Goal: Task Accomplishment & Management: Manage account settings

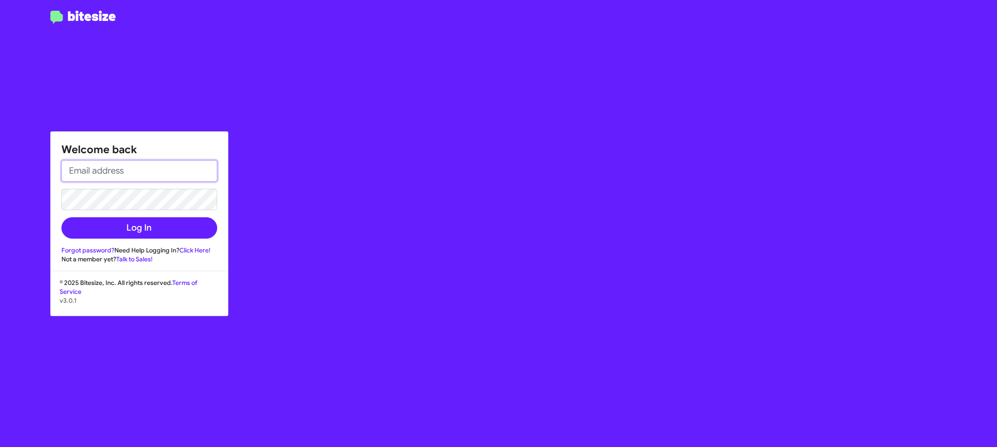
type input "[PERSON_NAME][EMAIL_ADDRESS][DOMAIN_NAME]"
click at [170, 242] on div "Welcome back jason@bitesize.co Log In Forgot password? Need Help Logging In? Cl…" at bounding box center [139, 198] width 177 height 132
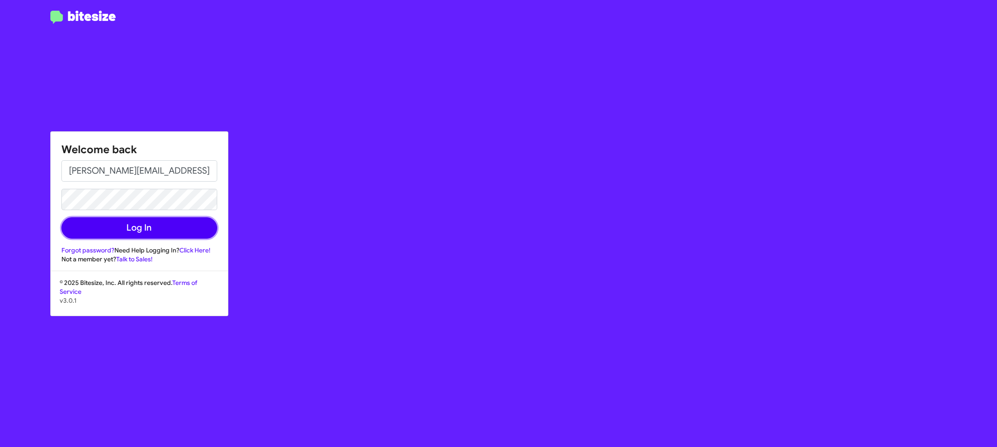
click at [174, 234] on button "Log In" at bounding box center [139, 227] width 156 height 21
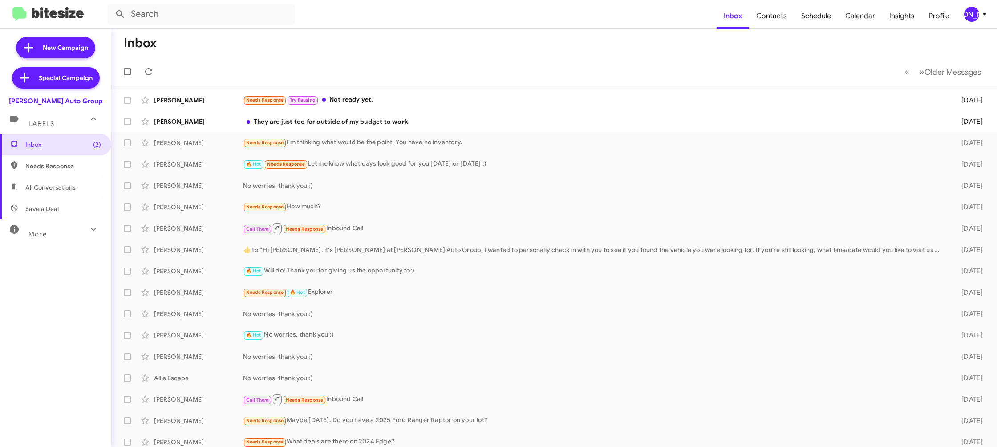
click at [978, 12] on div "[PERSON_NAME]" at bounding box center [971, 14] width 15 height 15
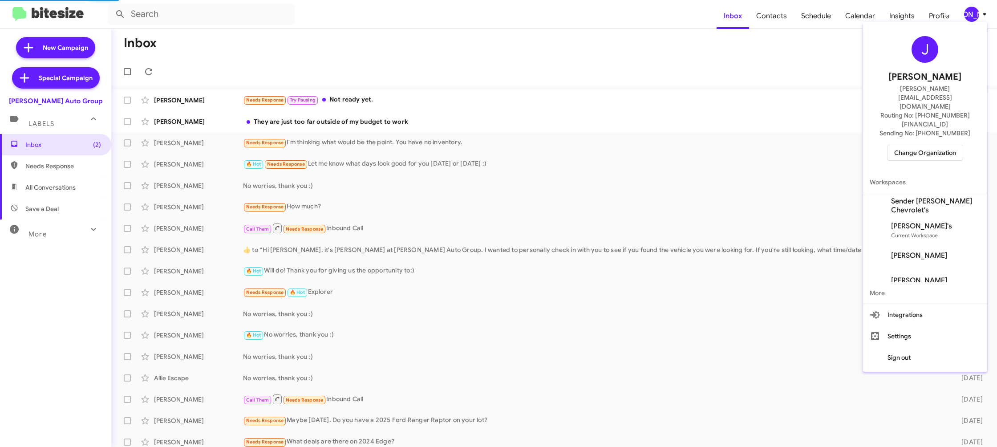
click at [926, 145] on span "Change Organization" at bounding box center [925, 152] width 62 height 15
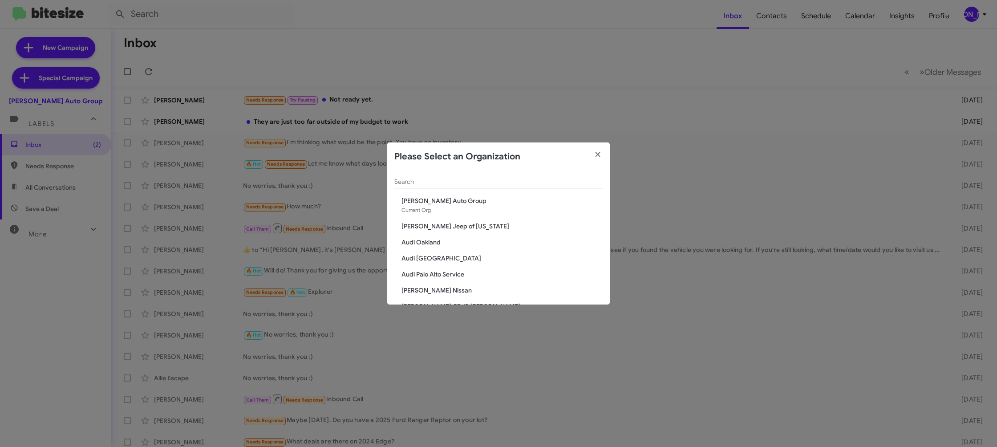
click at [419, 180] on input "Search" at bounding box center [498, 181] width 208 height 7
type input "ed"
click at [428, 218] on span "Ed Hicks Imports" at bounding box center [501, 216] width 201 height 9
drag, startPoint x: 428, startPoint y: 218, endPoint x: 267, endPoint y: 19, distance: 255.3
click at [422, 207] on div "ed Search Don Ledford Auto Center Ed Hicks Imports Ed Hicks Infiniti Ed Hicks N…" at bounding box center [498, 237] width 222 height 133
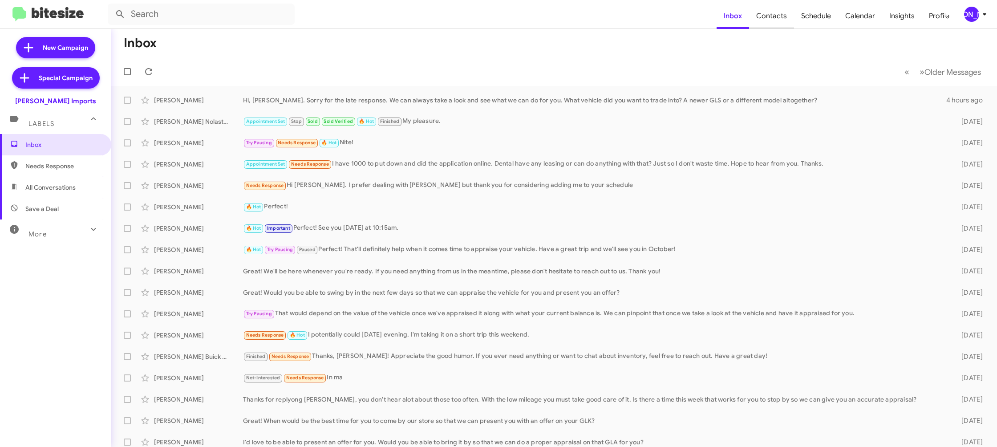
click at [785, 19] on span "Contacts" at bounding box center [771, 16] width 45 height 26
drag, startPoint x: 785, startPoint y: 19, endPoint x: 730, endPoint y: 8, distance: 56.2
click at [783, 18] on span "Contacts" at bounding box center [771, 16] width 45 height 26
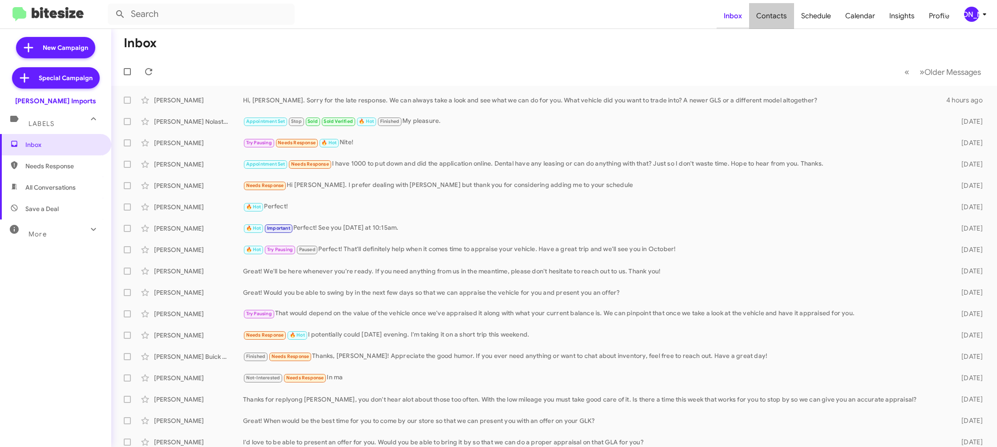
type input "in:groups"
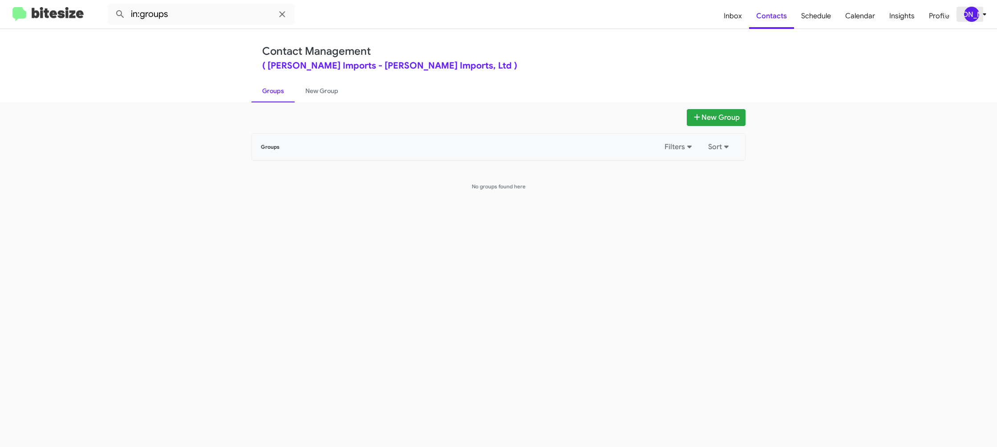
drag, startPoint x: 975, startPoint y: 12, endPoint x: 966, endPoint y: 17, distance: 9.6
click at [974, 13] on div "[PERSON_NAME]" at bounding box center [971, 14] width 15 height 15
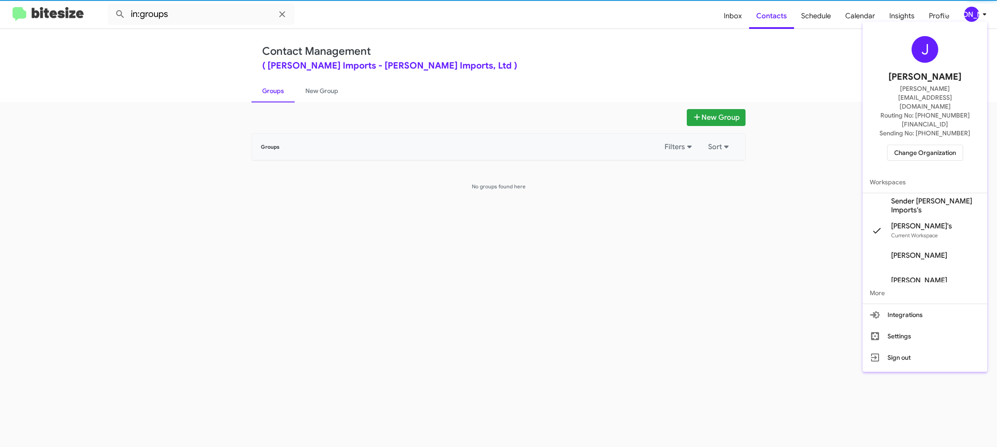
click at [957, 197] on span "Sender Ed Hicks Imports's" at bounding box center [935, 206] width 89 height 18
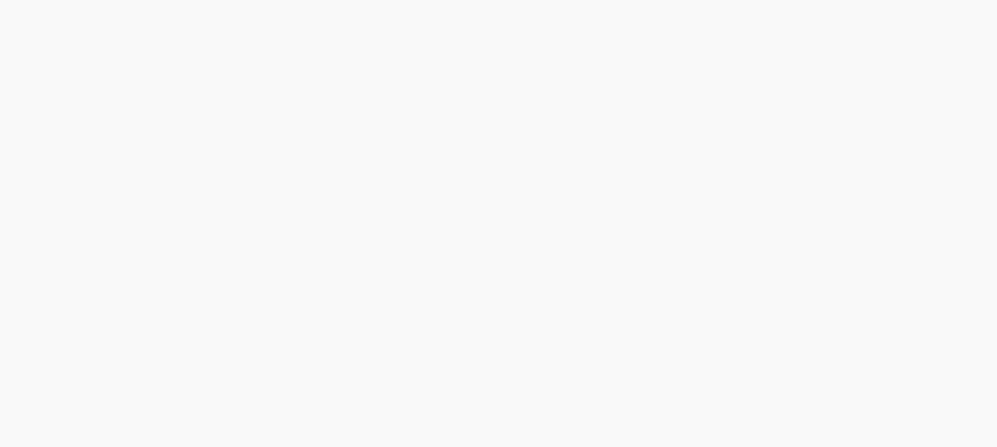
click at [769, 15] on body at bounding box center [498, 223] width 997 height 447
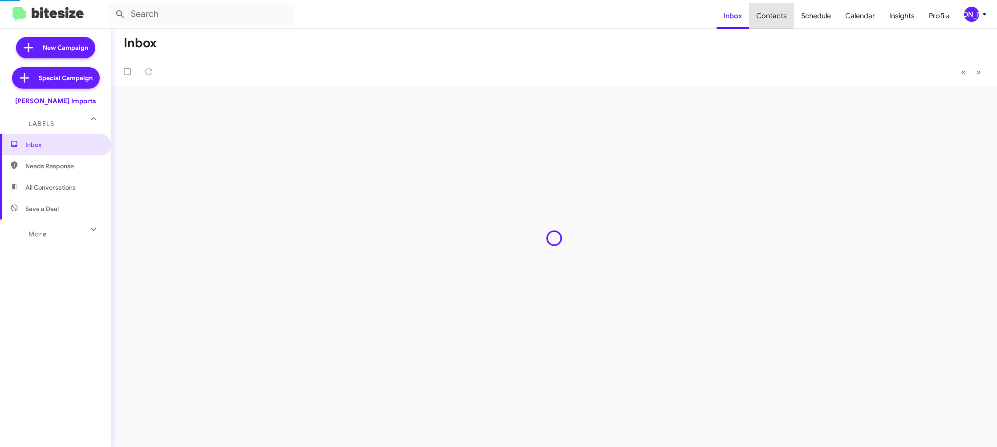
click at [769, 15] on span "Contacts" at bounding box center [771, 16] width 45 height 26
drag, startPoint x: 0, startPoint y: 0, endPoint x: 727, endPoint y: 6, distance: 727.1
click at [770, 15] on span "Contacts" at bounding box center [771, 16] width 45 height 26
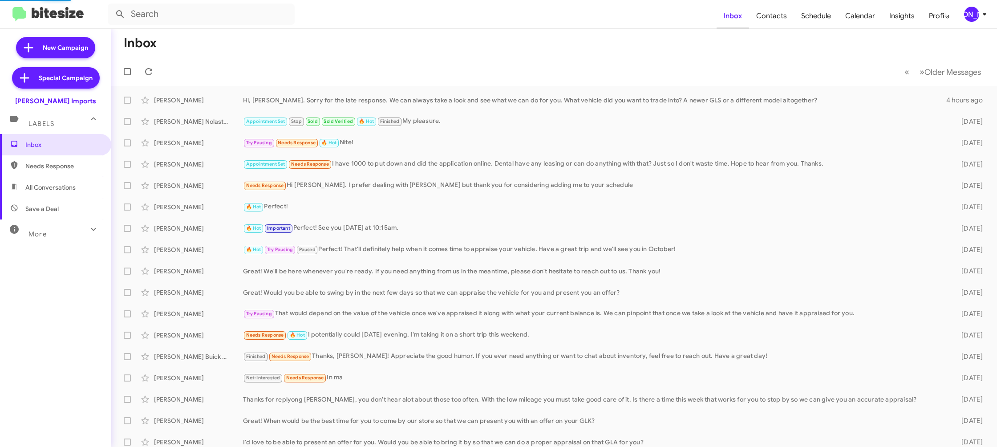
type input "in:groups"
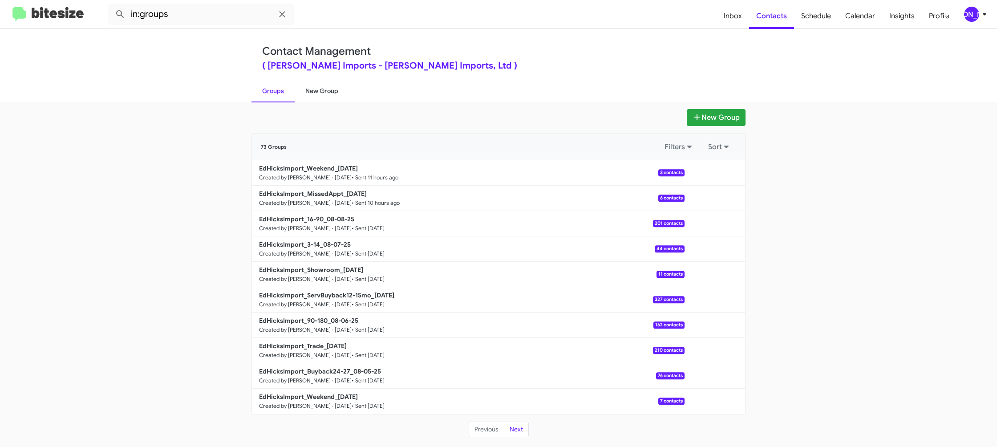
click at [328, 89] on link "New Group" at bounding box center [322, 90] width 54 height 23
drag, startPoint x: 328, startPoint y: 89, endPoint x: 372, endPoint y: 19, distance: 83.3
click at [328, 88] on link "New Group" at bounding box center [322, 90] width 54 height 23
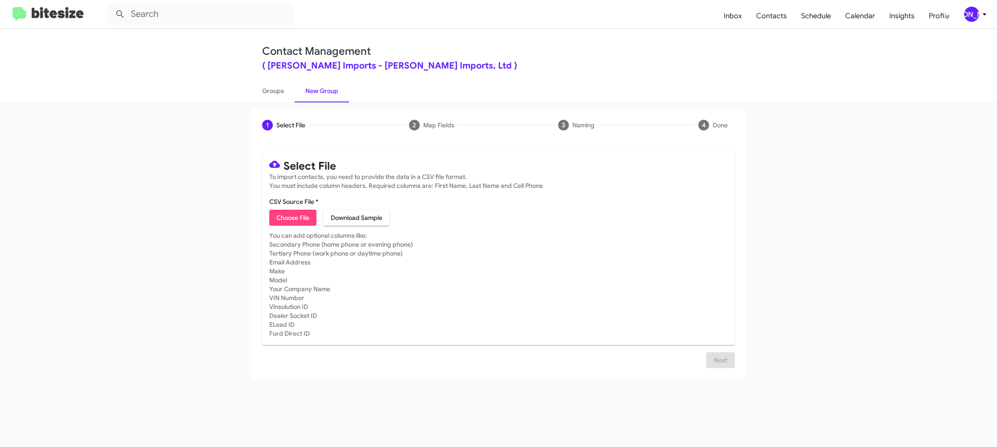
click at [290, 220] on span "Choose File" at bounding box center [292, 218] width 33 height 16
type input "EdHicksImport_Trade_08-12-25"
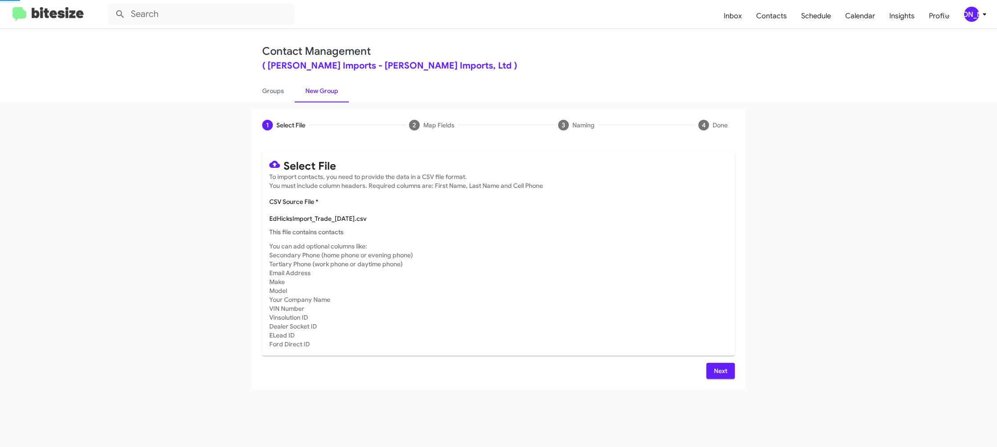
drag, startPoint x: 642, startPoint y: 233, endPoint x: 644, endPoint y: 253, distance: 20.6
click at [642, 234] on p "This file contains contacts" at bounding box center [498, 231] width 458 height 9
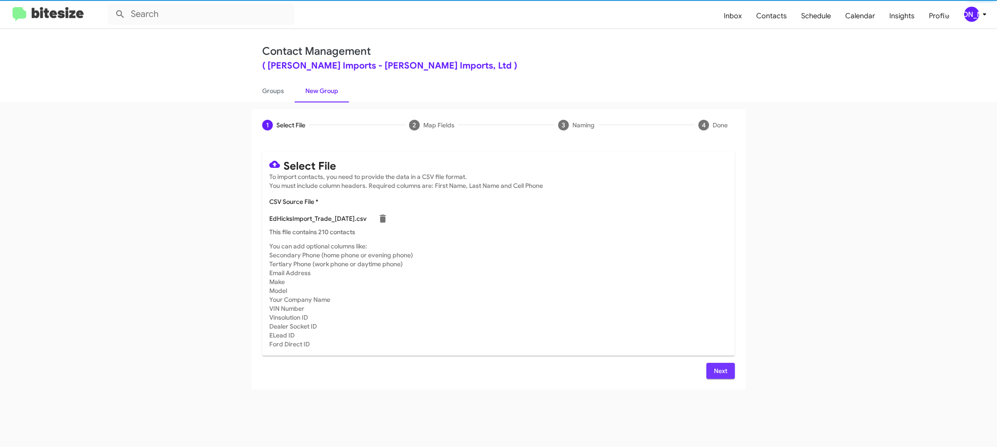
drag, startPoint x: 725, startPoint y: 367, endPoint x: 663, endPoint y: 344, distance: 66.3
click at [725, 368] on span "Next" at bounding box center [720, 371] width 14 height 16
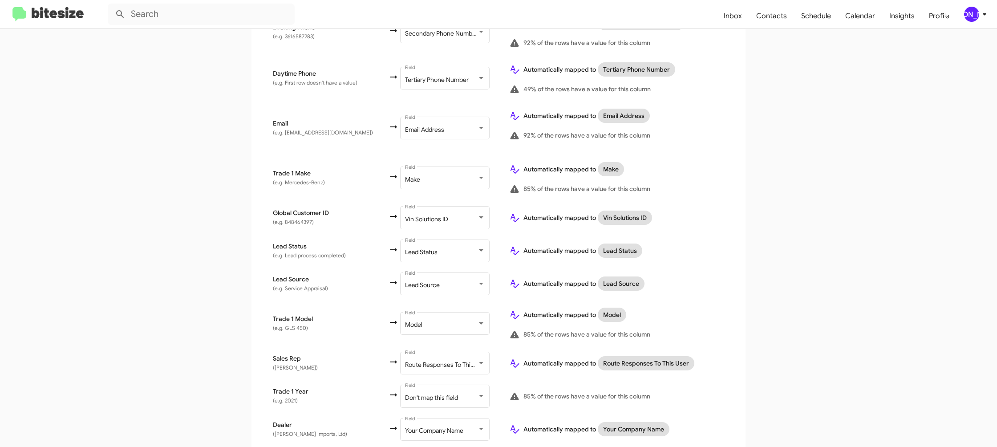
scroll to position [350, 0]
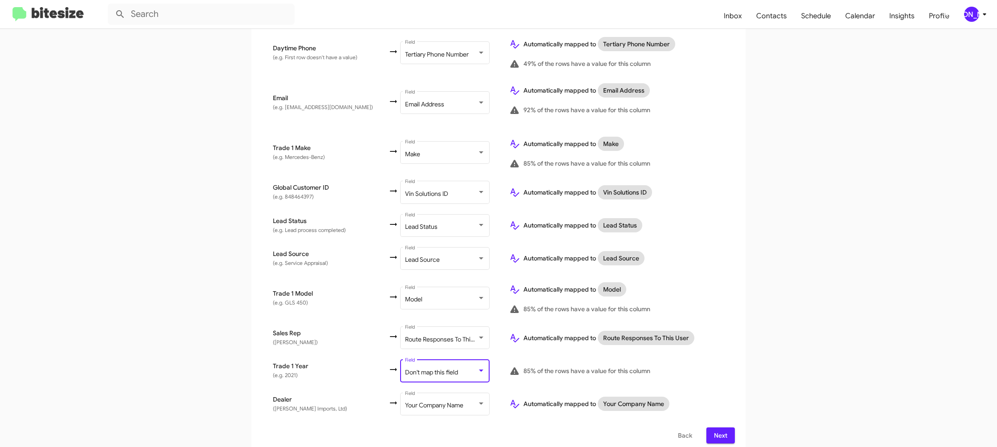
click at [438, 368] on span "Don't map this field" at bounding box center [431, 372] width 53 height 8
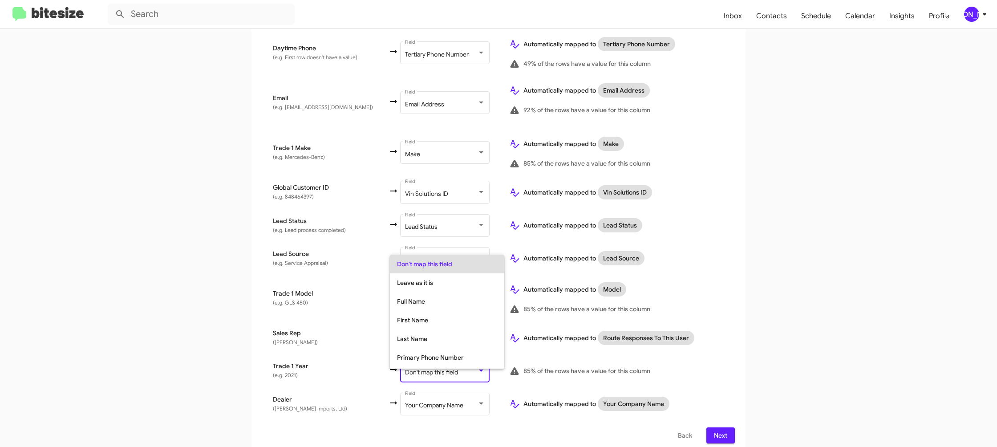
scroll to position [335, 0]
click at [435, 343] on span "Year" at bounding box center [447, 340] width 100 height 19
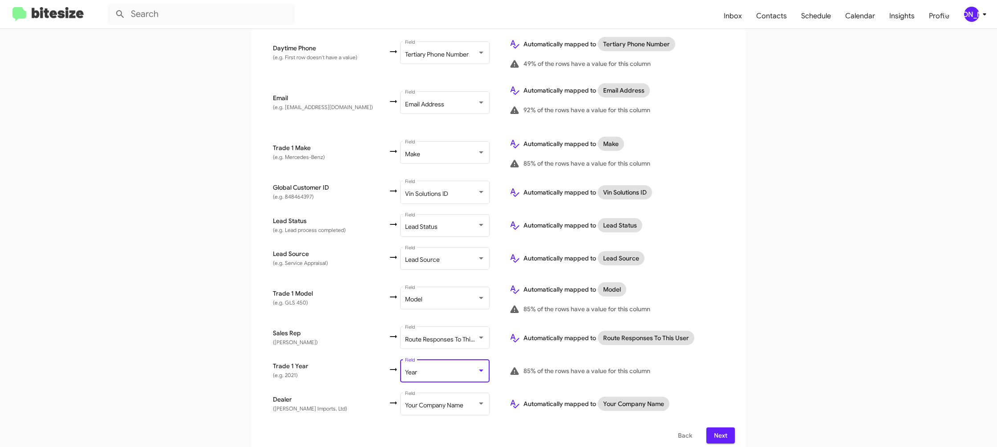
click at [778, 338] on app-new-group "Select File 2 Map Fields 3 Naming 4 Done Select File To import contacts, you ne…" at bounding box center [498, 107] width 997 height 696
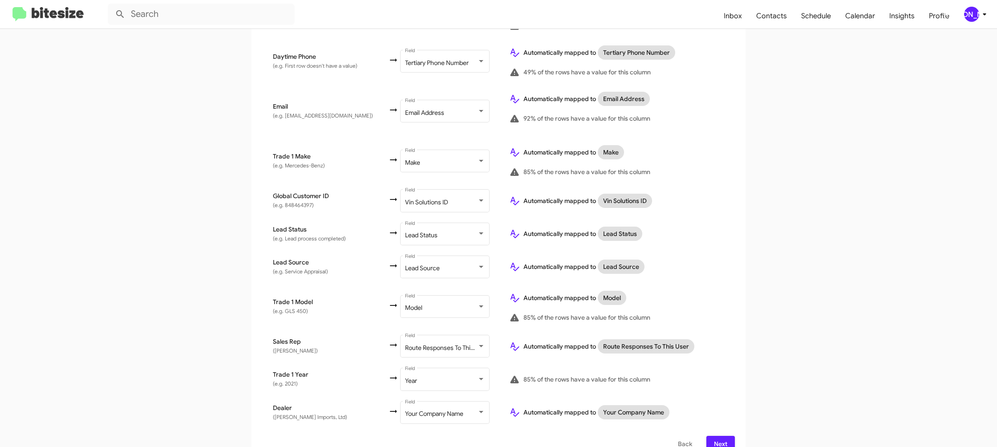
scroll to position [350, 0]
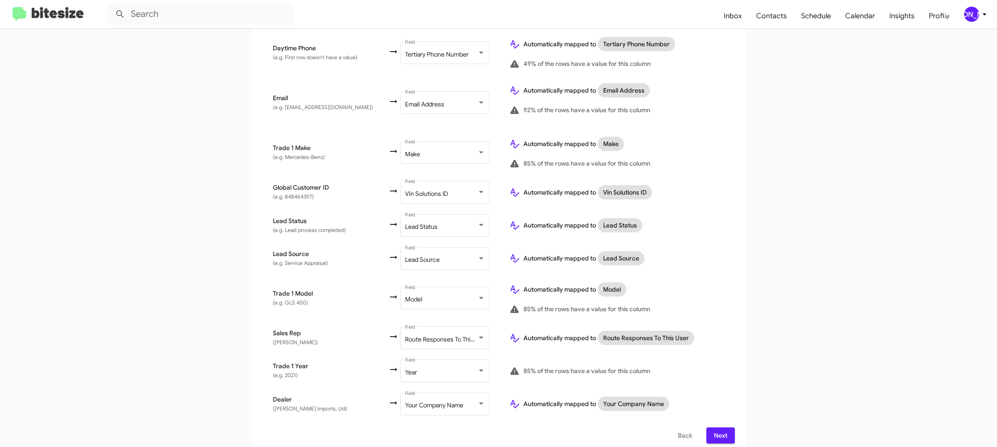
click at [726, 427] on span "Next" at bounding box center [720, 435] width 14 height 16
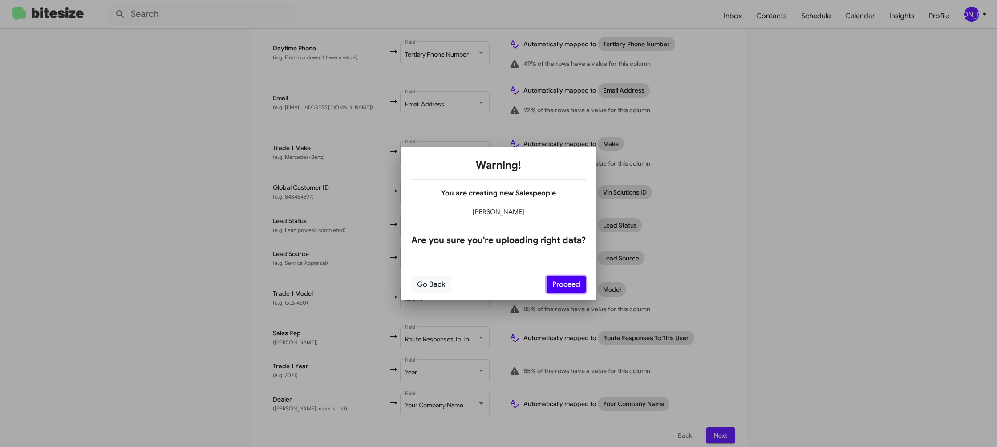
click at [550, 282] on button "Proceed" at bounding box center [565, 284] width 39 height 17
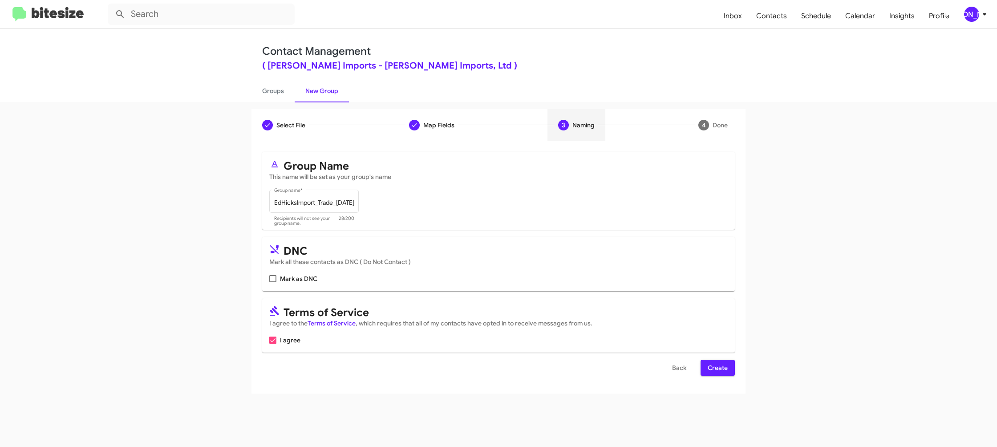
click at [716, 369] on span "Create" at bounding box center [718, 368] width 20 height 16
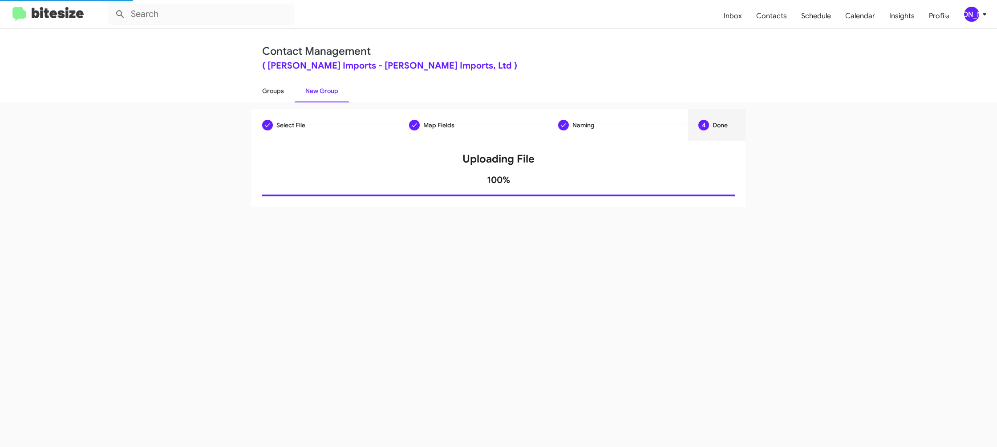
click at [289, 84] on link "Groups" at bounding box center [272, 90] width 43 height 23
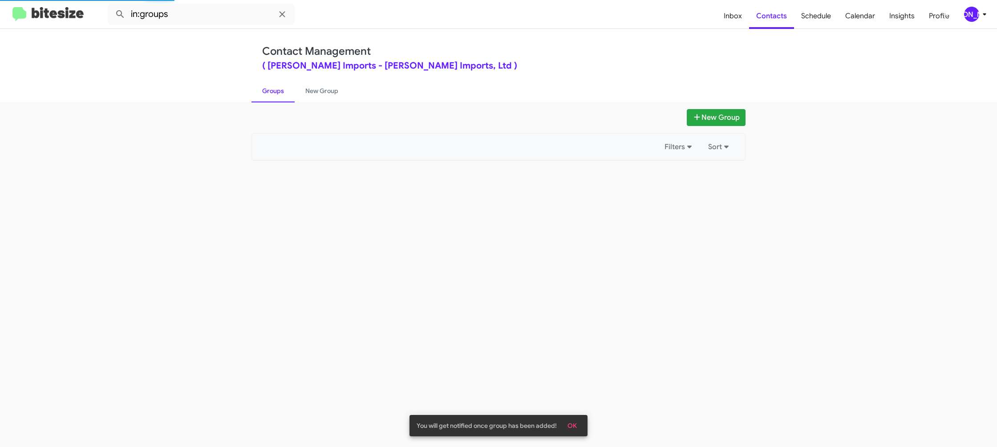
click at [289, 84] on link "Groups" at bounding box center [272, 90] width 43 height 23
drag, startPoint x: 289, startPoint y: 84, endPoint x: 275, endPoint y: 83, distance: 13.4
click at [288, 84] on link "Groups" at bounding box center [272, 90] width 43 height 23
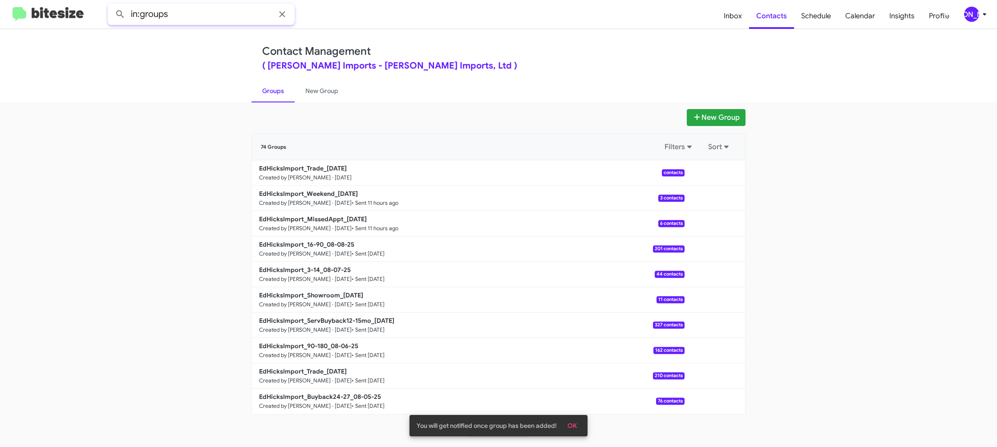
click at [193, 10] on input "in:groups" at bounding box center [201, 14] width 187 height 21
type input "in:groups trade"
click at [111, 5] on button at bounding box center [120, 14] width 18 height 18
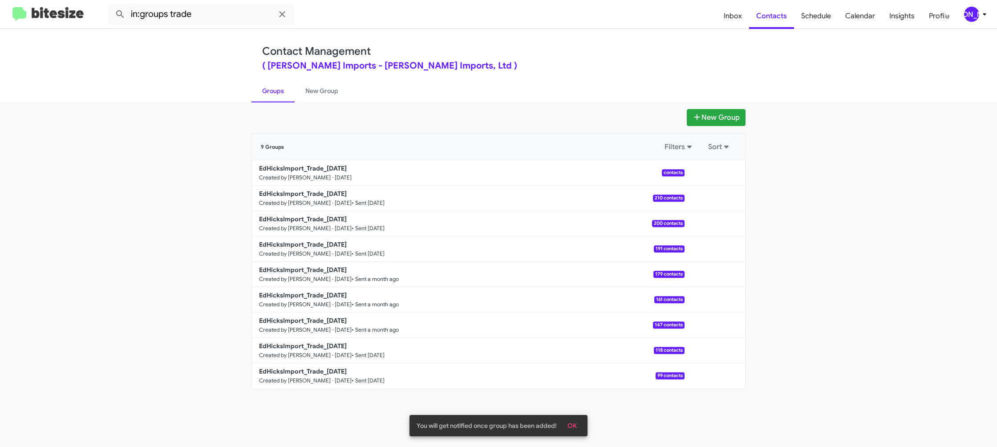
drag, startPoint x: 318, startPoint y: 93, endPoint x: 268, endPoint y: 93, distance: 50.3
click at [318, 93] on link "New Group" at bounding box center [322, 90] width 54 height 23
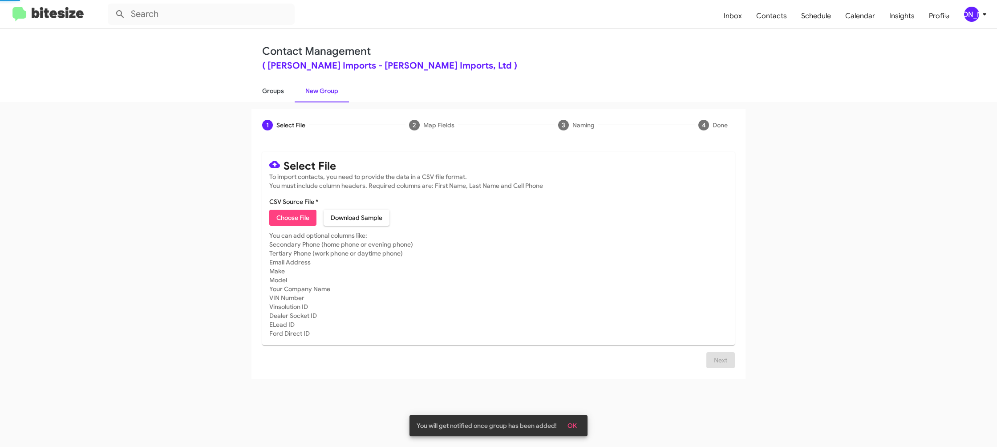
click at [267, 93] on link "Groups" at bounding box center [272, 90] width 43 height 23
type input "in:groups"
click at [267, 93] on link "Groups" at bounding box center [272, 90] width 43 height 23
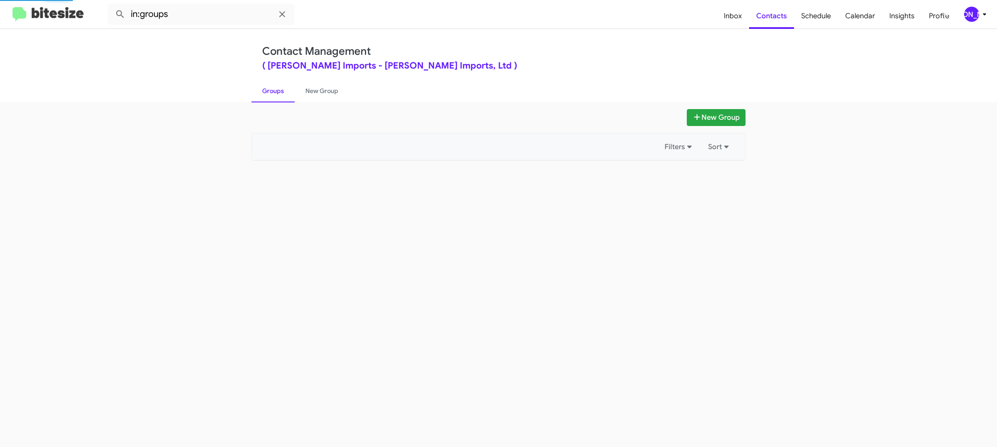
click at [267, 93] on link "Groups" at bounding box center [272, 90] width 43 height 23
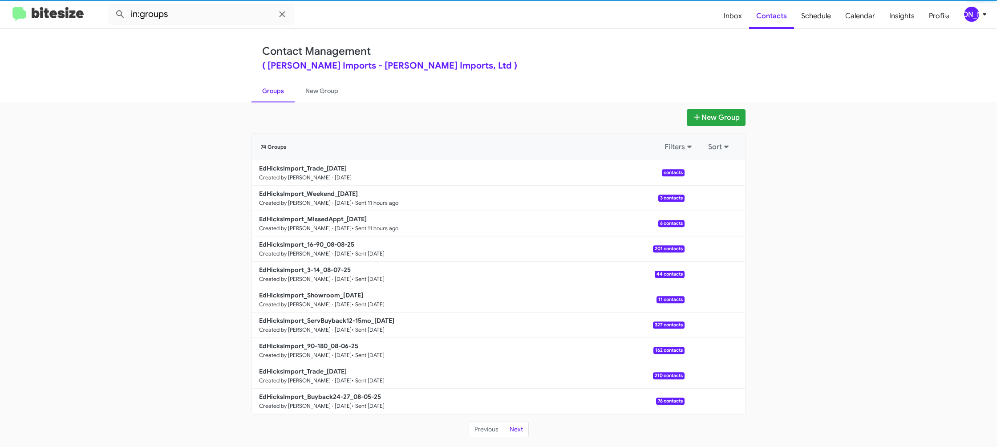
click at [267, 93] on link "Groups" at bounding box center [272, 90] width 43 height 23
click at [310, 87] on link "New Group" at bounding box center [322, 90] width 54 height 23
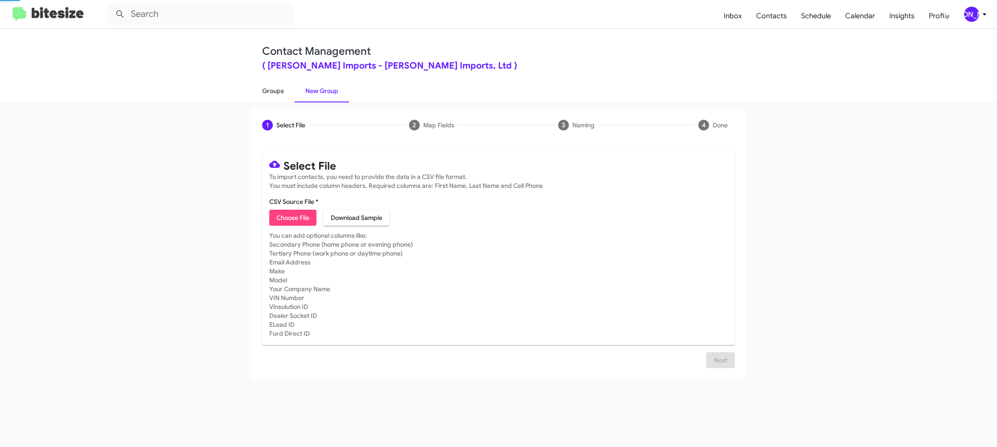
click at [275, 89] on link "Groups" at bounding box center [272, 90] width 43 height 23
type input "in:groups"
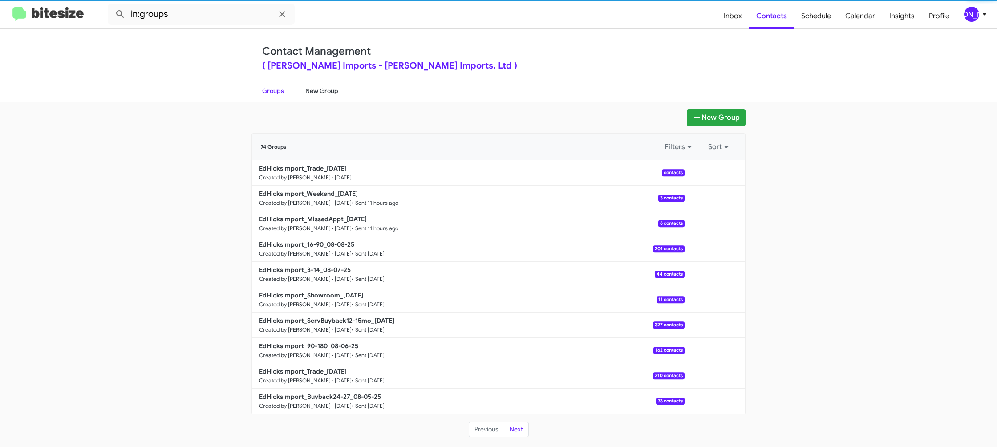
click at [333, 92] on link "New Group" at bounding box center [322, 90] width 54 height 23
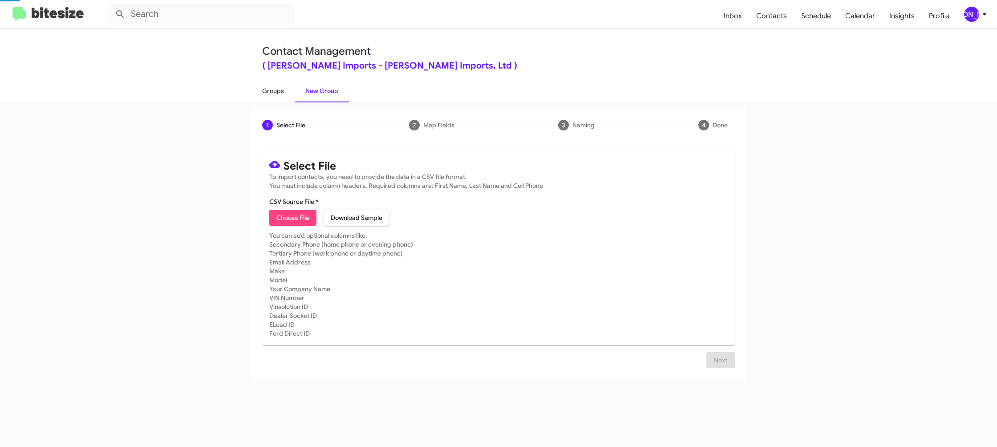
click at [280, 92] on link "Groups" at bounding box center [272, 90] width 43 height 23
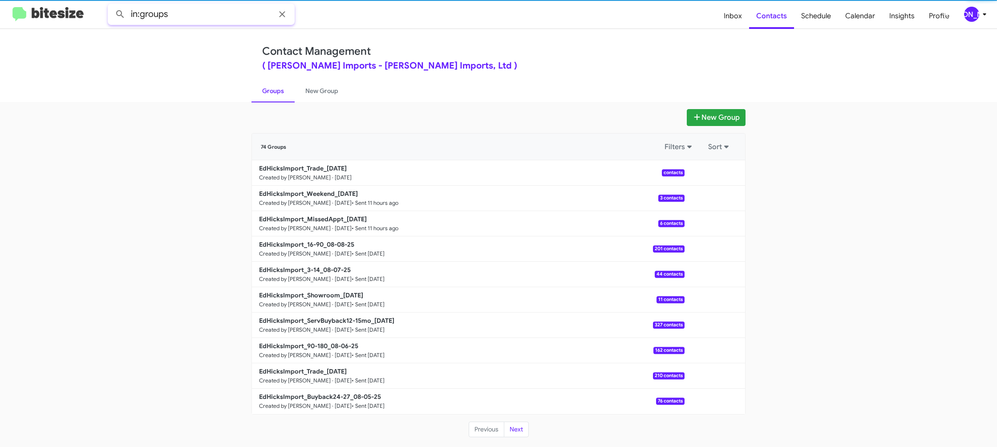
click at [183, 16] on input "in:groups" at bounding box center [201, 14] width 187 height 21
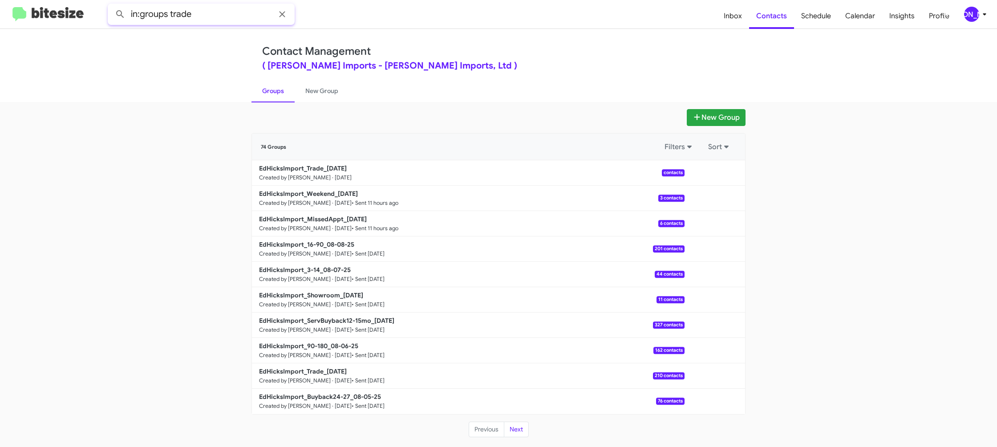
type input "in:groups trade"
click at [111, 5] on button at bounding box center [120, 14] width 18 height 18
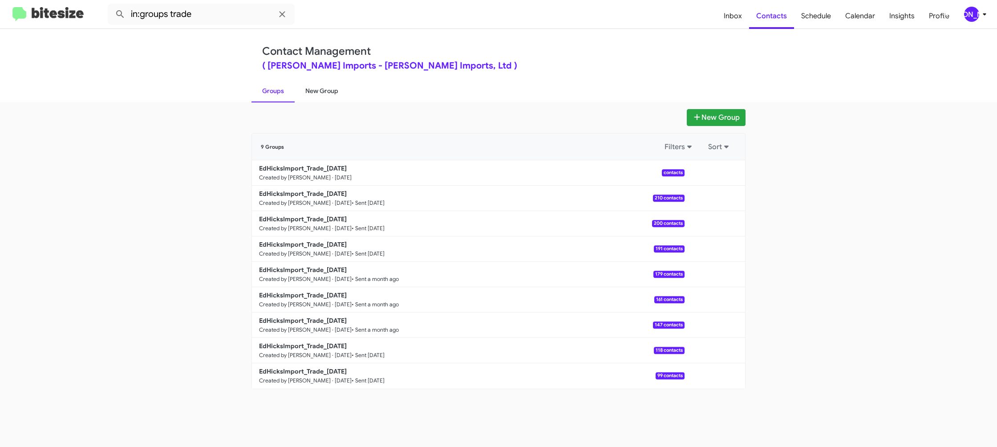
click at [299, 91] on link "New Group" at bounding box center [322, 90] width 54 height 23
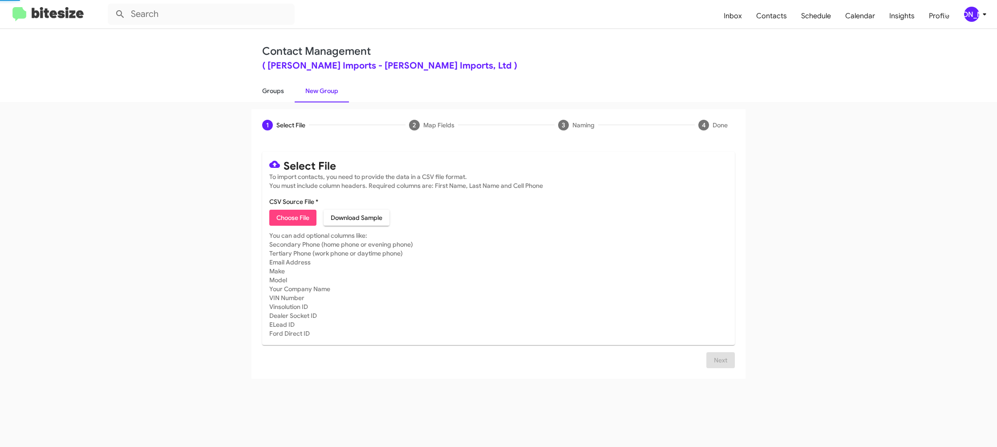
click at [271, 92] on link "Groups" at bounding box center [272, 90] width 43 height 23
type input "in:groups"
click at [271, 92] on link "Groups" at bounding box center [272, 90] width 43 height 23
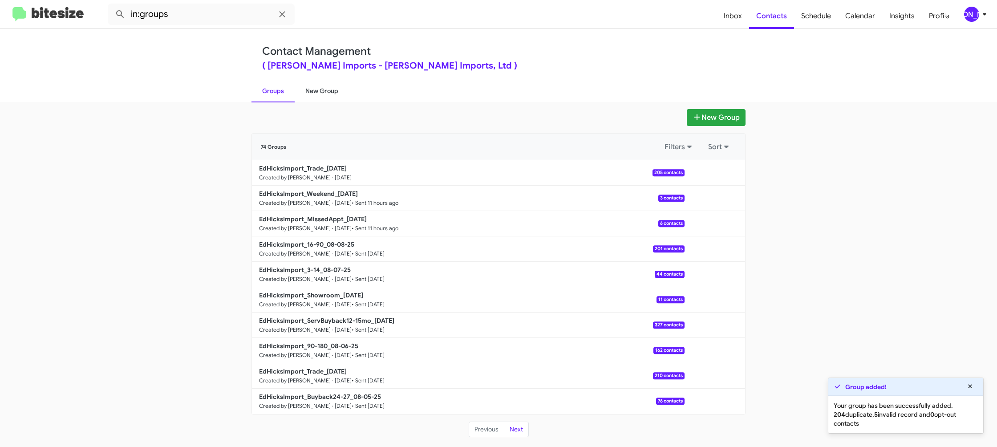
click at [304, 99] on link "New Group" at bounding box center [322, 90] width 54 height 23
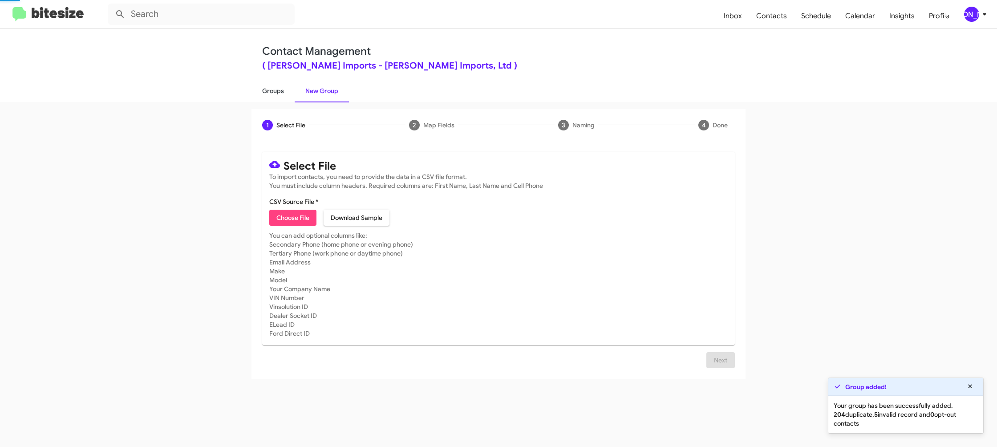
click at [277, 94] on link "Groups" at bounding box center [272, 90] width 43 height 23
type input "in:groups"
click at [277, 94] on link "Groups" at bounding box center [272, 90] width 43 height 23
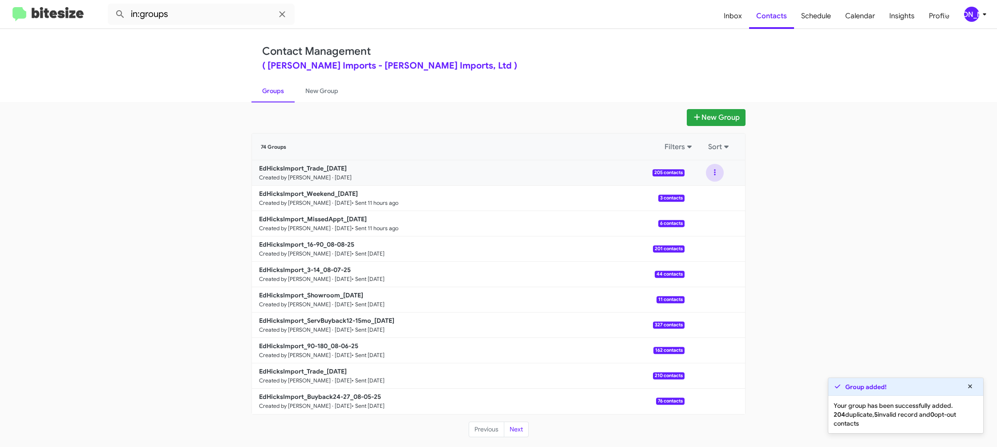
click at [713, 178] on button at bounding box center [715, 173] width 18 height 18
click at [708, 190] on button "View contacts" at bounding box center [687, 196] width 71 height 21
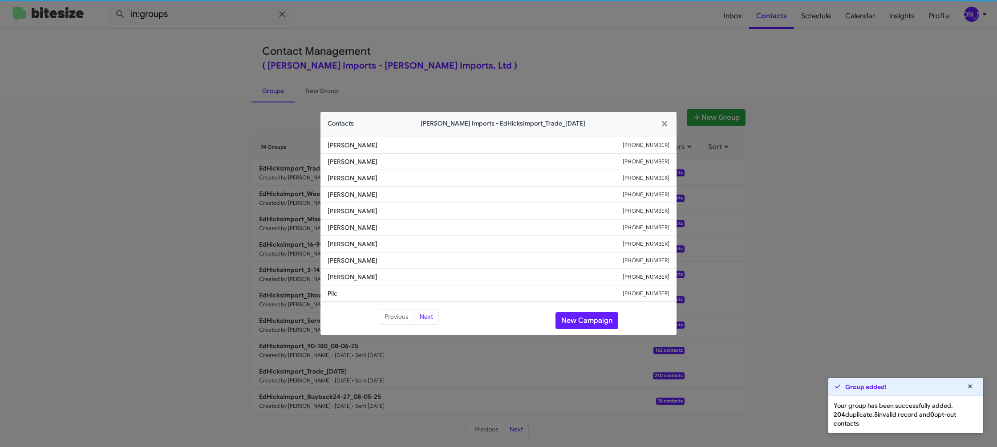
click at [352, 219] on li "Jason Rikke +13617398180" at bounding box center [498, 227] width 356 height 16
copy span "Jason Rikke"
click at [349, 207] on span "Lauraine Dugat" at bounding box center [475, 210] width 295 height 9
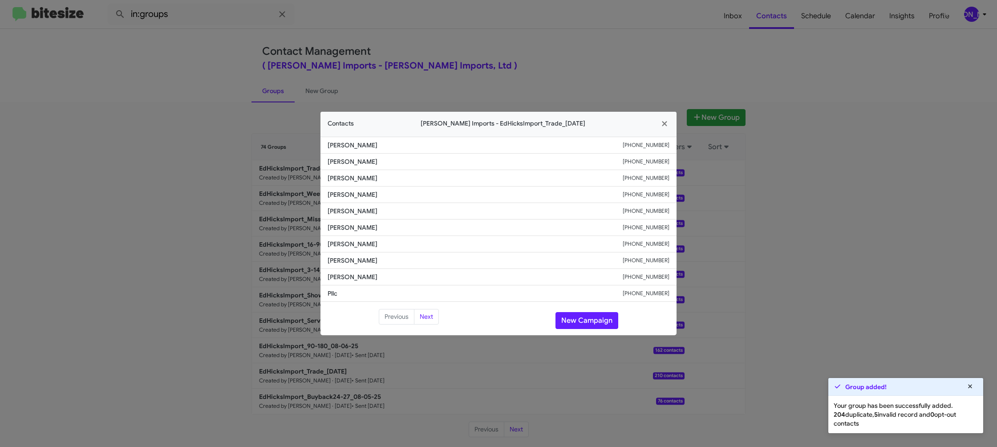
click at [349, 207] on span "Lauraine Dugat" at bounding box center [475, 210] width 295 height 9
copy span "Lauraine Dugat"
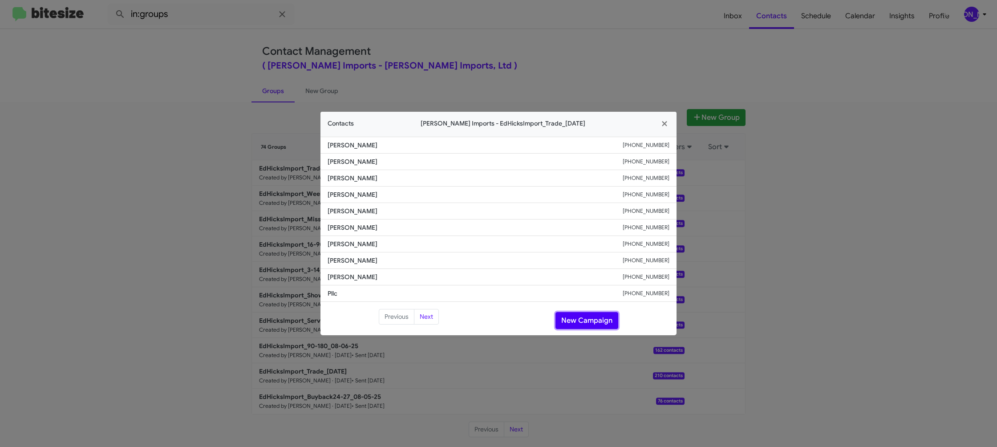
click at [601, 322] on button "New Campaign" at bounding box center [586, 320] width 63 height 17
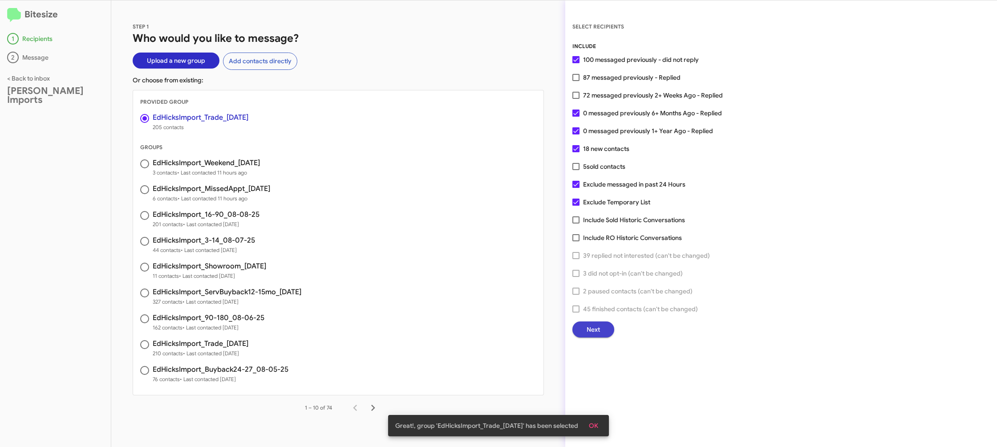
click at [585, 332] on button "Next" at bounding box center [593, 329] width 42 height 16
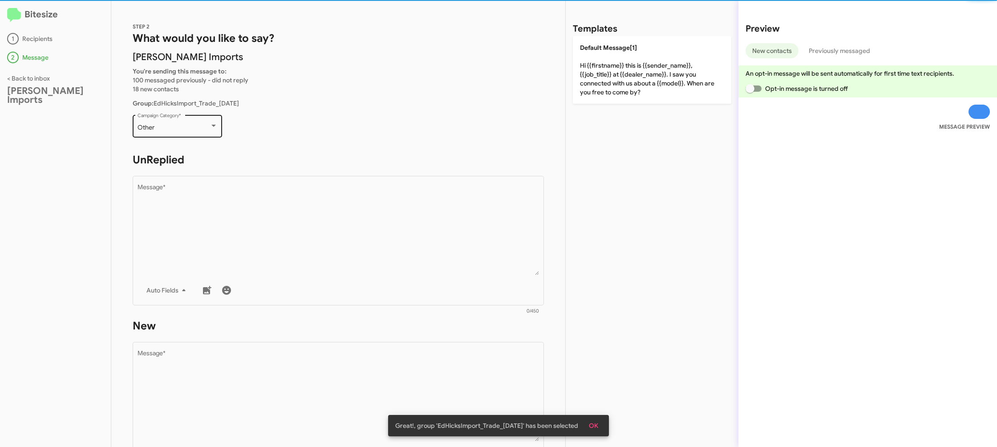
click at [189, 125] on div "Other" at bounding box center [174, 127] width 72 height 7
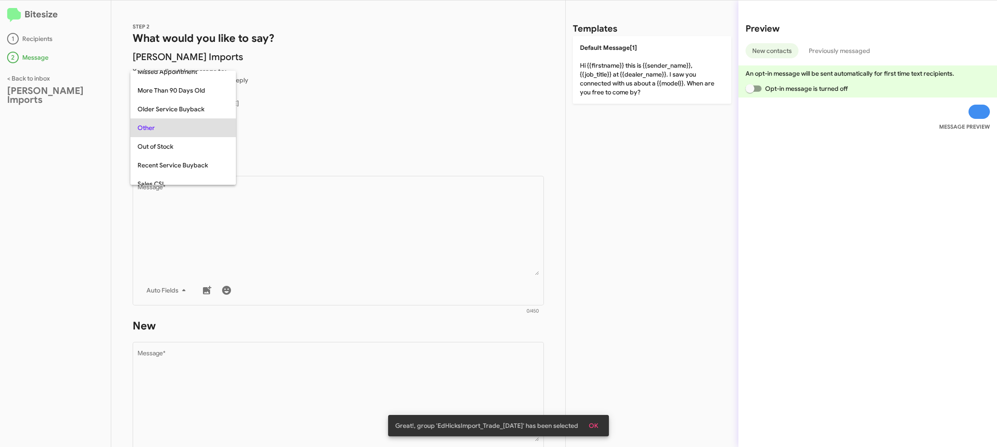
scroll to position [316, 0]
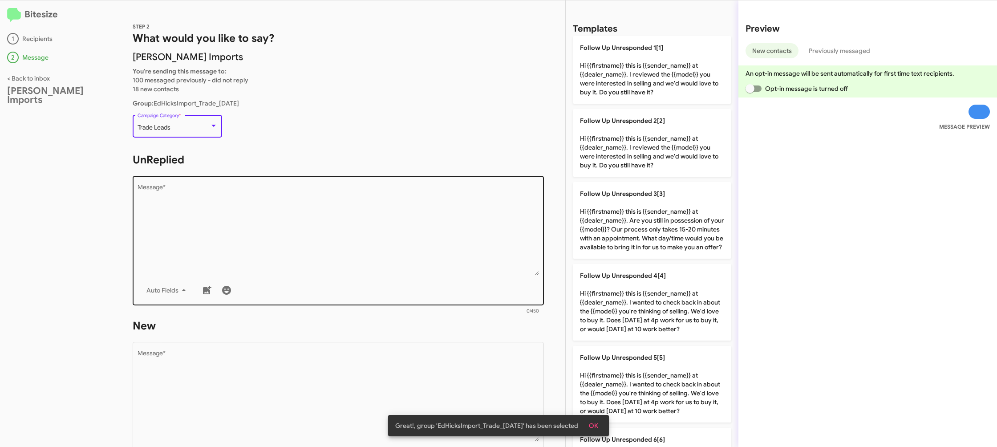
click at [342, 224] on textarea "Message *" at bounding box center [339, 229] width 402 height 91
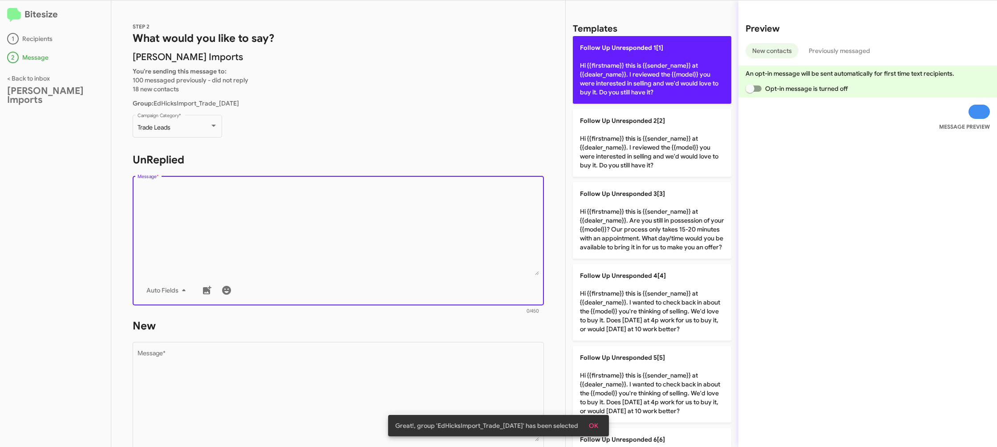
click at [605, 61] on p "Follow Up Unresponded 1[1] Hi {{firstname}} this is {{sender_name}} at {{dealer…" at bounding box center [652, 70] width 158 height 68
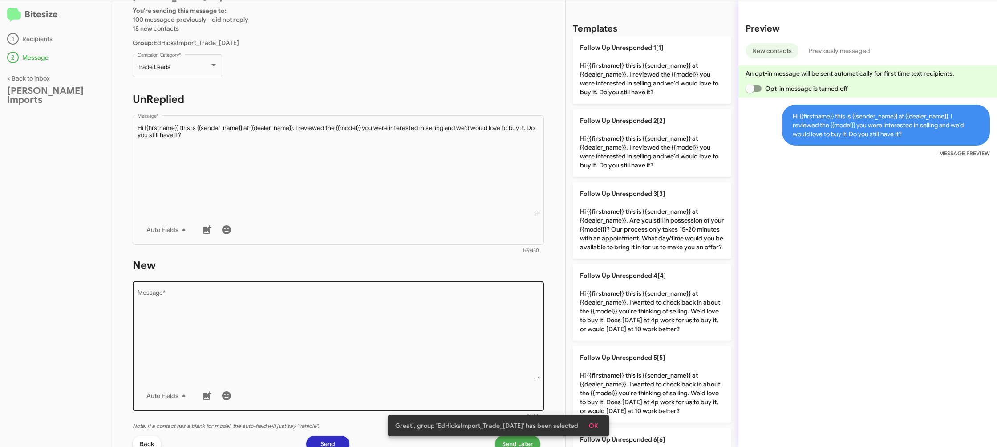
scroll to position [68, 0]
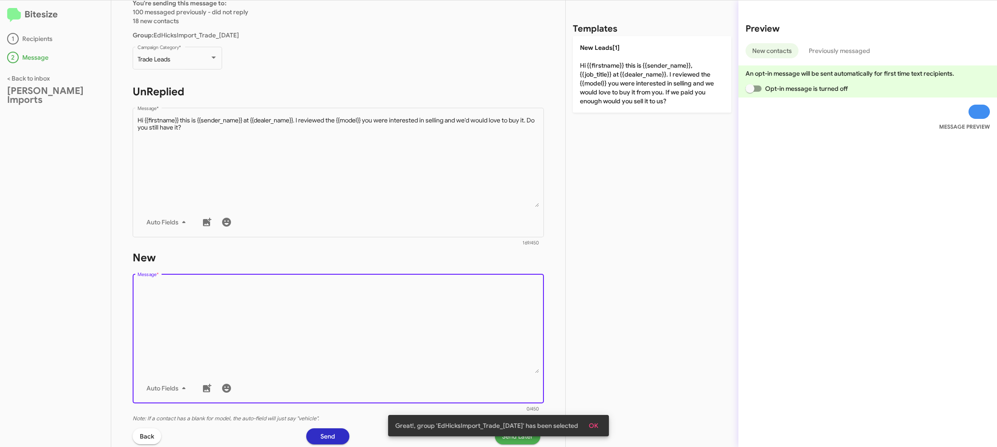
click at [425, 320] on textarea "Message *" at bounding box center [339, 327] width 402 height 91
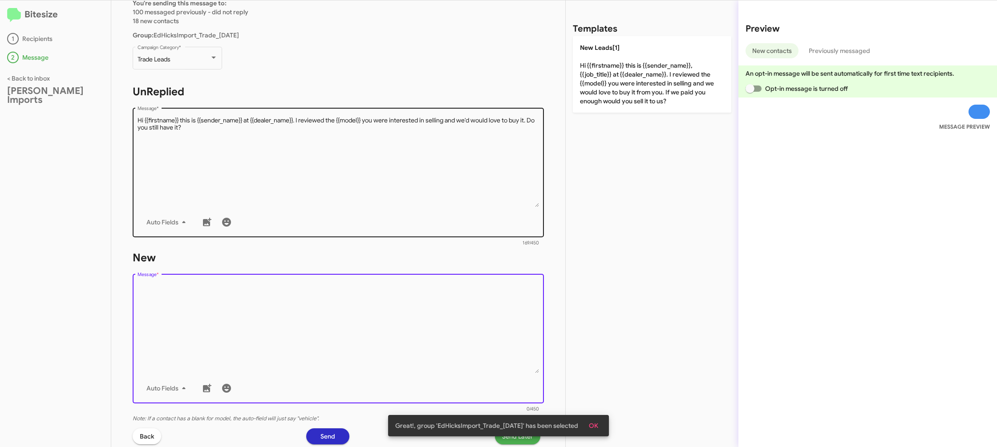
drag, startPoint x: 425, startPoint y: 320, endPoint x: 469, endPoint y: 197, distance: 131.3
click at [424, 291] on textarea "Message *" at bounding box center [339, 327] width 402 height 91
drag, startPoint x: 480, startPoint y: 188, endPoint x: 550, endPoint y: 238, distance: 85.6
click at [480, 188] on textarea "Message *" at bounding box center [339, 161] width 402 height 91
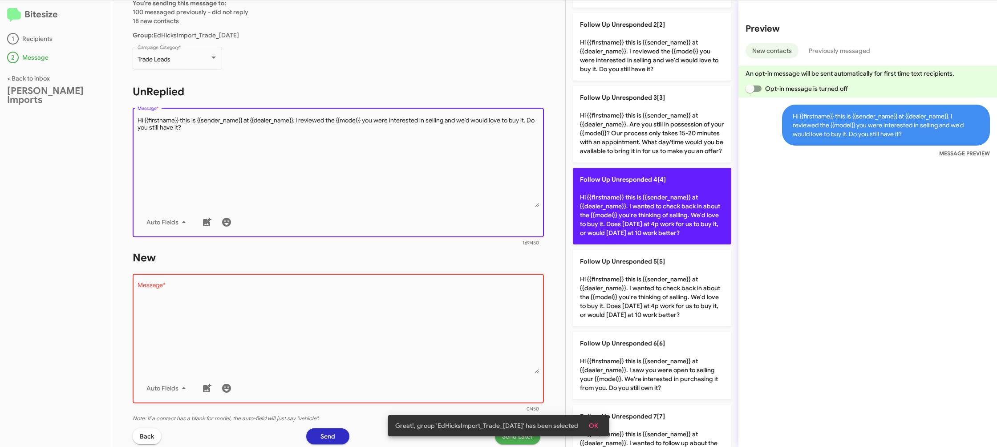
scroll to position [364, 0]
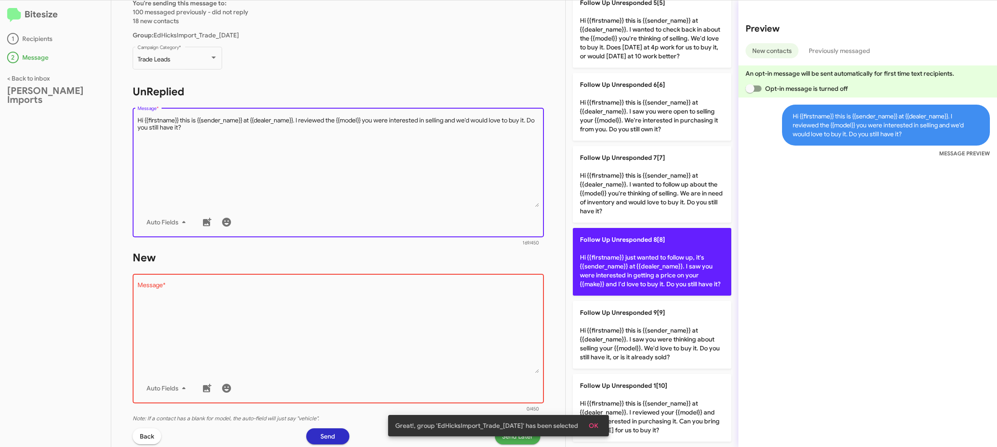
click at [634, 283] on p "Follow Up Unresponded 8[8] Hi {{firstname}} just wanted to follow up, it's {{se…" at bounding box center [652, 262] width 158 height 68
type textarea "Hi {{firstname}} just wanted to follow up, it's {{sender_name}} at {{dealer_nam…"
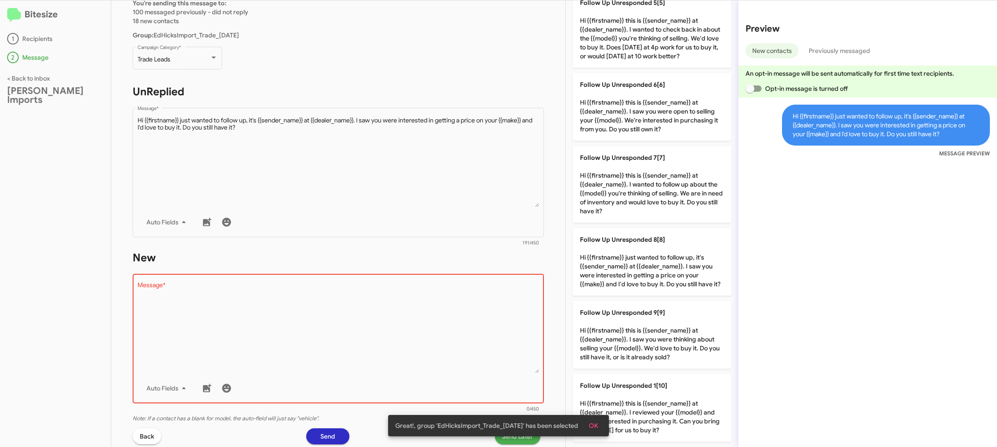
click at [490, 332] on textarea "Message *" at bounding box center [339, 327] width 402 height 91
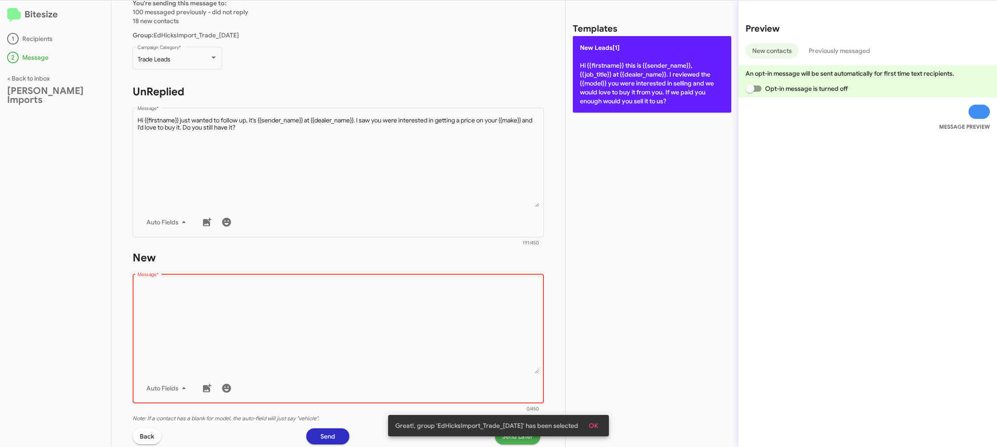
drag, startPoint x: 490, startPoint y: 332, endPoint x: 611, endPoint y: 78, distance: 281.4
click at [501, 296] on textarea "Message *" at bounding box center [339, 327] width 402 height 91
click at [612, 77] on p "New Leads[1] Hi {{firstname}} this is {{sender_name}}, {{job_title}} at {{deale…" at bounding box center [652, 74] width 158 height 77
type textarea "Hi {{firstname}} this is {{sender_name}}, {{job_title}} at {{dealer_name}}. I r…"
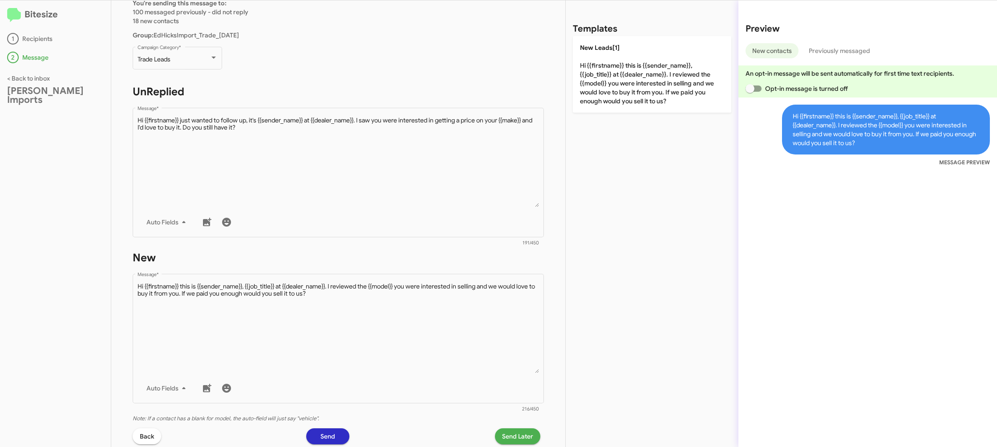
click at [517, 434] on span "Send Later" at bounding box center [517, 436] width 31 height 16
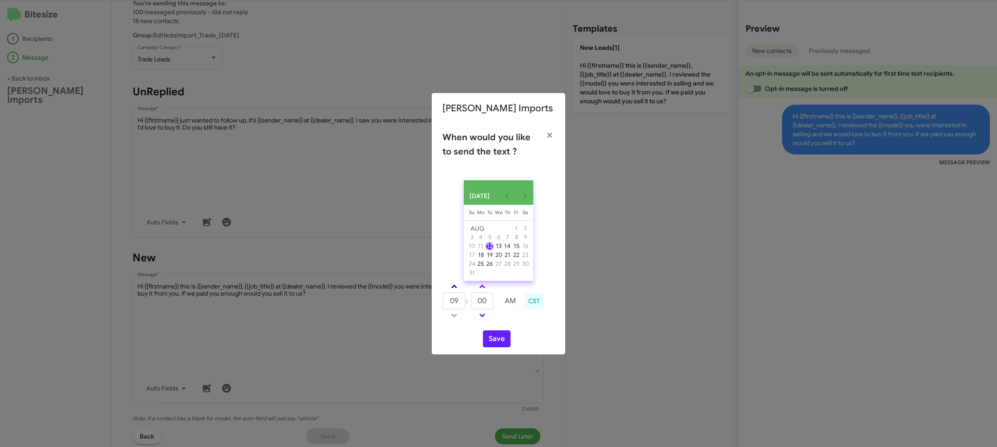
click at [456, 288] on link at bounding box center [454, 286] width 16 height 10
type input "10"
click at [475, 299] on input "00" at bounding box center [482, 300] width 22 height 17
type input "19"
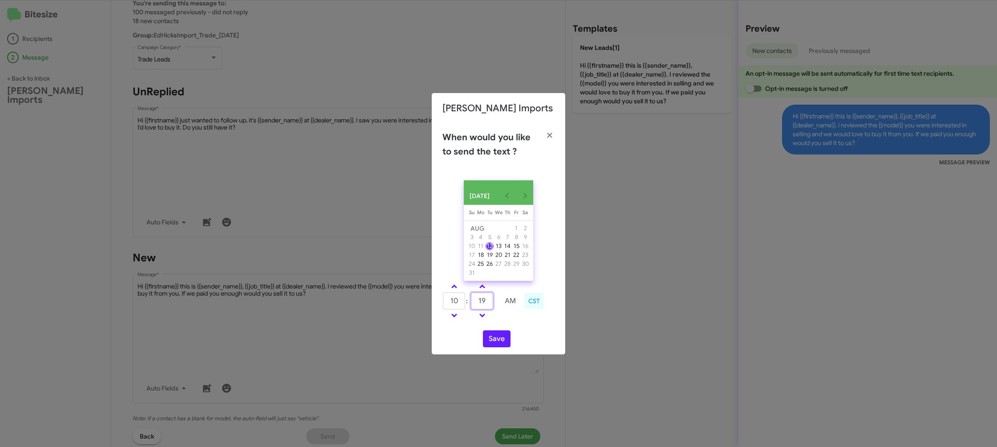
type input "09"
type input "45"
click at [458, 291] on link at bounding box center [454, 286] width 16 height 10
type input "10"
click at [493, 304] on input "40" at bounding box center [482, 300] width 22 height 17
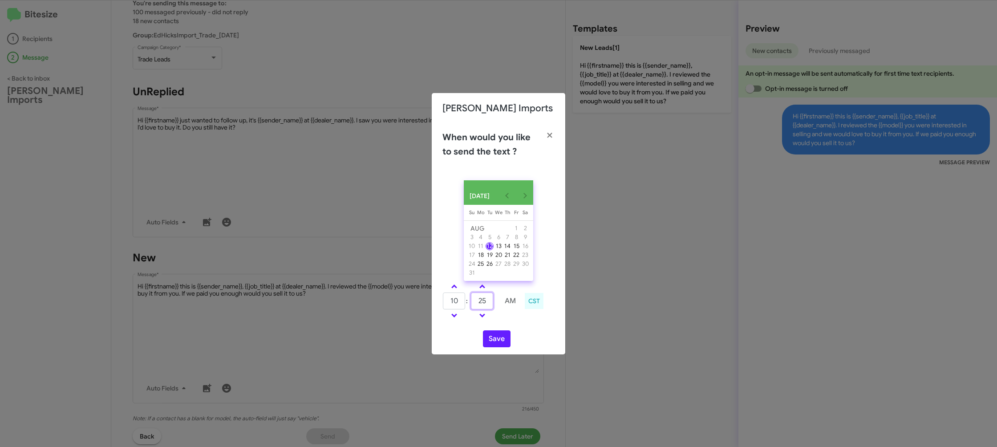
click at [493, 304] on input "25" at bounding box center [482, 300] width 22 height 17
type input "2"
type input "19"
click at [513, 323] on div "10 : 19 AM CST" at bounding box center [498, 302] width 125 height 42
click at [497, 339] on button "Save" at bounding box center [497, 338] width 28 height 17
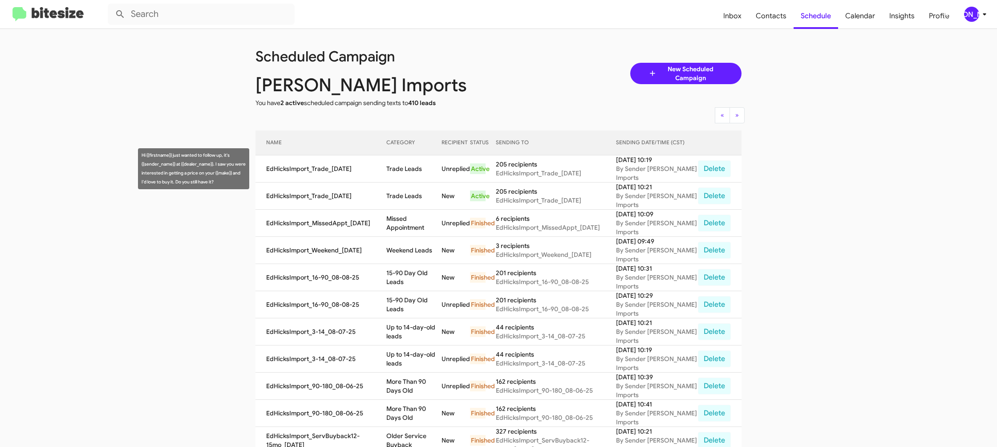
click at [420, 172] on td "Trade Leads" at bounding box center [413, 168] width 55 height 27
drag, startPoint x: 420, startPoint y: 172, endPoint x: 400, endPoint y: 158, distance: 24.3
click at [419, 171] on td "Trade Leads" at bounding box center [413, 168] width 55 height 27
copy td "Trade Leads"
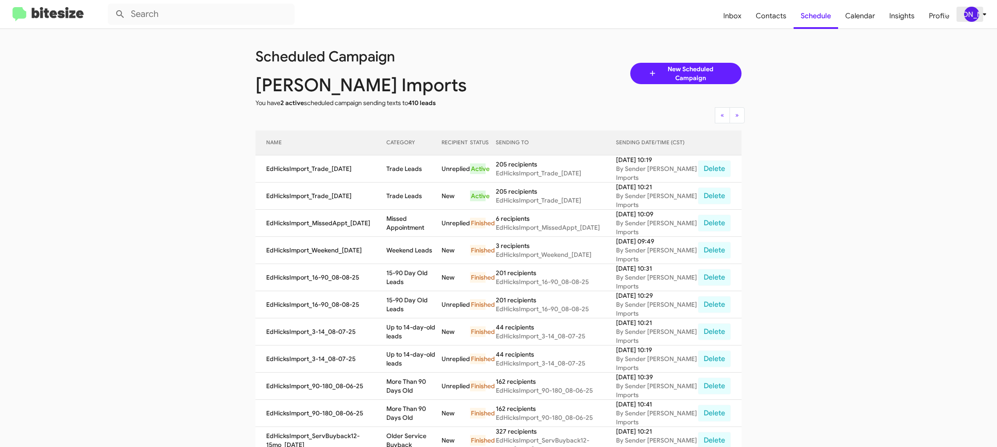
drag, startPoint x: 985, startPoint y: 15, endPoint x: 967, endPoint y: 12, distance: 18.4
click at [983, 15] on icon at bounding box center [984, 14] width 11 height 11
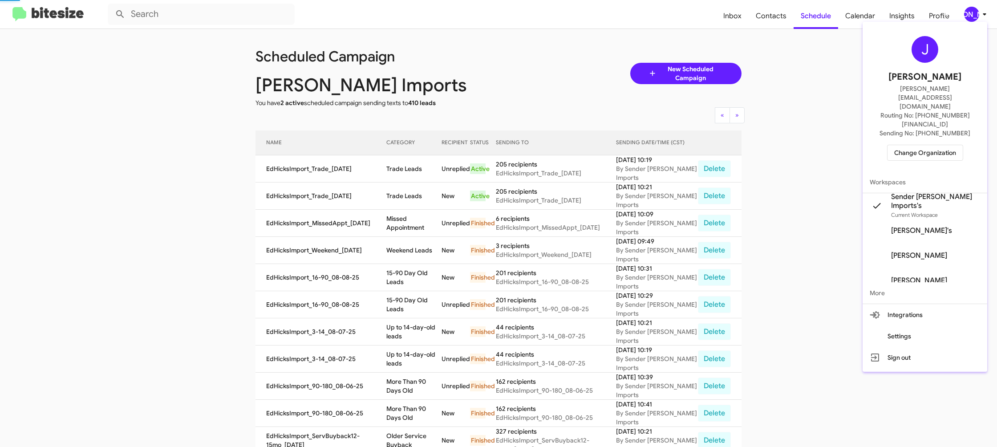
click at [906, 145] on span "Change Organization" at bounding box center [925, 152] width 62 height 15
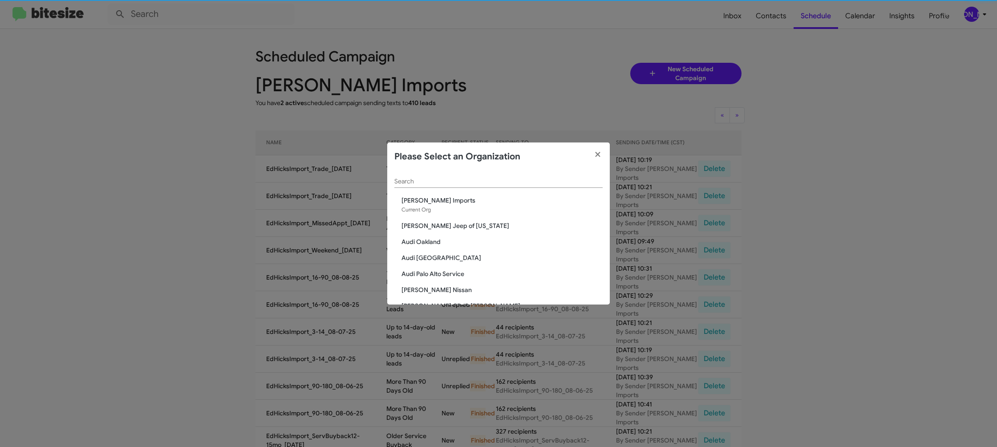
click at [410, 184] on div "Search" at bounding box center [498, 178] width 208 height 17
type input "ed"
click at [434, 236] on span "Ed Hicks Nissan" at bounding box center [501, 239] width 201 height 9
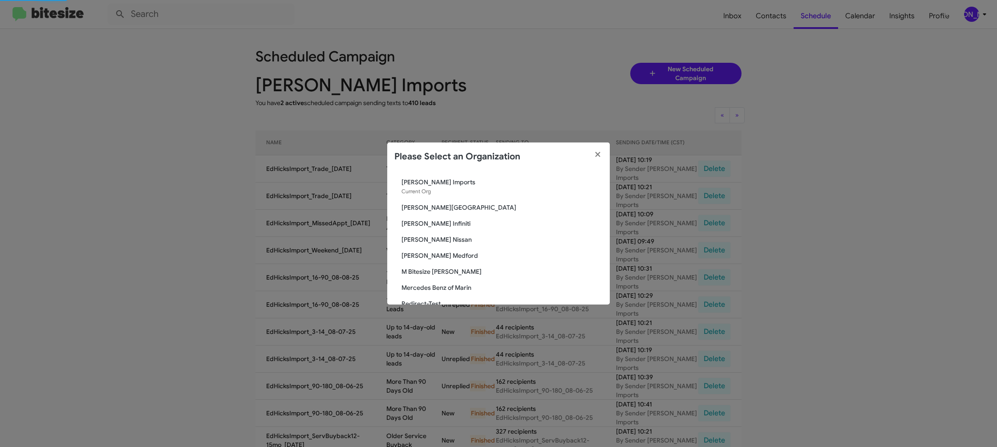
click at [434, 236] on span "Ed Hicks Nissan" at bounding box center [501, 239] width 201 height 9
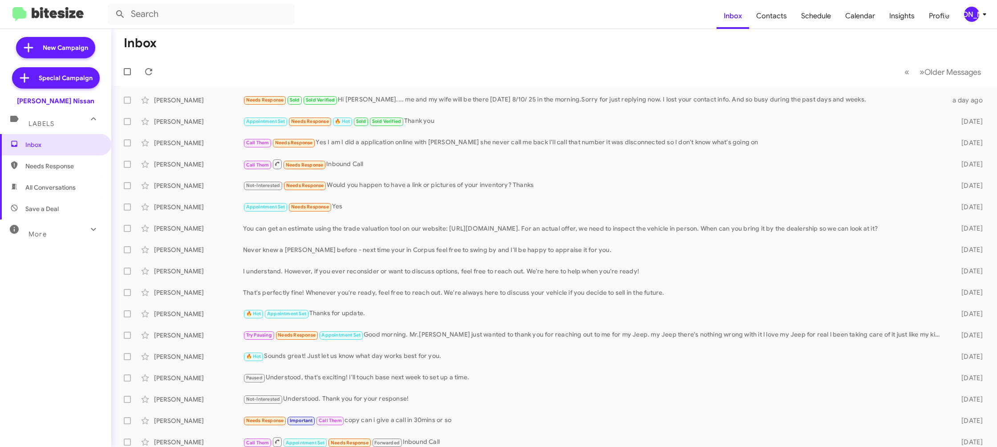
click at [958, 13] on button "[PERSON_NAME]" at bounding box center [971, 14] width 31 height 15
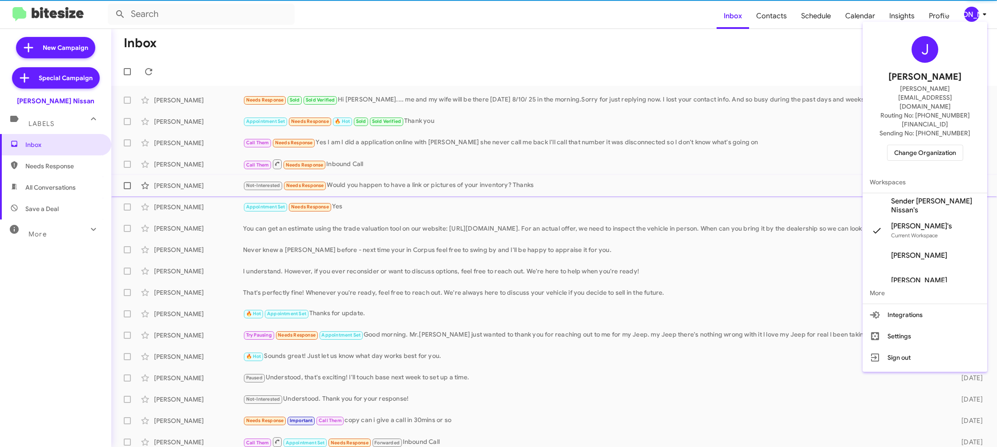
click at [917, 193] on span "Sender Ed Hicks Nissan's" at bounding box center [924, 205] width 125 height 25
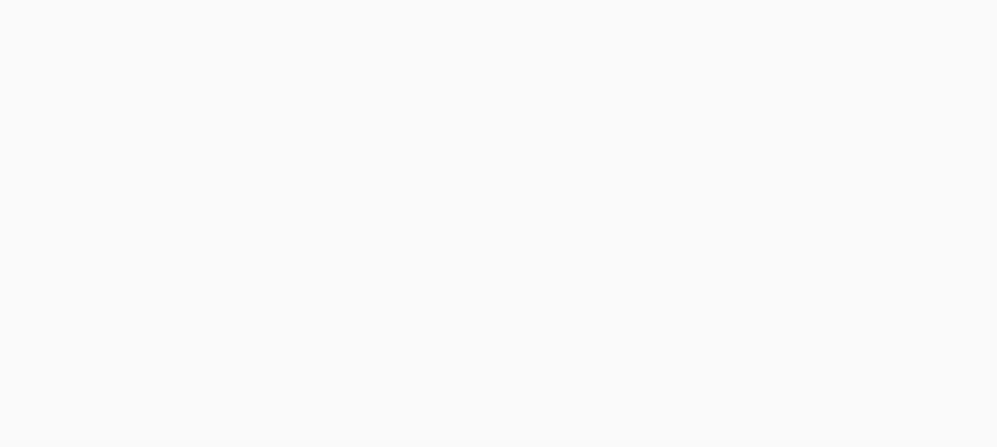
click at [766, 18] on body at bounding box center [498, 223] width 997 height 447
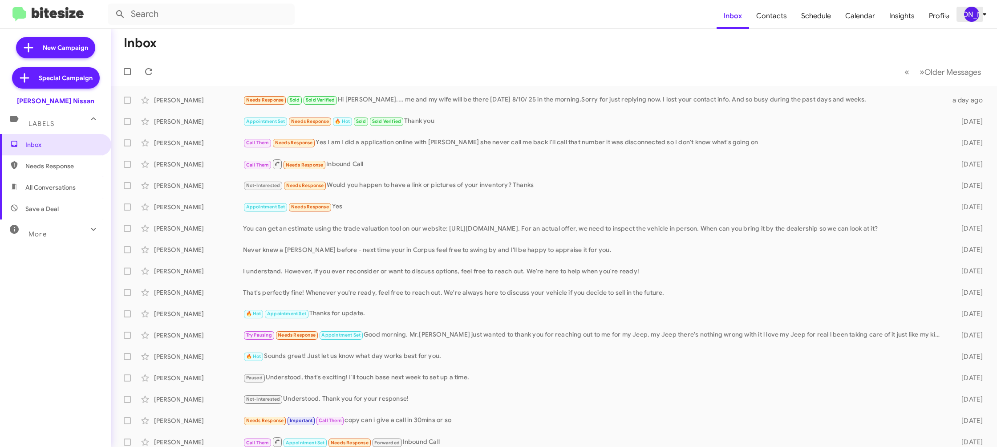
click at [974, 18] on div "[PERSON_NAME]" at bounding box center [971, 14] width 15 height 15
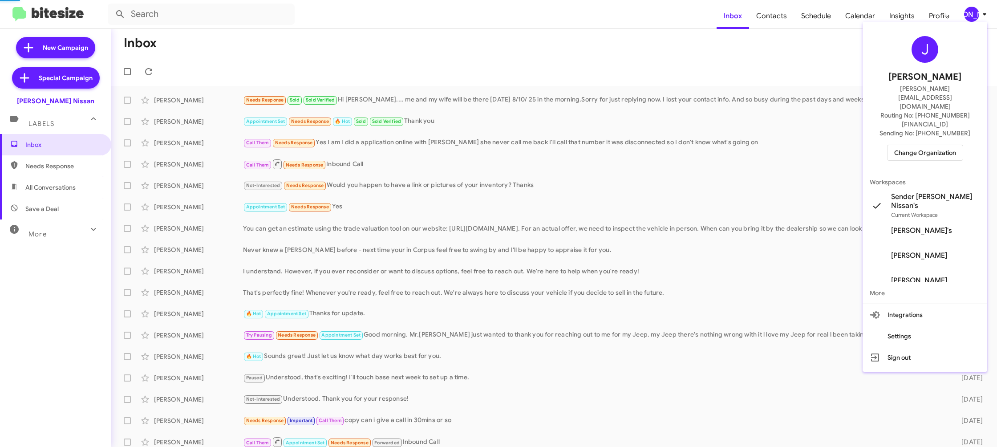
drag, startPoint x: 973, startPoint y: 18, endPoint x: 916, endPoint y: 30, distance: 57.8
click at [971, 22] on div "J [PERSON_NAME] [PERSON_NAME][EMAIL_ADDRESS][DOMAIN_NAME] Routing No: [PHONE_NU…" at bounding box center [924, 197] width 125 height 350
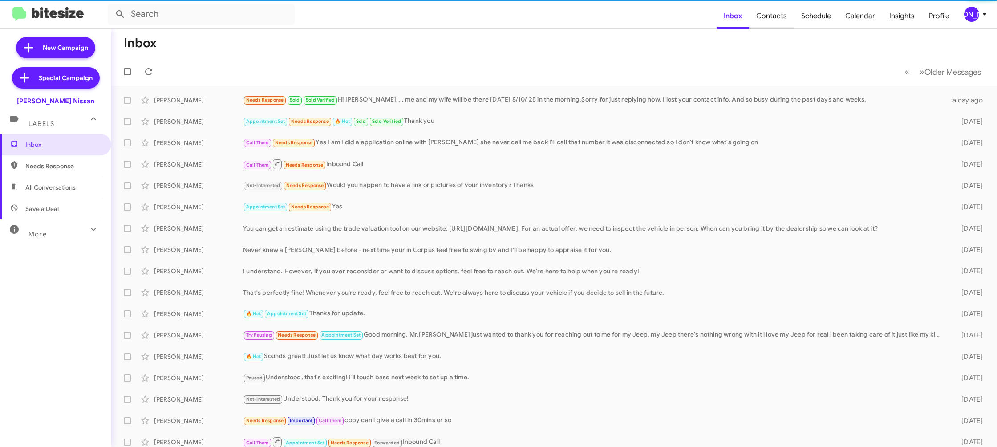
click at [779, 27] on span "Contacts" at bounding box center [771, 16] width 45 height 26
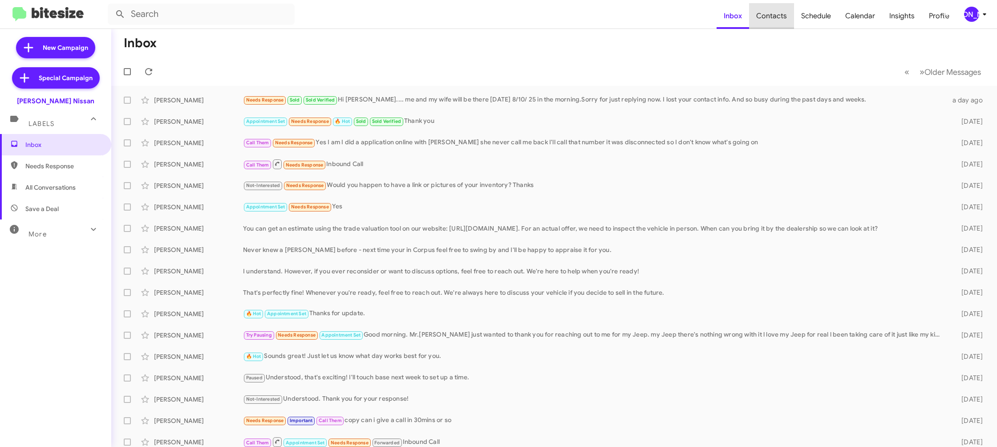
click at [779, 27] on span "Contacts" at bounding box center [771, 16] width 45 height 26
drag, startPoint x: 779, startPoint y: 27, endPoint x: 718, endPoint y: 9, distance: 64.1
click at [778, 26] on span "Contacts" at bounding box center [771, 16] width 45 height 26
type input "in:groups"
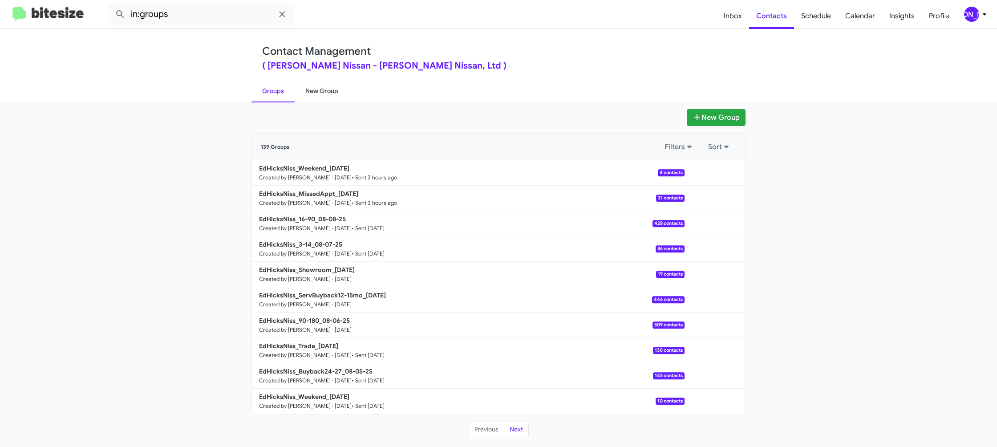
click at [332, 88] on link "New Group" at bounding box center [322, 90] width 54 height 23
drag, startPoint x: 332, startPoint y: 88, endPoint x: 380, endPoint y: 17, distance: 85.9
click at [332, 86] on link "New Group" at bounding box center [322, 90] width 54 height 23
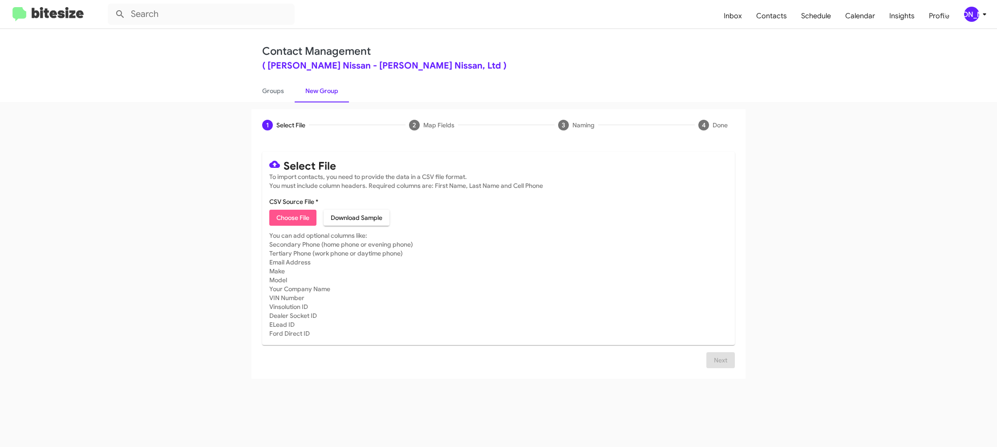
click at [305, 220] on span "Choose File" at bounding box center [292, 218] width 33 height 16
type input "EdHicksNiss_Buyback36-39_08-12-25"
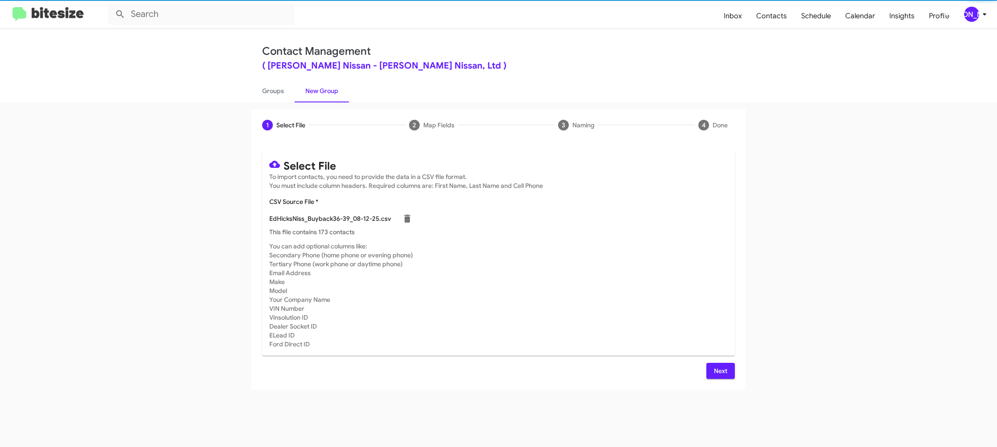
drag, startPoint x: 653, startPoint y: 323, endPoint x: 713, endPoint y: 379, distance: 82.5
click at [658, 322] on mat-card-subtitle "You can add optional columns like: Secondary Phone (home phone or evening phone…" at bounding box center [498, 295] width 458 height 107
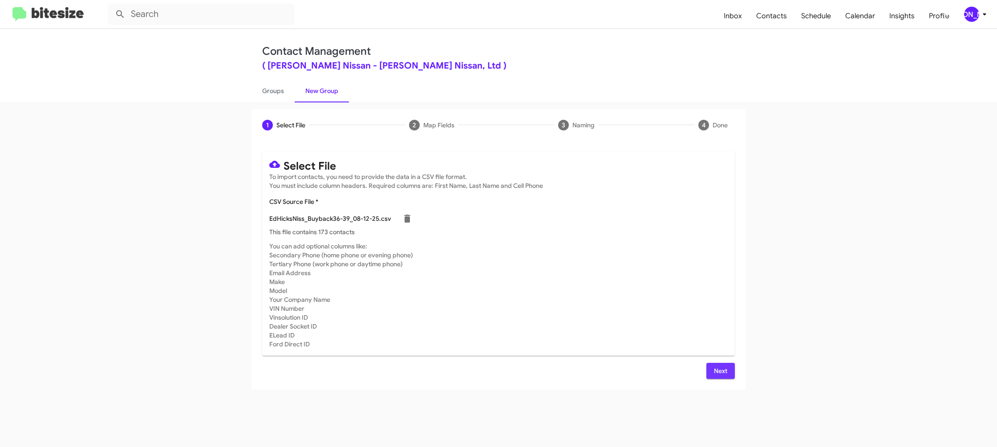
drag, startPoint x: 722, startPoint y: 372, endPoint x: 711, endPoint y: 368, distance: 11.8
click at [711, 368] on button "Next" at bounding box center [720, 371] width 28 height 16
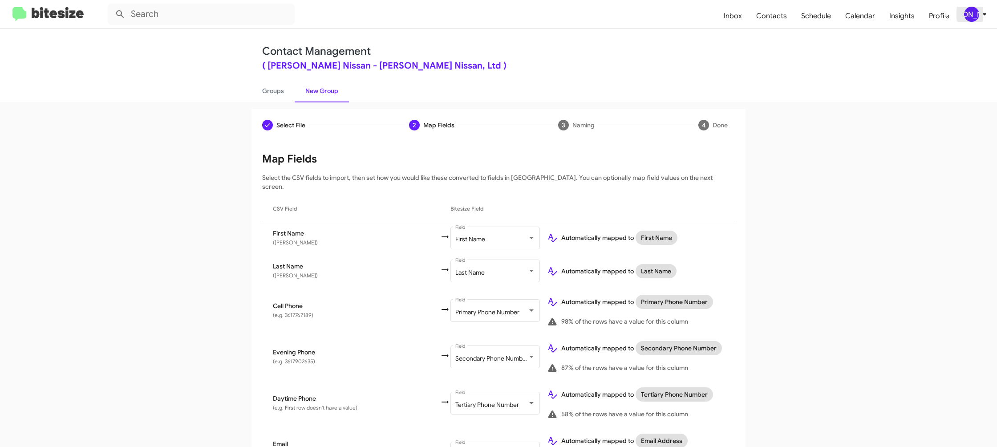
click at [971, 18] on div "[PERSON_NAME]" at bounding box center [971, 14] width 15 height 15
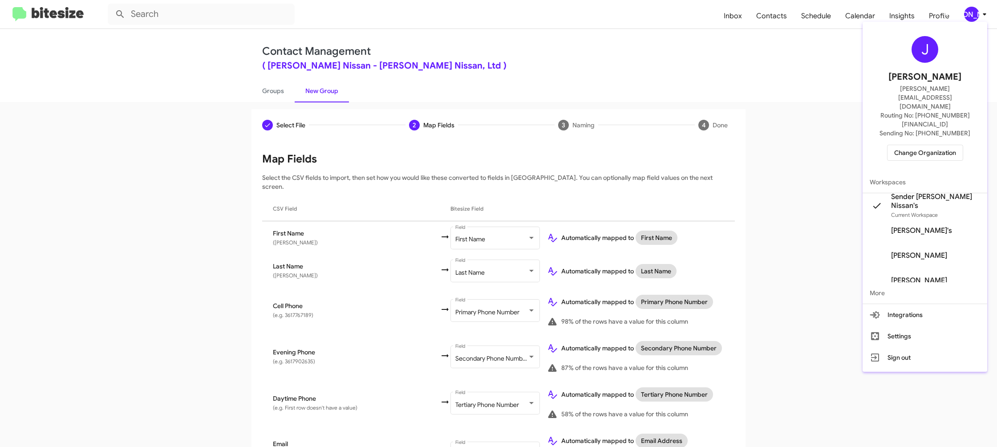
click at [971, 18] on div at bounding box center [498, 223] width 997 height 447
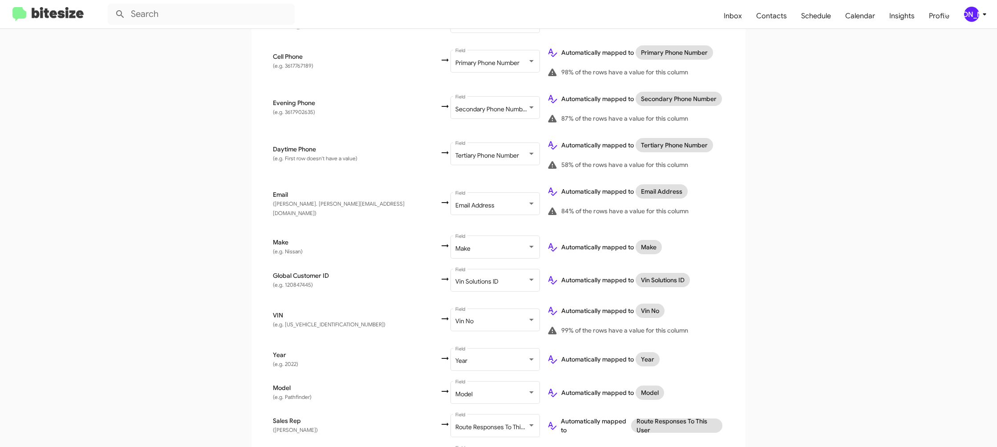
scroll to position [304, 0]
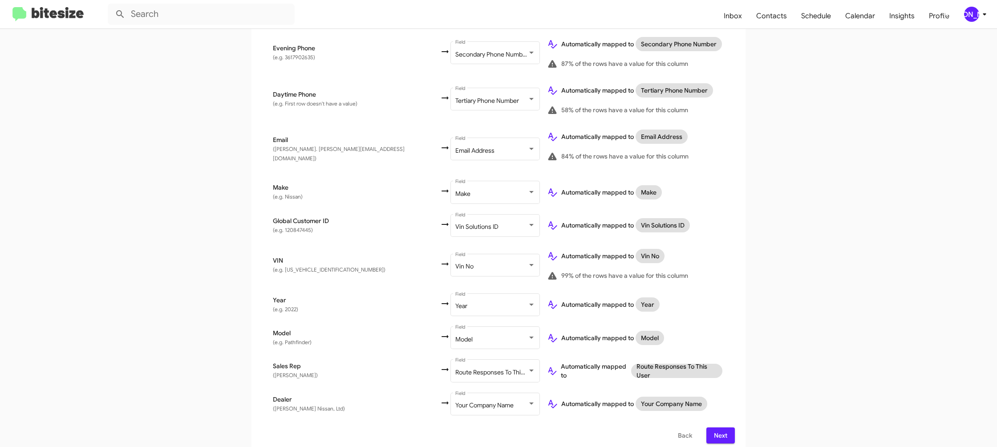
drag, startPoint x: 714, startPoint y: 424, endPoint x: 716, endPoint y: 410, distance: 13.9
click at [714, 427] on span "Next" at bounding box center [720, 435] width 14 height 16
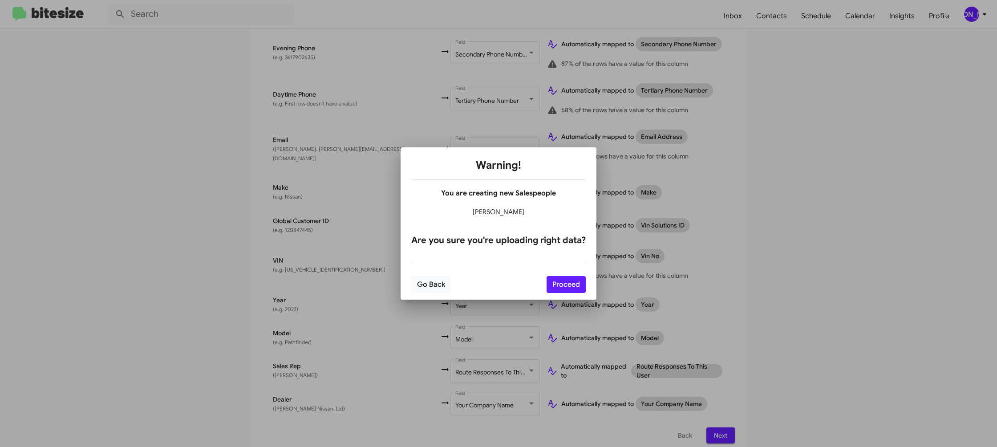
click at [570, 295] on div "Go Back Proceed" at bounding box center [498, 284] width 174 height 30
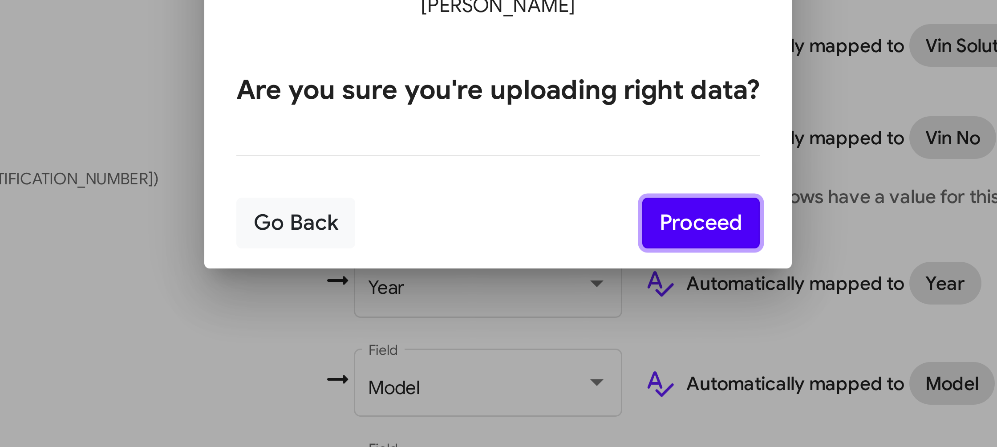
click at [576, 283] on button "Proceed" at bounding box center [565, 284] width 39 height 17
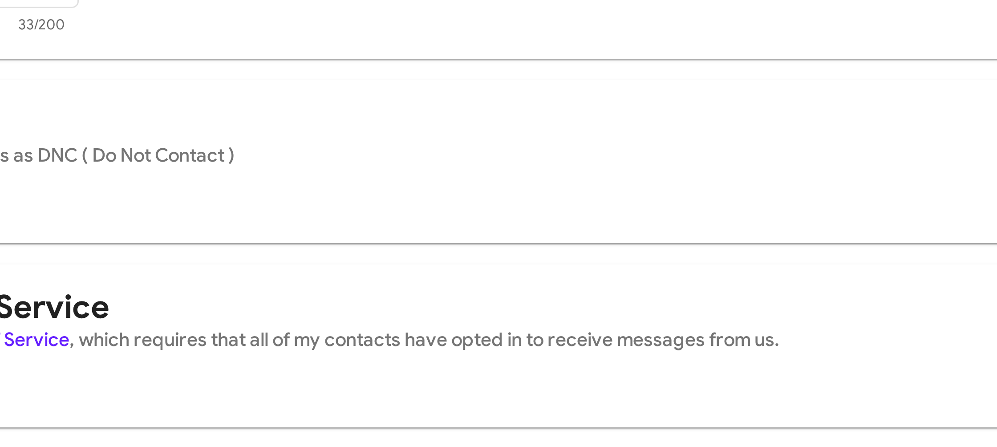
scroll to position [0, 0]
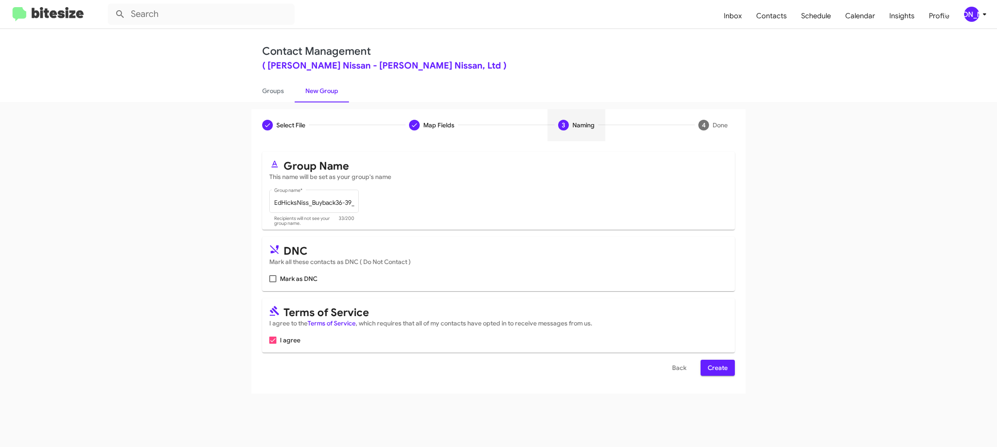
click at [722, 372] on span "Create" at bounding box center [718, 368] width 20 height 16
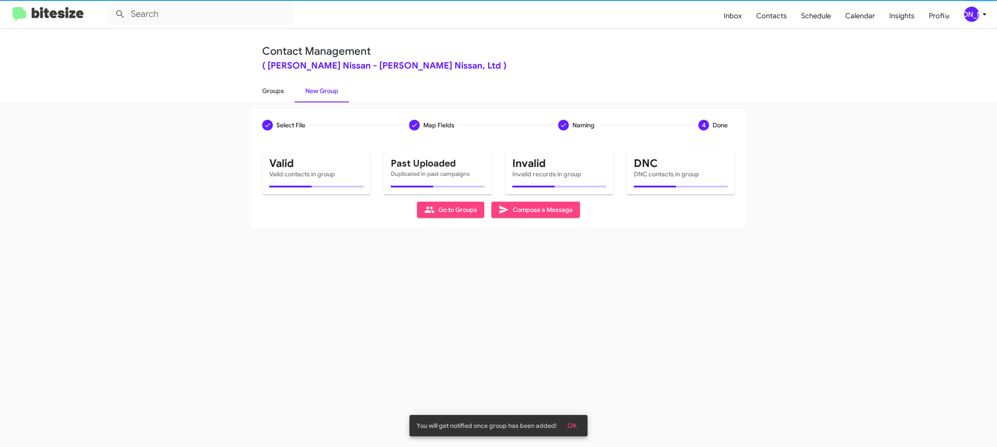
click at [259, 86] on link "Groups" at bounding box center [272, 90] width 43 height 23
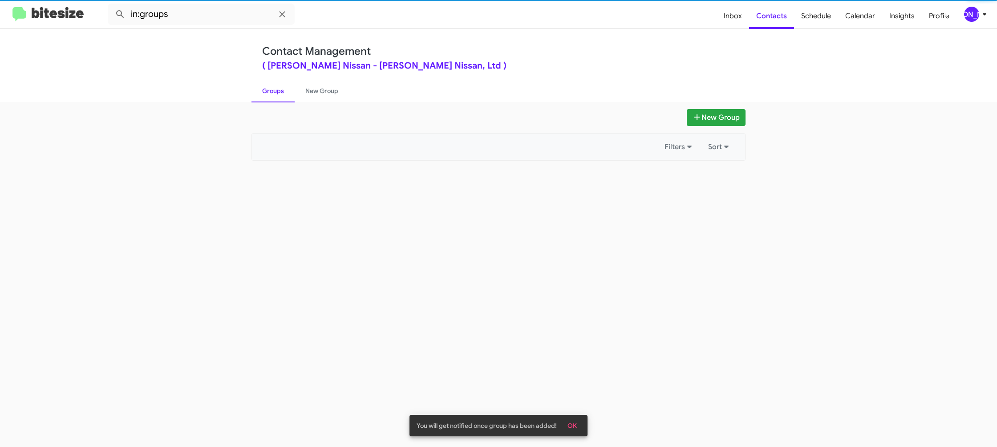
drag, startPoint x: 259, startPoint y: 86, endPoint x: 260, endPoint y: 99, distance: 12.9
click at [259, 86] on link "Groups" at bounding box center [272, 90] width 43 height 23
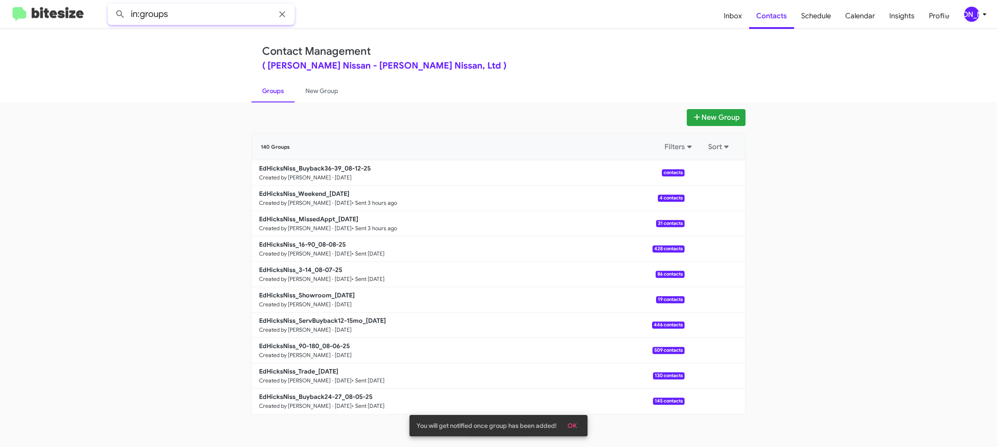
click at [190, 8] on input "in:groups" at bounding box center [201, 14] width 187 height 21
type input "in:groups 36-"
click at [111, 5] on button at bounding box center [120, 14] width 18 height 18
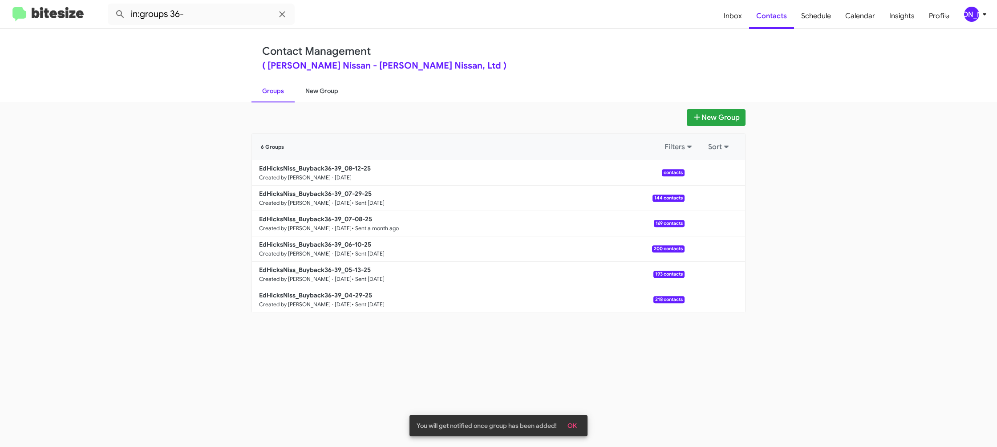
click at [315, 97] on link "New Group" at bounding box center [322, 90] width 54 height 23
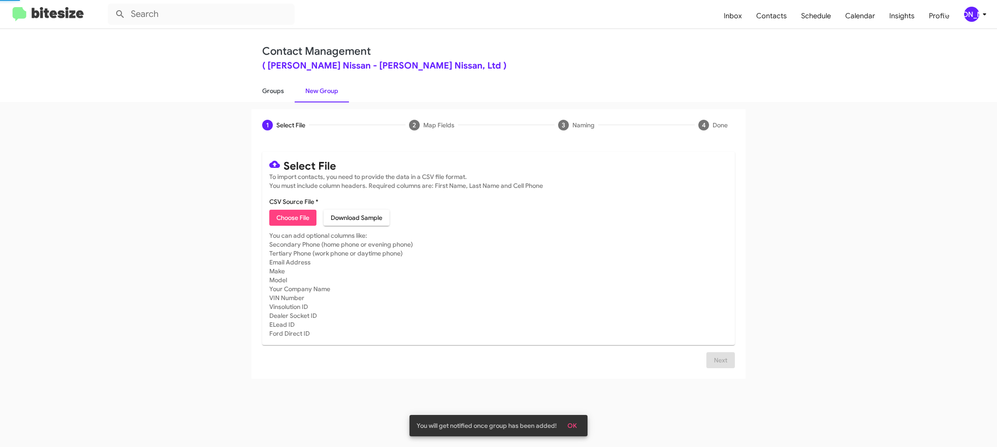
click at [276, 93] on link "Groups" at bounding box center [272, 90] width 43 height 23
type input "in:groups"
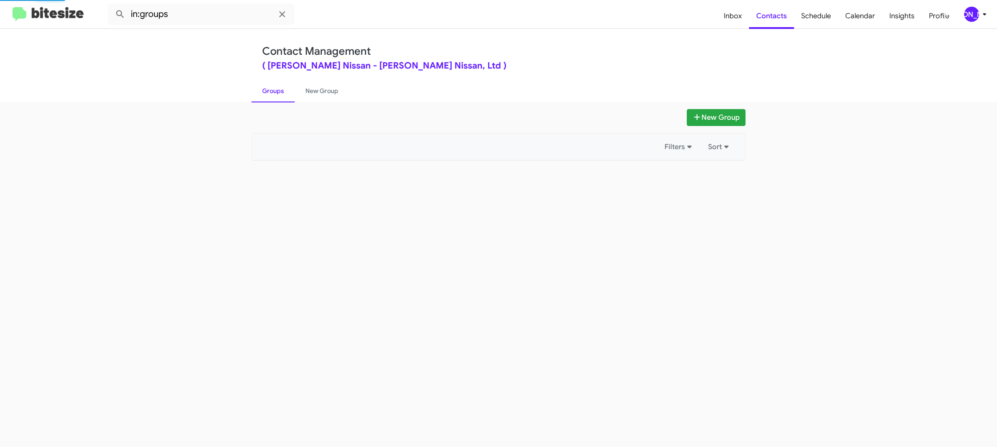
click at [276, 93] on link "Groups" at bounding box center [272, 90] width 43 height 23
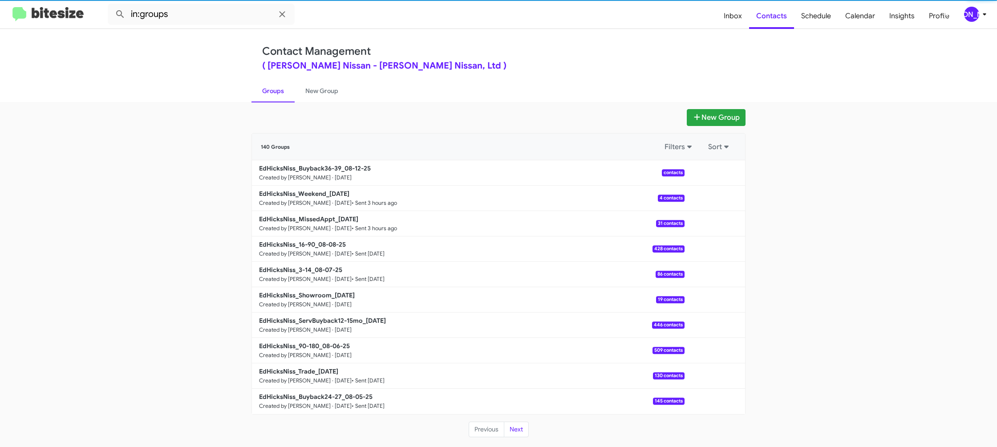
click at [276, 93] on link "Groups" at bounding box center [272, 90] width 43 height 23
click at [306, 88] on link "New Group" at bounding box center [322, 90] width 54 height 23
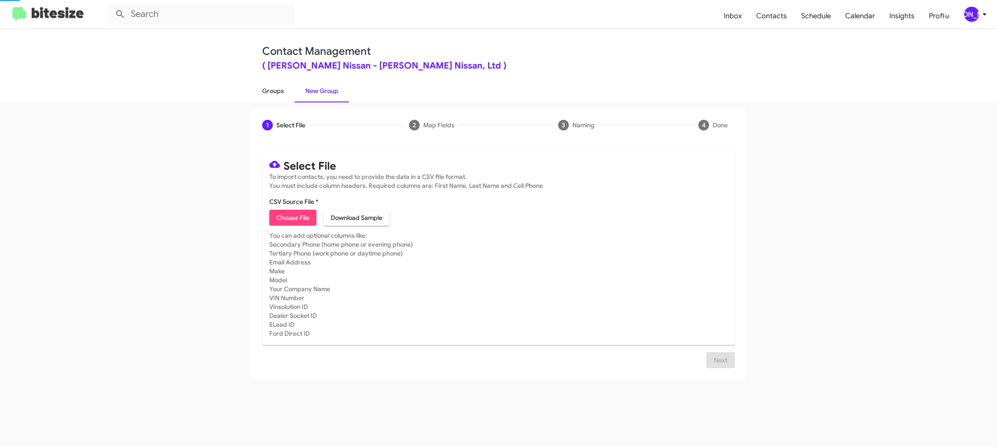
drag, startPoint x: 292, startPoint y: 89, endPoint x: 295, endPoint y: 104, distance: 15.1
click at [292, 89] on link "Groups" at bounding box center [272, 90] width 43 height 23
type input "in:groups"
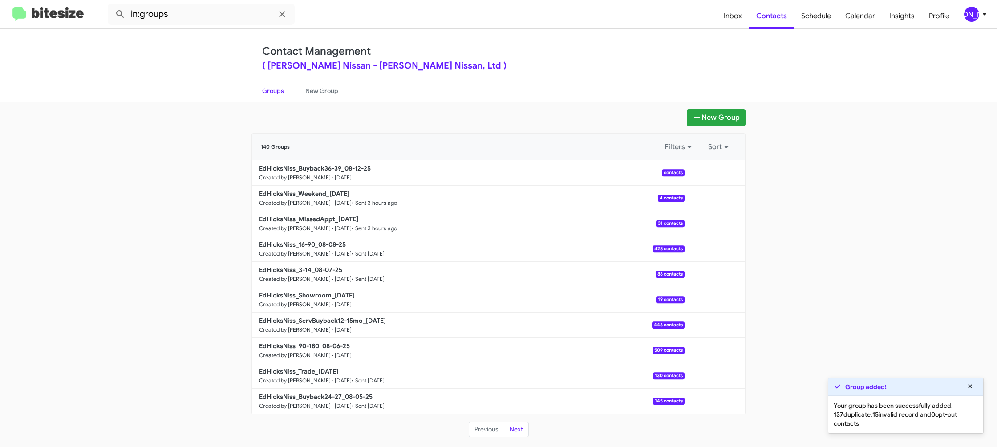
click at [314, 102] on div "New Group 140 Groups Filters Sort EdHicksNiss_Buyback36-39_08-12-25 Created by …" at bounding box center [498, 274] width 997 height 345
click at [279, 101] on link "Groups" at bounding box center [272, 90] width 43 height 23
click at [310, 96] on link "New Group" at bounding box center [322, 90] width 54 height 23
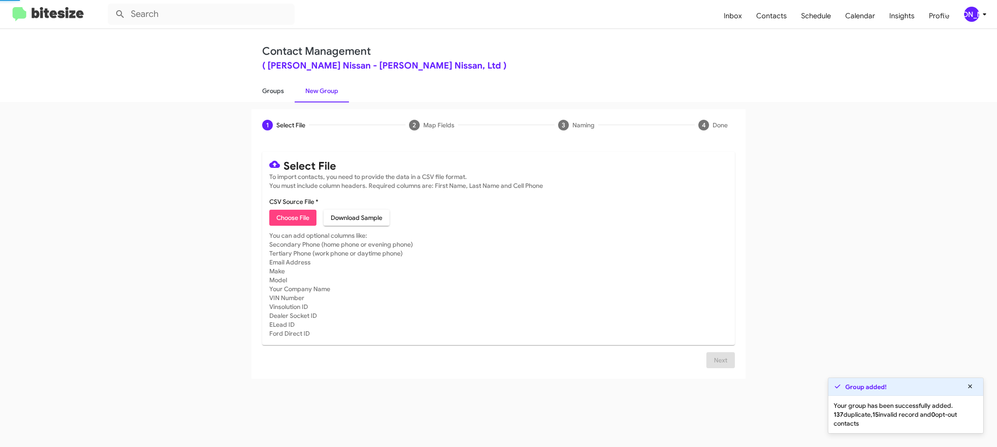
click at [293, 97] on link "Groups" at bounding box center [272, 90] width 43 height 23
type input "in:groups"
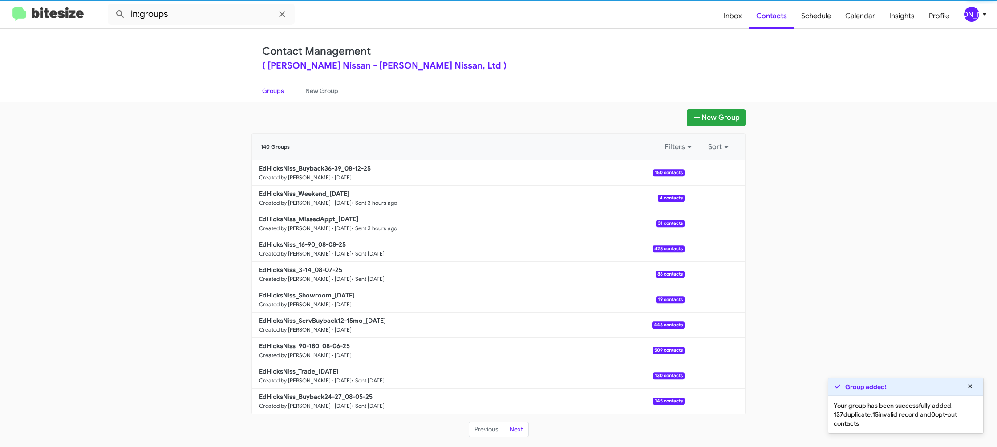
click at [280, 97] on link "Groups" at bounding box center [272, 90] width 43 height 23
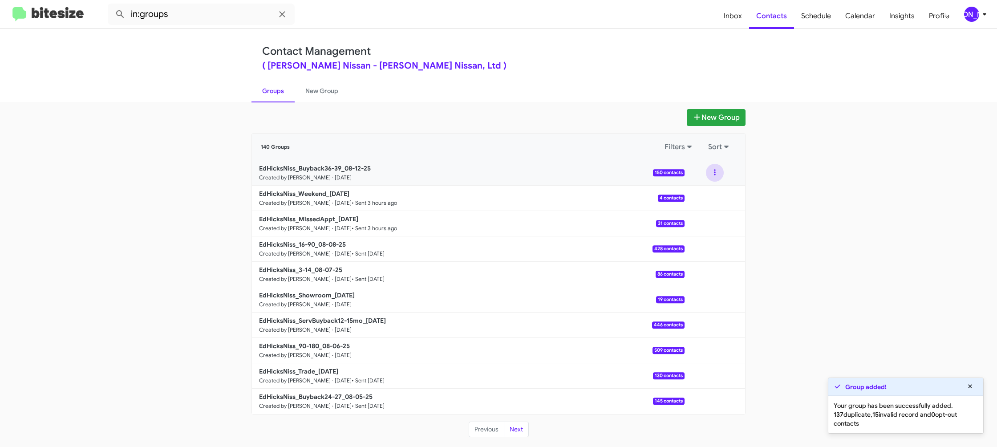
click at [707, 176] on button at bounding box center [715, 173] width 18 height 18
click at [704, 190] on button "View contacts" at bounding box center [687, 196] width 71 height 21
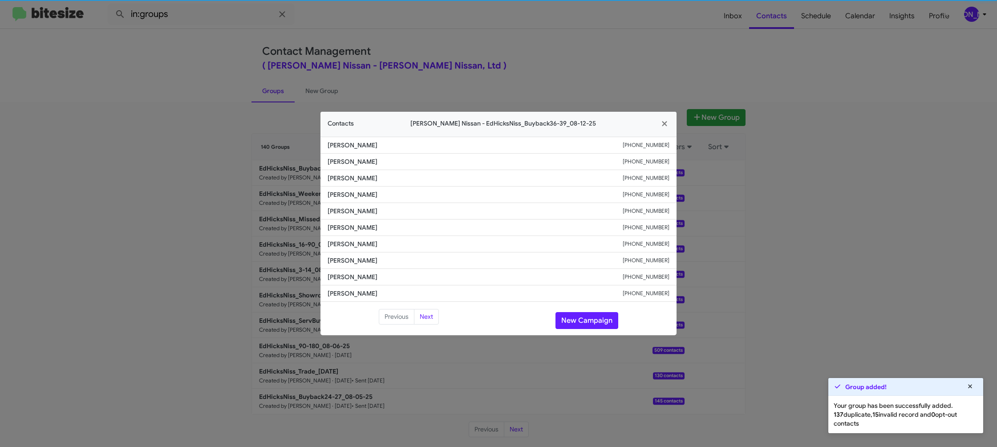
click at [340, 219] on li "Judy Lousignont +13612559505" at bounding box center [498, 227] width 356 height 16
copy span "Judy Lousignont"
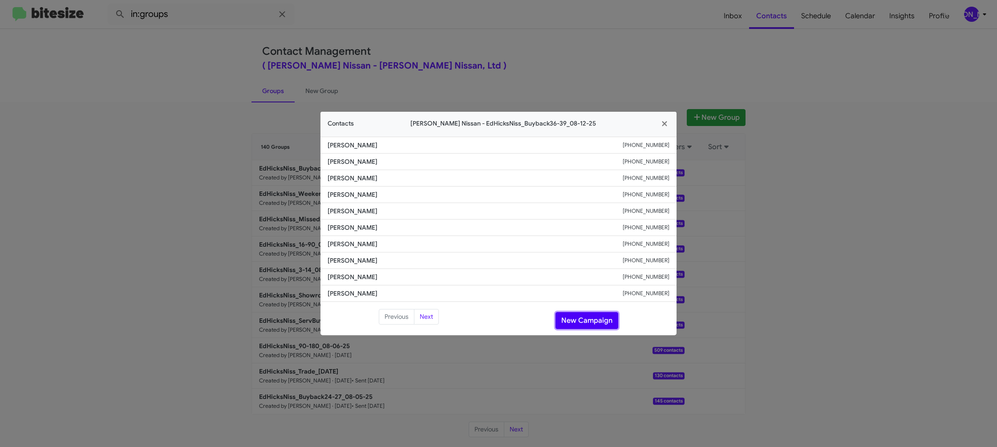
click at [575, 316] on button "New Campaign" at bounding box center [586, 320] width 63 height 17
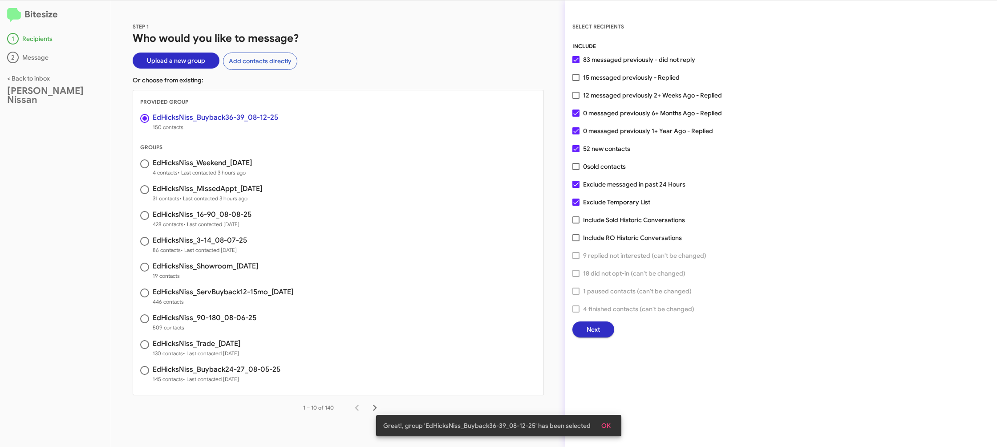
click at [594, 329] on span "Next" at bounding box center [593, 329] width 13 height 16
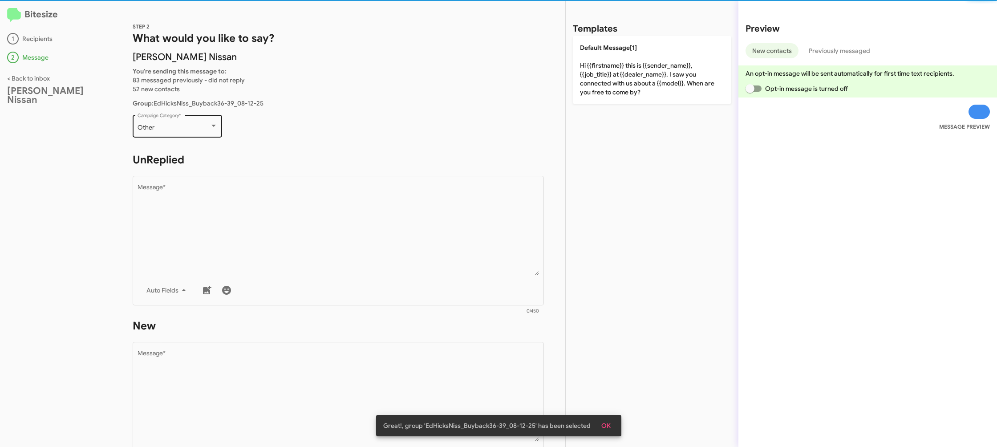
click at [207, 133] on div "Other Campaign Category *" at bounding box center [178, 125] width 80 height 24
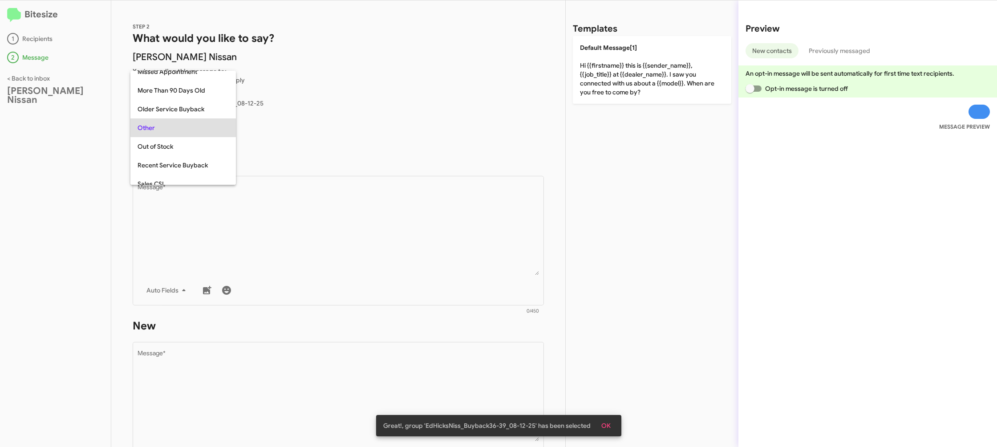
scroll to position [93, 0]
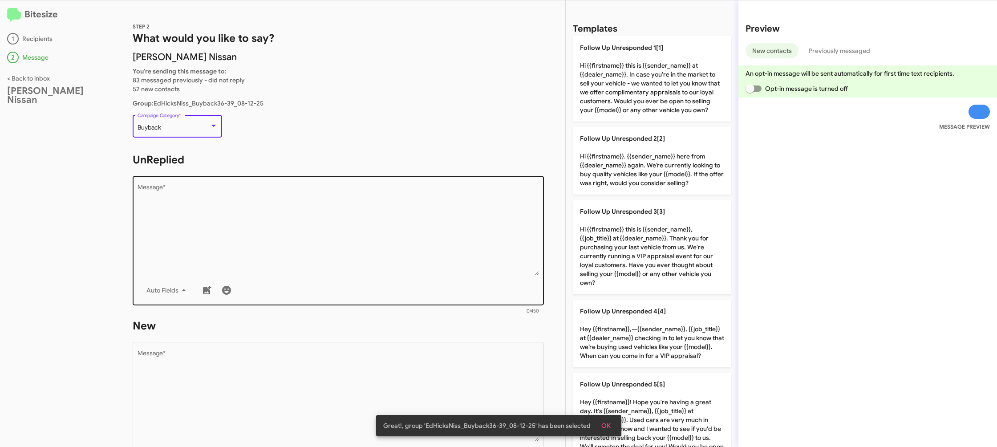
click at [281, 206] on textarea "Message *" at bounding box center [339, 229] width 402 height 91
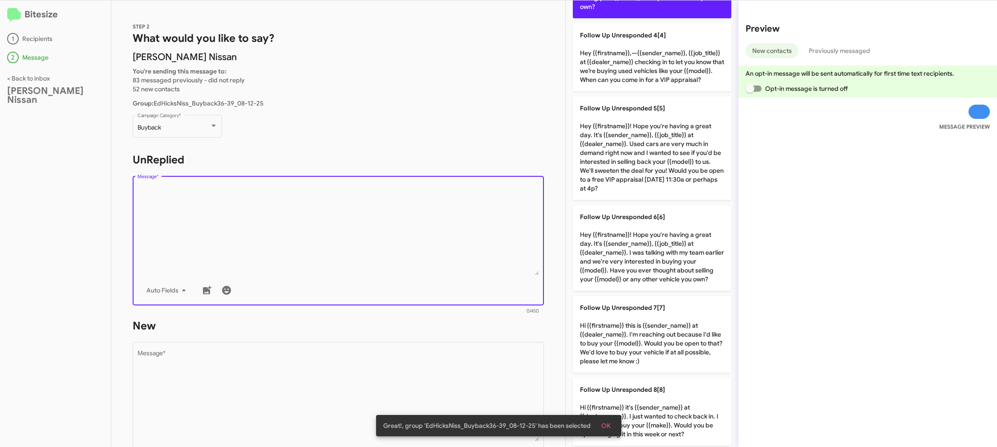
scroll to position [280, 0]
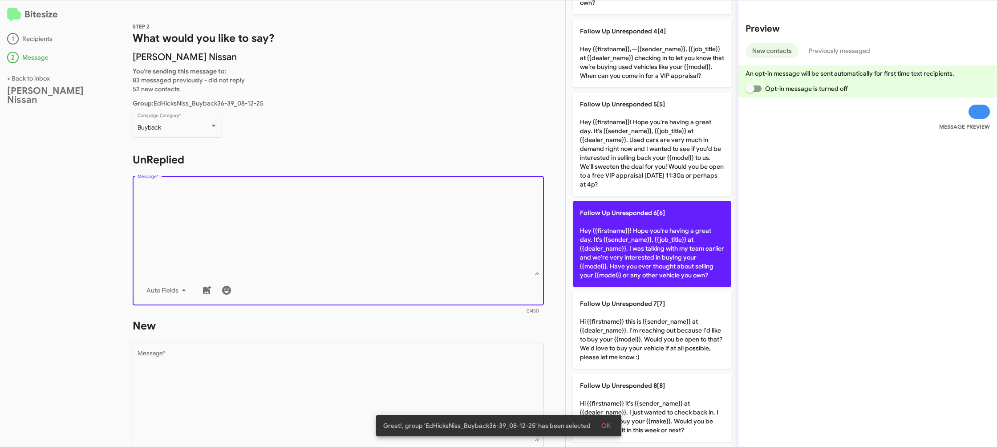
drag, startPoint x: 661, startPoint y: 263, endPoint x: 653, endPoint y: 266, distance: 8.7
click at [659, 264] on p "Follow Up Unresponded 6[6] Hey {{firstname}}! Hope you're having a great day. I…" at bounding box center [652, 243] width 158 height 85
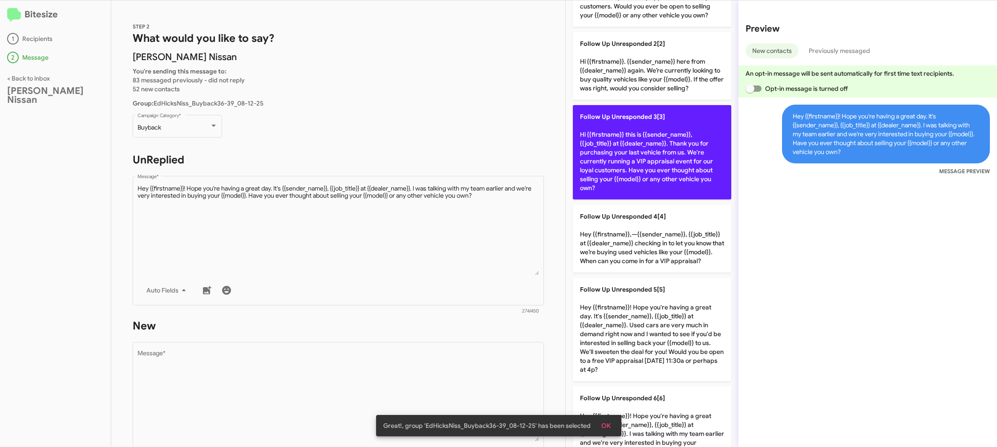
scroll to position [55, 0]
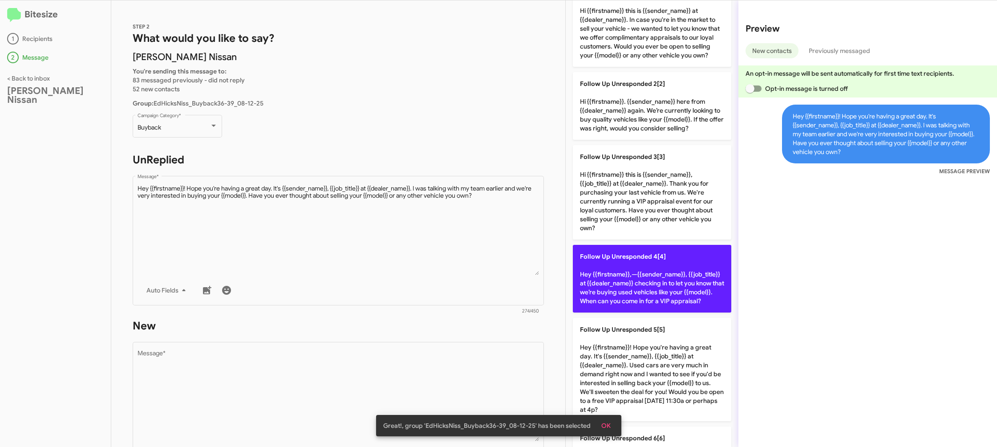
drag, startPoint x: 636, startPoint y: 266, endPoint x: 623, endPoint y: 264, distance: 13.4
click at [630, 264] on p "Follow Up Unresponded 4[4] Hey {{firstname}},—{{sender_name}}, {{job_title}} at…" at bounding box center [652, 279] width 158 height 68
type textarea "Hey {{firstname}},—{{sender_name}}, {{job_title}} at {{dealer_name}} checking i…"
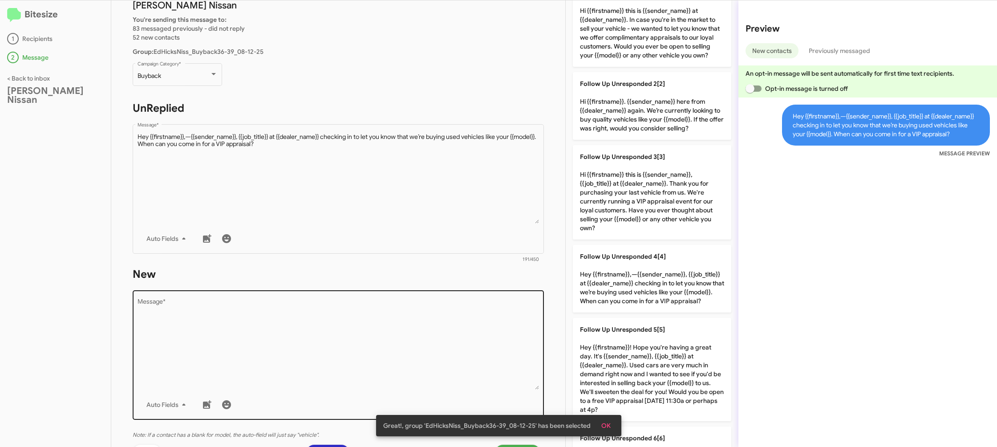
scroll to position [53, 0]
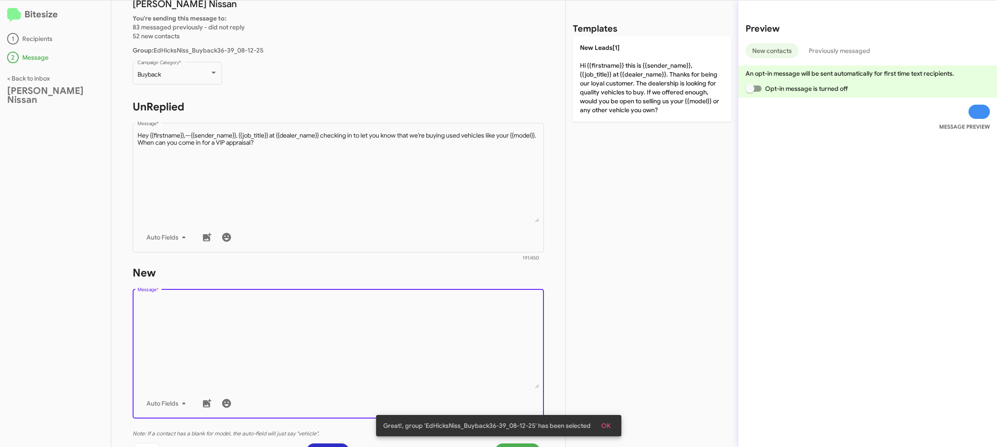
click at [438, 316] on textarea "Message *" at bounding box center [339, 342] width 402 height 91
drag, startPoint x: 438, startPoint y: 316, endPoint x: 453, endPoint y: 312, distance: 14.7
click at [441, 315] on textarea "Message *" at bounding box center [339, 342] width 402 height 91
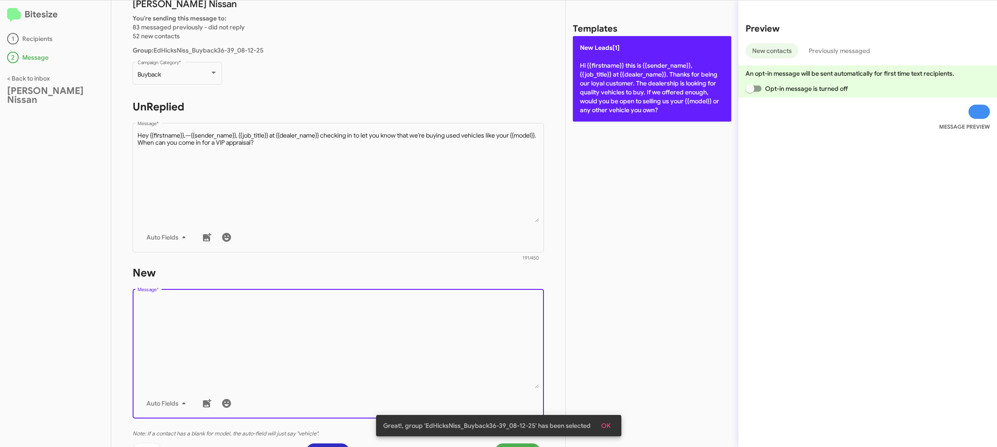
click at [611, 99] on p "New Leads[1] Hi {{firstname}} this is {{sender_name}}, {{job_title}} at {{deale…" at bounding box center [652, 78] width 158 height 85
type textarea "Hi {{firstname}} this is {{sender_name}}, {{job_title}} at {{dealer_name}}. Tha…"
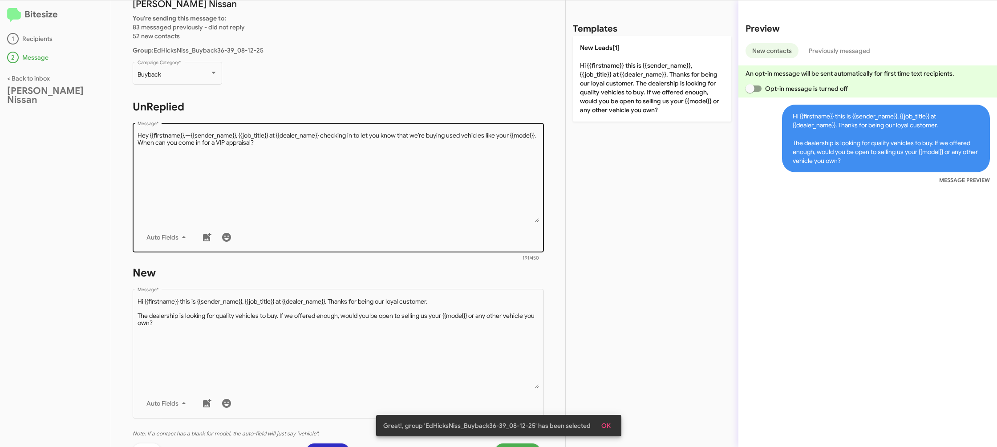
click at [437, 157] on textarea "Message *" at bounding box center [339, 176] width 402 height 91
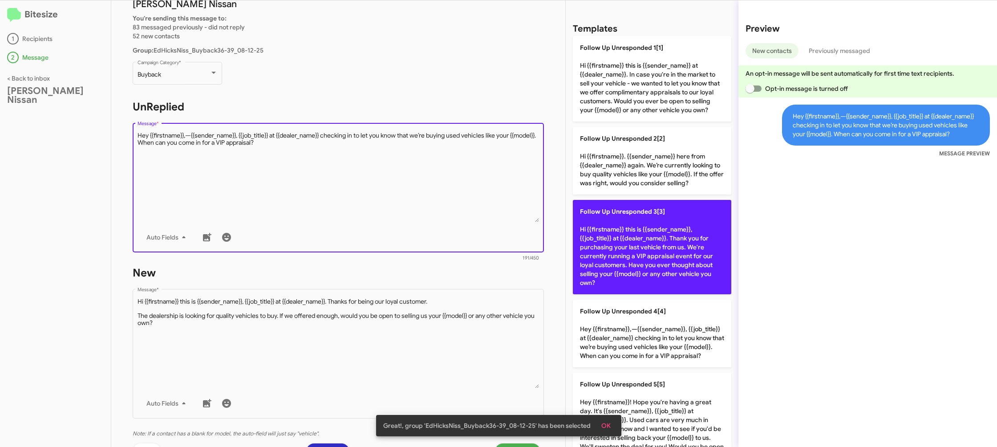
drag, startPoint x: 437, startPoint y: 157, endPoint x: 633, endPoint y: 212, distance: 203.9
click at [437, 157] on textarea "Message *" at bounding box center [339, 176] width 402 height 91
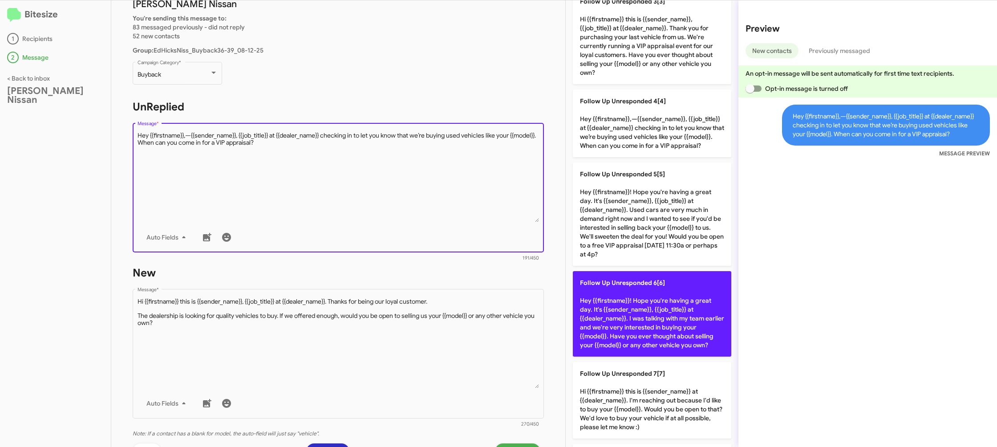
scroll to position [211, 0]
click at [629, 283] on span "Follow Up Unresponded 6[6]" at bounding box center [622, 281] width 85 height 8
type textarea "Hey {{firstname}}! Hope you're having a great day. It's {{sender_name}}, {{job_…"
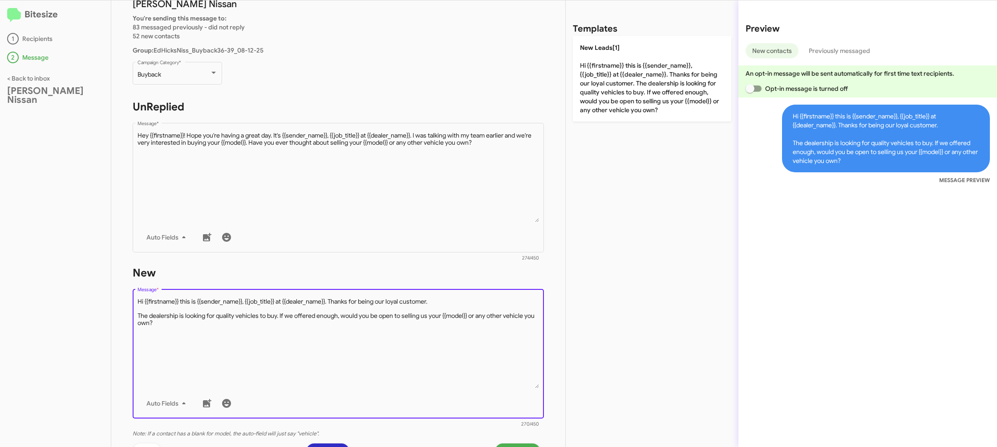
click at [413, 317] on textarea "Message *" at bounding box center [339, 342] width 402 height 91
drag, startPoint x: 413, startPoint y: 317, endPoint x: 519, endPoint y: 170, distance: 181.4
click at [416, 313] on textarea "Message *" at bounding box center [339, 342] width 402 height 91
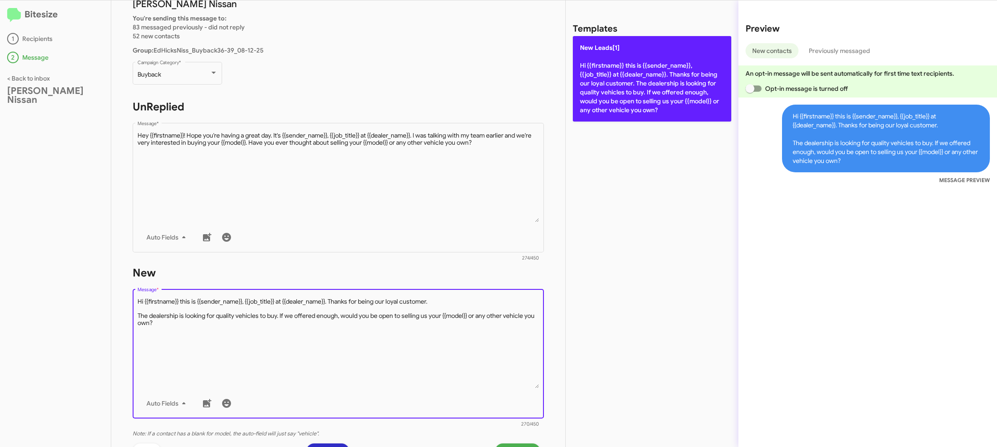
click at [599, 119] on p "New Leads[1] Hi {{firstname}} this is {{sender_name}}, {{job_title}} at {{deale…" at bounding box center [652, 78] width 158 height 85
type textarea "Hi {{firstname}} this is {{sender_name}}, {{job_title}} at {{dealer_name}}. Tha…"
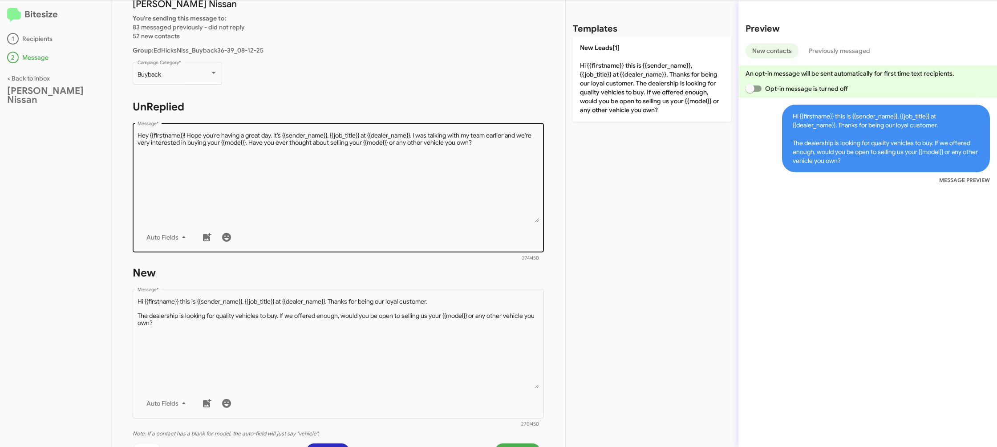
scroll to position [149, 0]
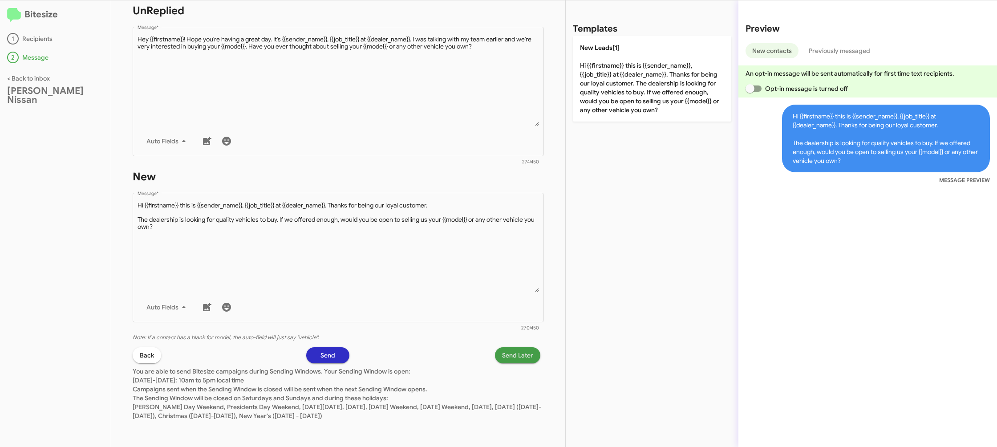
click at [510, 352] on span "Send Later" at bounding box center [517, 355] width 31 height 16
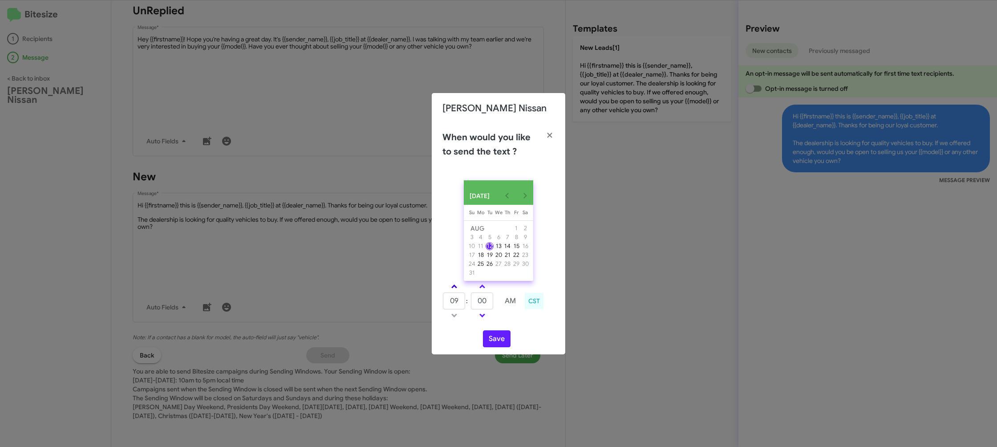
click at [457, 289] on link at bounding box center [454, 286] width 16 height 10
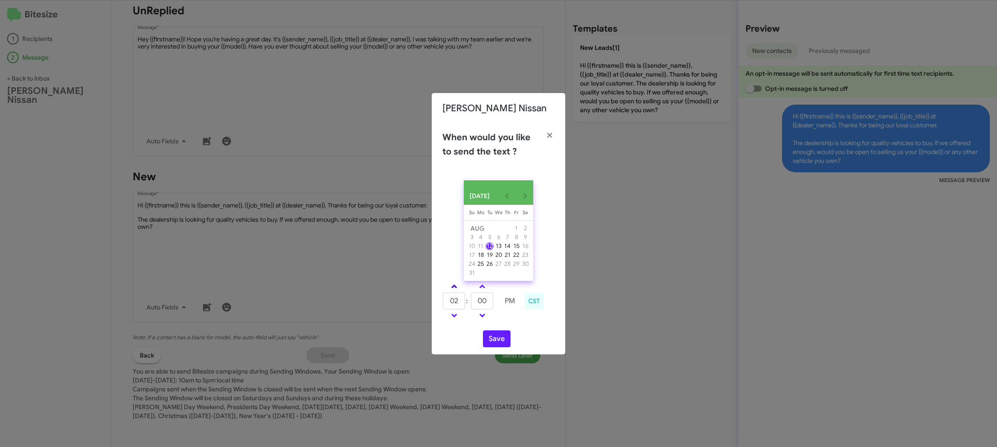
click at [457, 289] on link at bounding box center [454, 286] width 16 height 10
type input "06"
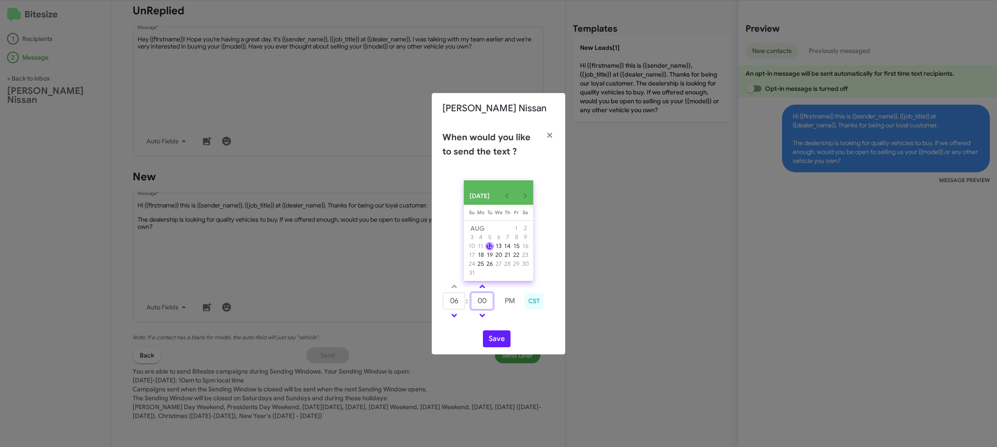
click at [491, 309] on input "00" at bounding box center [482, 300] width 22 height 17
click at [490, 308] on input "00" at bounding box center [482, 300] width 22 height 17
type input "07"
drag, startPoint x: 511, startPoint y: 324, endPoint x: 502, endPoint y: 331, distance: 10.8
click at [507, 323] on div "06 : 07 PM CST" at bounding box center [498, 302] width 125 height 42
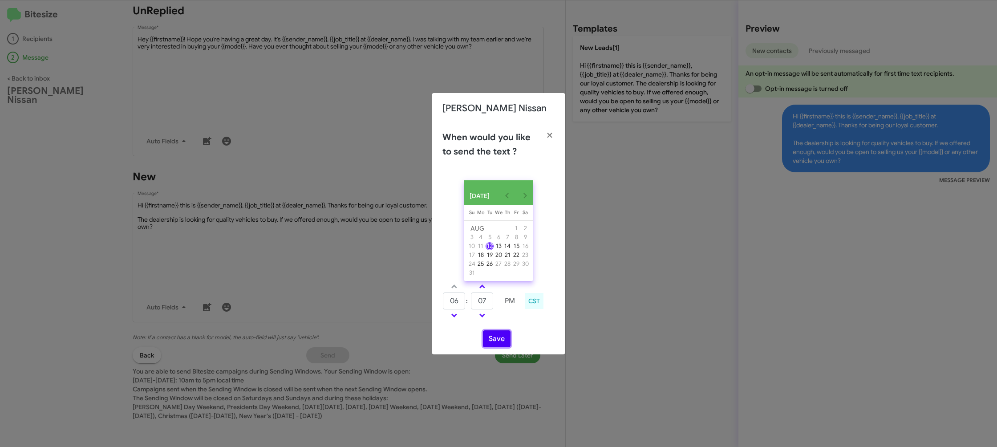
click at [494, 341] on button "Save" at bounding box center [497, 338] width 28 height 17
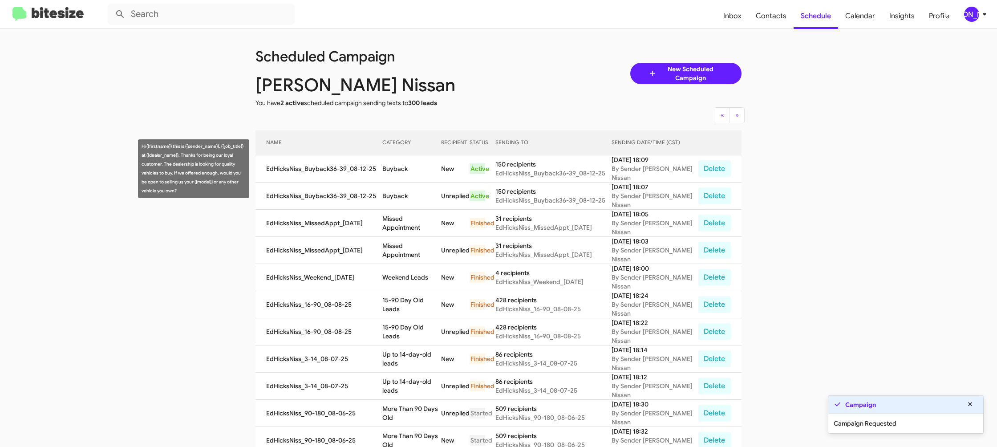
click at [399, 169] on td "Buyback" at bounding box center [411, 168] width 59 height 27
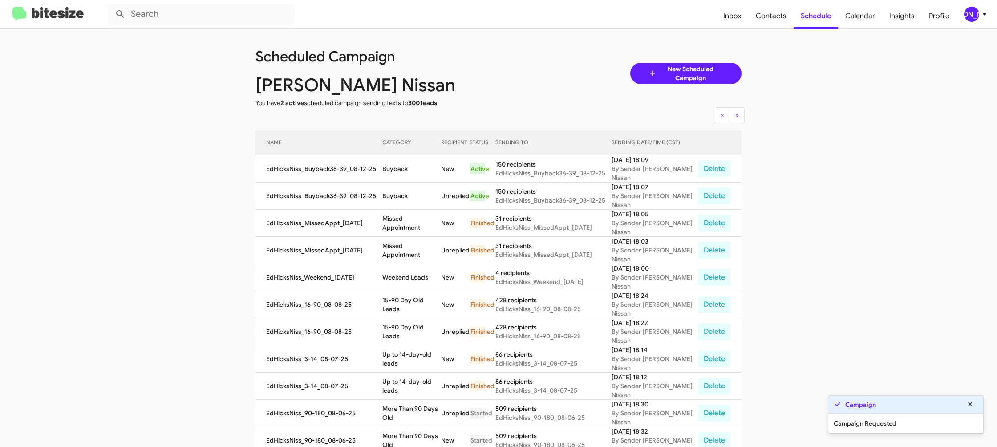
copy td "Buyback"
click at [971, 12] on div "[PERSON_NAME]" at bounding box center [971, 14] width 15 height 15
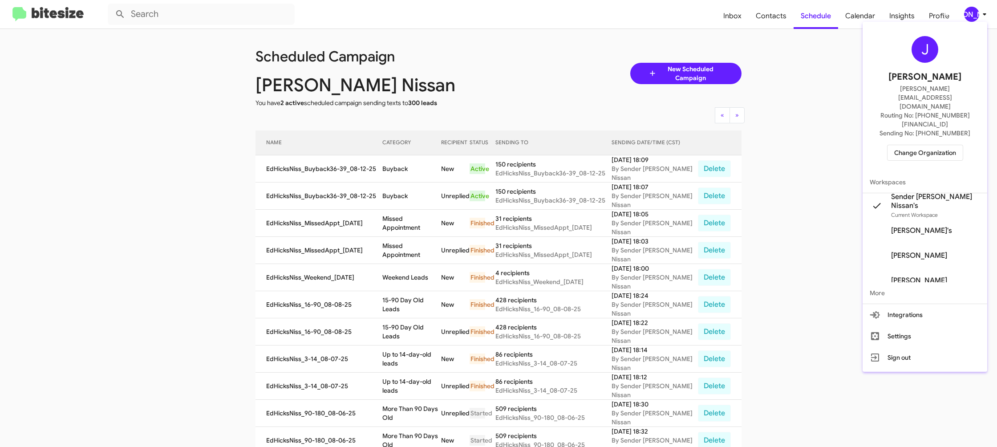
click at [918, 145] on span "Change Organization" at bounding box center [925, 152] width 62 height 15
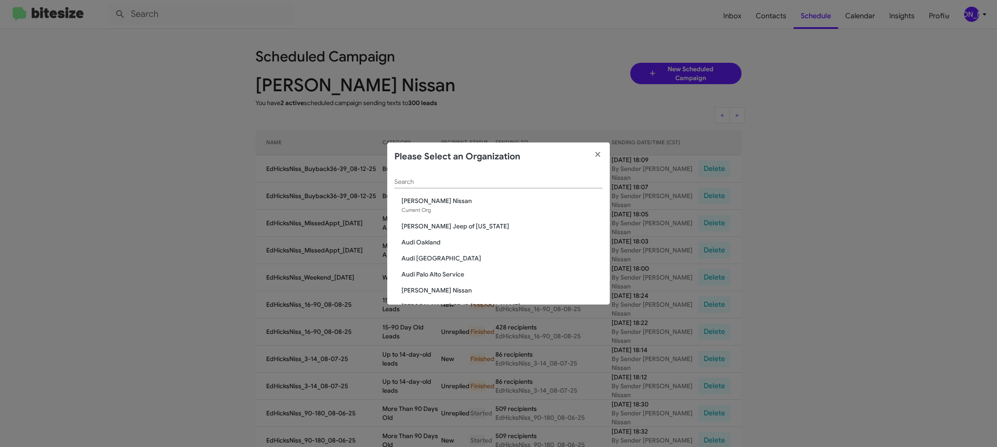
click at [435, 184] on input "Search" at bounding box center [498, 181] width 208 height 7
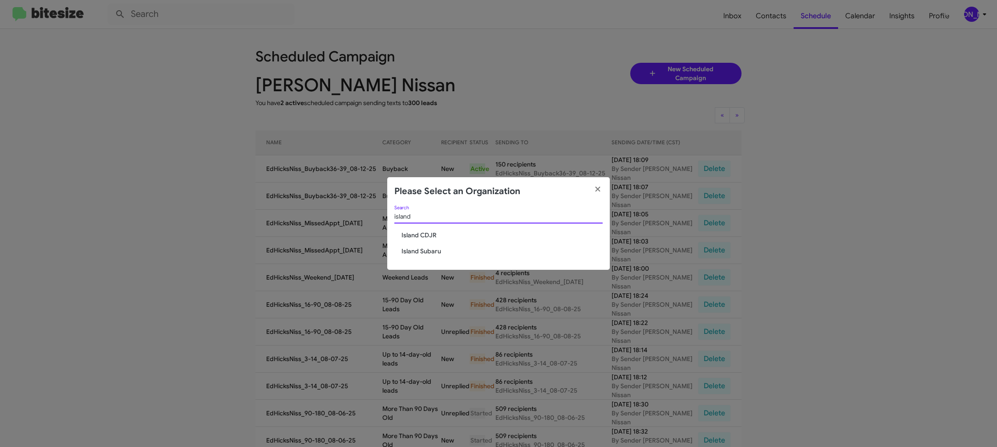
type input "island"
click at [427, 232] on span "Island CDJR" at bounding box center [501, 235] width 201 height 9
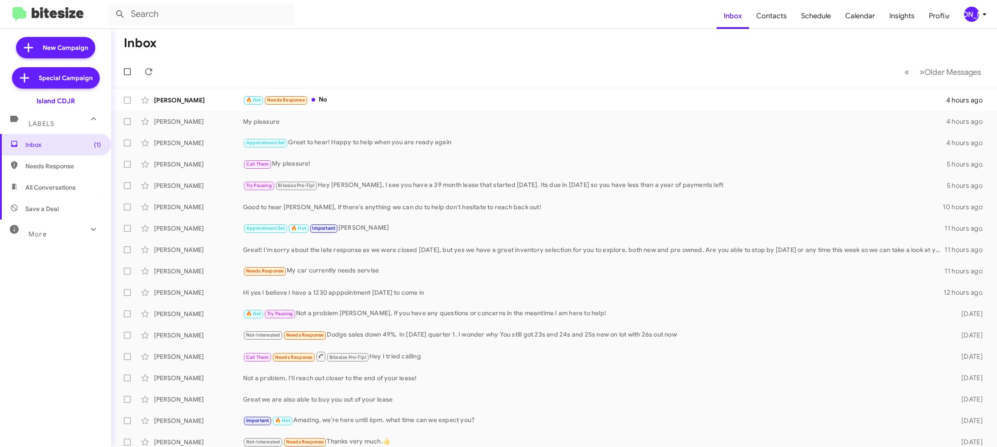
click at [973, 13] on div "[PERSON_NAME]" at bounding box center [971, 14] width 15 height 15
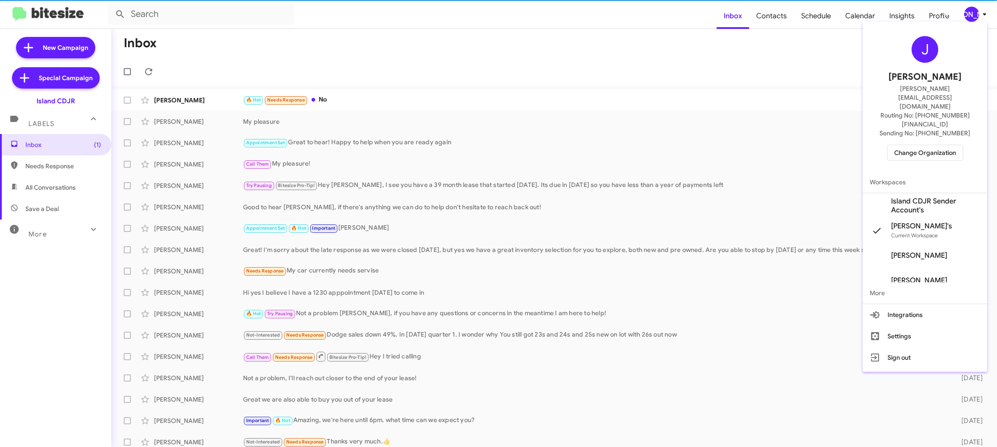
click at [934, 197] on span "Island CDJR Sender Account's" at bounding box center [935, 206] width 89 height 18
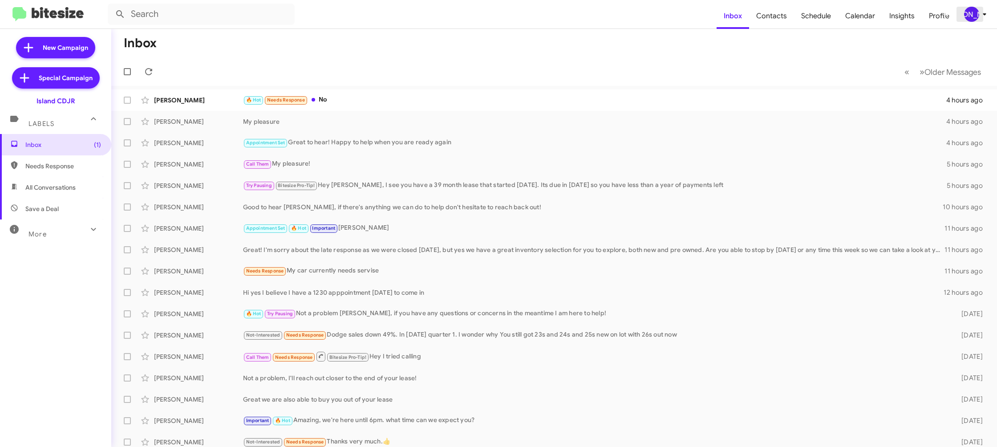
click at [973, 11] on div "[PERSON_NAME]" at bounding box center [971, 14] width 15 height 15
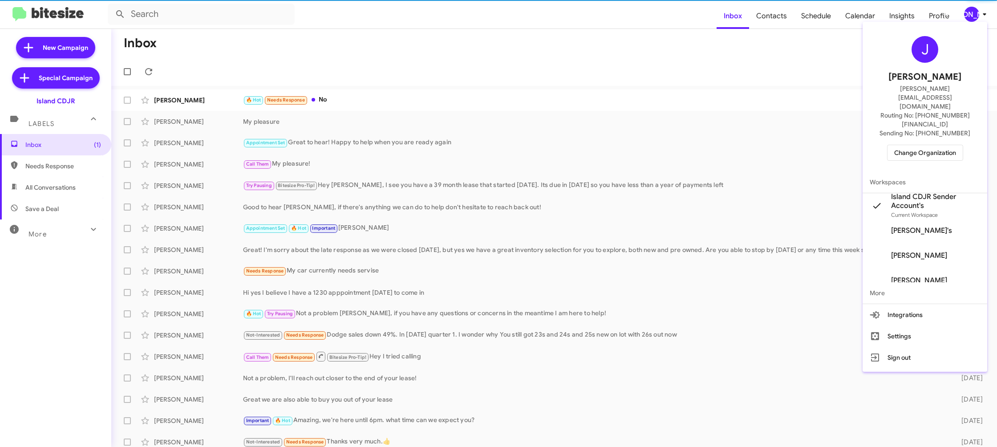
click at [938, 192] on span "Island CDJR Sender Account's" at bounding box center [935, 201] width 89 height 18
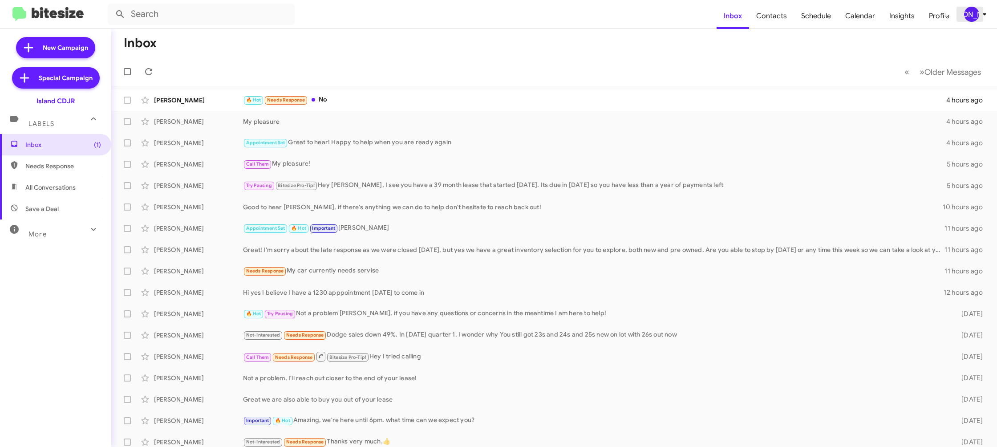
click at [971, 17] on div "[PERSON_NAME]" at bounding box center [971, 14] width 15 height 15
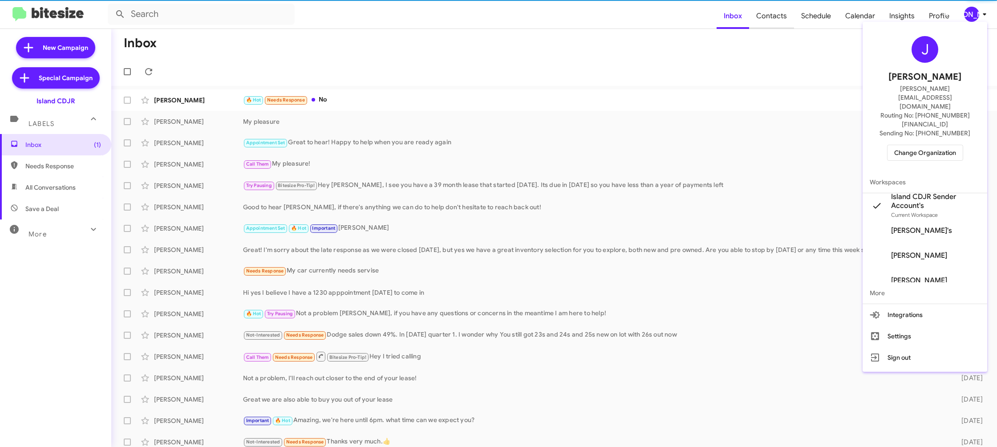
drag, startPoint x: 783, startPoint y: 43, endPoint x: 777, endPoint y: 26, distance: 18.2
click at [783, 40] on div at bounding box center [498, 223] width 997 height 447
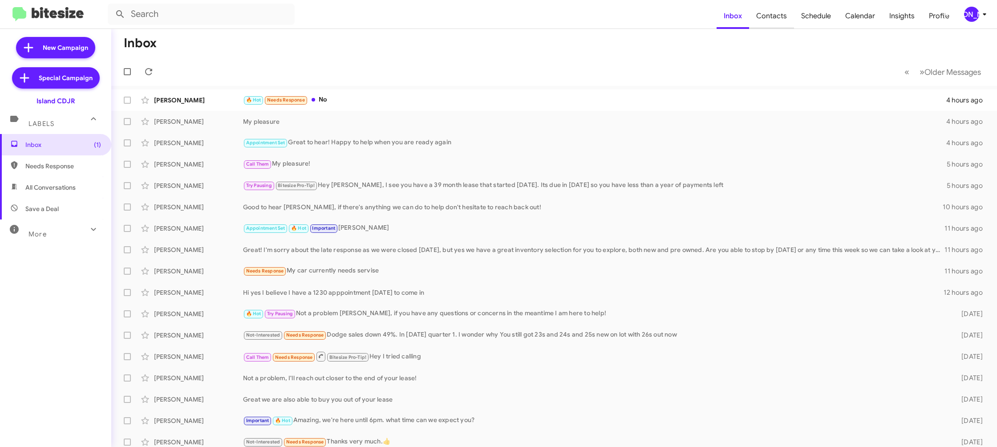
click at [773, 20] on span "Contacts" at bounding box center [771, 16] width 45 height 26
type input "in:groups"
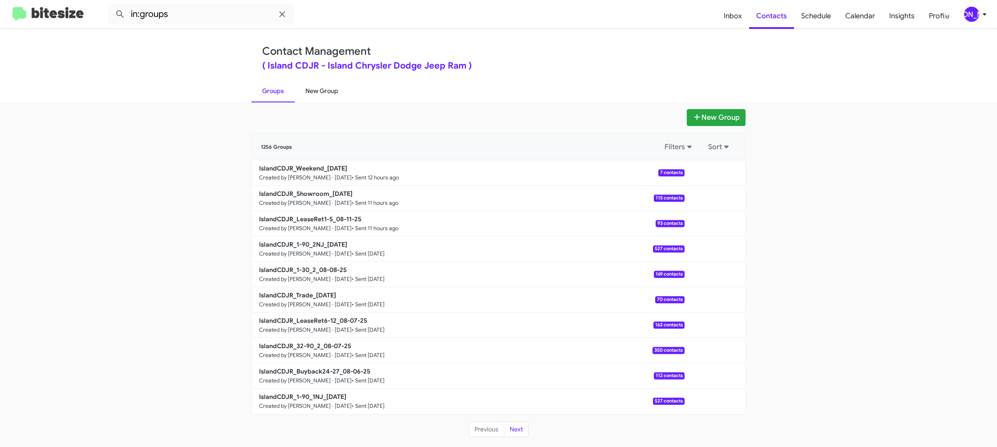
click at [337, 91] on link "New Group" at bounding box center [322, 90] width 54 height 23
click at [308, 93] on link "New Group" at bounding box center [322, 90] width 54 height 23
click at [313, 93] on link "New Group" at bounding box center [322, 90] width 54 height 23
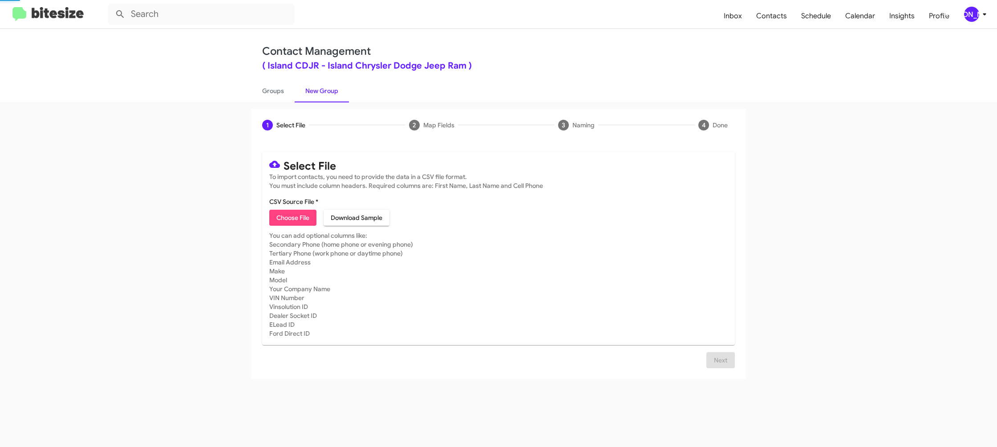
click at [313, 93] on link "New Group" at bounding box center [322, 90] width 54 height 23
drag, startPoint x: 313, startPoint y: 93, endPoint x: 356, endPoint y: 8, distance: 95.1
click at [316, 86] on link "New Group" at bounding box center [322, 90] width 54 height 23
click at [301, 224] on span "Choose File" at bounding box center [292, 218] width 33 height 16
type input "IslandCDJR_32-90_1_08-12-25"
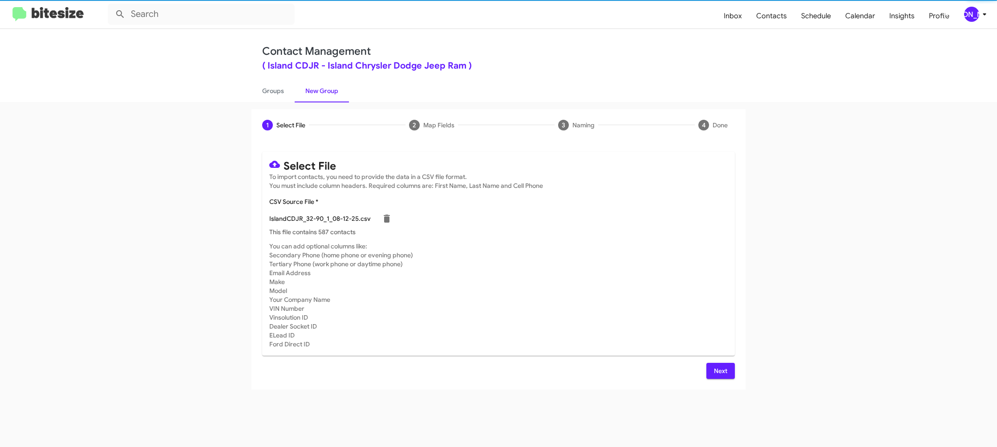
click at [620, 294] on mat-card-subtitle "You can add optional columns like: Secondary Phone (home phone or evening phone…" at bounding box center [498, 295] width 458 height 107
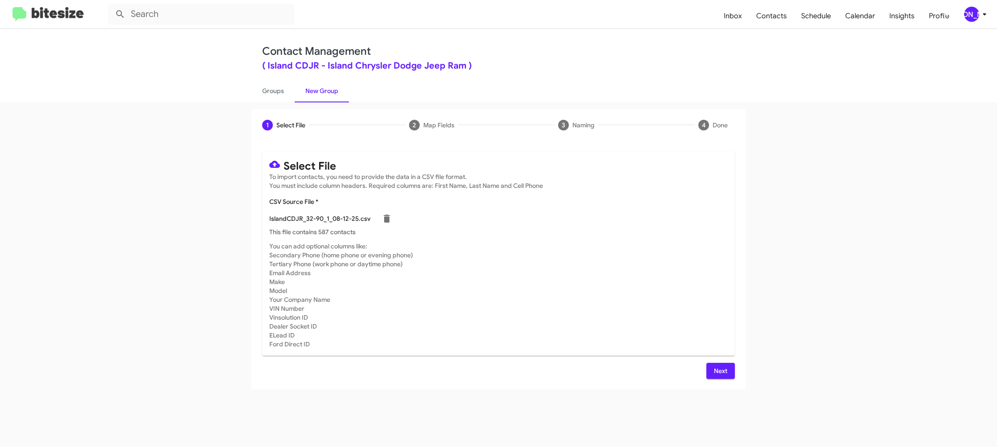
click at [733, 371] on button "Next" at bounding box center [720, 371] width 28 height 16
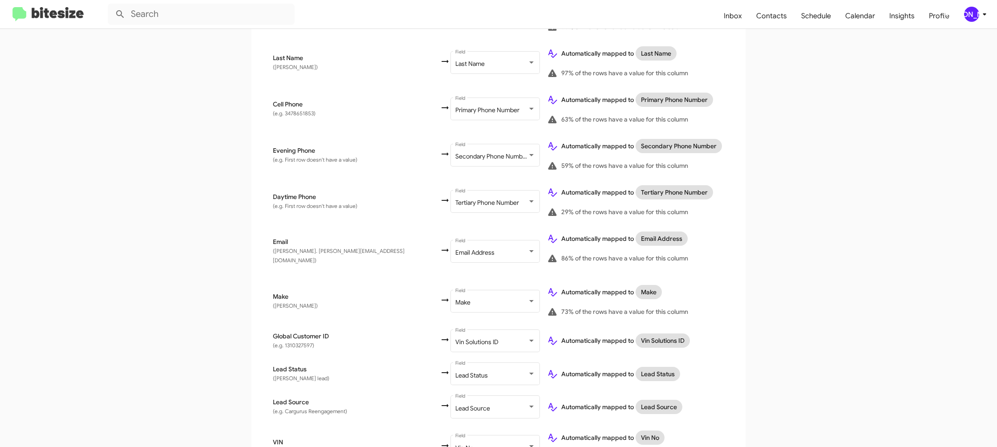
scroll to position [436, 0]
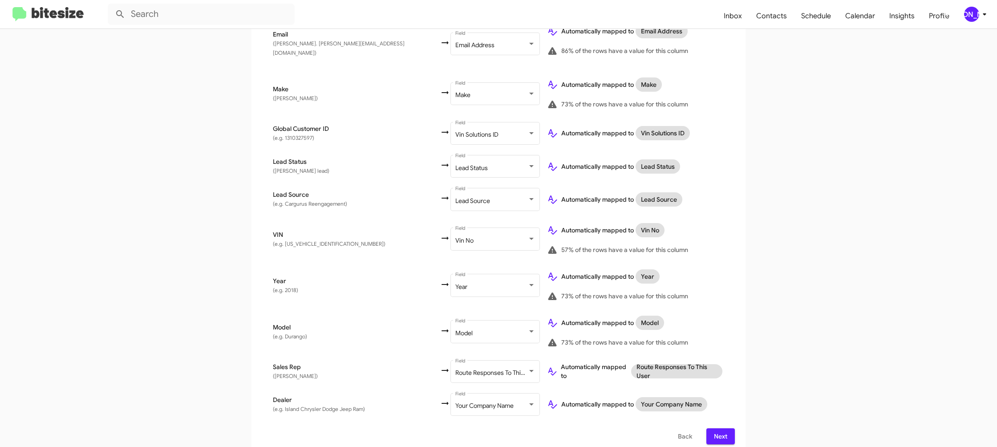
click at [711, 428] on button "Next" at bounding box center [720, 436] width 28 height 16
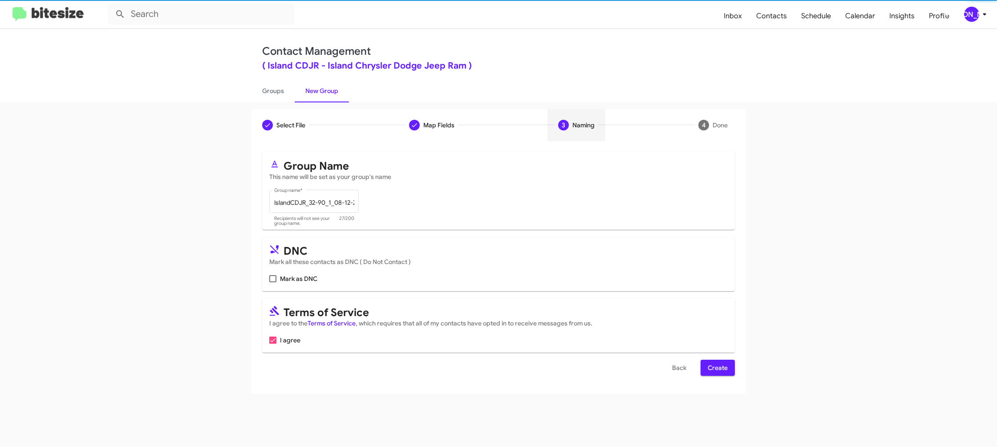
scroll to position [0, 0]
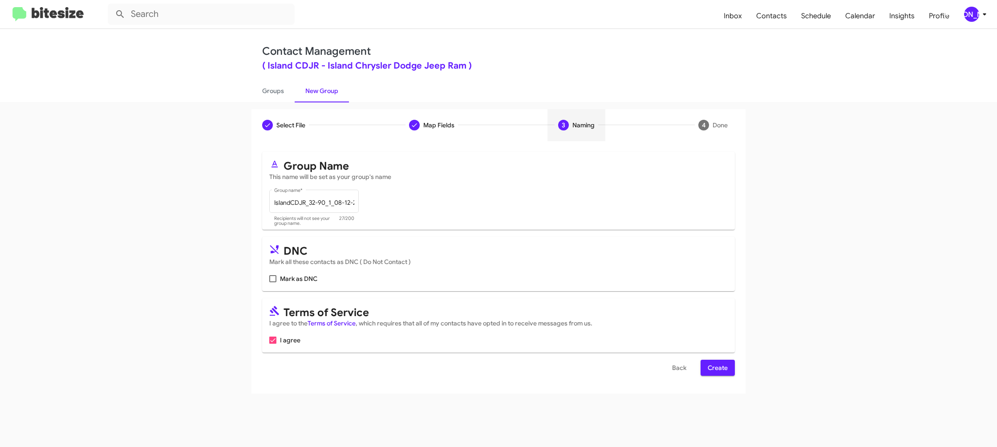
click at [715, 366] on span "Create" at bounding box center [718, 368] width 20 height 16
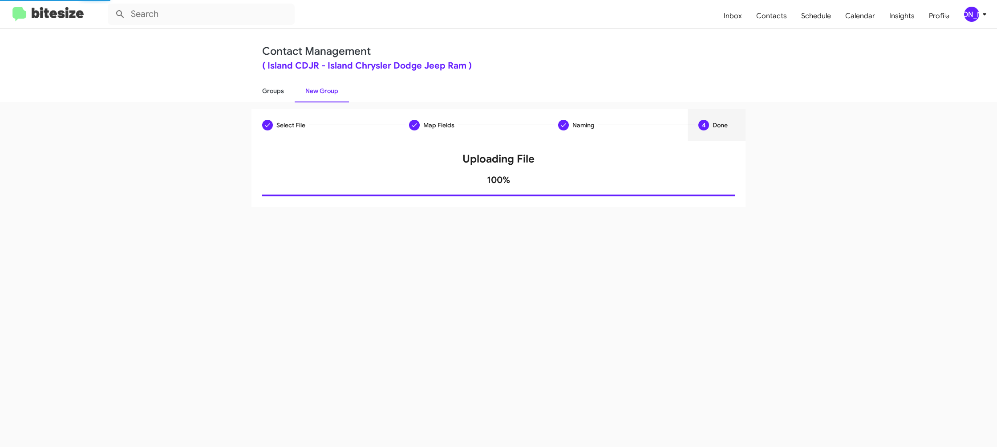
click at [279, 92] on link "Groups" at bounding box center [272, 90] width 43 height 23
type input "in:groups"
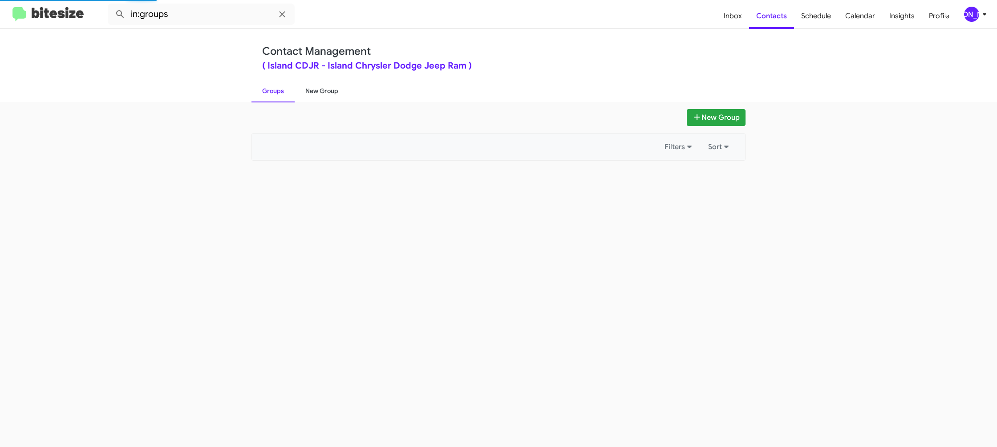
click at [331, 94] on link "New Group" at bounding box center [322, 90] width 54 height 23
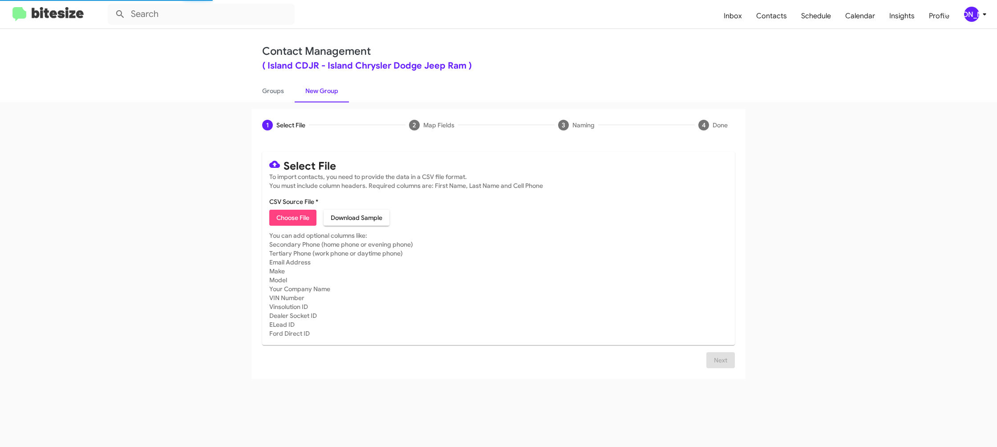
drag, startPoint x: 331, startPoint y: 94, endPoint x: 318, endPoint y: 15, distance: 79.8
click at [330, 85] on link "New Group" at bounding box center [322, 90] width 54 height 23
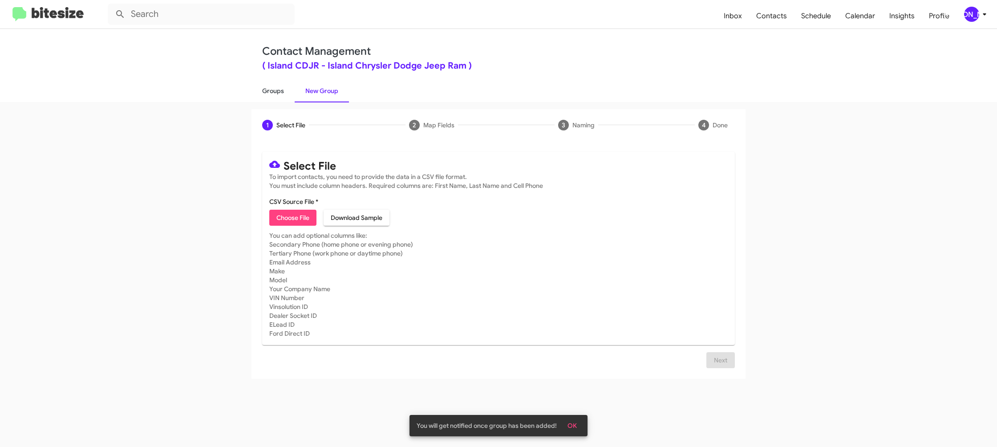
click at [274, 93] on link "Groups" at bounding box center [272, 90] width 43 height 23
type input "in:groups"
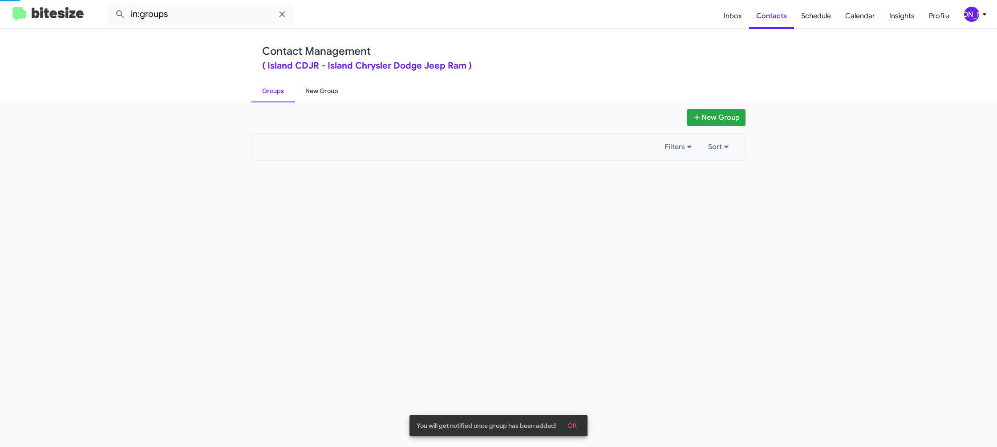
click at [307, 92] on link "New Group" at bounding box center [322, 90] width 54 height 23
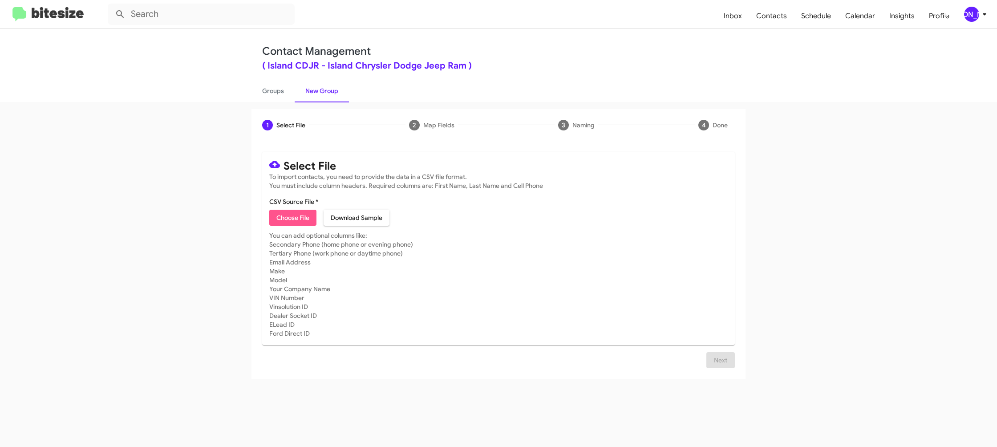
click at [291, 218] on span "Choose File" at bounding box center [292, 218] width 33 height 16
type input "IslandCDJR_ServBuyback24-27mo_08-12-25"
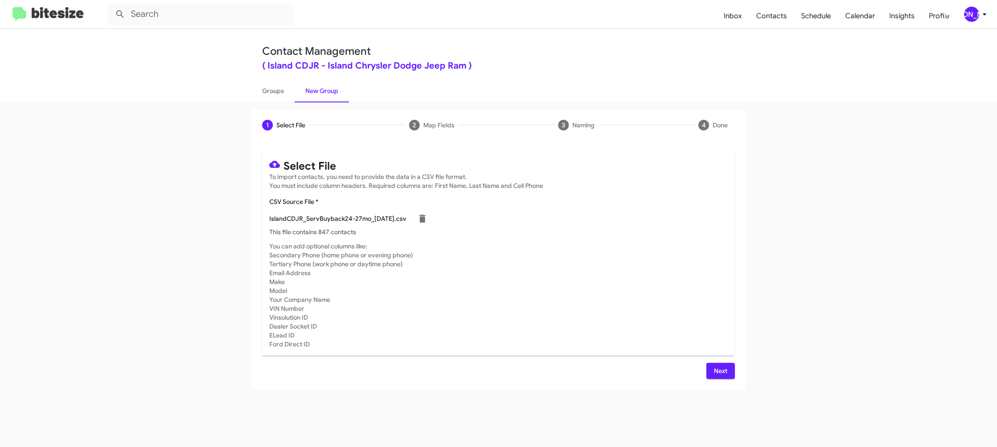
click at [637, 273] on mat-card-subtitle "You can add optional columns like: Secondary Phone (home phone or evening phone…" at bounding box center [498, 295] width 458 height 107
click at [722, 365] on span "Next" at bounding box center [720, 371] width 14 height 16
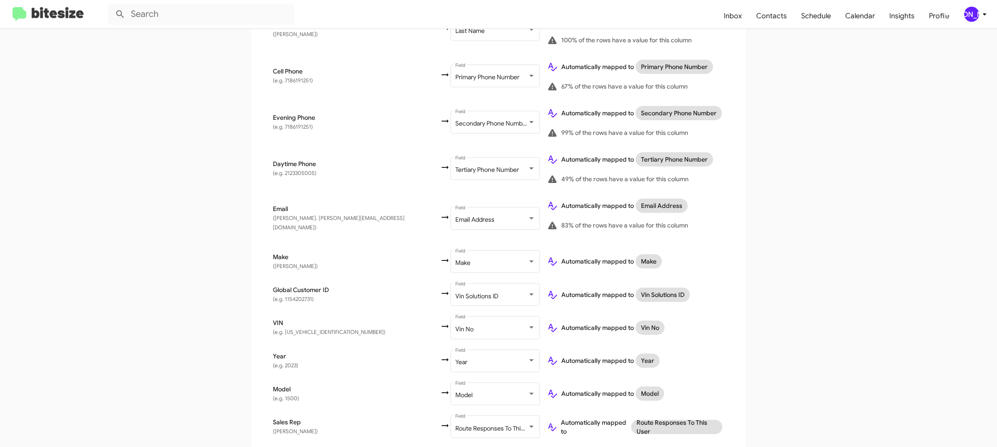
scroll to position [317, 0]
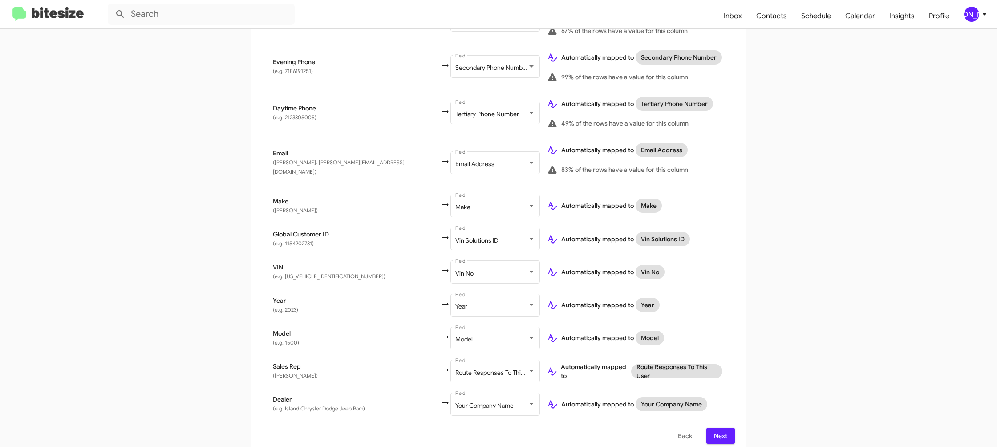
click at [725, 429] on span "Next" at bounding box center [720, 436] width 14 height 16
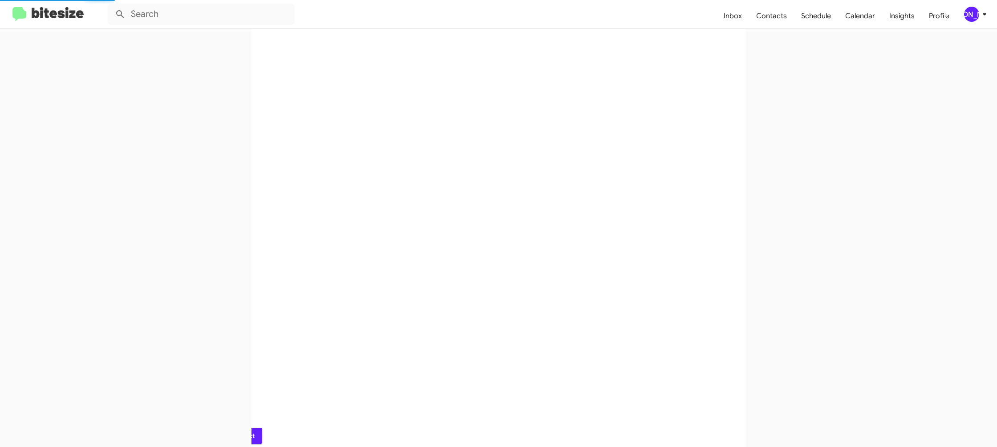
scroll to position [0, 0]
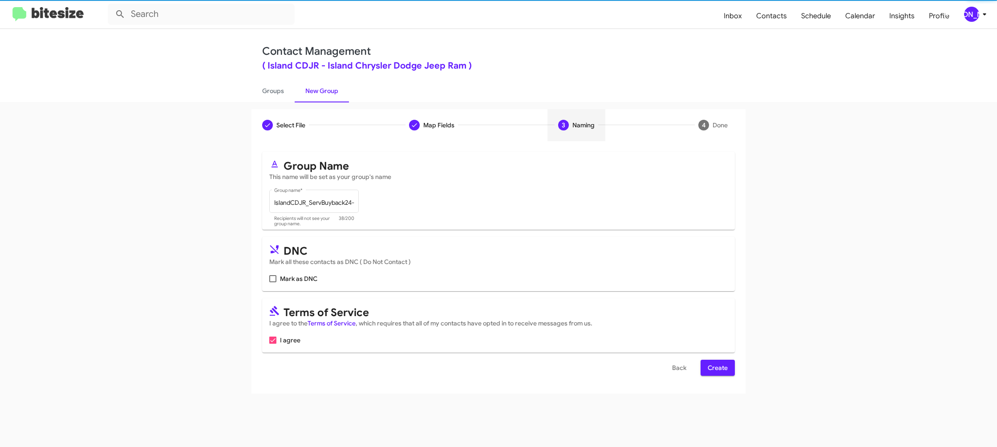
click at [718, 364] on span "Create" at bounding box center [718, 368] width 20 height 16
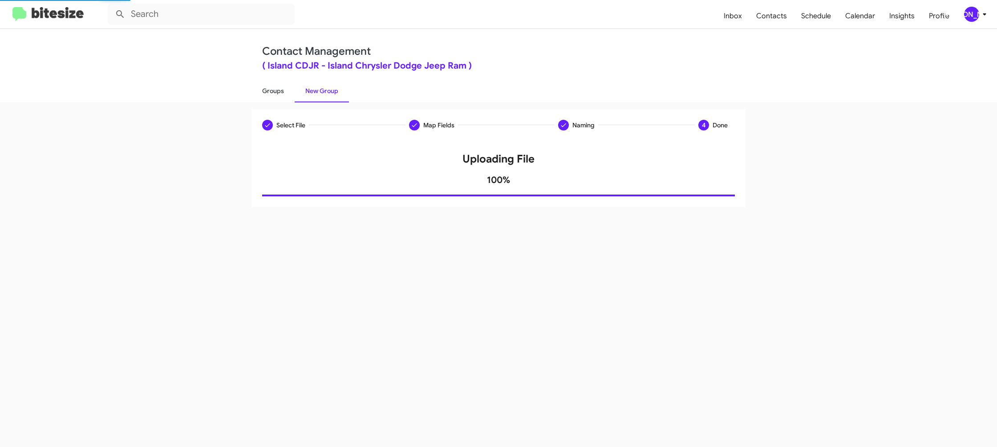
click at [267, 99] on link "Groups" at bounding box center [272, 90] width 43 height 23
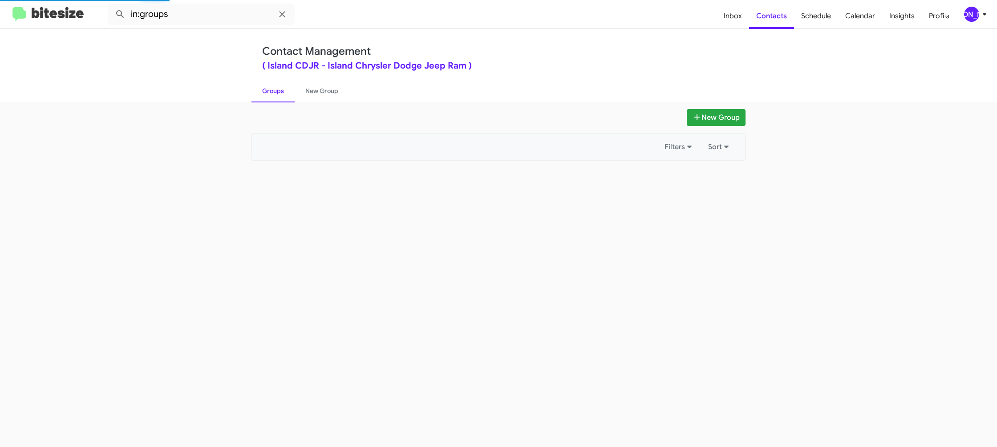
drag, startPoint x: 267, startPoint y: 99, endPoint x: 203, endPoint y: 11, distance: 108.9
click at [266, 91] on link "Groups" at bounding box center [272, 90] width 43 height 23
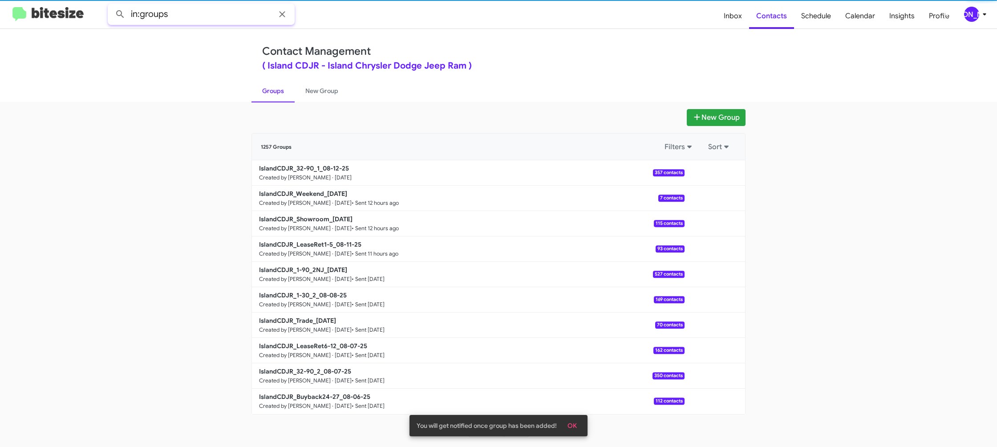
click at [201, 9] on input "in:groups" at bounding box center [201, 14] width 187 height 21
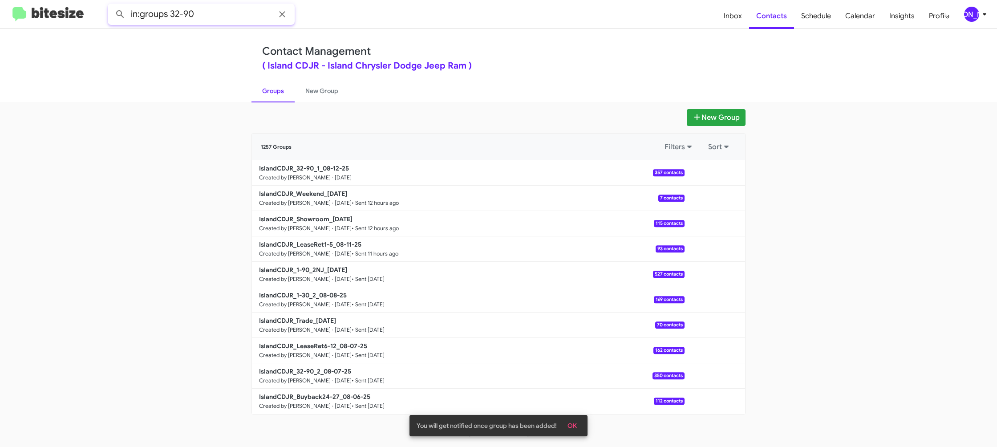
type input "in:groups 32-90"
click at [111, 5] on button at bounding box center [120, 14] width 18 height 18
click at [313, 100] on link "New Group" at bounding box center [322, 90] width 54 height 23
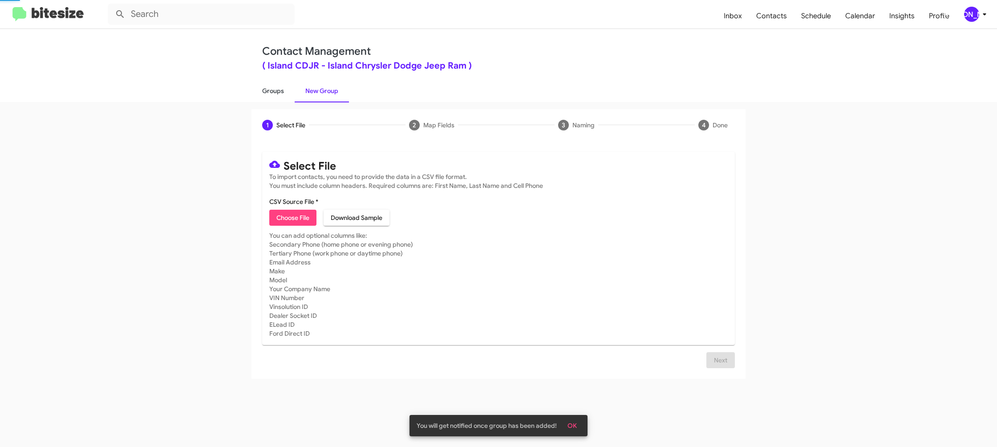
click at [274, 96] on link "Groups" at bounding box center [272, 90] width 43 height 23
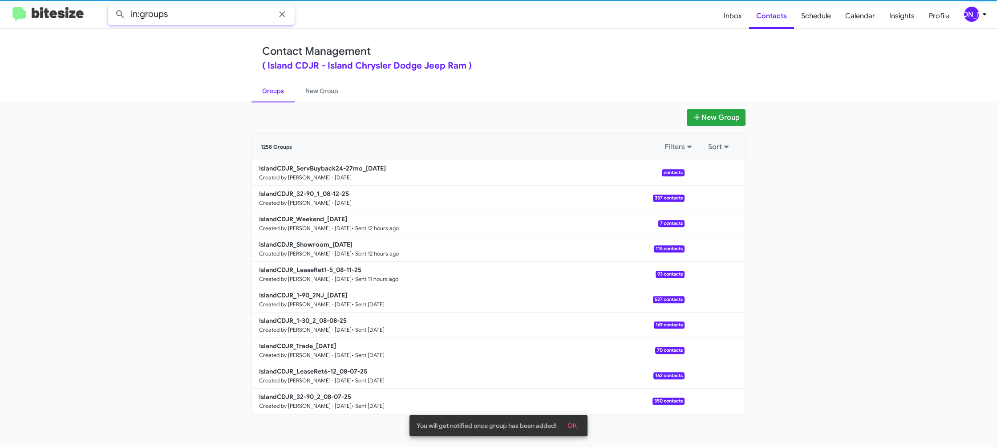
click at [190, 11] on input "in:groups" at bounding box center [201, 14] width 187 height 21
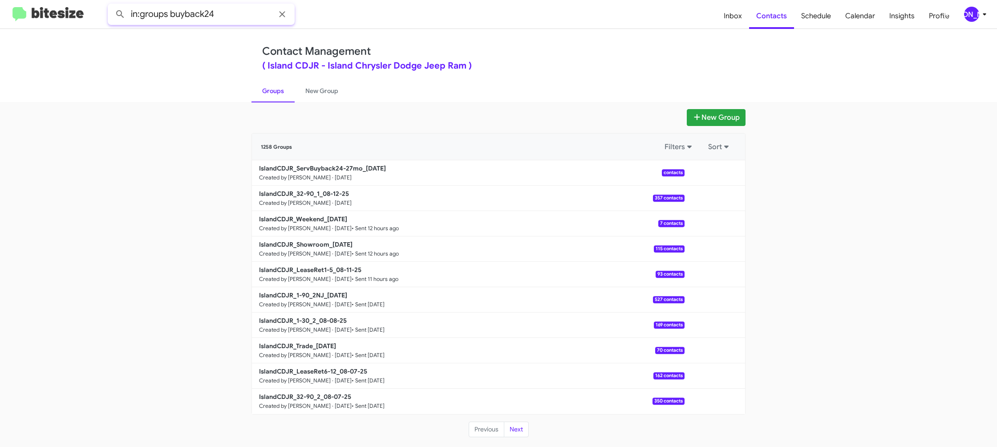
click at [111, 5] on button at bounding box center [120, 14] width 18 height 18
click at [269, 93] on link "Groups" at bounding box center [272, 90] width 43 height 23
type input "in:groups"
click at [714, 199] on button at bounding box center [715, 198] width 18 height 18
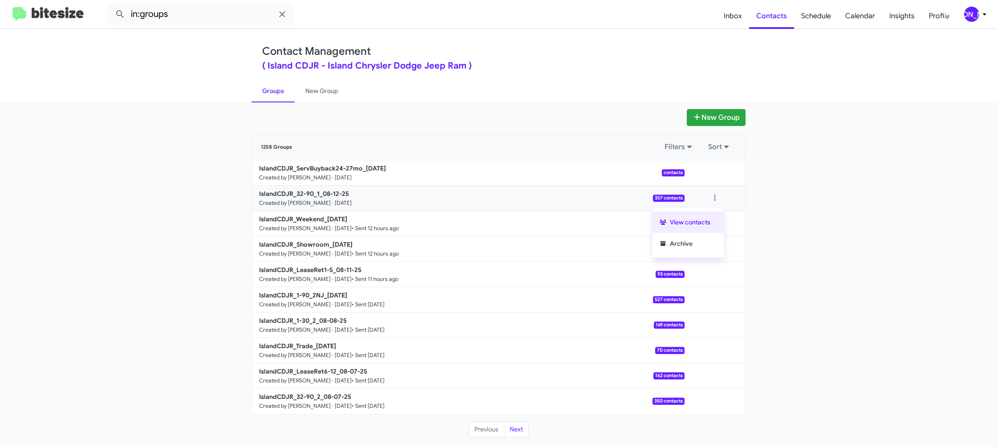
click at [709, 224] on button "View contacts" at bounding box center [687, 221] width 71 height 21
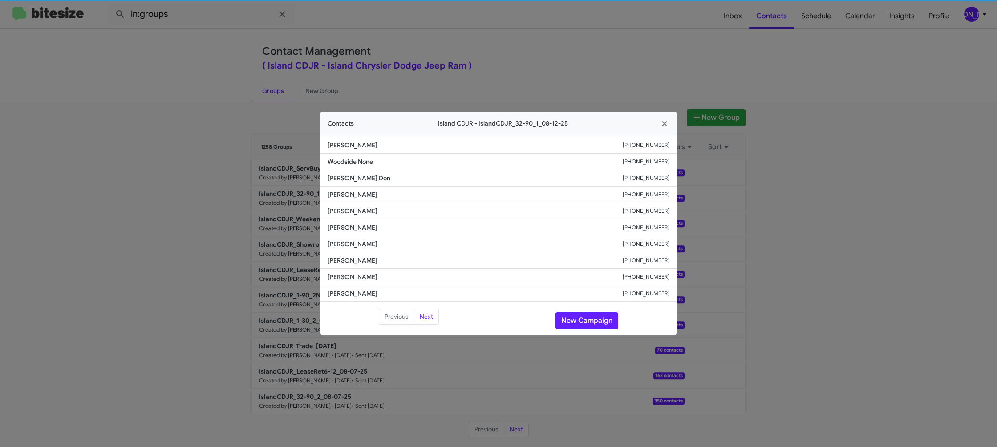
drag, startPoint x: 329, startPoint y: 233, endPoint x: 335, endPoint y: 222, distance: 13.1
click at [335, 222] on li "Ali Elkomy +19177039886" at bounding box center [498, 227] width 356 height 16
copy span "Ali Elkomy"
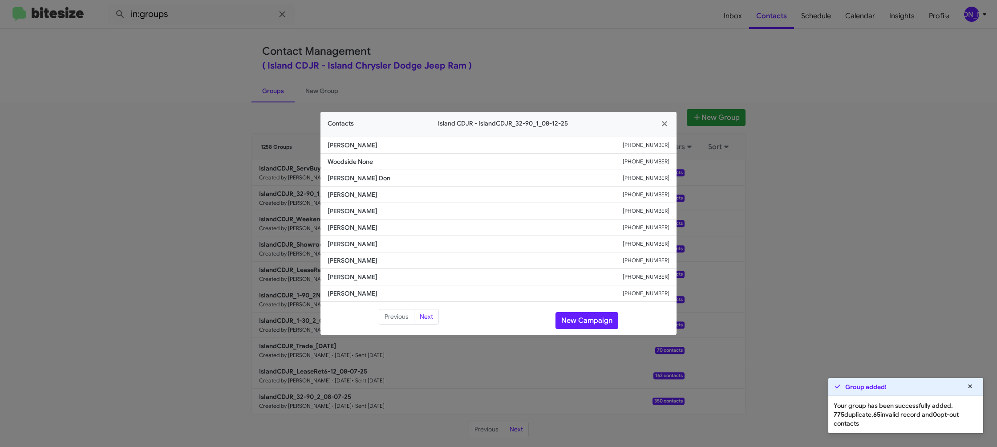
click at [524, 59] on modal-container "Contacts Island CDJR - IslandCDJR_32-90_1_08-12-25 Scot Harkin +18454890845 Woo…" at bounding box center [498, 223] width 997 height 447
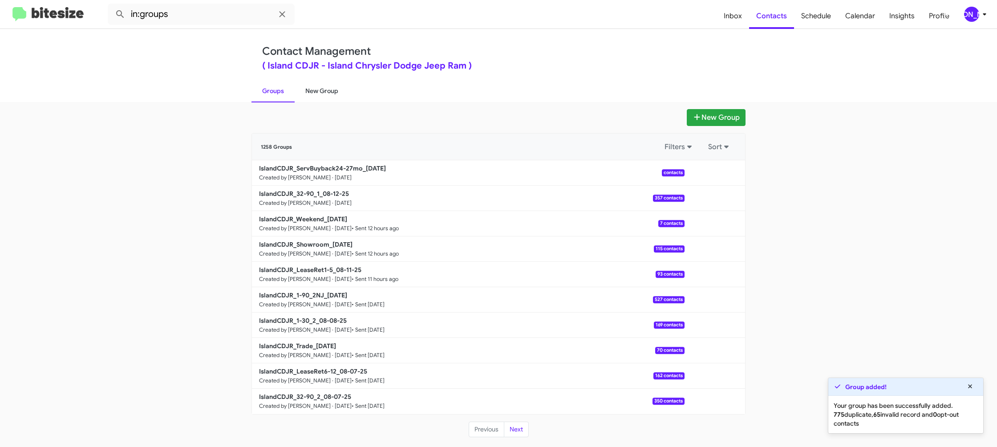
click at [316, 91] on link "New Group" at bounding box center [322, 90] width 54 height 23
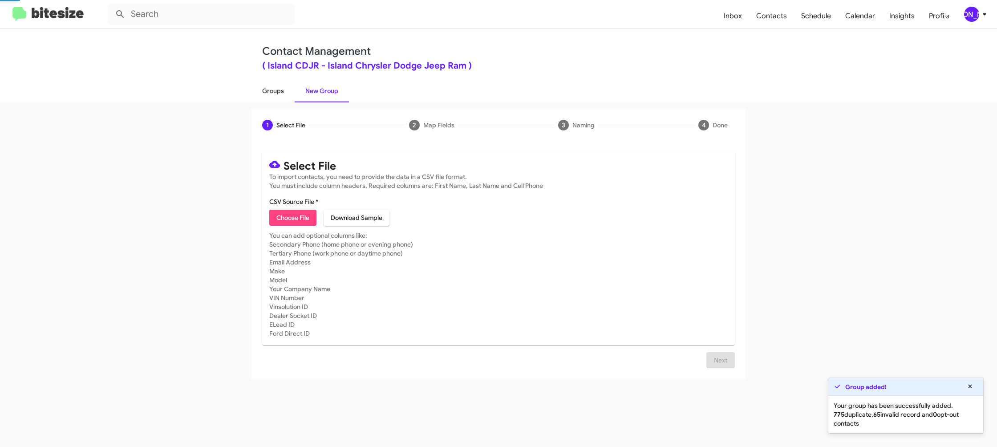
click at [271, 93] on link "Groups" at bounding box center [272, 90] width 43 height 23
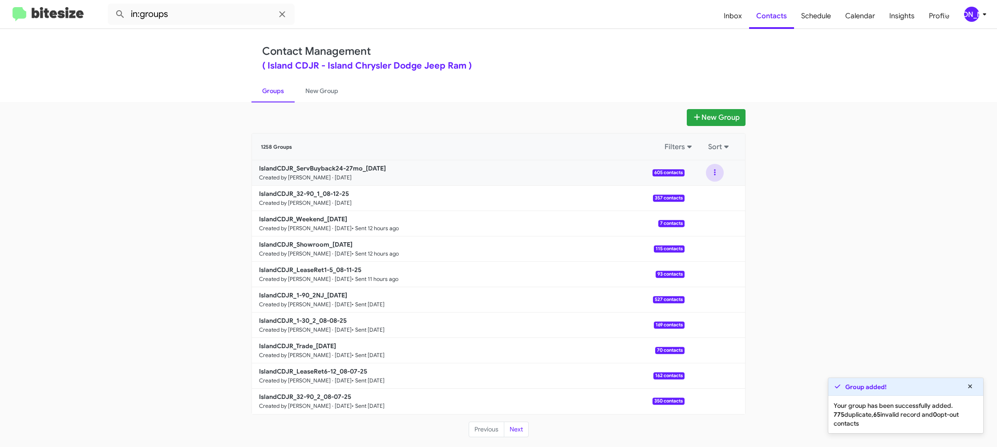
click at [714, 175] on button at bounding box center [715, 173] width 18 height 18
drag, startPoint x: 233, startPoint y: 44, endPoint x: 228, endPoint y: 32, distance: 13.0
click at [231, 37] on div "Contact Management ( Island CDJR - Island Chrysler Dodge Jeep Ram ) Groups New …" at bounding box center [498, 65] width 997 height 73
click at [216, 10] on input "in:groups" at bounding box center [201, 14] width 187 height 21
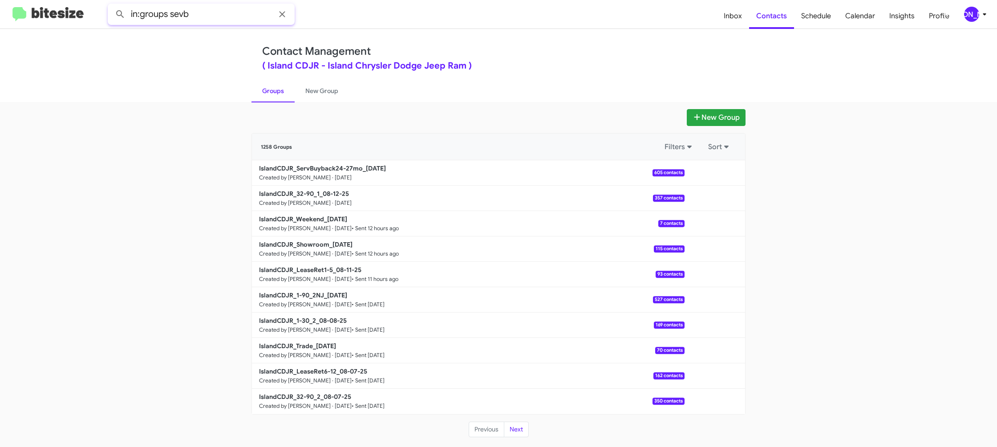
click at [111, 5] on button at bounding box center [120, 14] width 18 height 18
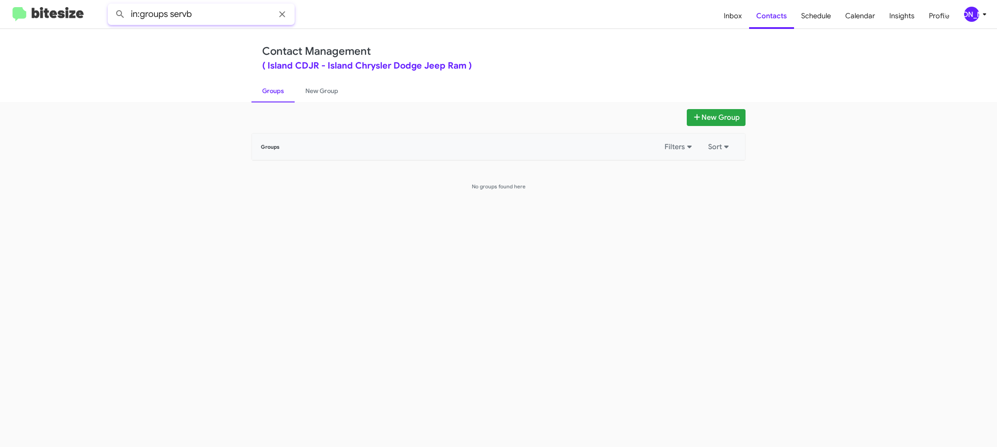
type input "in:groups servb"
click at [111, 5] on button at bounding box center [120, 14] width 18 height 18
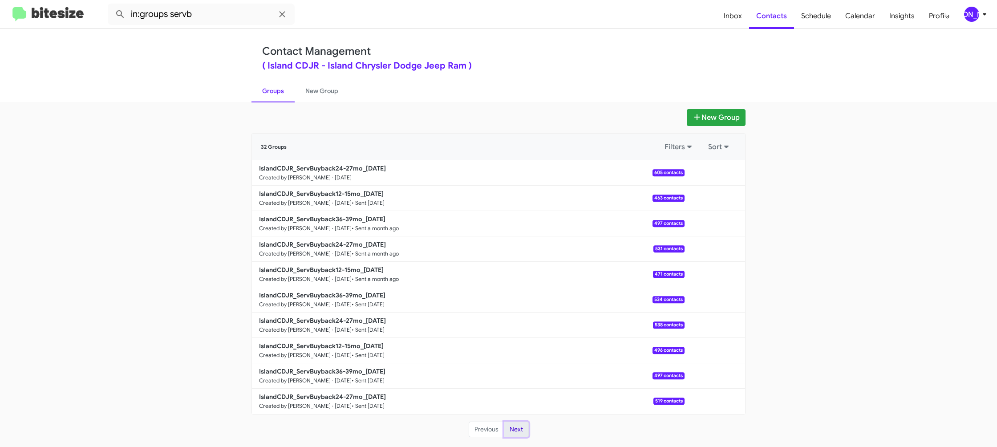
click at [510, 427] on button "Next" at bounding box center [516, 429] width 25 height 16
click at [326, 99] on link "New Group" at bounding box center [322, 90] width 54 height 23
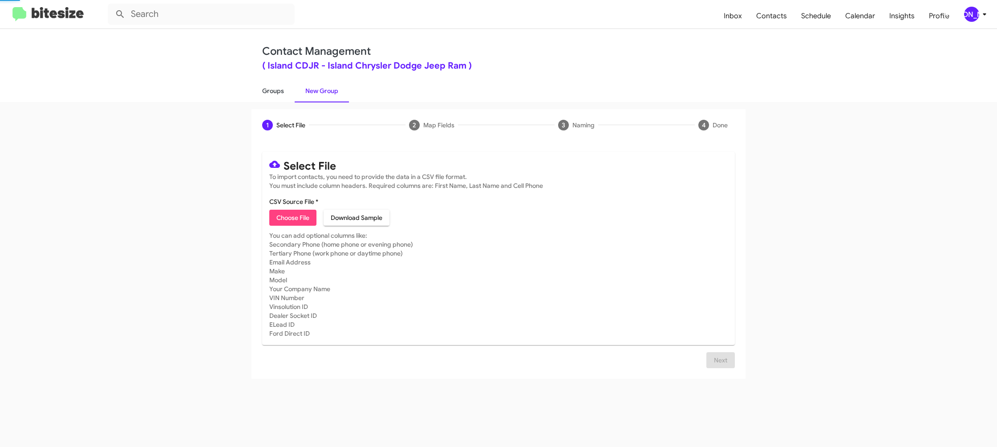
click at [290, 94] on link "Groups" at bounding box center [272, 90] width 43 height 23
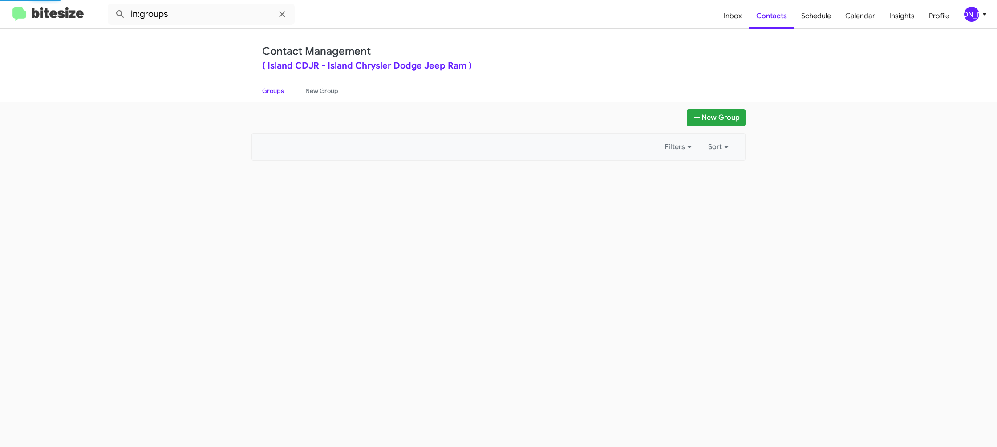
click at [290, 94] on link "Groups" at bounding box center [272, 90] width 43 height 23
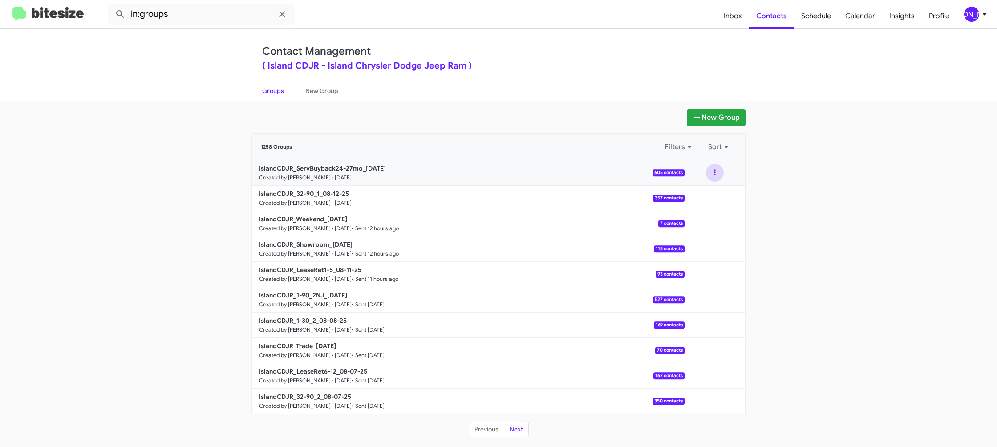
click at [712, 174] on button at bounding box center [715, 173] width 18 height 18
click at [713, 194] on button "View contacts" at bounding box center [687, 196] width 71 height 21
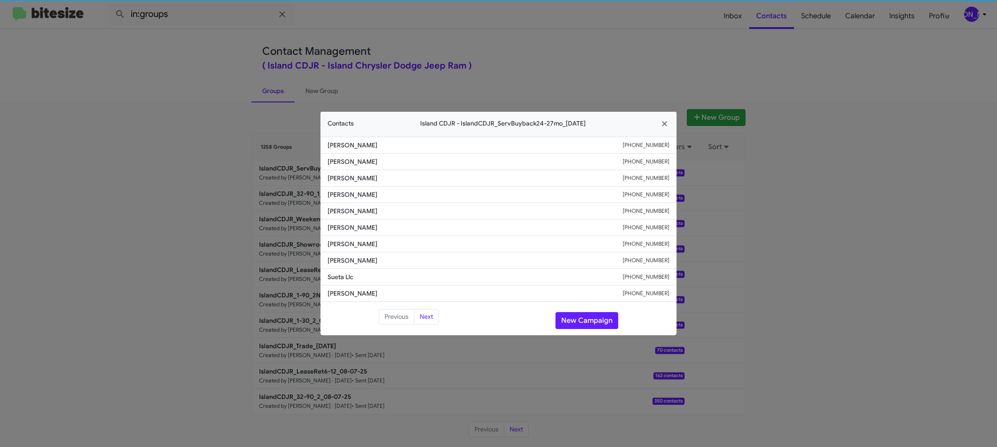
click at [358, 239] on li "Bing Zhang +17185024812" at bounding box center [498, 244] width 356 height 16
copy span "Bing Zhang"
click at [344, 227] on span "Sharon Miller" at bounding box center [475, 227] width 295 height 9
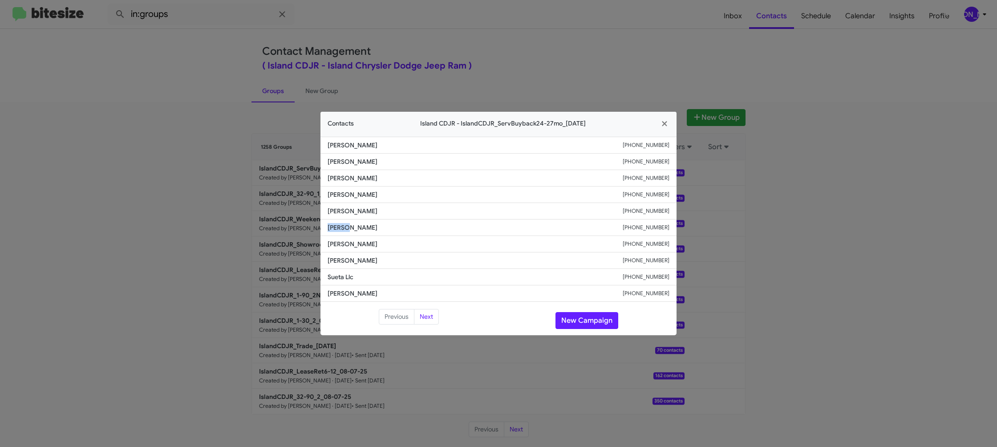
click at [344, 227] on span "Sharon Miller" at bounding box center [475, 227] width 295 height 9
copy span "Sharon Miller"
drag, startPoint x: 224, startPoint y: 36, endPoint x: 166, endPoint y: 14, distance: 61.8
click at [220, 33] on modal-container "Contacts Island CDJR - IslandCDJR_ServBuyback24-27mo_08-12-25 Theresa Cosenza +…" at bounding box center [498, 223] width 997 height 447
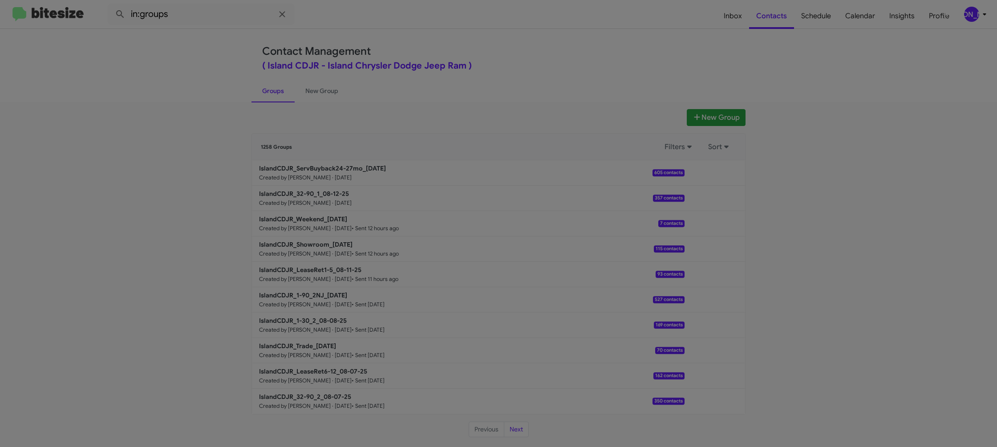
click at [166, 14] on modal-container "Contacts Island CDJR - IslandCDJR_ServBuyback24-27mo_08-12-25 Theresa Cosenza +…" at bounding box center [498, 223] width 997 height 447
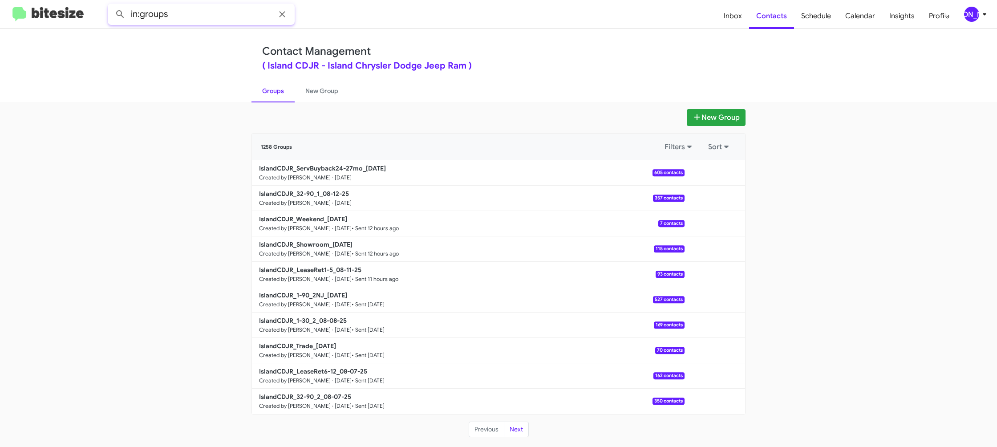
click at [203, 13] on input "in:groups" at bounding box center [201, 14] width 187 height 21
click at [111, 5] on button at bounding box center [120, 14] width 18 height 18
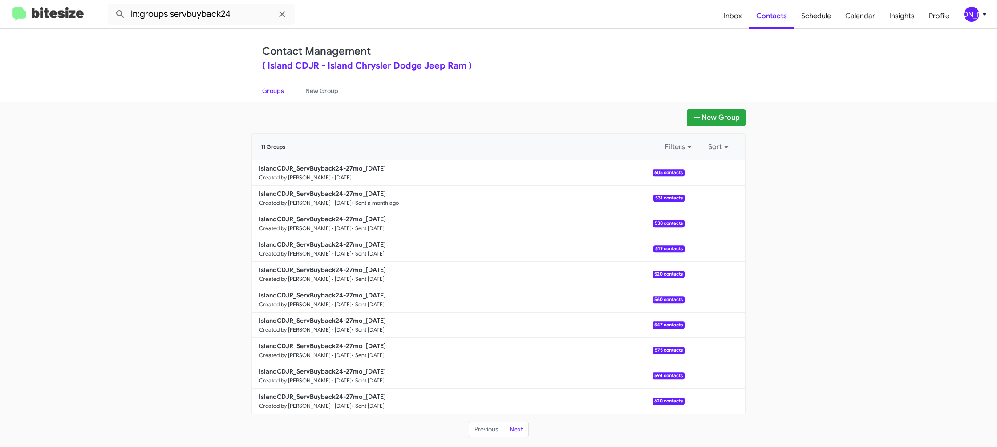
click at [279, 94] on link "Groups" at bounding box center [272, 90] width 43 height 23
click at [280, 92] on link "Groups" at bounding box center [272, 90] width 43 height 23
type input "in:groups"
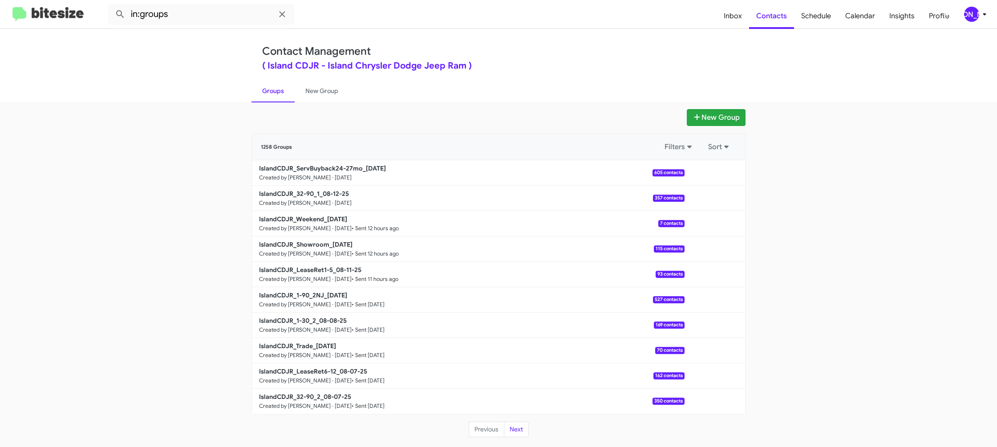
click at [243, 96] on div "Contact Management ( Island CDJR - Island Chrysler Dodge Jeep Ram ) Groups New …" at bounding box center [498, 65] width 997 height 73
click at [331, 197] on b "IslandCDJR_32-90_1_08-12-25" at bounding box center [304, 194] width 90 height 8
drag, startPoint x: 331, startPoint y: 197, endPoint x: 110, endPoint y: 4, distance: 292.4
click at [298, 159] on div "1258 Groups Filters Sort IslandCDJR_ServBuyback24-27mo_08-12-25 Created by Jaso…" at bounding box center [498, 273] width 494 height 281
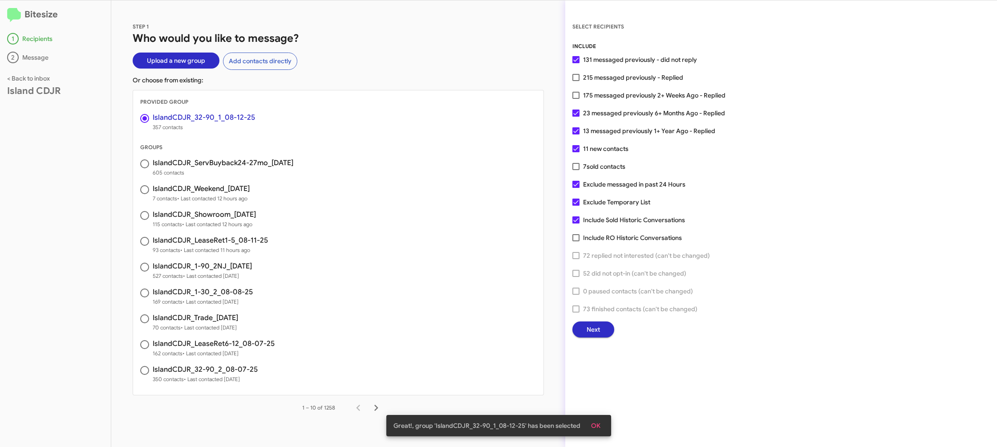
click at [625, 103] on div "INCLUDE 131 messaged previously - did not reply 215 messaged previously - Repli…" at bounding box center [780, 189] width 417 height 295
click at [624, 97] on span "175 messaged previously 2+ Weeks Ago - Replied" at bounding box center [654, 95] width 142 height 11
click at [576, 99] on input "175 messaged previously 2+ Weeks Ago - Replied" at bounding box center [575, 99] width 0 height 0
checkbox input "true"
click at [585, 328] on button "Next" at bounding box center [593, 329] width 42 height 16
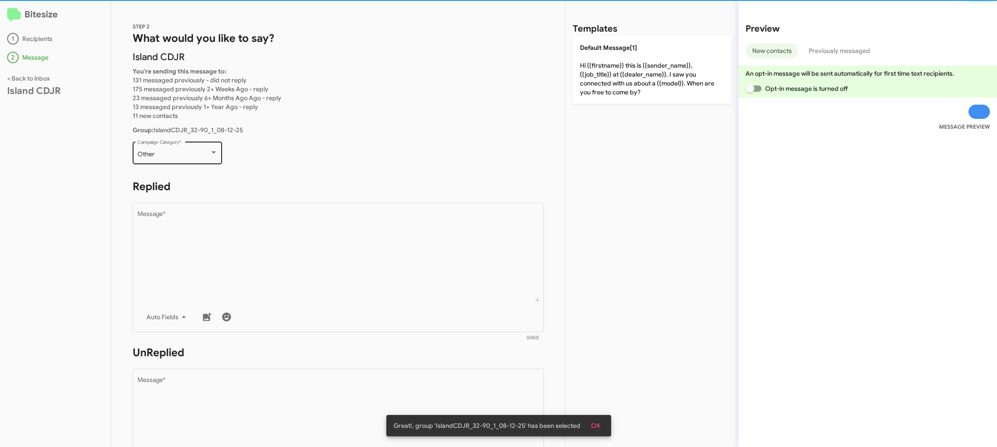
click at [191, 145] on div "Other Campaign Category *" at bounding box center [178, 152] width 80 height 24
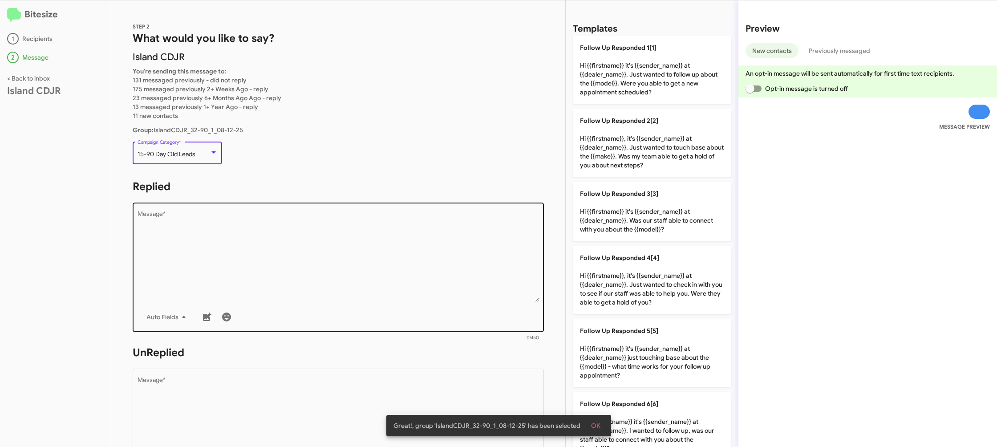
click at [365, 263] on textarea "Message *" at bounding box center [339, 256] width 402 height 91
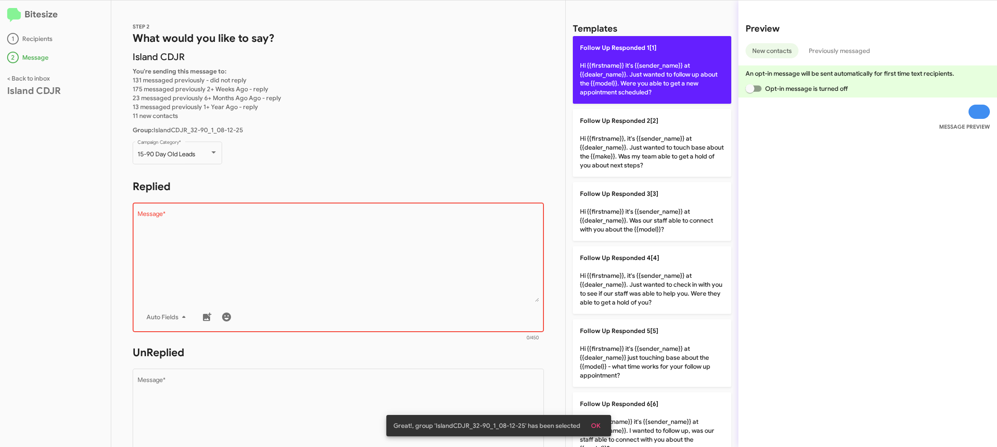
click at [650, 71] on p "Follow Up Responded 1[1] Hi {{firstname}} it's {{sender_name}} at {{dealer_name…" at bounding box center [652, 70] width 158 height 68
type textarea "Hi {{firstname}} it's {{sender_name}} at {{dealer_name}}. Just wanted to follow…"
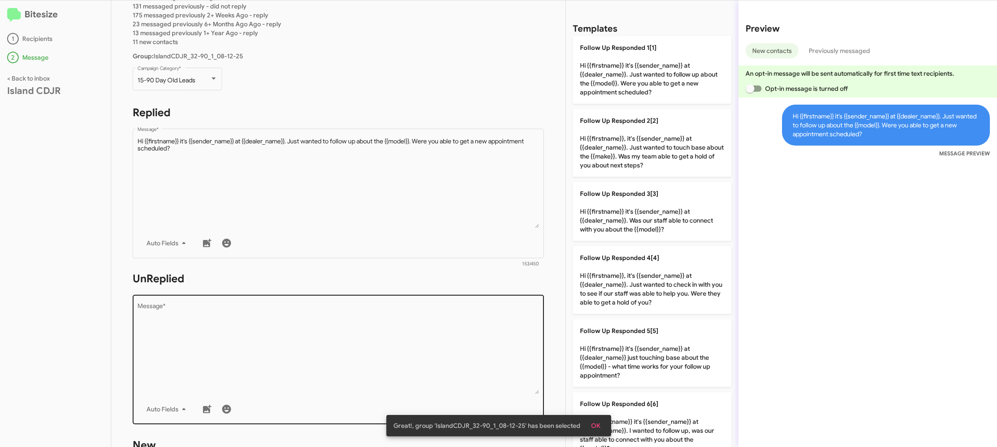
scroll to position [107, 0]
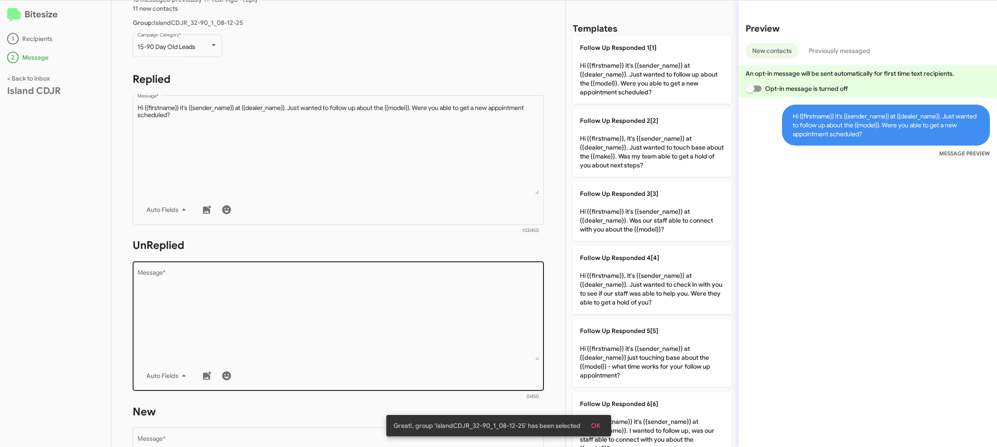
click at [428, 306] on textarea "Message *" at bounding box center [339, 315] width 402 height 91
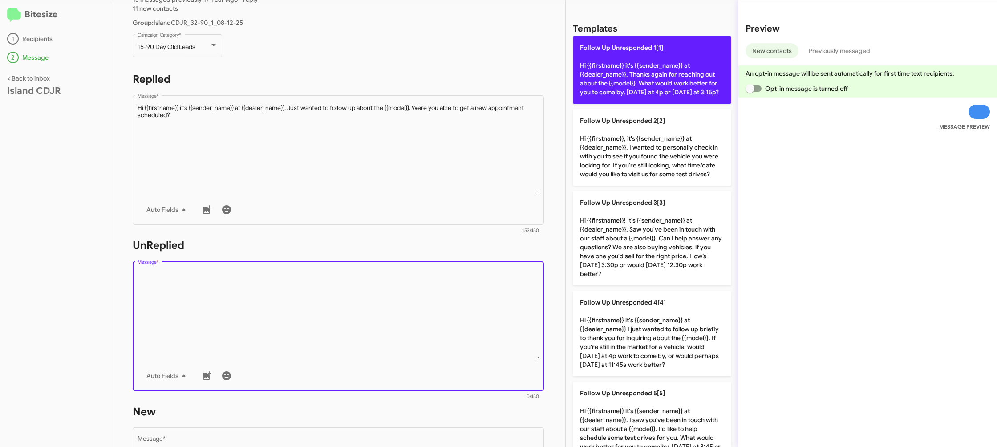
drag, startPoint x: 428, startPoint y: 306, endPoint x: 580, endPoint y: 105, distance: 252.1
click at [433, 291] on textarea "Message *" at bounding box center [339, 315] width 402 height 91
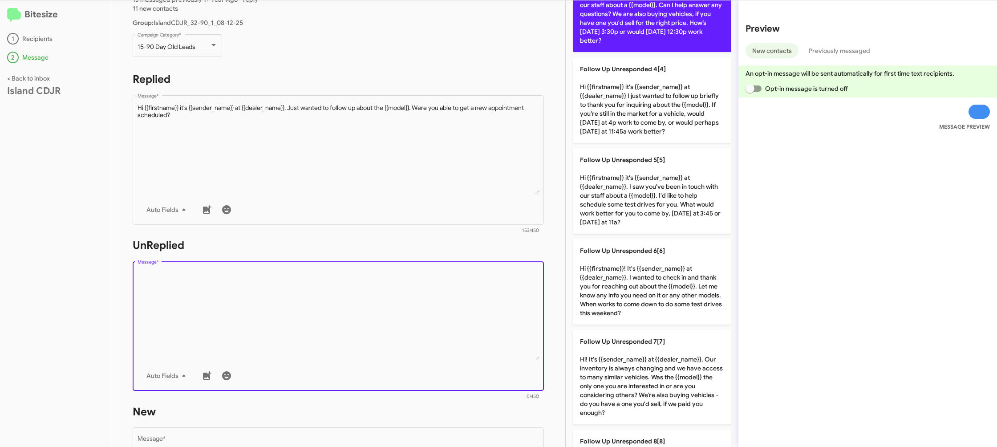
scroll to position [274, 0]
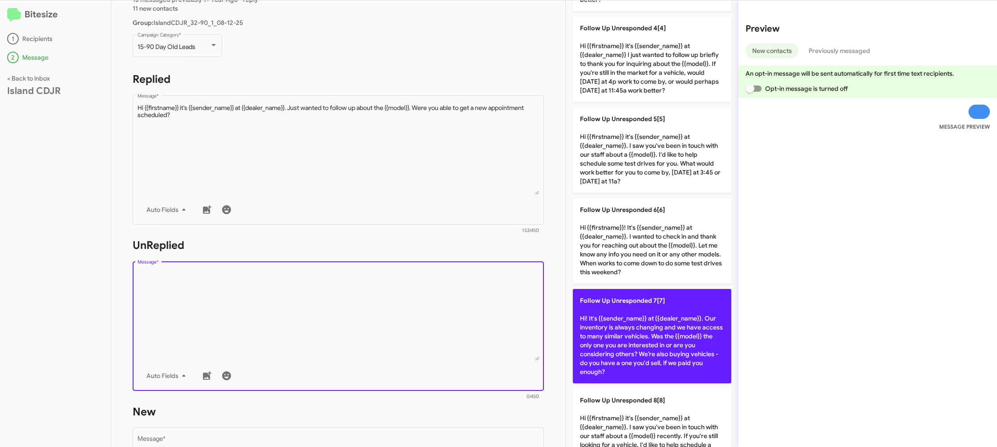
drag, startPoint x: 637, startPoint y: 319, endPoint x: 613, endPoint y: 320, distance: 23.6
click at [630, 319] on p "Follow Up Unresponded 7[7] Hi! It's {{sender_name}} at {{dealer_name}}. Our inv…" at bounding box center [652, 336] width 158 height 94
type textarea "Hi! It's {{sender_name}} at {{dealer_name}}. Our inventory is always changing a…"
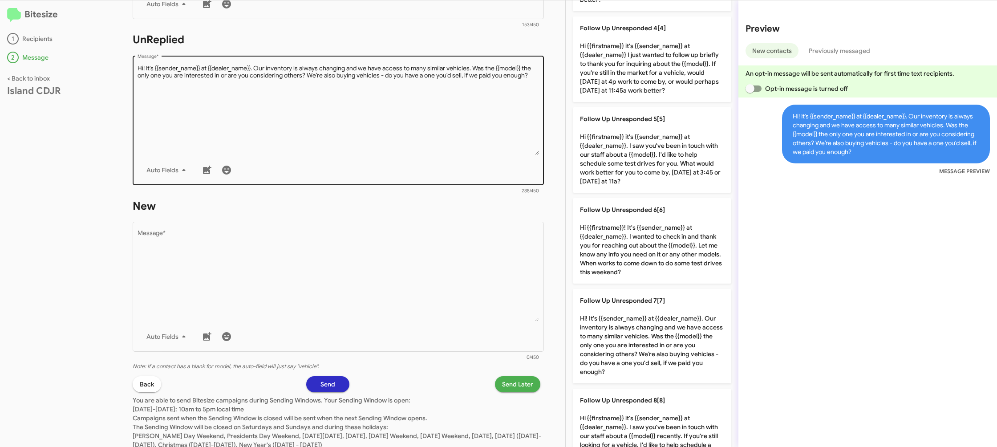
scroll to position [342, 0]
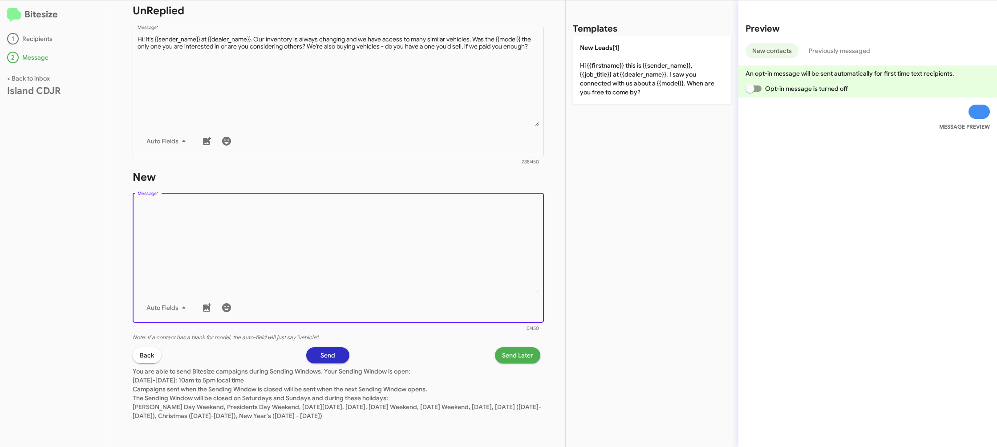
click at [458, 276] on textarea "Message *" at bounding box center [339, 247] width 402 height 91
drag, startPoint x: 458, startPoint y: 276, endPoint x: 513, endPoint y: 182, distance: 109.3
click at [464, 262] on textarea "Message *" at bounding box center [339, 247] width 402 height 91
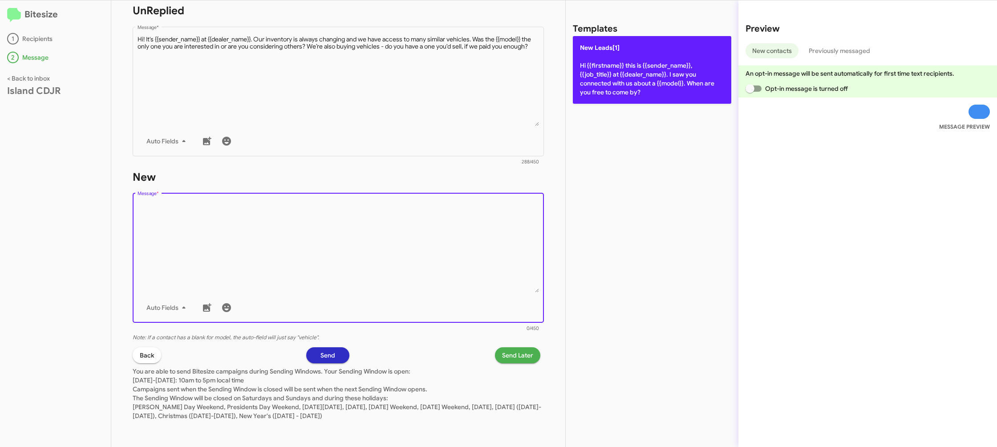
click at [585, 67] on p "New Leads[1] Hi {{firstname}} this is {{sender_name}}, {{job_title}} at {{deale…" at bounding box center [652, 70] width 158 height 68
type textarea "Hi {{firstname}} this is {{sender_name}}, {{job_title}} at {{dealer_name}}. I s…"
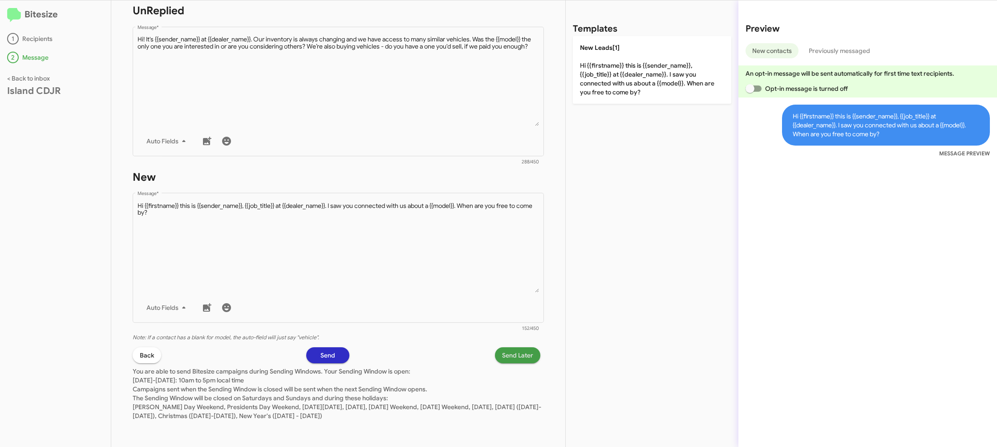
click at [511, 354] on span "Send Later" at bounding box center [517, 355] width 31 height 16
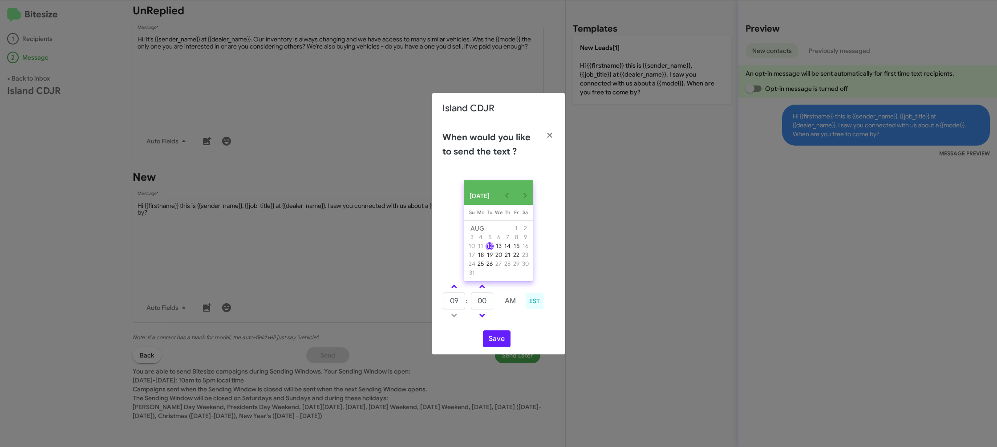
drag, startPoint x: 453, startPoint y: 290, endPoint x: 499, endPoint y: 295, distance: 46.0
click at [458, 291] on link at bounding box center [454, 286] width 16 height 10
type input "10"
click at [487, 292] on tr at bounding box center [482, 286] width 80 height 11
click at [481, 290] on span at bounding box center [482, 287] width 6 height 6
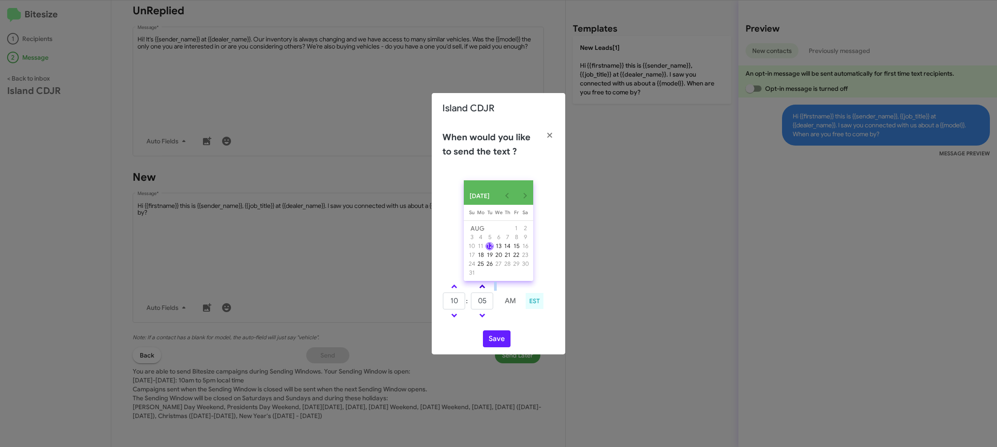
click at [481, 290] on span at bounding box center [482, 287] width 6 height 6
type input "15"
click at [497, 344] on button "Save" at bounding box center [497, 338] width 28 height 17
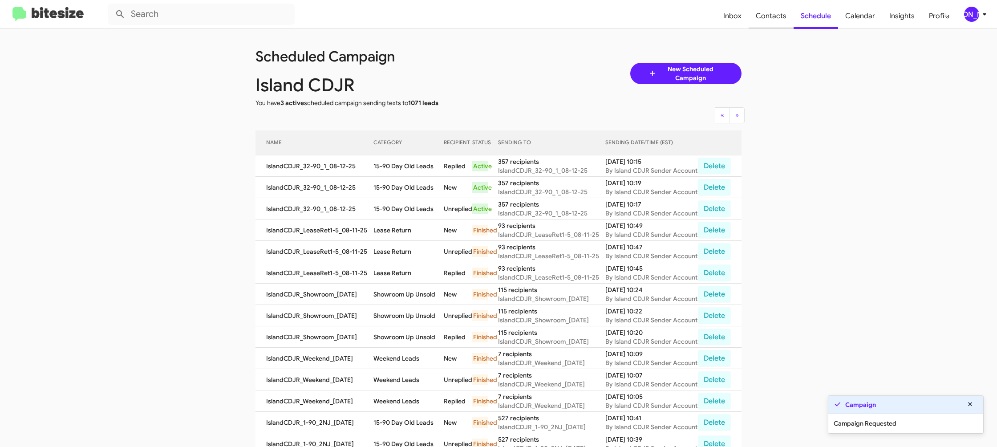
click at [771, 15] on span "Contacts" at bounding box center [770, 16] width 45 height 26
type input "in:groups"
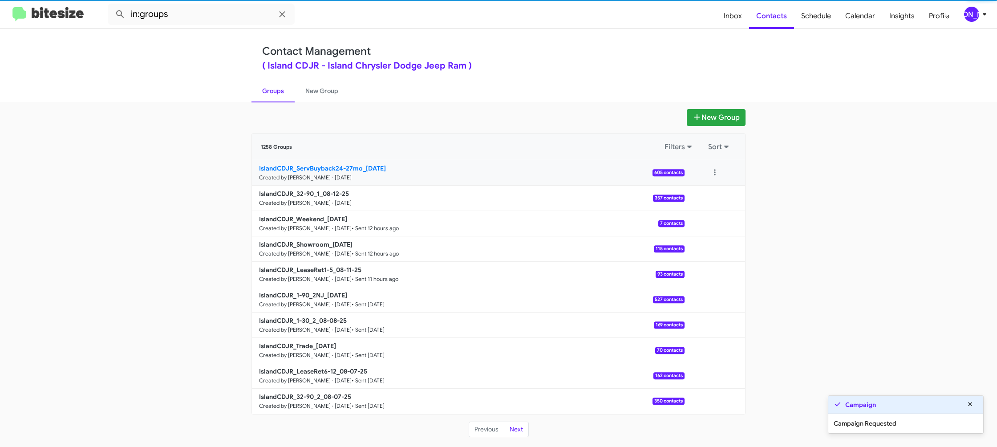
click at [368, 164] on b "IslandCDJR_ServBuyback24-27mo_08-12-25" at bounding box center [322, 168] width 127 height 8
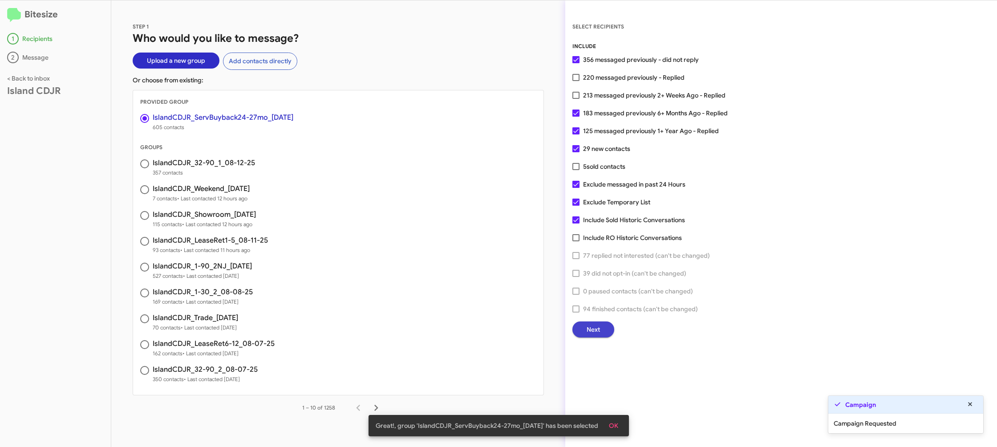
click at [589, 335] on span "Next" at bounding box center [593, 329] width 13 height 16
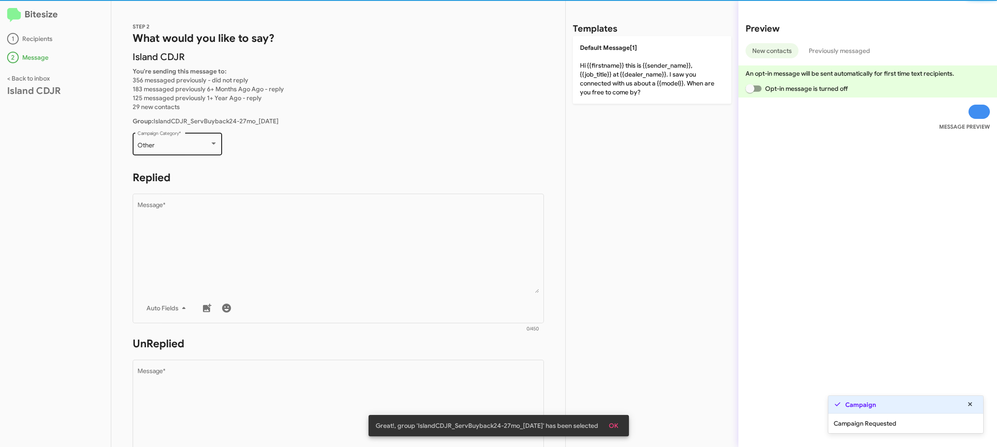
click at [204, 143] on div "Other" at bounding box center [174, 145] width 72 height 7
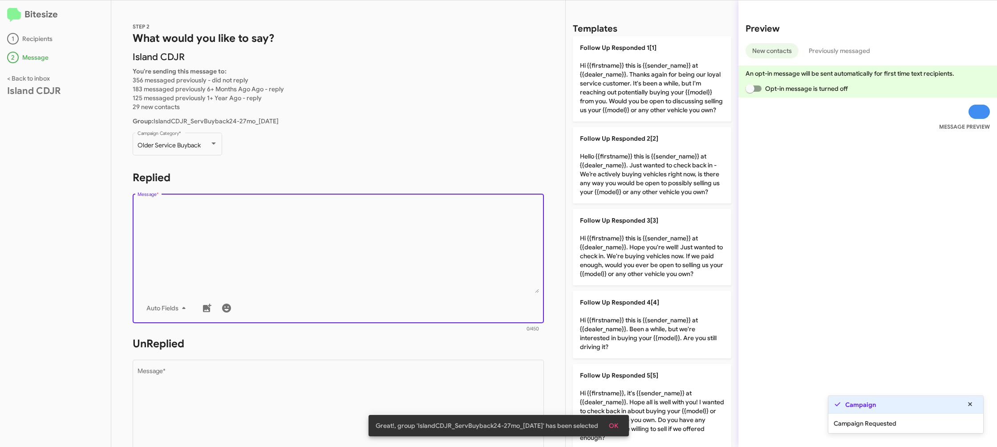
click at [274, 209] on textarea "Message *" at bounding box center [339, 247] width 402 height 91
click at [615, 289] on div "Follow Up Responded 1[1] Hi {{firstname}} this is {{sender_name}} at {{dealer_n…" at bounding box center [652, 283] width 158 height 495
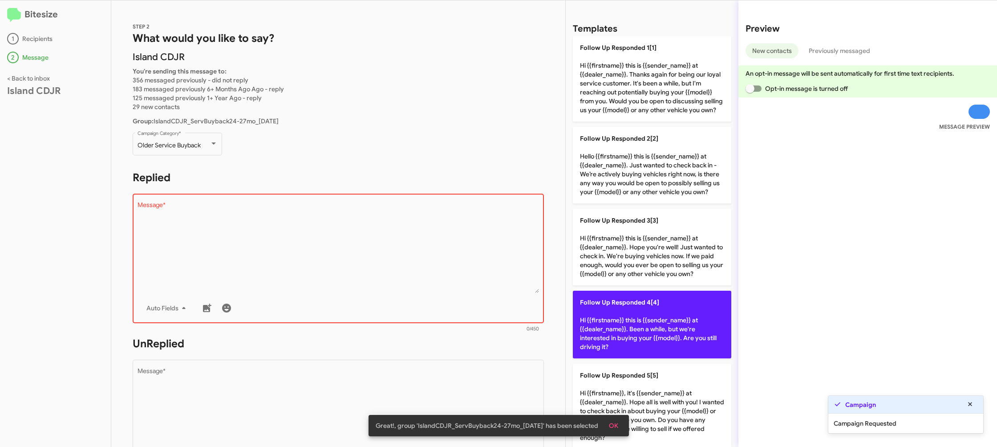
click at [618, 296] on p "Follow Up Responded 4[4] Hi {{firstname}} this is {{sender_name}} at {{dealer_n…" at bounding box center [652, 325] width 158 height 68
type textarea "Hi {{firstname}} this is {{sender_name}} at {{dealer_name}}. Been a while, but …"
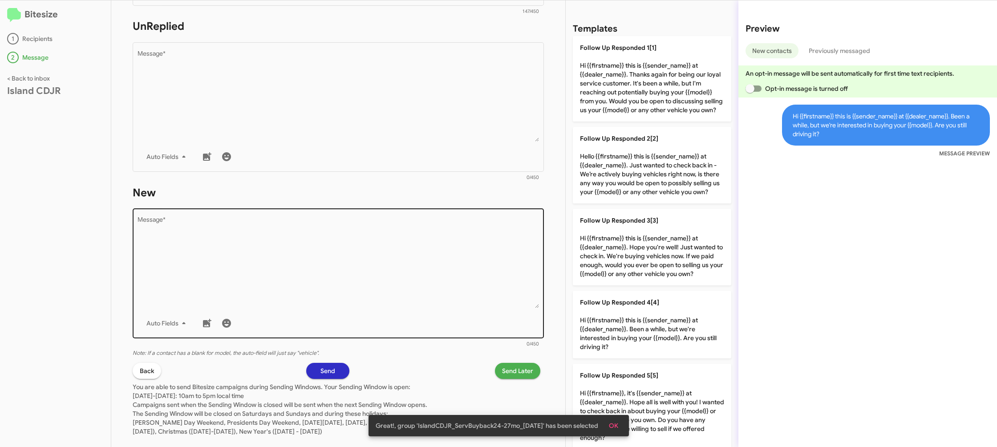
scroll to position [333, 0]
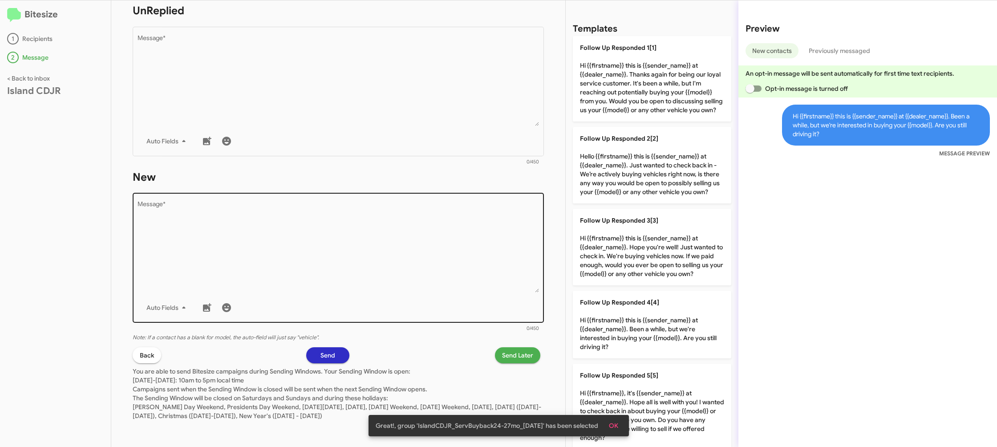
click at [453, 231] on textarea "Message *" at bounding box center [339, 247] width 402 height 91
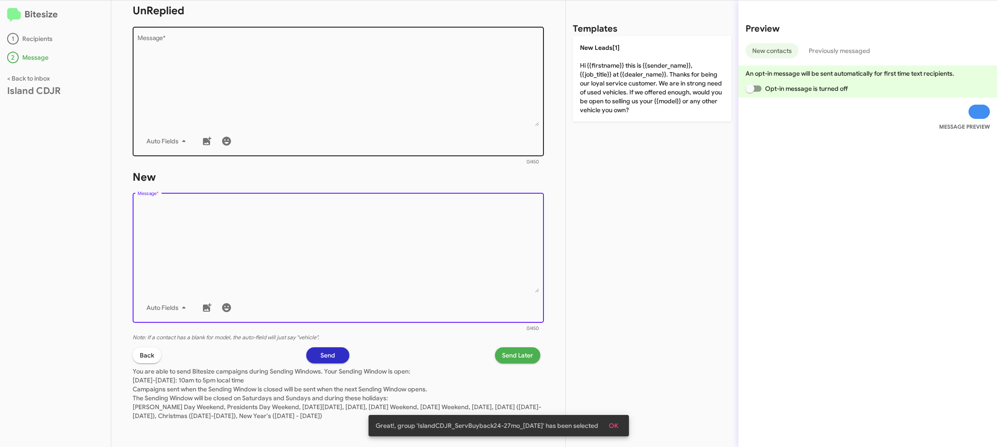
drag, startPoint x: 453, startPoint y: 231, endPoint x: 447, endPoint y: 48, distance: 183.0
click at [453, 230] on textarea "Message *" at bounding box center [339, 247] width 402 height 91
click at [447, 48] on textarea "Message *" at bounding box center [339, 80] width 402 height 91
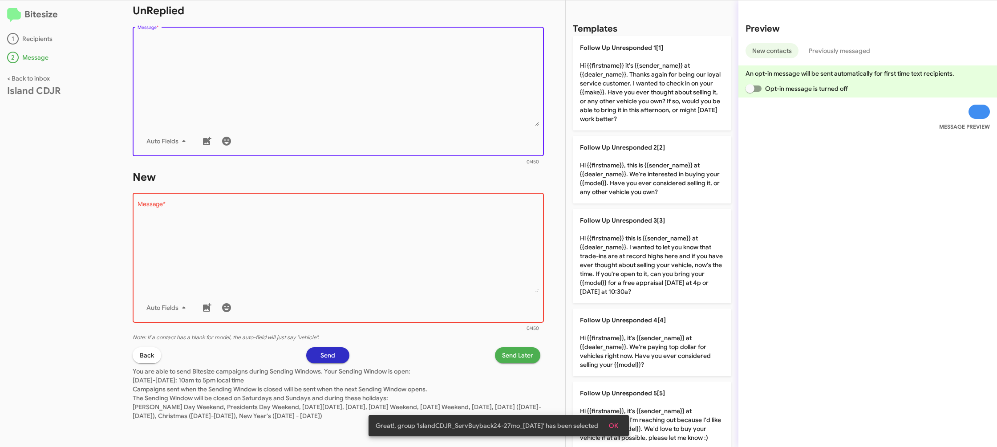
click at [447, 48] on textarea "Message *" at bounding box center [339, 80] width 402 height 91
drag, startPoint x: 447, startPoint y: 48, endPoint x: 508, endPoint y: 88, distance: 72.3
click at [448, 49] on textarea "Message *" at bounding box center [339, 80] width 402 height 91
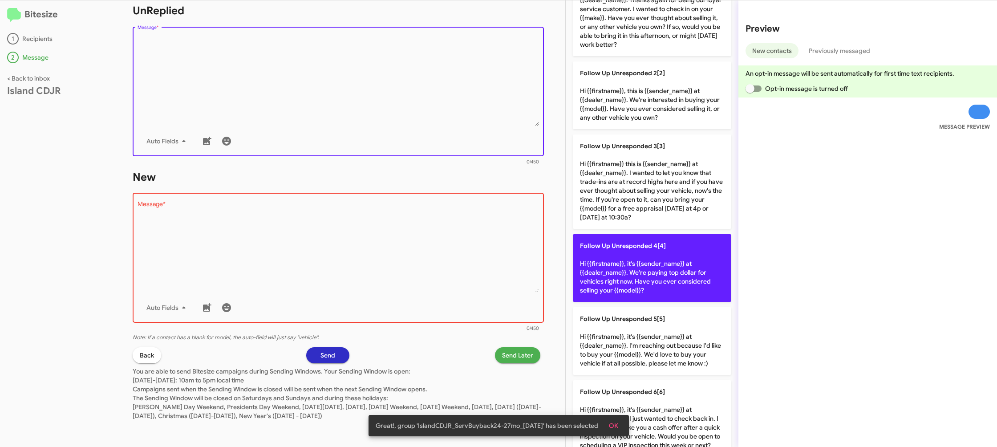
scroll to position [89, 0]
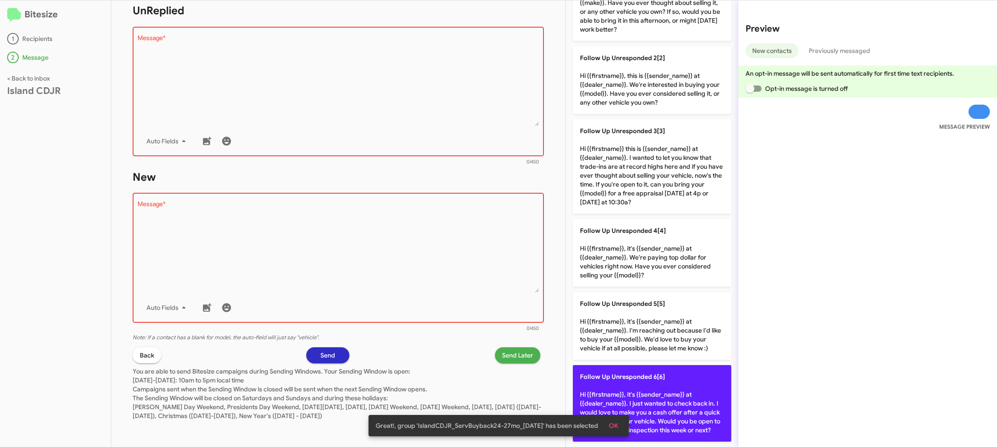
click at [657, 369] on p "Follow Up Unresponded 6[6] Hi {{firstname}}, it's {{sender_name}} at {{dealer_n…" at bounding box center [652, 403] width 158 height 77
type textarea "Hi {{firstname}}, it's {{sender_name}} at {{dealer_name}}. I just wanted to che…"
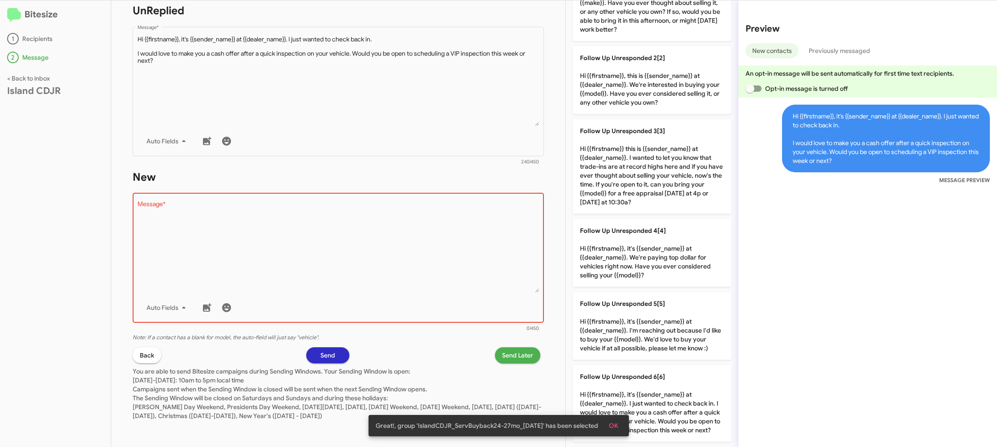
scroll to position [0, 0]
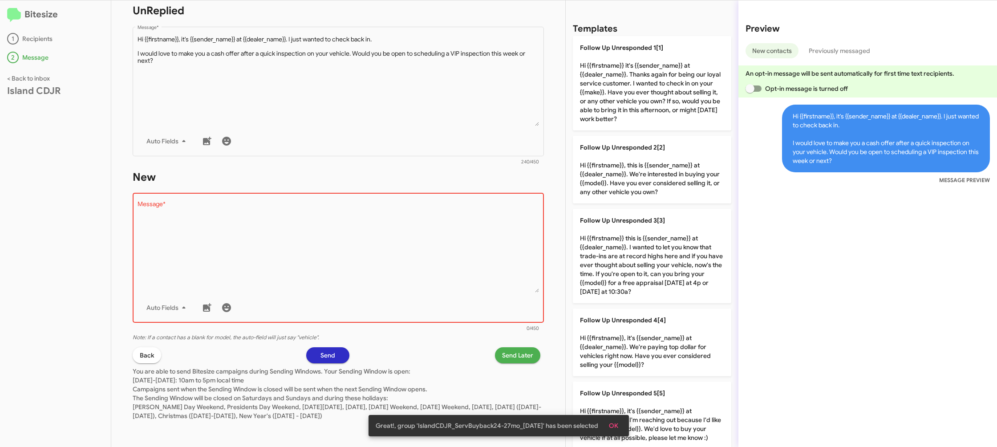
click at [435, 280] on textarea "Message *" at bounding box center [339, 247] width 402 height 91
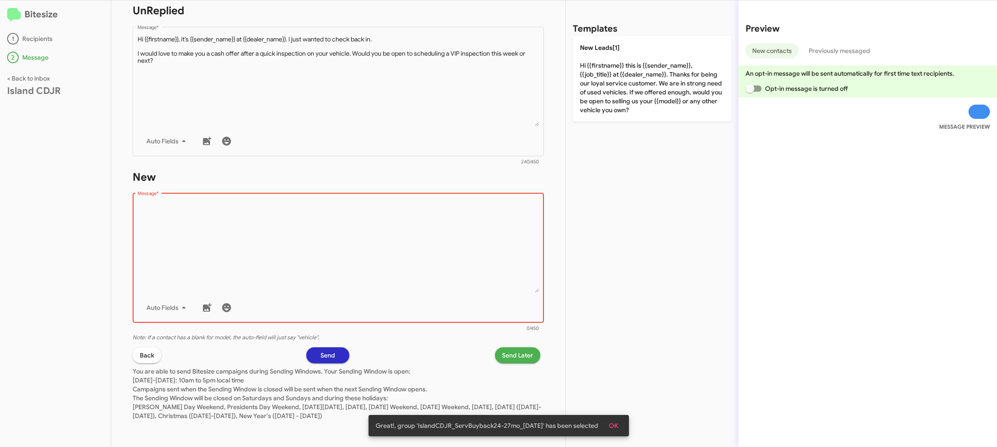
click at [435, 280] on textarea "Message *" at bounding box center [339, 247] width 402 height 91
drag, startPoint x: 435, startPoint y: 280, endPoint x: 506, endPoint y: 189, distance: 115.7
click at [460, 253] on textarea "Message *" at bounding box center [339, 247] width 402 height 91
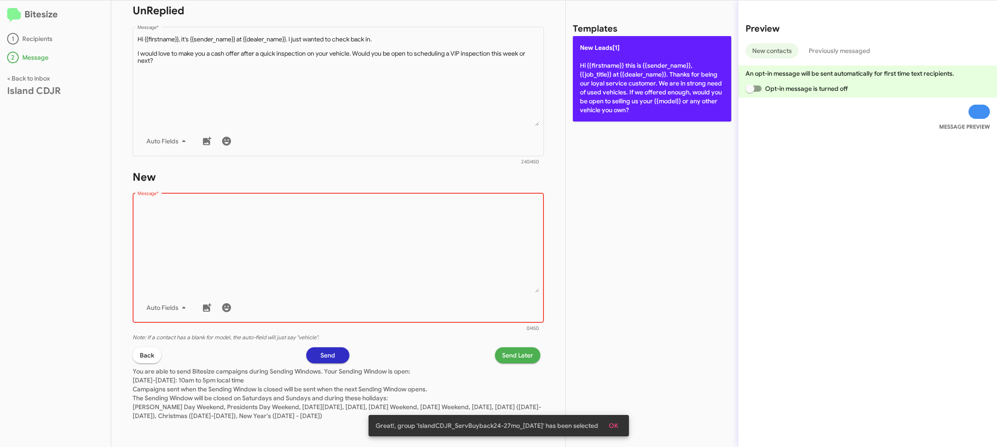
click at [612, 105] on p "New Leads[1] Hi {{firstname}} this is {{sender_name}}, {{job_title}} at {{deale…" at bounding box center [652, 78] width 158 height 85
type textarea "Hi {{firstname}} this is {{sender_name}}, {{job_title}} at {{dealer_name}}. Tha…"
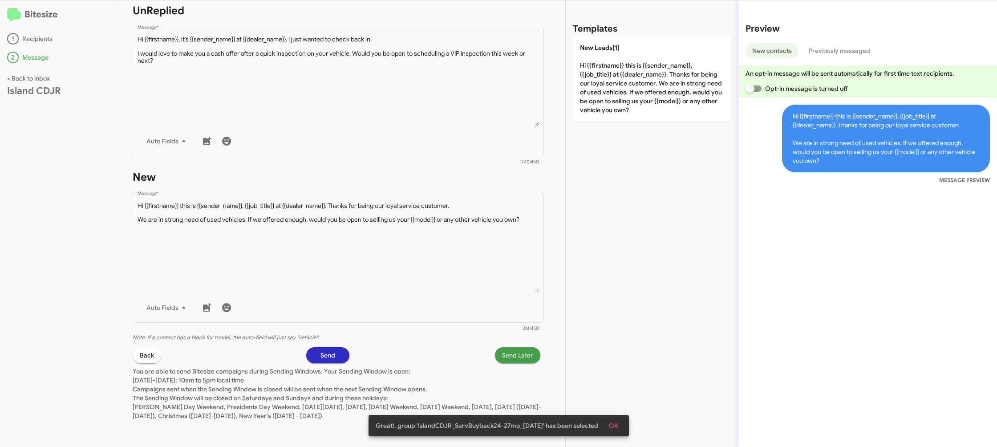
click at [513, 352] on span "Send Later" at bounding box center [517, 355] width 31 height 16
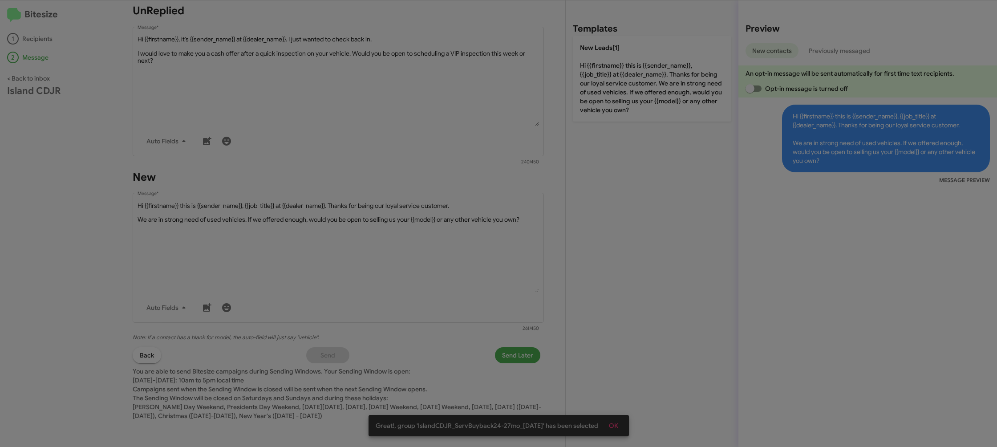
type input "05"
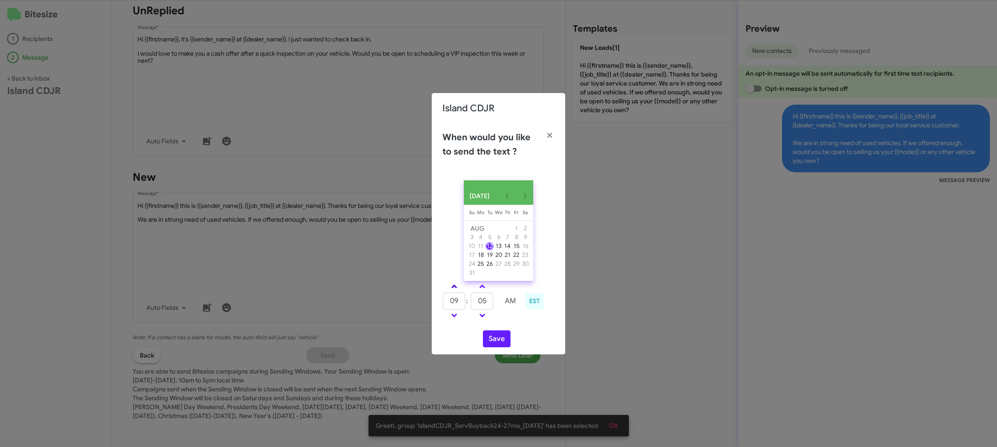
click at [449, 291] on link at bounding box center [454, 286] width 16 height 10
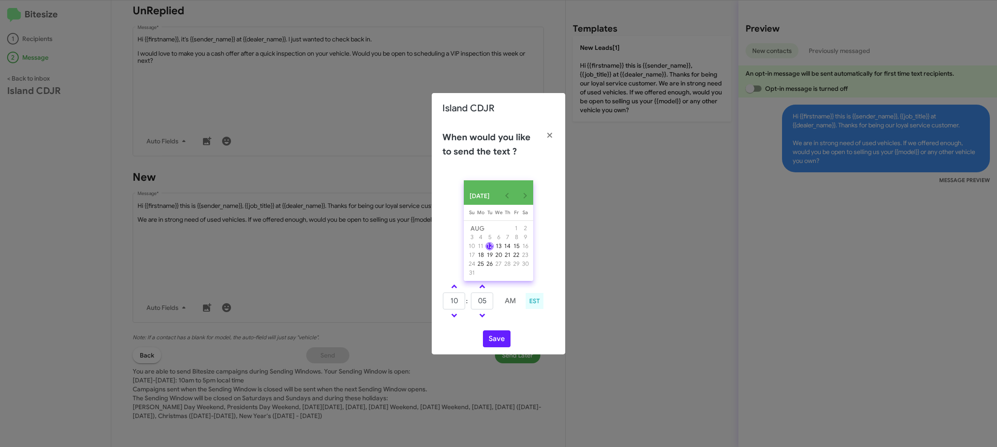
drag, startPoint x: 449, startPoint y: 291, endPoint x: 470, endPoint y: 293, distance: 21.5
click at [449, 290] on link at bounding box center [454, 286] width 16 height 10
type input "11"
click at [477, 291] on link at bounding box center [482, 286] width 16 height 10
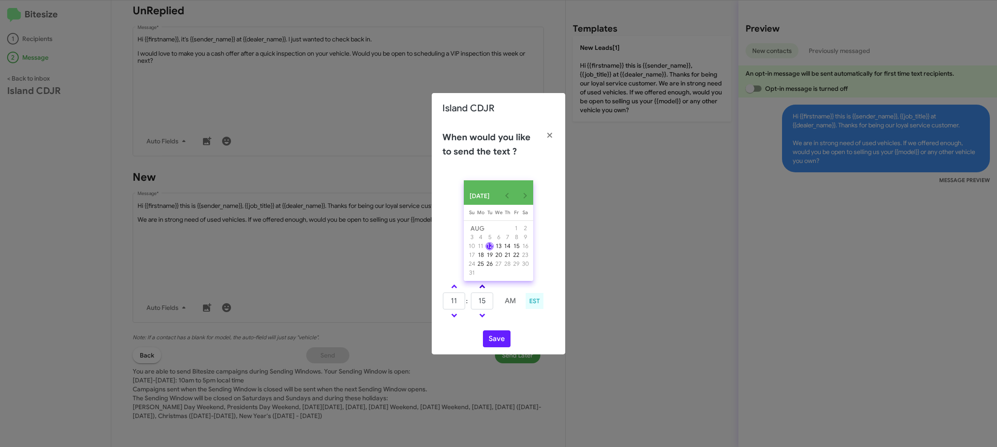
click at [477, 291] on link at bounding box center [482, 286] width 16 height 10
drag, startPoint x: 484, startPoint y: 318, endPoint x: 490, endPoint y: 324, distance: 8.5
click at [484, 317] on span at bounding box center [482, 314] width 6 height 6
type input "15"
click at [503, 338] on button "Save" at bounding box center [497, 338] width 28 height 17
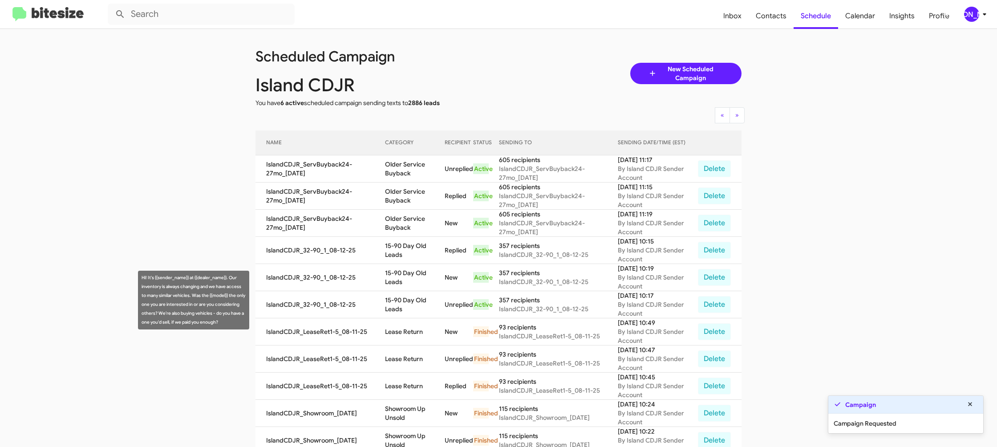
click at [417, 284] on td "15-90 Day Old Leads" at bounding box center [415, 277] width 60 height 27
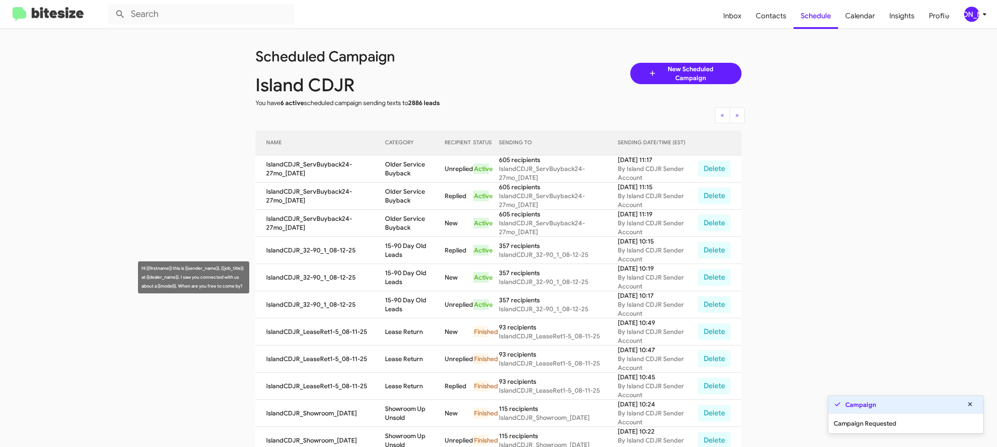
click at [417, 284] on td "15-90 Day Old Leads" at bounding box center [415, 277] width 60 height 27
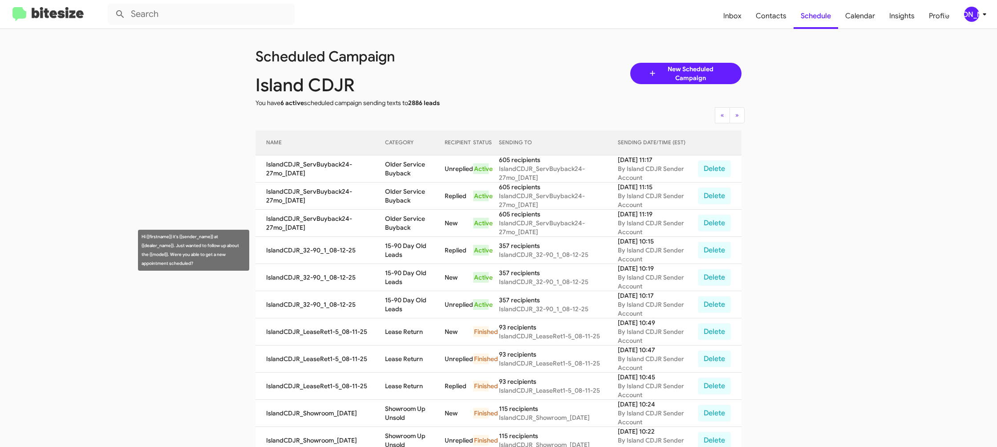
copy td "15-90 Day Old Leads"
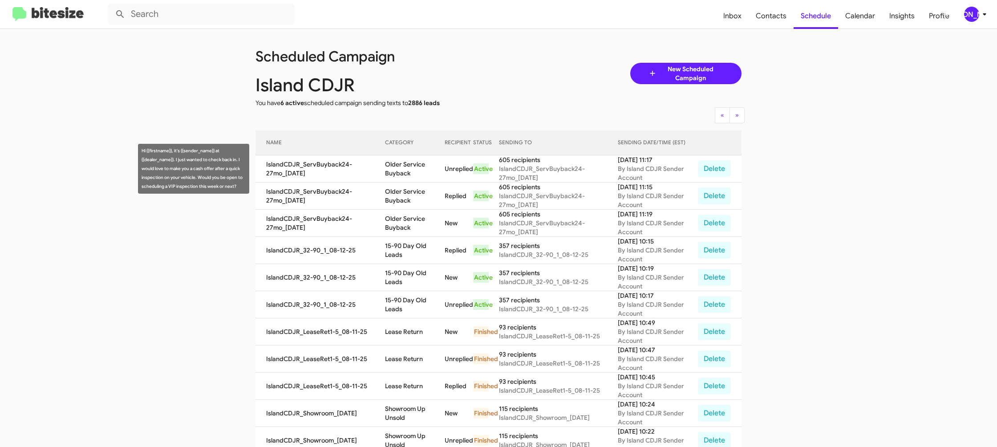
click at [403, 170] on td "Older Service Buyback" at bounding box center [415, 168] width 60 height 27
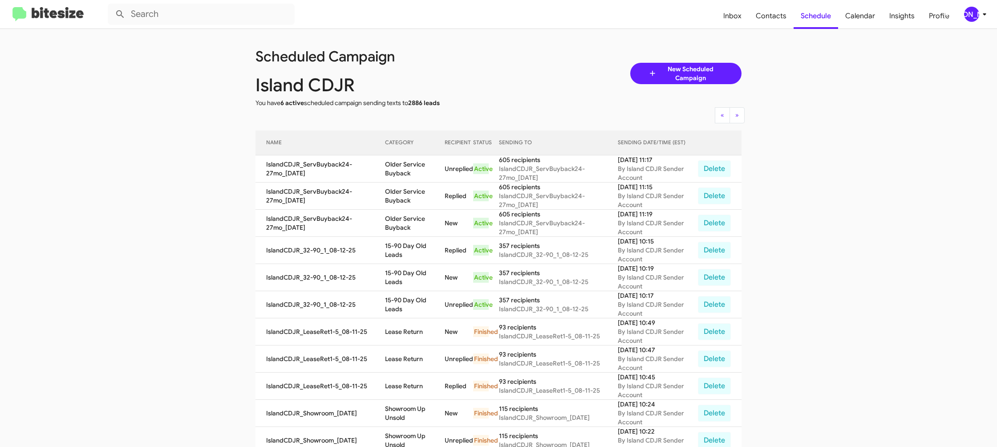
click at [403, 170] on td "Older Service Buyback" at bounding box center [415, 168] width 60 height 27
copy td "Older Service Buyback"
click at [968, 19] on div "[PERSON_NAME]" at bounding box center [971, 14] width 15 height 15
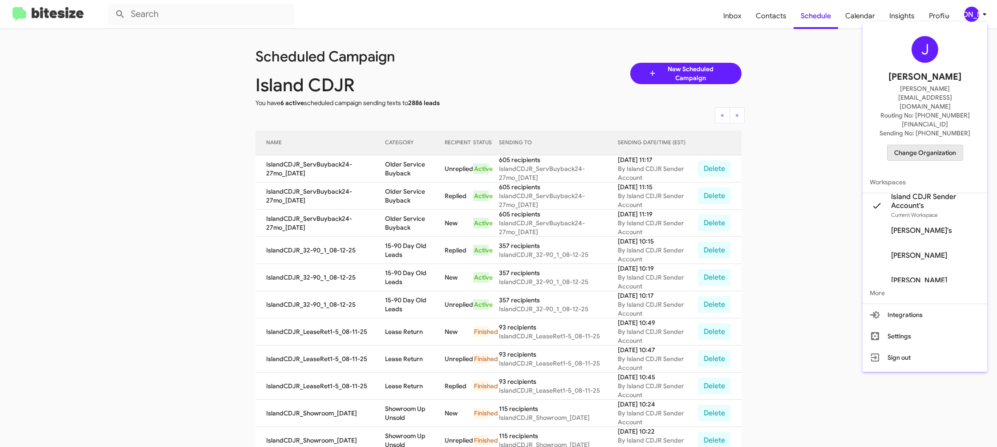
click at [901, 145] on span "Change Organization" at bounding box center [925, 152] width 62 height 15
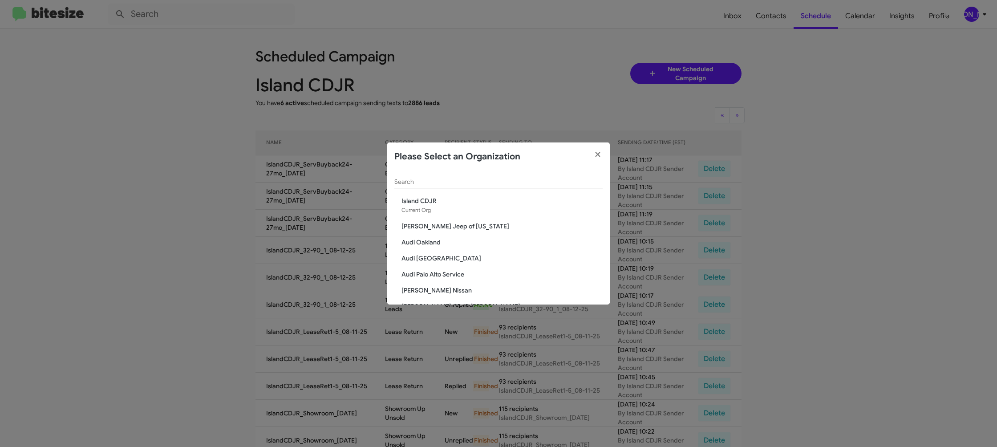
click at [442, 176] on div "Search" at bounding box center [498, 179] width 208 height 17
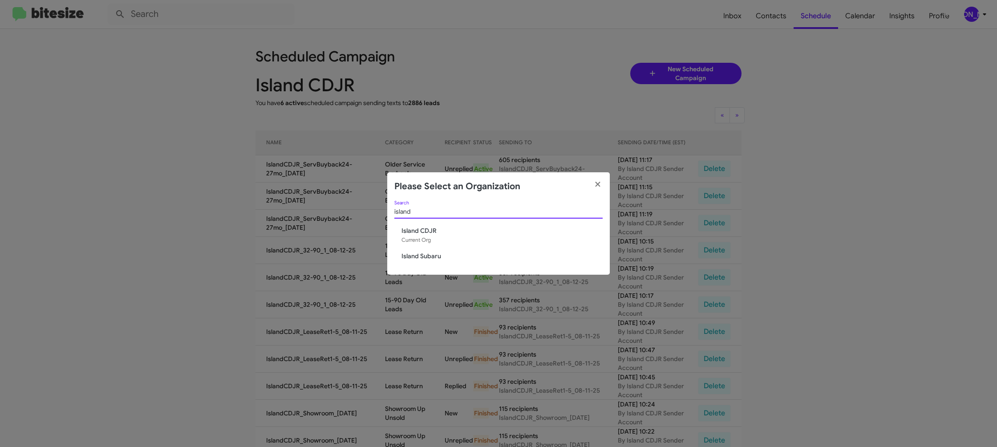
type input "island"
click at [422, 255] on span "Island Subaru" at bounding box center [501, 255] width 201 height 9
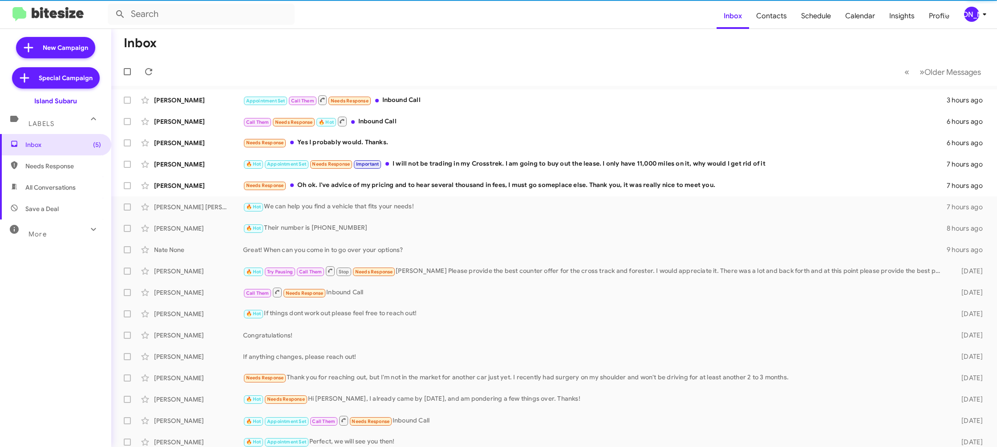
click at [971, 19] on div "[PERSON_NAME]" at bounding box center [971, 14] width 15 height 15
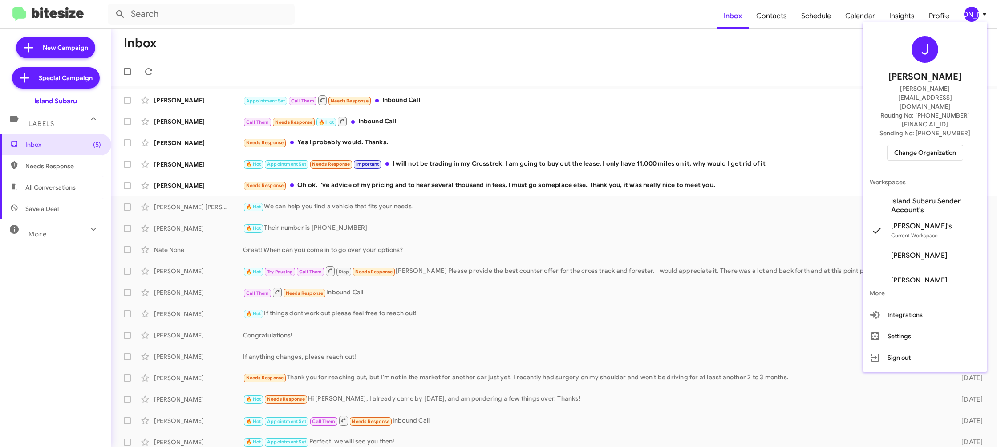
drag, startPoint x: 926, startPoint y: 173, endPoint x: 638, endPoint y: 81, distance: 302.0
click at [926, 197] on span "Island Subaru Sender Account's" at bounding box center [935, 206] width 89 height 18
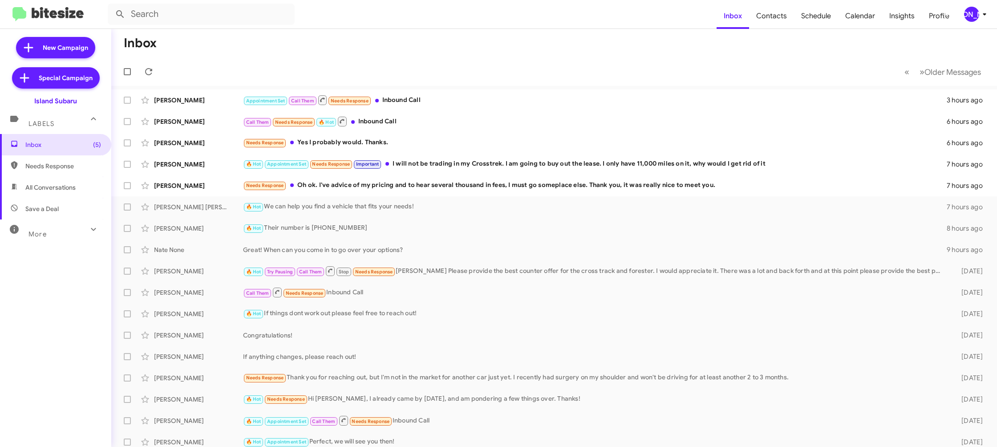
click at [979, 15] on icon at bounding box center [984, 14] width 11 height 11
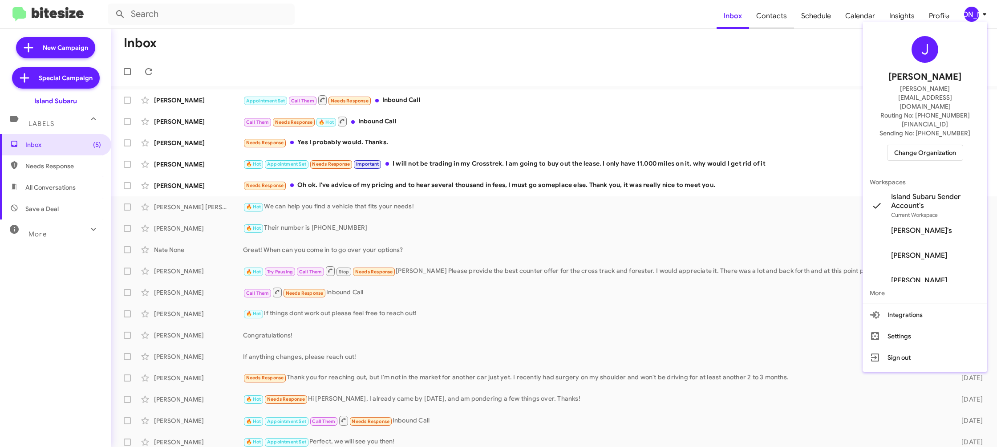
drag, startPoint x: 770, startPoint y: 51, endPoint x: 760, endPoint y: 27, distance: 26.3
click at [766, 44] on div at bounding box center [498, 223] width 997 height 447
click at [761, 21] on span "Contacts" at bounding box center [771, 16] width 45 height 26
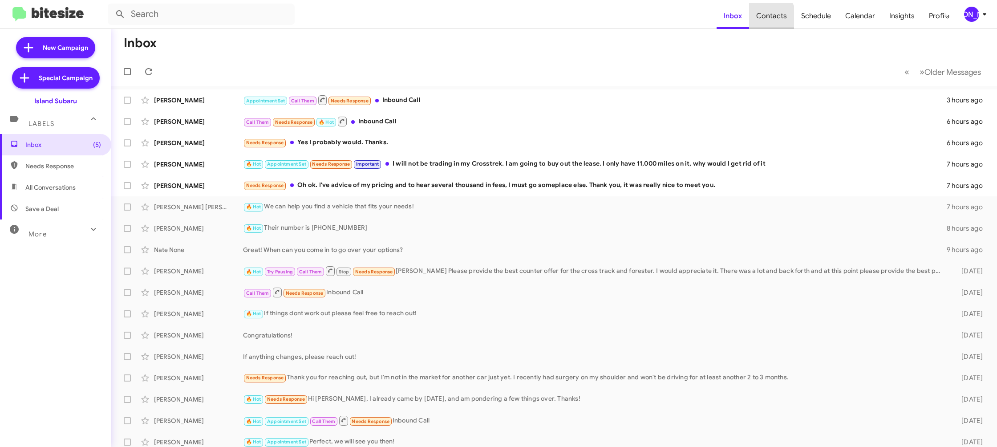
click at [761, 21] on span "Contacts" at bounding box center [771, 16] width 45 height 26
type input "in:groups"
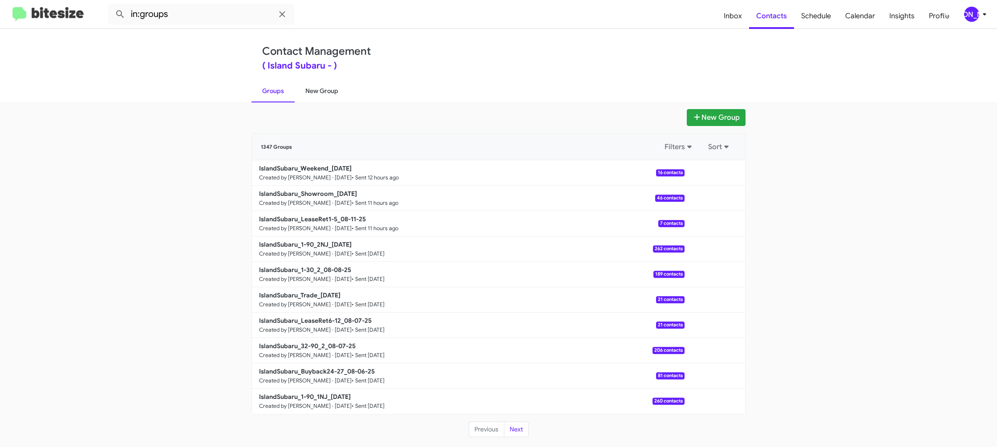
click at [322, 92] on link "New Group" at bounding box center [322, 90] width 54 height 23
drag, startPoint x: 322, startPoint y: 92, endPoint x: 325, endPoint y: 25, distance: 66.8
click at [323, 88] on link "New Group" at bounding box center [322, 90] width 54 height 23
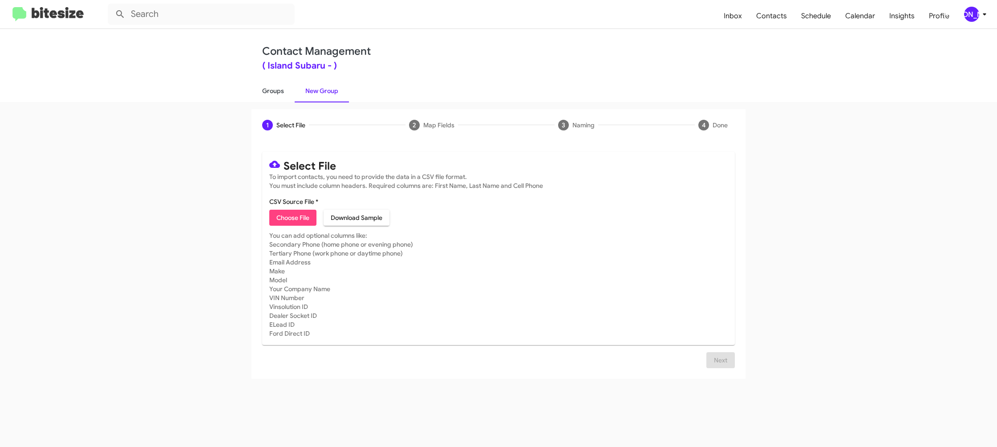
click at [271, 88] on link "Groups" at bounding box center [272, 90] width 43 height 23
type input "in:groups"
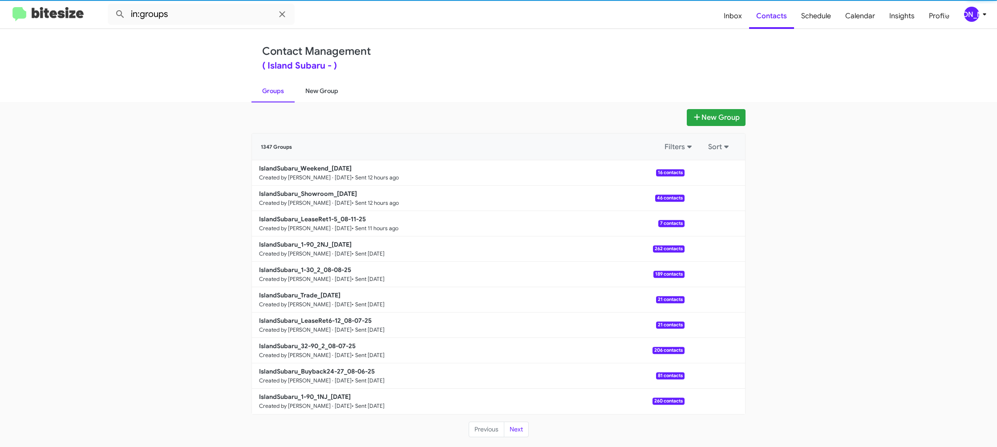
click at [310, 90] on link "New Group" at bounding box center [322, 90] width 54 height 23
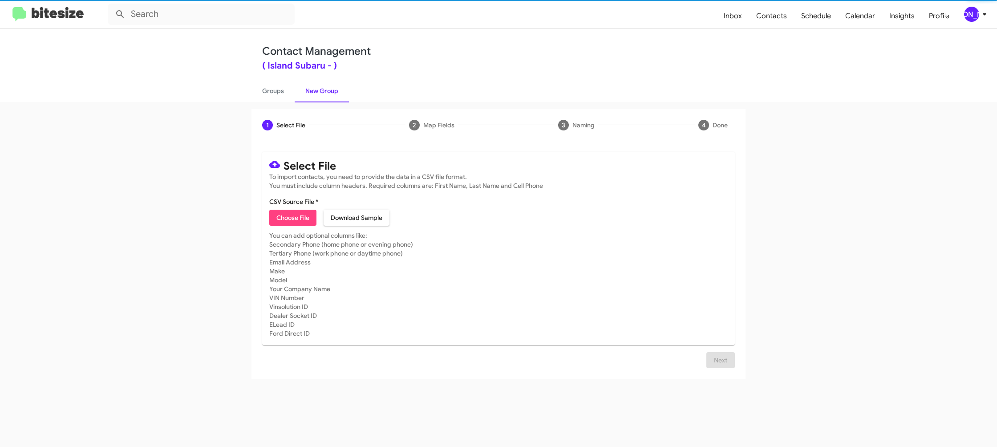
click at [310, 90] on link "New Group" at bounding box center [322, 90] width 54 height 23
click at [292, 215] on span "Choose File" at bounding box center [292, 218] width 33 height 16
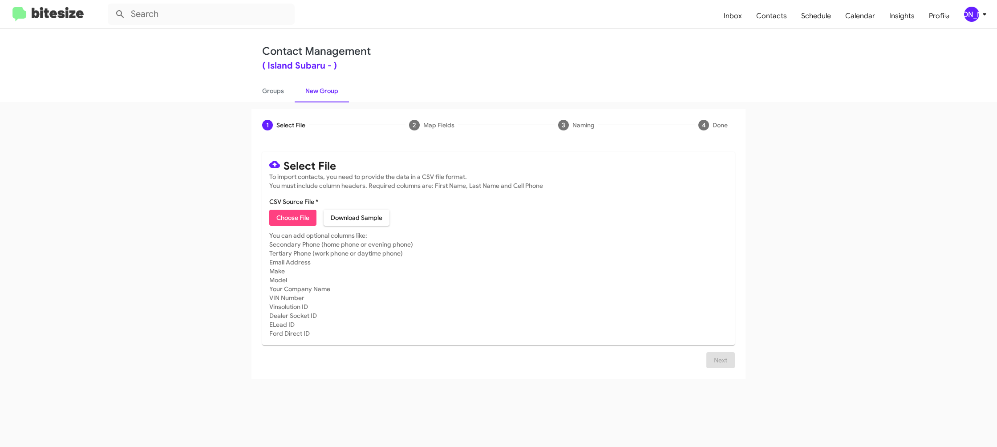
type input "IslandSubaru_32-90_1_08-12-25"
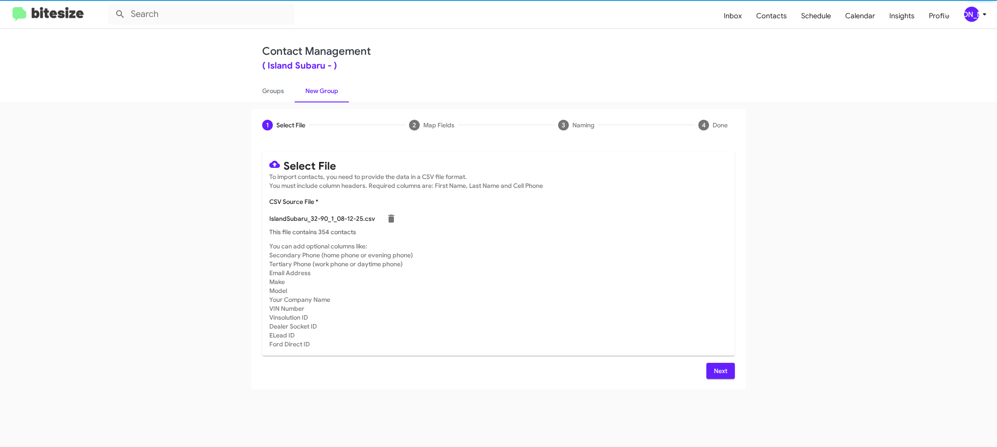
click at [618, 330] on mat-card-subtitle "You can add optional columns like: Secondary Phone (home phone or evening phone…" at bounding box center [498, 295] width 458 height 107
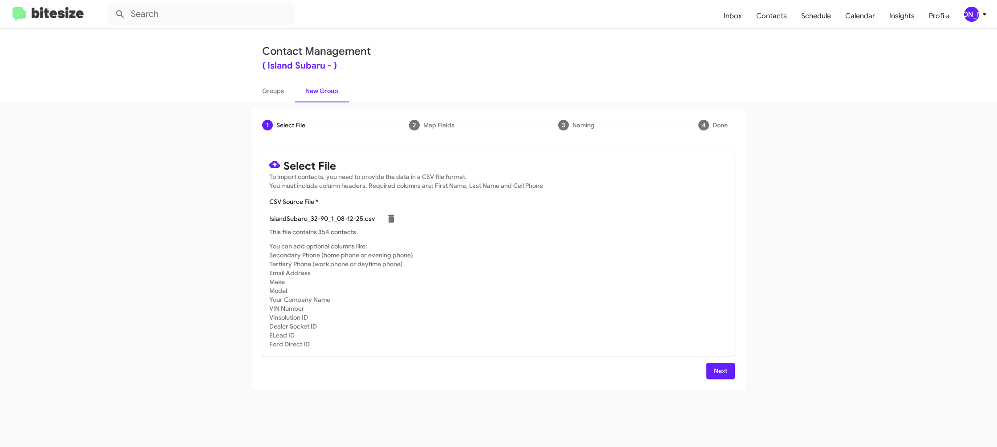
click at [716, 373] on span "Next" at bounding box center [720, 371] width 14 height 16
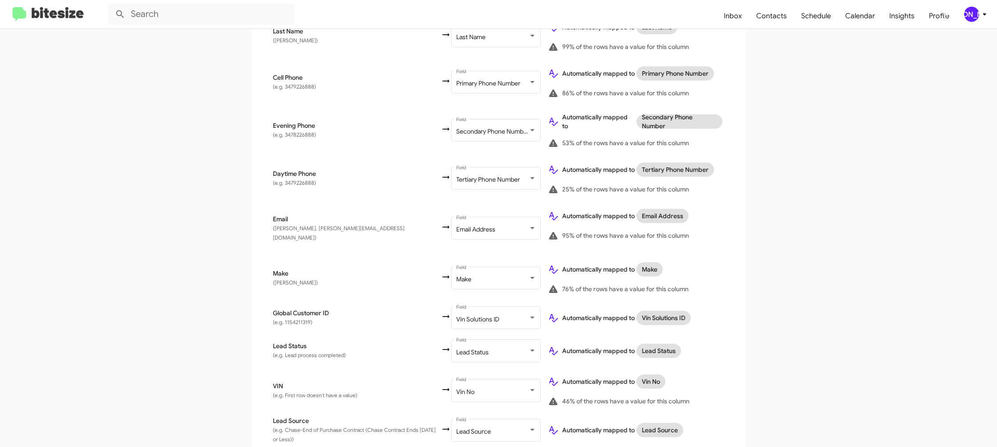
scroll to position [443, 0]
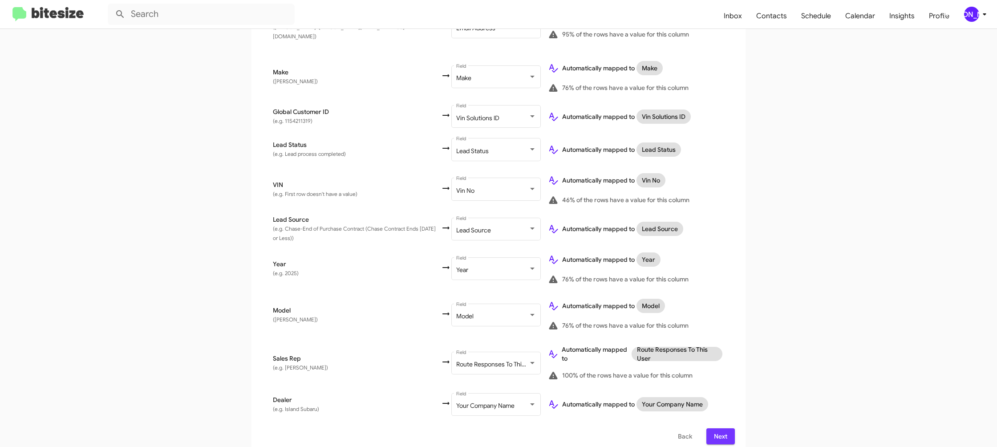
click at [729, 434] on button "Next" at bounding box center [720, 436] width 28 height 16
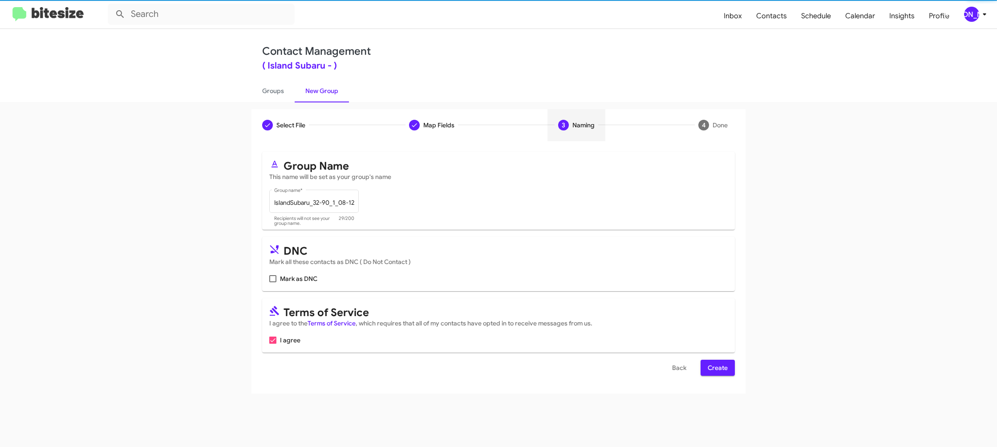
scroll to position [0, 0]
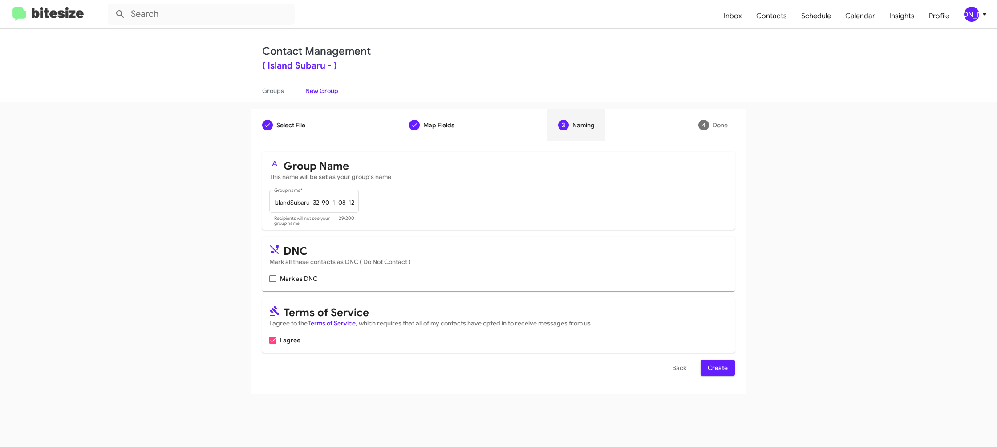
click at [720, 368] on span "Create" at bounding box center [718, 368] width 20 height 16
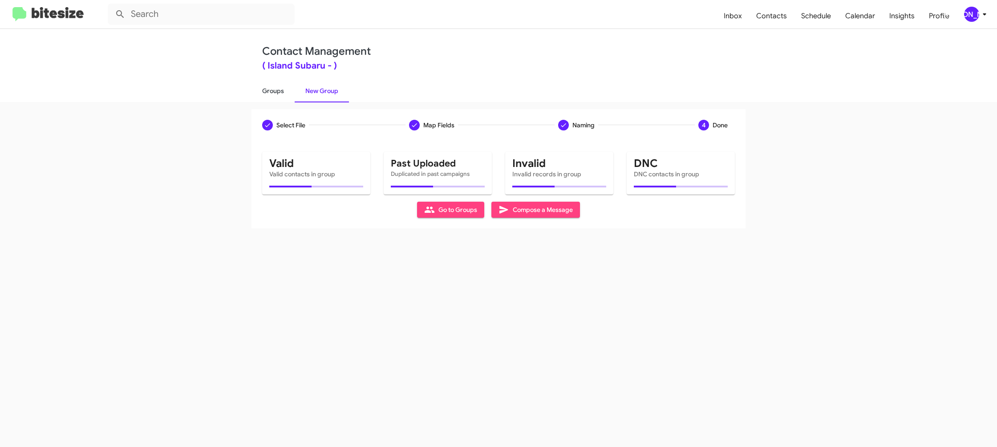
click at [286, 91] on link "Groups" at bounding box center [272, 90] width 43 height 23
type input "in:groups"
click at [286, 91] on link "Groups" at bounding box center [272, 90] width 43 height 23
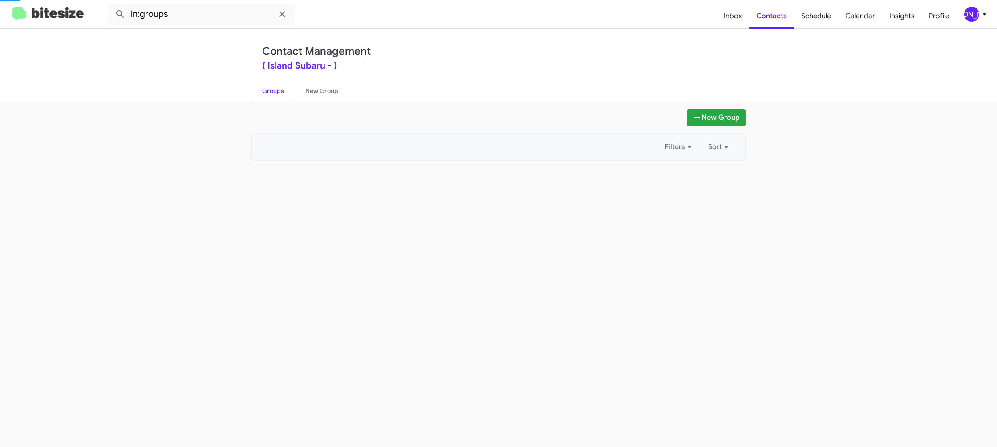
click at [286, 91] on link "Groups" at bounding box center [272, 90] width 43 height 23
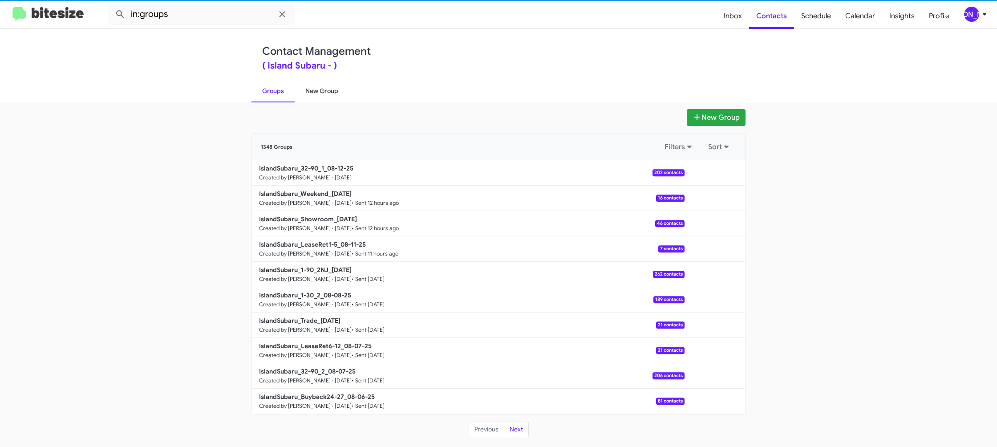
click at [306, 93] on link "New Group" at bounding box center [322, 90] width 54 height 23
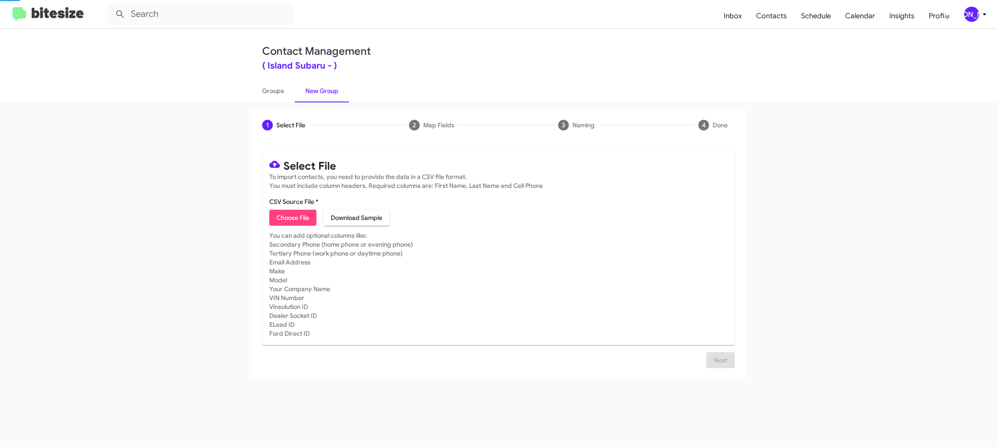
click at [306, 93] on link "New Group" at bounding box center [322, 90] width 54 height 23
drag, startPoint x: 284, startPoint y: 91, endPoint x: 301, endPoint y: 89, distance: 17.0
click at [284, 91] on link "Groups" at bounding box center [272, 90] width 43 height 23
type input "in:groups"
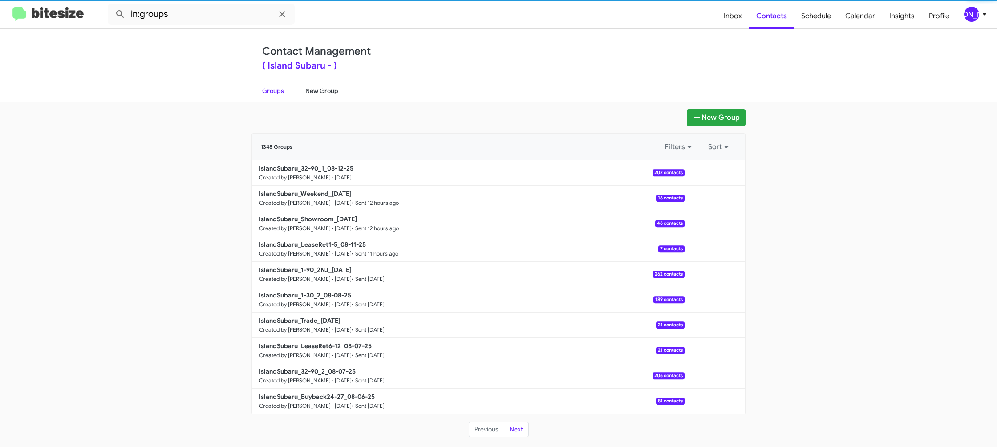
click at [313, 89] on link "New Group" at bounding box center [322, 90] width 54 height 23
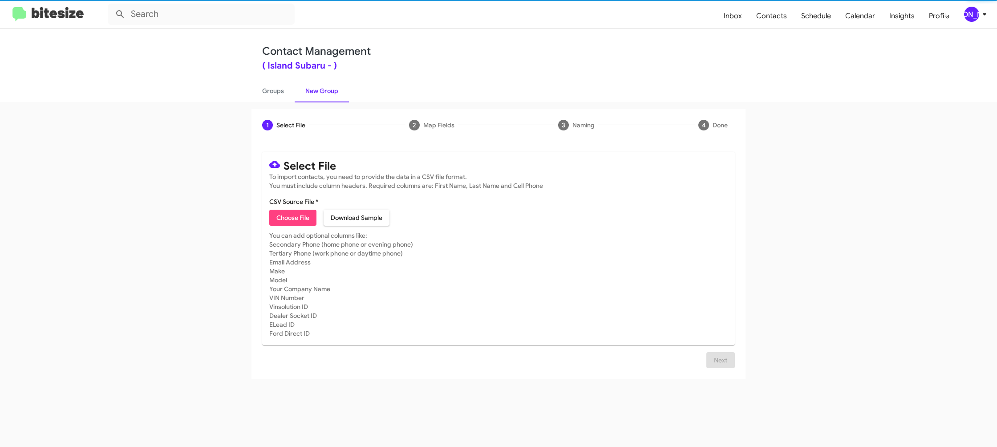
drag, startPoint x: 296, startPoint y: 220, endPoint x: 290, endPoint y: 219, distance: 6.3
click at [294, 220] on span "Choose File" at bounding box center [292, 218] width 33 height 16
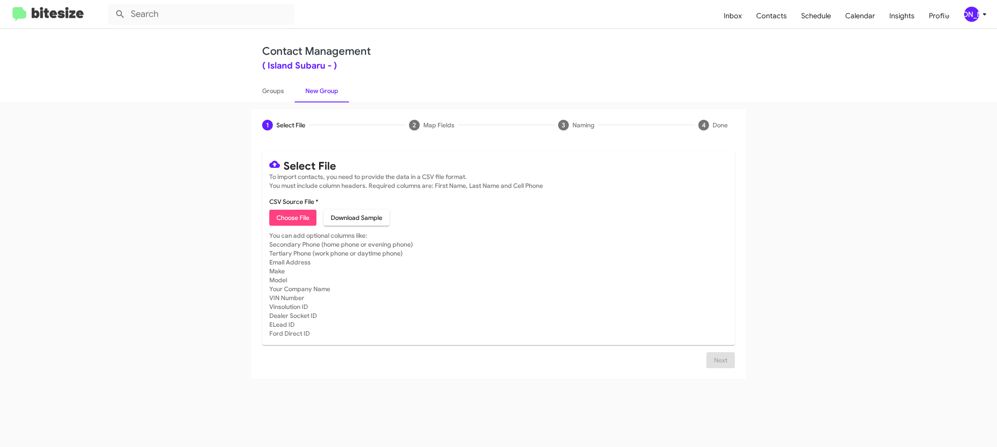
type input "IslandSubaru_ILM_08-12-25"
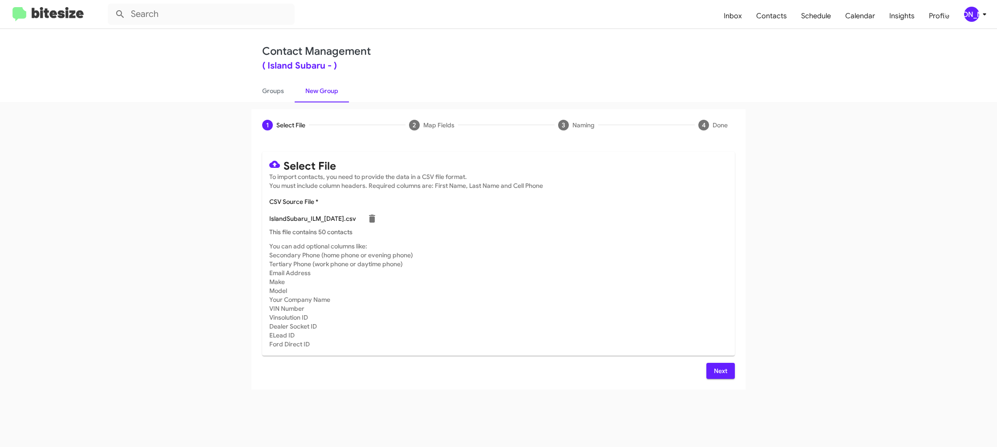
click at [619, 321] on mat-card-subtitle "You can add optional columns like: Secondary Phone (home phone or evening phone…" at bounding box center [498, 295] width 458 height 107
click at [725, 371] on span "Next" at bounding box center [720, 371] width 14 height 16
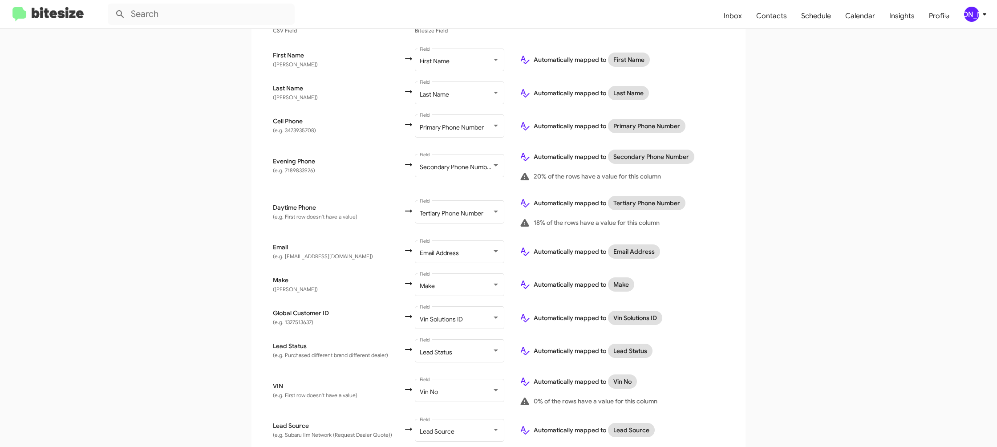
scroll to position [337, 0]
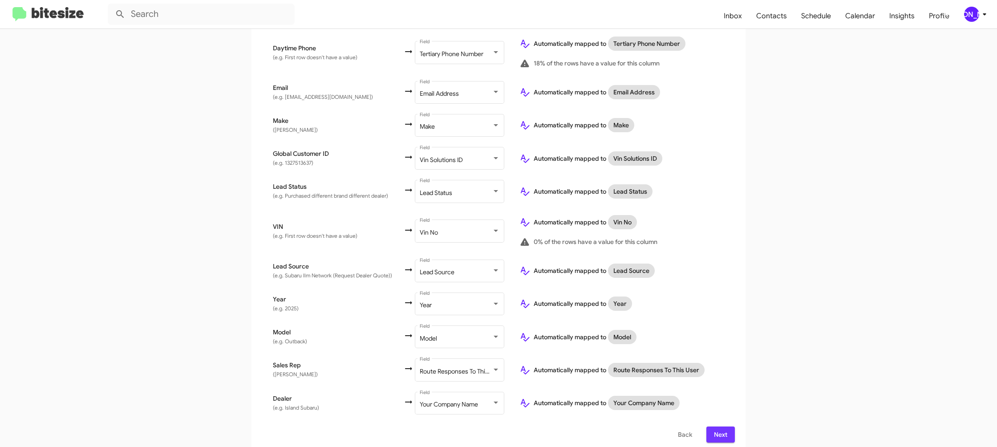
click at [724, 428] on span "Next" at bounding box center [720, 434] width 14 height 16
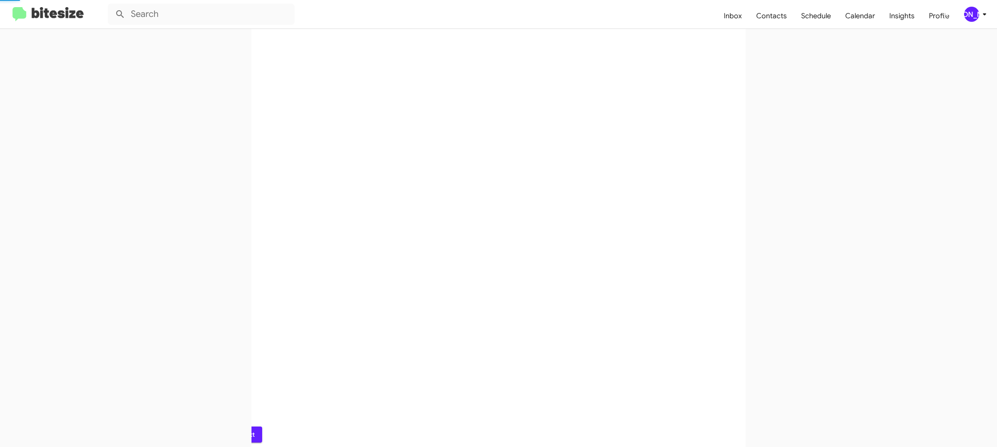
scroll to position [0, 0]
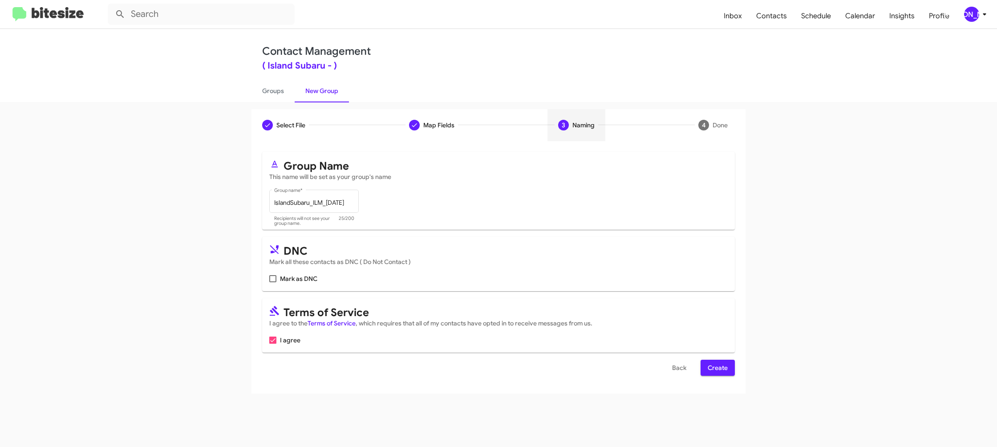
click at [730, 367] on button "Create" at bounding box center [717, 368] width 34 height 16
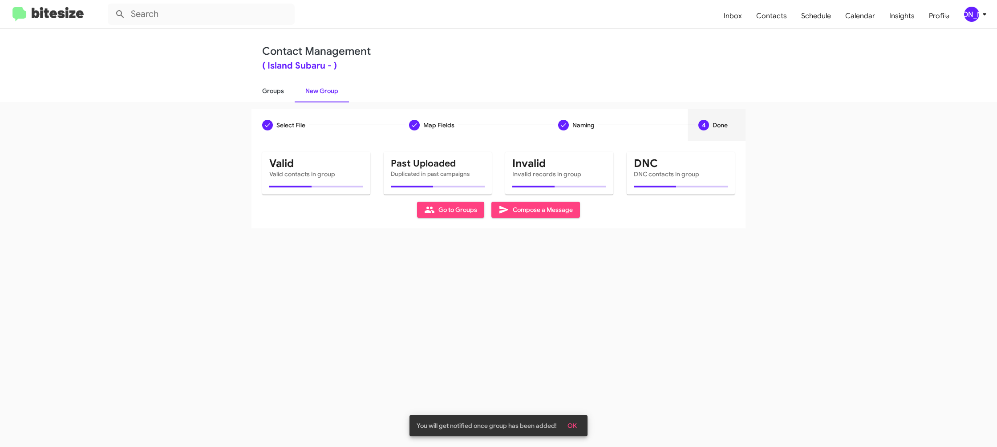
click at [268, 93] on link "Groups" at bounding box center [272, 90] width 43 height 23
type input "in:groups"
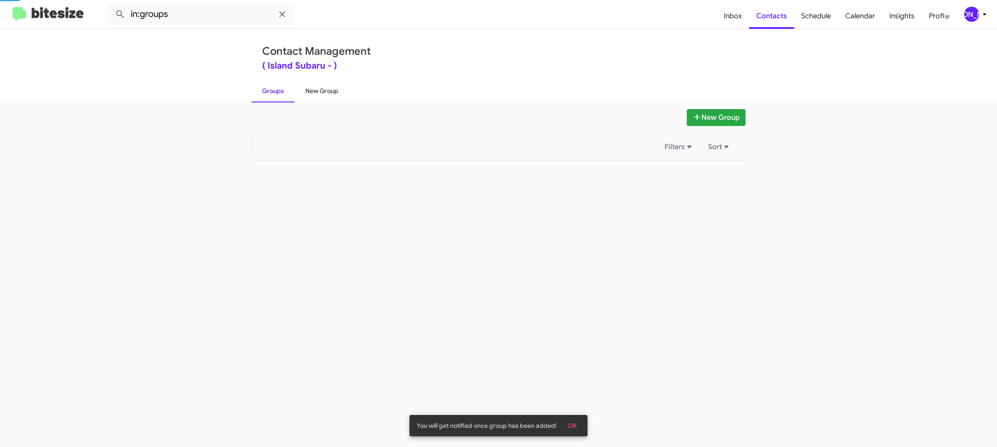
click at [325, 93] on link "New Group" at bounding box center [322, 90] width 54 height 23
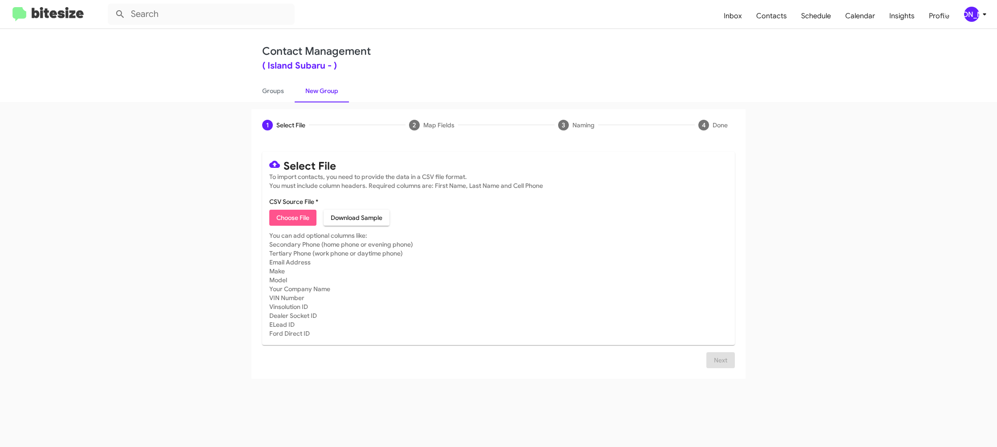
click at [291, 214] on span "Choose File" at bounding box center [292, 218] width 33 height 16
type input "IslandSubaru_ServBuyback24-27mo_08-12-25"
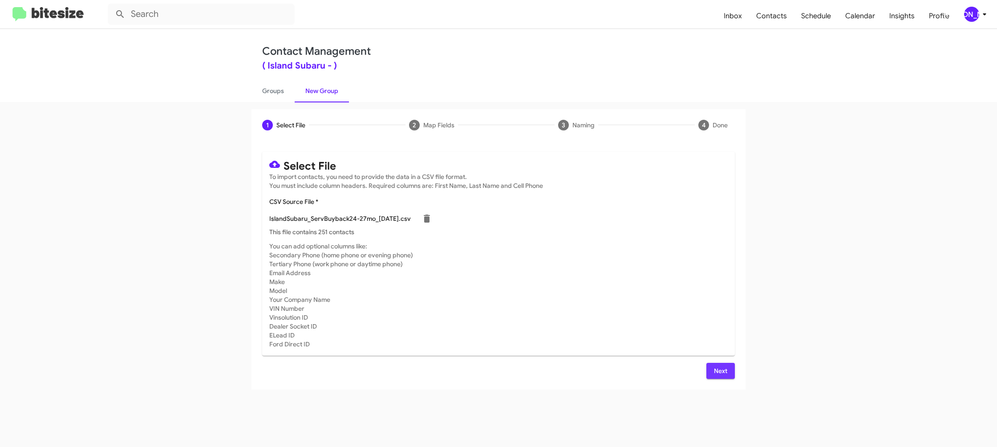
click at [730, 372] on button "Next" at bounding box center [720, 371] width 28 height 16
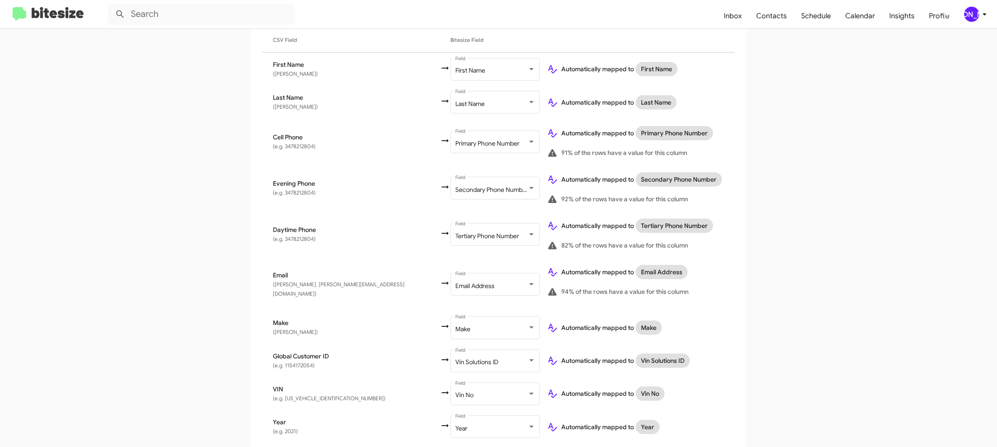
scroll to position [291, 0]
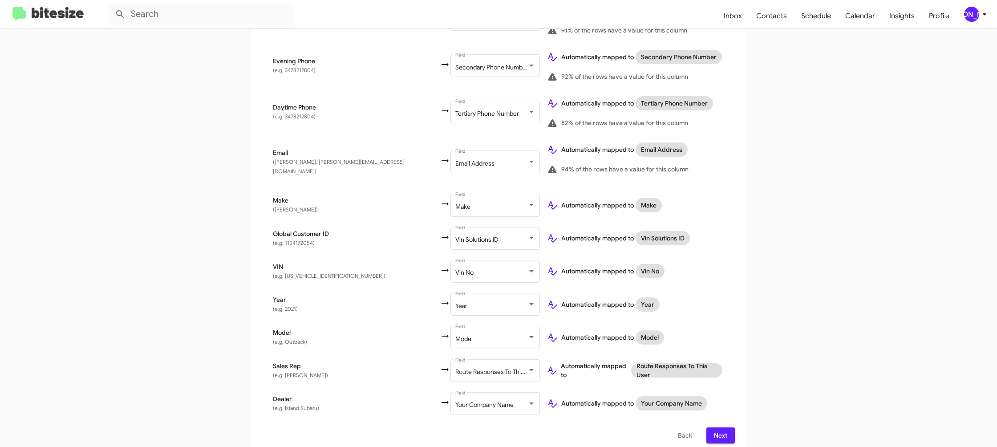
click at [718, 427] on span "Next" at bounding box center [720, 435] width 14 height 16
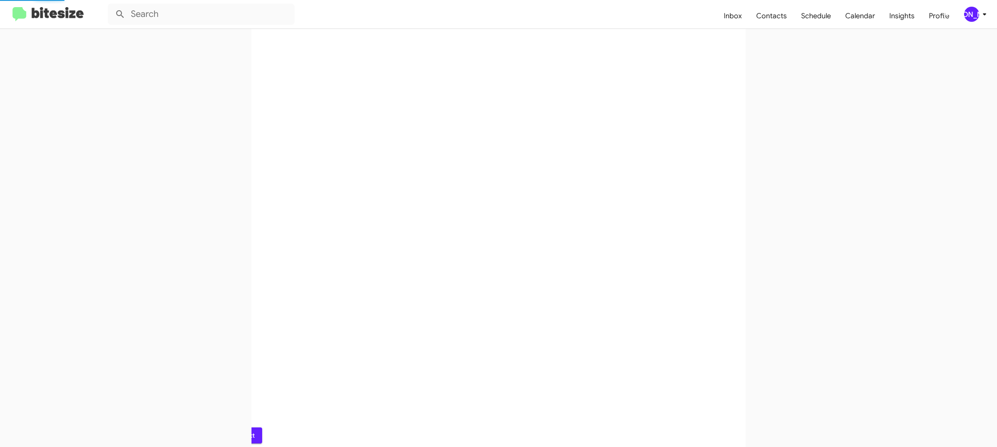
scroll to position [0, 0]
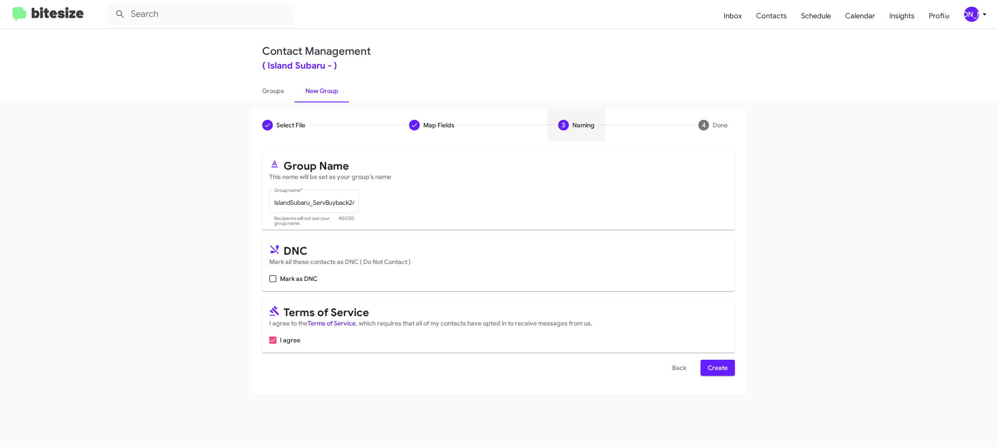
drag, startPoint x: 721, startPoint y: 364, endPoint x: 511, endPoint y: 186, distance: 275.6
click at [719, 364] on span "Create" at bounding box center [718, 368] width 20 height 16
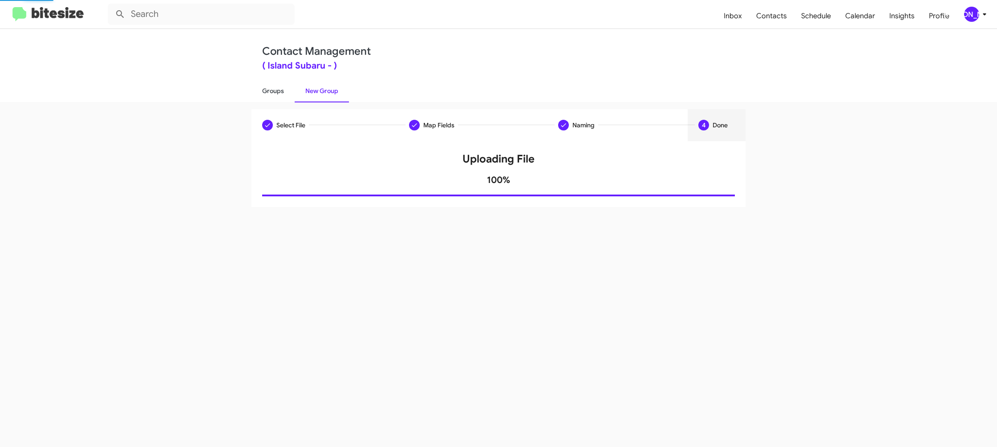
click at [278, 93] on link "Groups" at bounding box center [272, 90] width 43 height 23
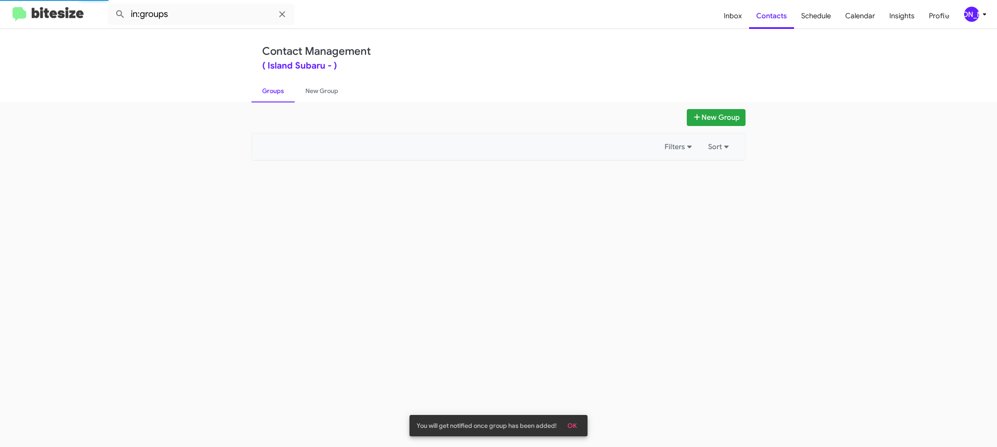
click at [278, 93] on link "Groups" at bounding box center [272, 90] width 43 height 23
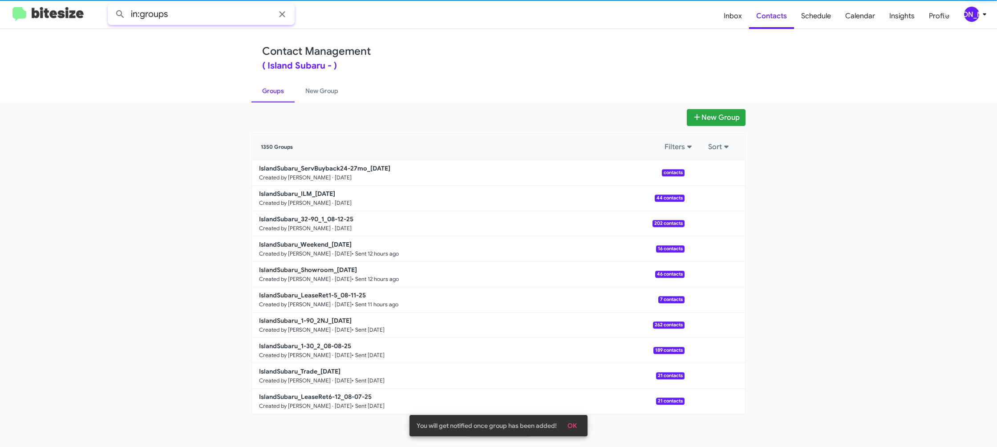
drag, startPoint x: 199, startPoint y: 6, endPoint x: 198, endPoint y: 12, distance: 6.7
click at [198, 12] on input "in:groups" at bounding box center [201, 14] width 187 height 21
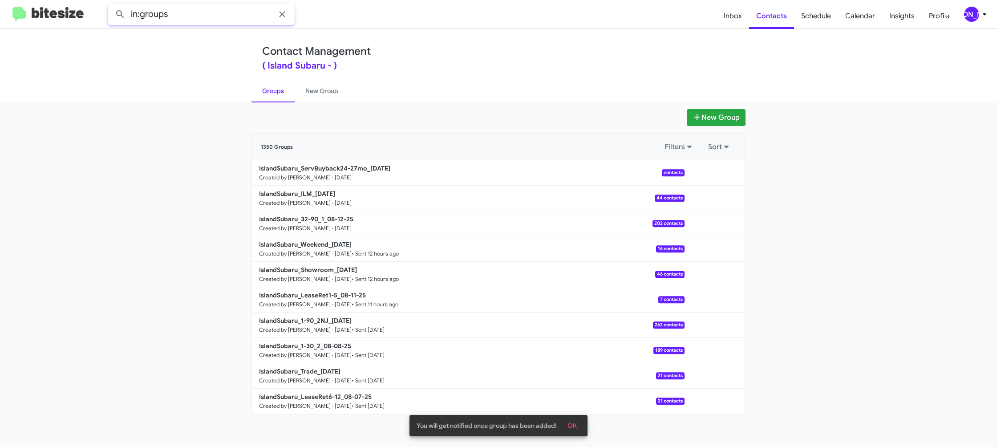
click at [201, 17] on input "in:groups" at bounding box center [201, 14] width 187 height 21
click at [111, 5] on button at bounding box center [120, 14] width 18 height 18
type input "in:groups ilm"
click at [111, 5] on button at bounding box center [120, 14] width 18 height 18
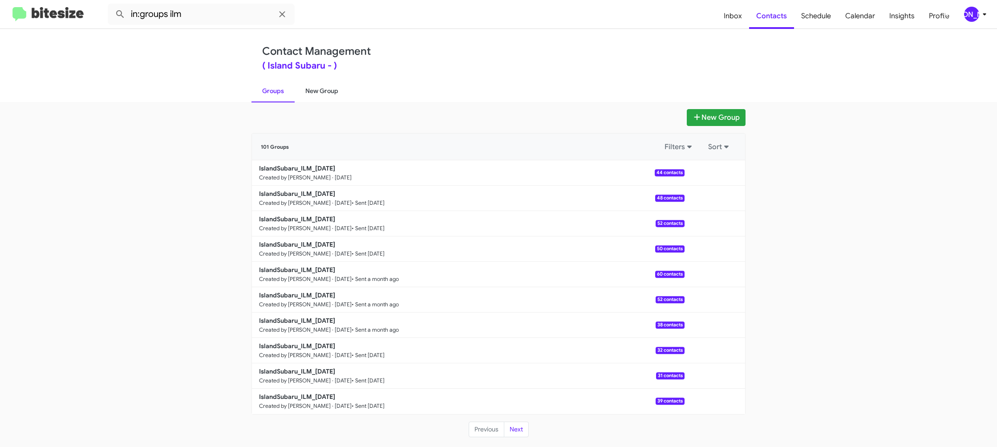
click at [308, 90] on link "New Group" at bounding box center [322, 90] width 54 height 23
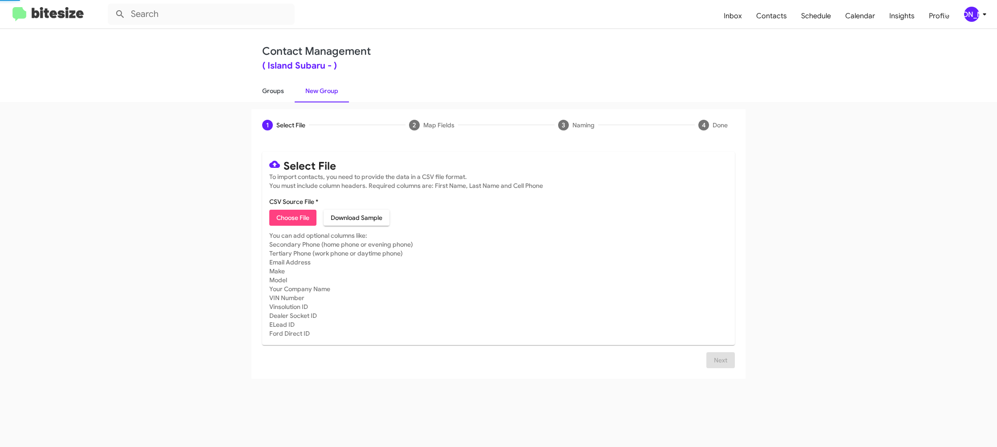
click at [286, 94] on link "Groups" at bounding box center [272, 90] width 43 height 23
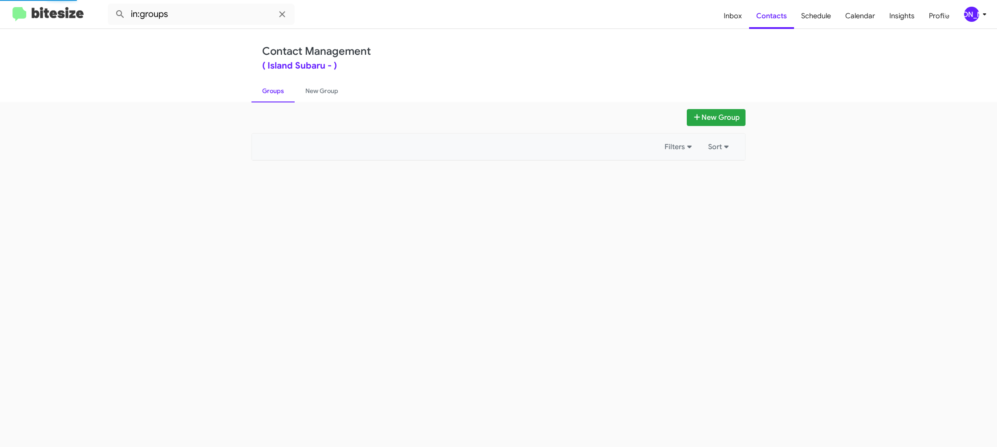
drag, startPoint x: 286, startPoint y: 94, endPoint x: 218, endPoint y: 25, distance: 96.6
click at [280, 89] on link "Groups" at bounding box center [272, 90] width 43 height 23
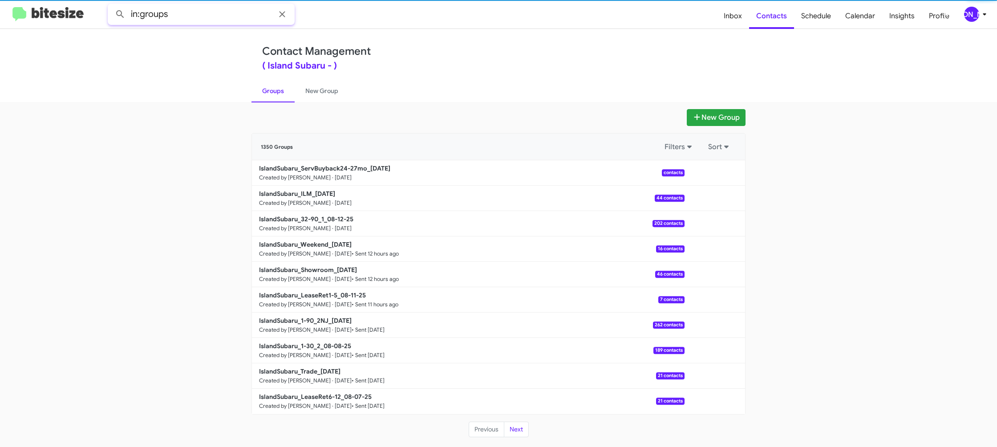
click at [215, 17] on input "in:groups" at bounding box center [201, 14] width 187 height 21
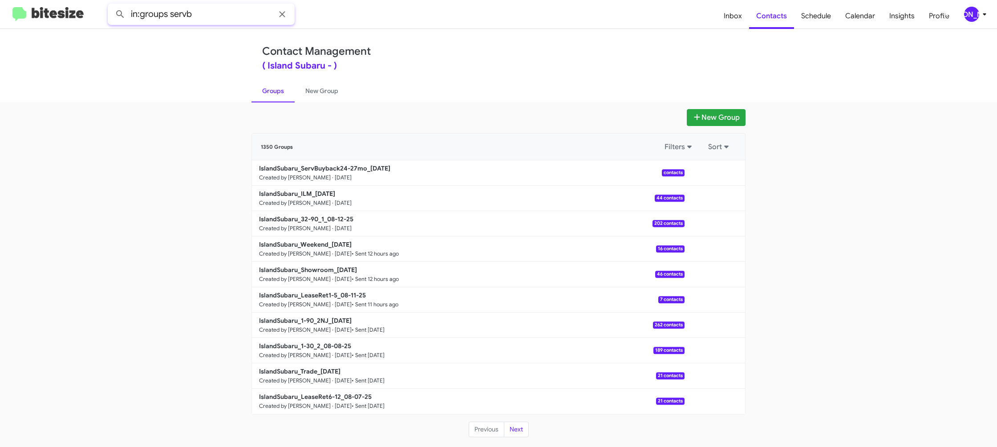
type input "in:groups servb"
click at [111, 5] on button at bounding box center [120, 14] width 18 height 18
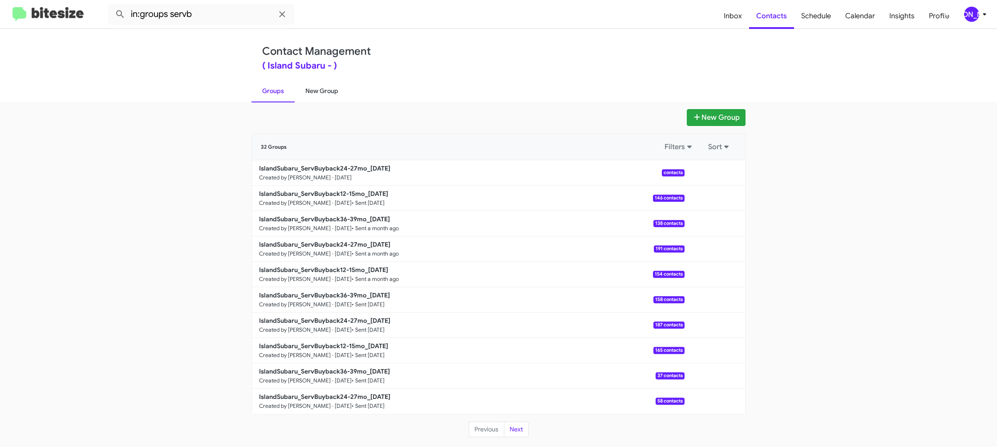
click at [326, 96] on link "New Group" at bounding box center [322, 90] width 54 height 23
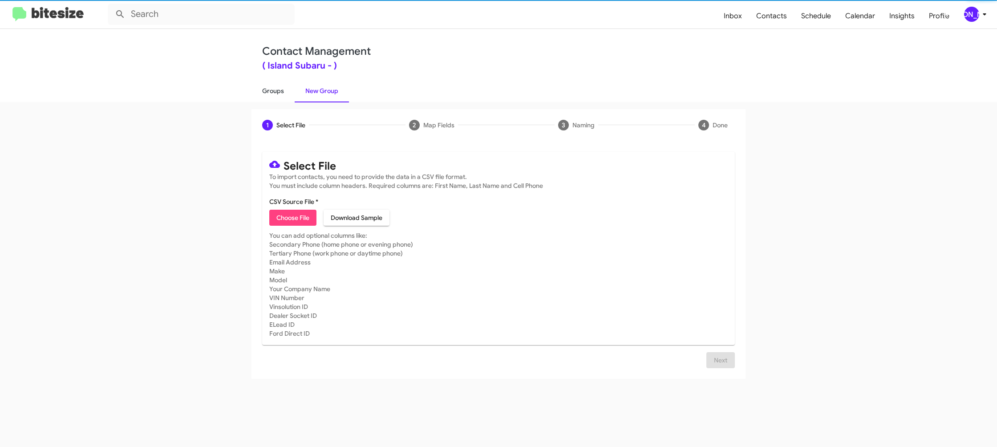
click at [281, 89] on link "Groups" at bounding box center [272, 90] width 43 height 23
type input "in:groups"
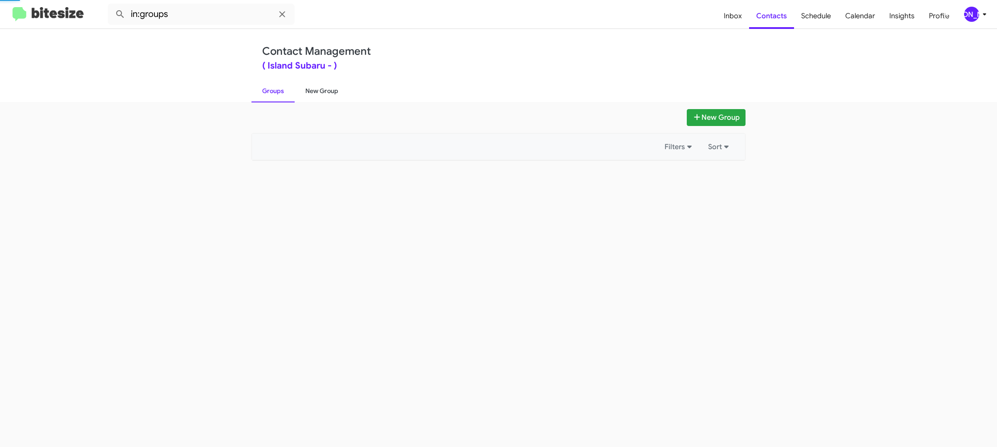
click at [316, 91] on link "New Group" at bounding box center [322, 90] width 54 height 23
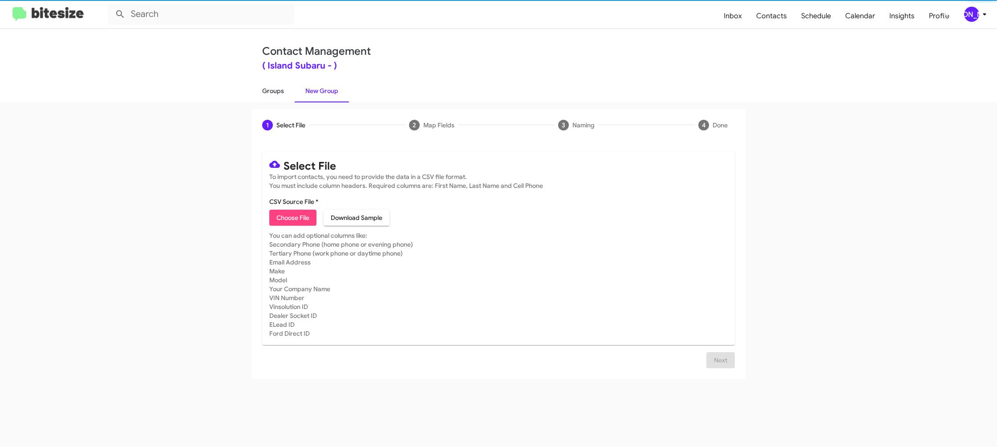
click at [269, 91] on link "Groups" at bounding box center [272, 90] width 43 height 23
type input "in:groups"
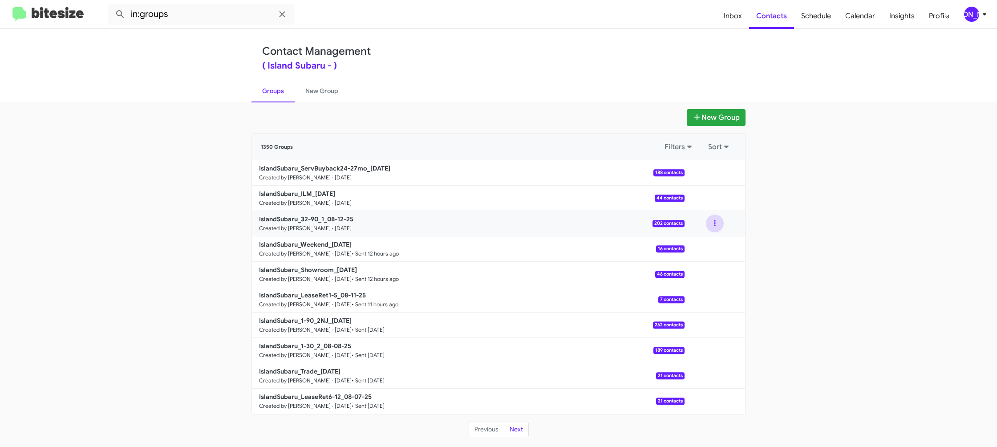
drag, startPoint x: 708, startPoint y: 221, endPoint x: 707, endPoint y: 227, distance: 6.4
click at [708, 221] on button at bounding box center [715, 223] width 18 height 18
click at [696, 241] on button "View contacts" at bounding box center [687, 247] width 71 height 21
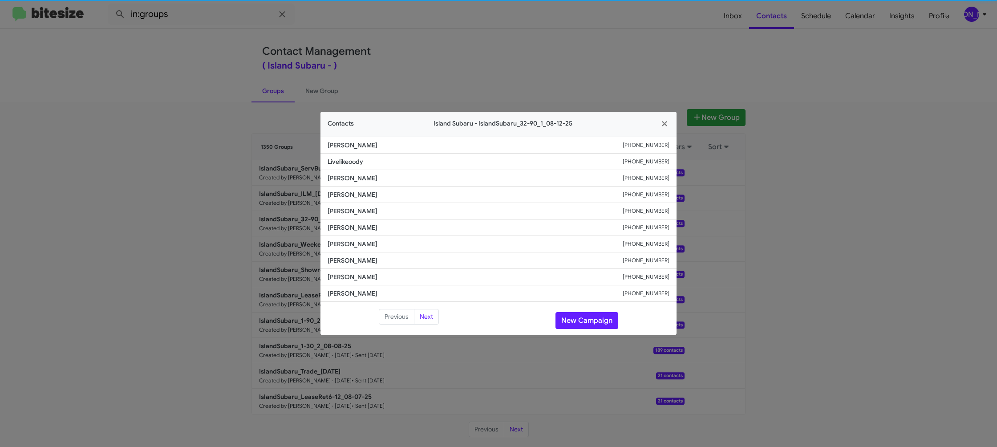
click at [344, 235] on li "Pamela Gabiger +18458678815" at bounding box center [498, 227] width 356 height 16
drag, startPoint x: 477, startPoint y: 20, endPoint x: 488, endPoint y: 29, distance: 13.9
click at [478, 21] on modal-container "Contacts Island Subaru - IslandSubaru_32-90_1_08-12-25 Thomas Todd +16462071988…" at bounding box center [498, 223] width 997 height 447
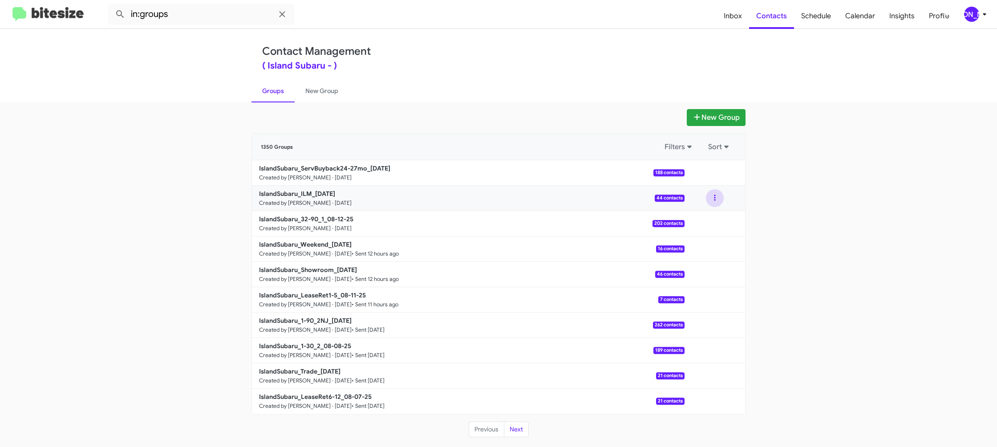
click at [719, 202] on button at bounding box center [715, 198] width 18 height 18
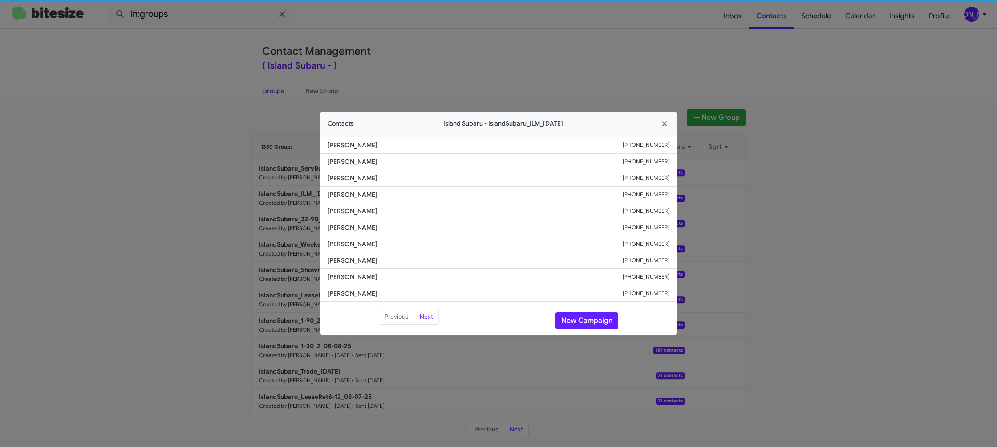
click at [352, 231] on span "Esteban Amador" at bounding box center [475, 227] width 295 height 9
drag, startPoint x: 490, startPoint y: 24, endPoint x: 666, endPoint y: 126, distance: 203.2
click at [501, 31] on modal-container "Contacts Island Subaru - IslandSubaru_ILM_08-12-25 Benzion Genut +13479864364 V…" at bounding box center [498, 223] width 997 height 447
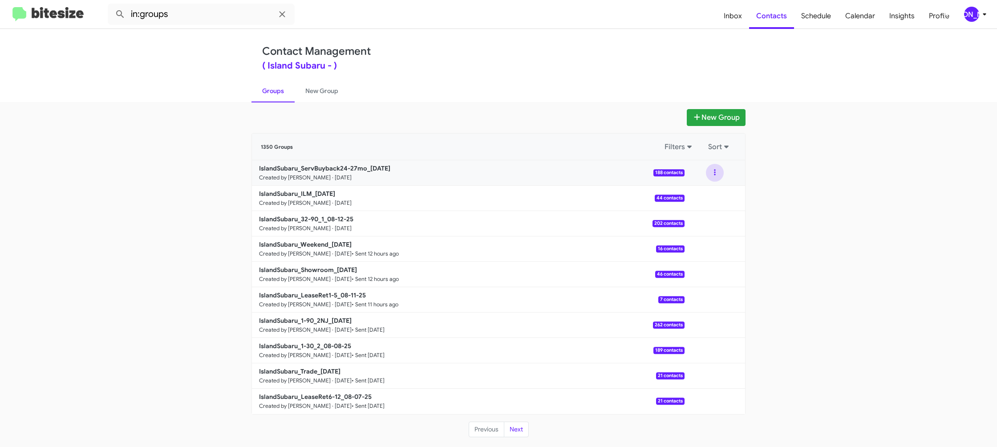
click at [713, 176] on button at bounding box center [715, 173] width 18 height 18
click at [704, 193] on button "View contacts" at bounding box center [687, 196] width 71 height 21
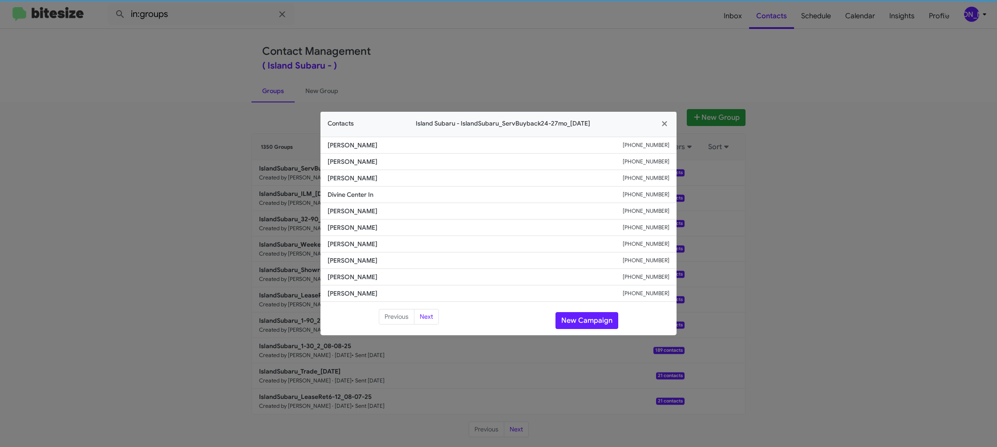
click at [353, 227] on span "Cheryl Adolph-Gobin" at bounding box center [475, 227] width 295 height 9
copy span "Cheryl Adolph-Gobin"
click at [353, 199] on li "Divine Center In +19082833443" at bounding box center [498, 194] width 356 height 16
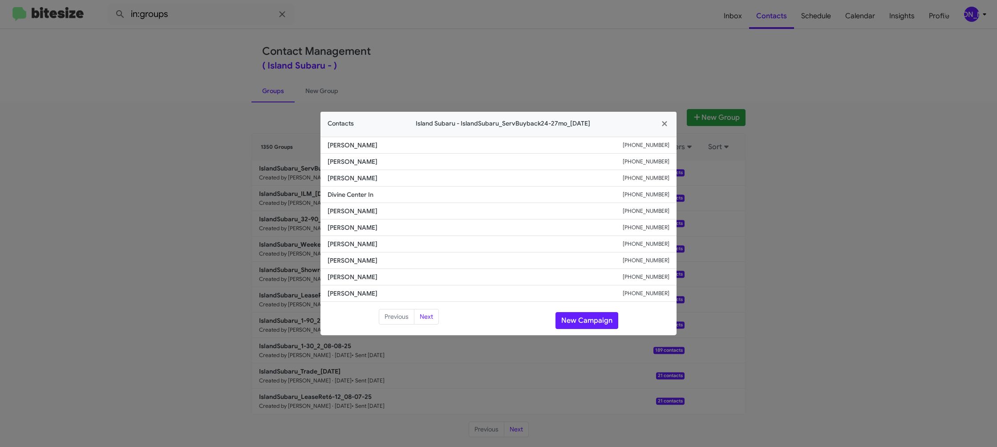
click at [353, 199] on li "Divine Center In +19082833443" at bounding box center [498, 194] width 356 height 16
click at [363, 175] on span "Alexander Samsonovich" at bounding box center [475, 178] width 295 height 9
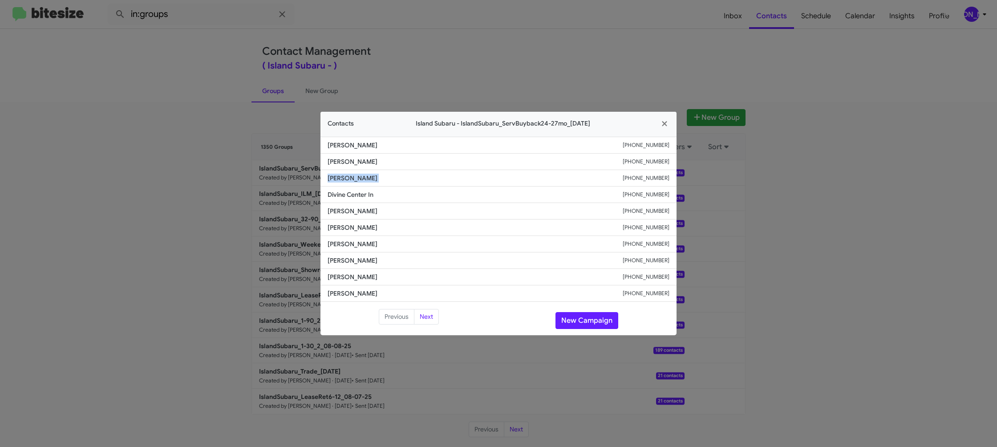
copy span "Alexander Samsonovich"
drag, startPoint x: 242, startPoint y: 119, endPoint x: 329, endPoint y: 195, distance: 115.5
click at [248, 122] on modal-container "Contacts Island Subaru - IslandSubaru_ServBuyback24-27mo_08-12-25 Stephanie Dad…" at bounding box center [498, 223] width 997 height 447
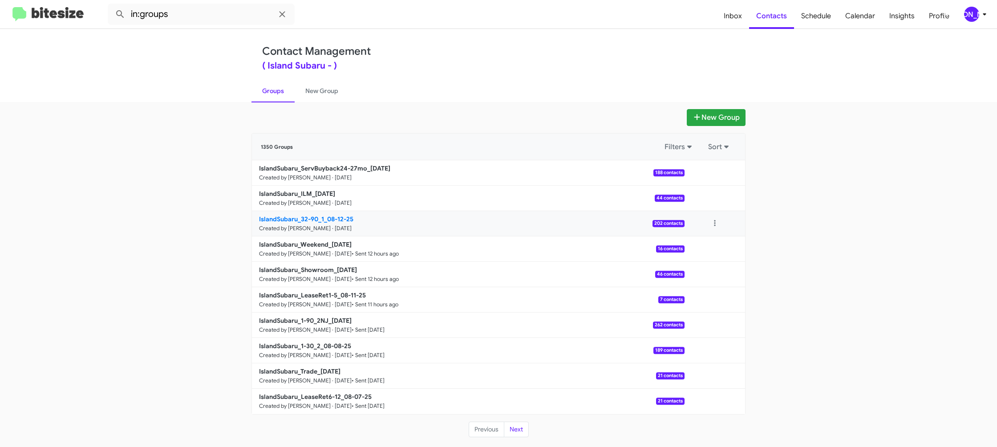
click at [321, 218] on b "IslandSubaru_32-90_1_08-12-25" at bounding box center [306, 219] width 94 height 8
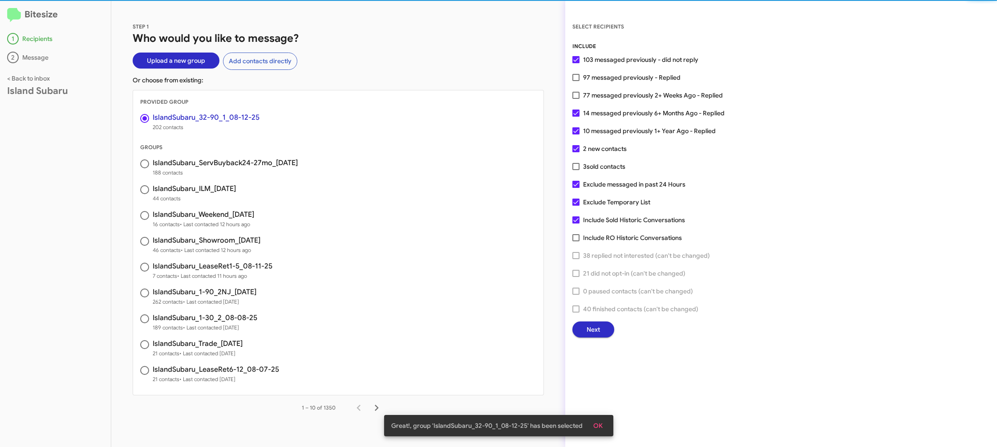
click at [601, 93] on span "77 messaged previously 2+ Weeks Ago - Replied" at bounding box center [653, 95] width 140 height 11
click at [576, 99] on input "77 messaged previously 2+ Weeks Ago - Replied" at bounding box center [575, 99] width 0 height 0
checkbox input "true"
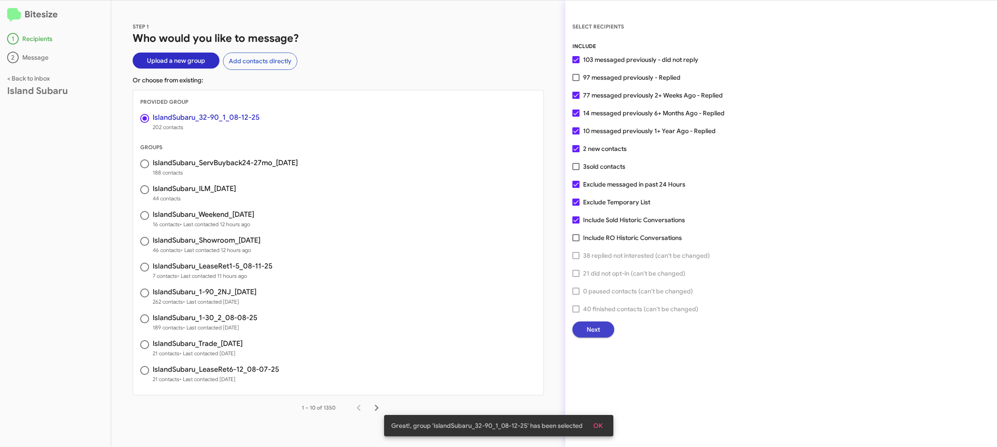
click at [582, 332] on button "Next" at bounding box center [593, 329] width 42 height 16
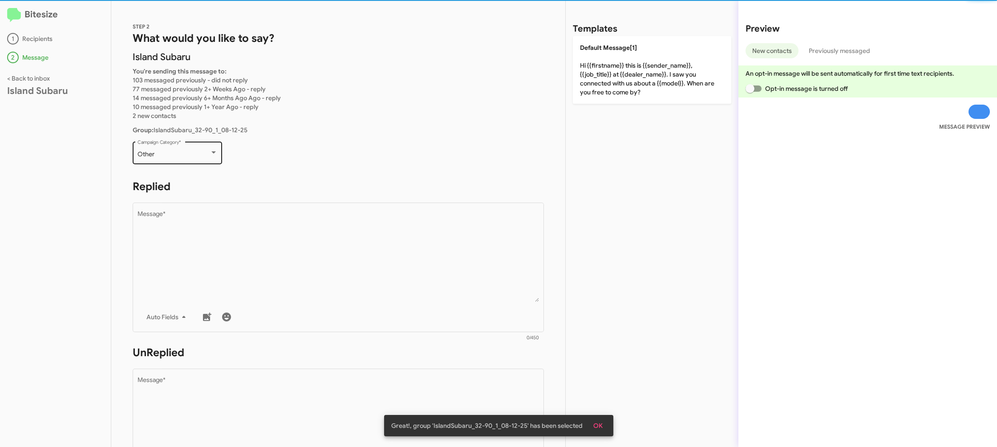
click at [193, 152] on div "Other" at bounding box center [174, 154] width 72 height 7
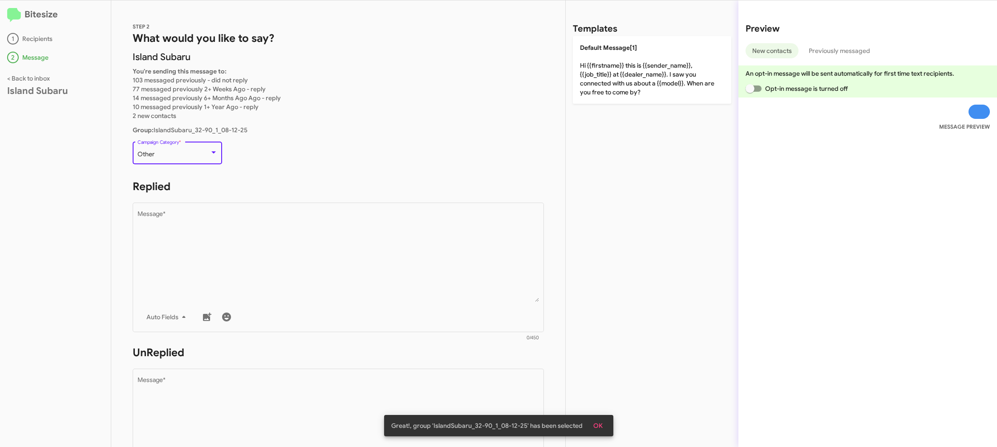
scroll to position [19, 0]
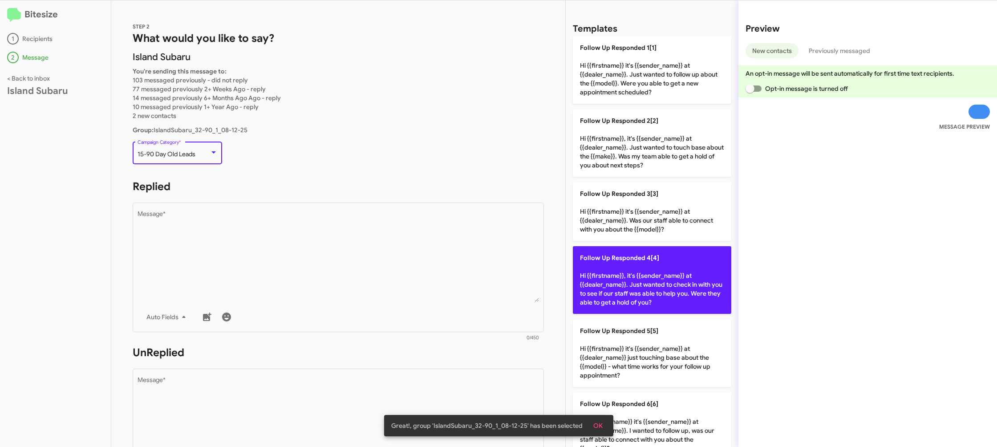
click at [271, 231] on textarea "Message *" at bounding box center [339, 256] width 402 height 91
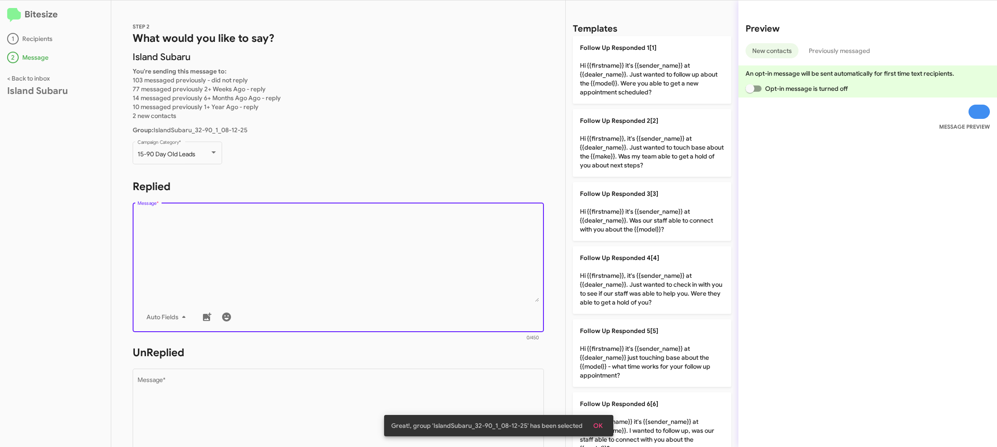
click at [475, 296] on textarea "Message *" at bounding box center [339, 256] width 402 height 91
click at [421, 269] on textarea "Message *" at bounding box center [339, 256] width 402 height 91
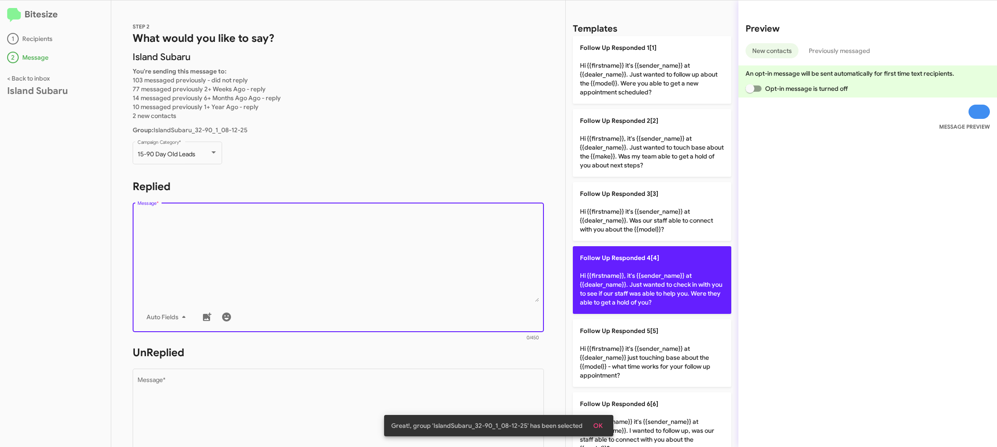
drag, startPoint x: 421, startPoint y: 269, endPoint x: 639, endPoint y: 276, distance: 218.1
click at [425, 268] on textarea "Message *" at bounding box center [339, 256] width 402 height 91
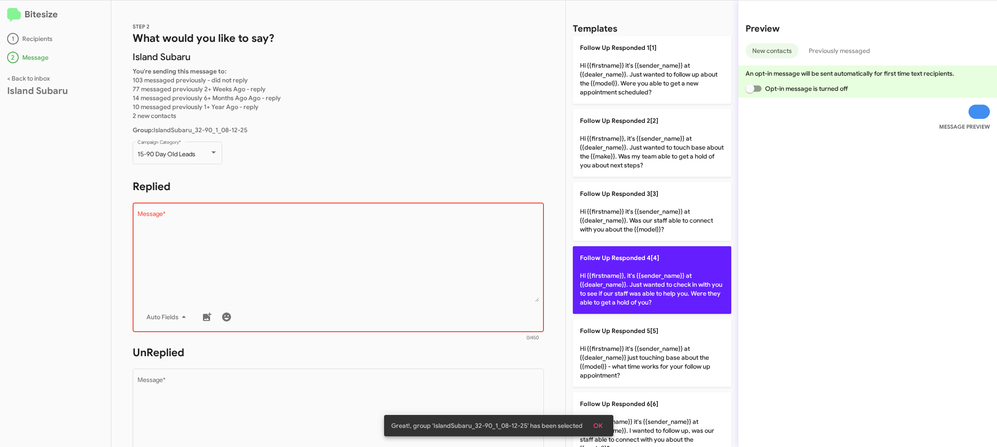
click at [659, 279] on p "Follow Up Responded 4[4] Hi {{firstname}}, it's {{sender_name}} at {{dealer_nam…" at bounding box center [652, 280] width 158 height 68
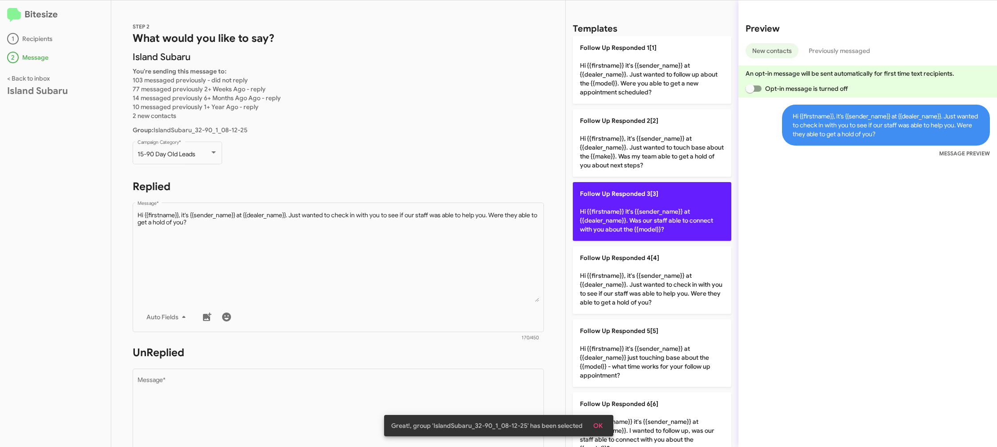
click at [646, 222] on p "Follow Up Responded 3[3] Hi {{firstname}} it's {{sender_name}} at {{dealer_name…" at bounding box center [652, 211] width 158 height 59
type textarea "Hi {{firstname}} it's {{sender_name}} at {{dealer_name}}. Was our staff able to…"
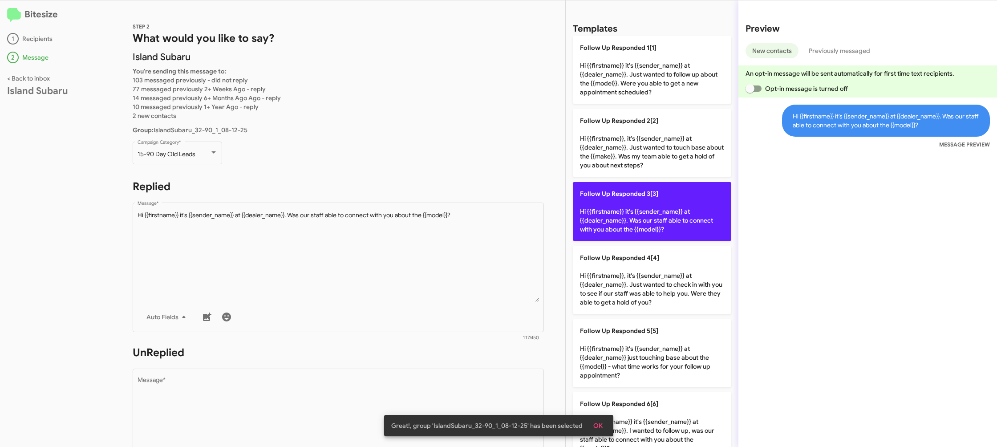
click at [646, 221] on p "Follow Up Responded 3[3] Hi {{firstname}} it's {{sender_name}} at {{dealer_name…" at bounding box center [652, 211] width 158 height 59
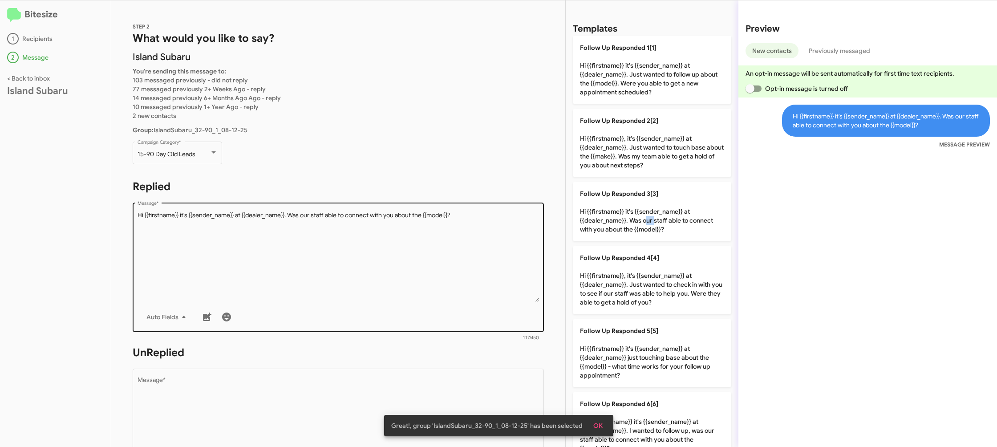
drag, startPoint x: 646, startPoint y: 221, endPoint x: 482, endPoint y: 247, distance: 165.7
click at [644, 221] on p "Follow Up Responded 3[3] Hi {{firstname}} it's {{sender_name}} at {{dealer_name…" at bounding box center [652, 211] width 158 height 59
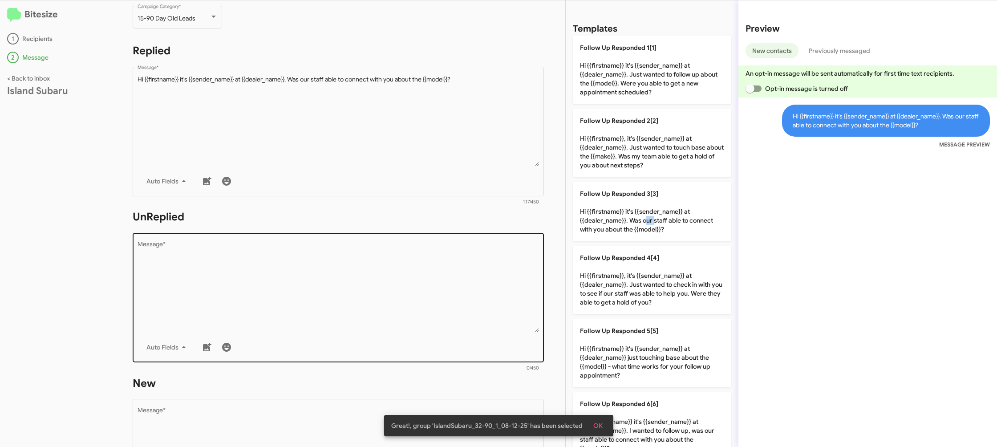
scroll to position [149, 0]
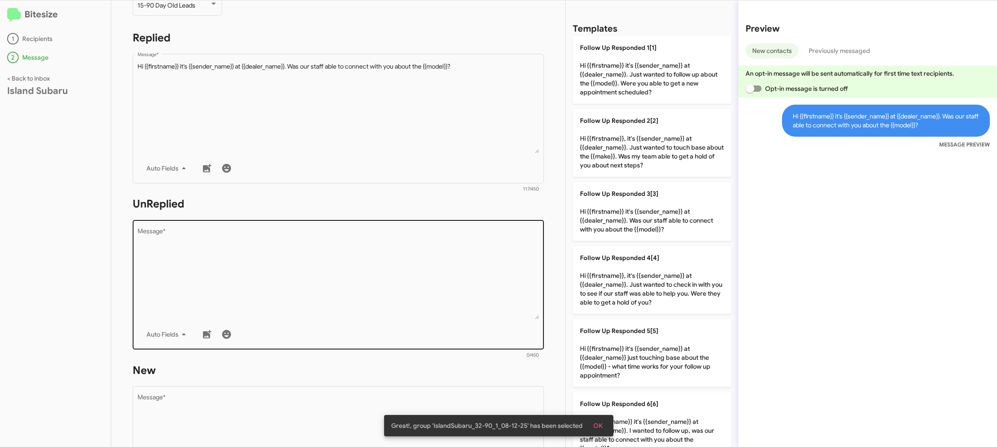
click at [510, 318] on textarea "Message *" at bounding box center [339, 273] width 402 height 91
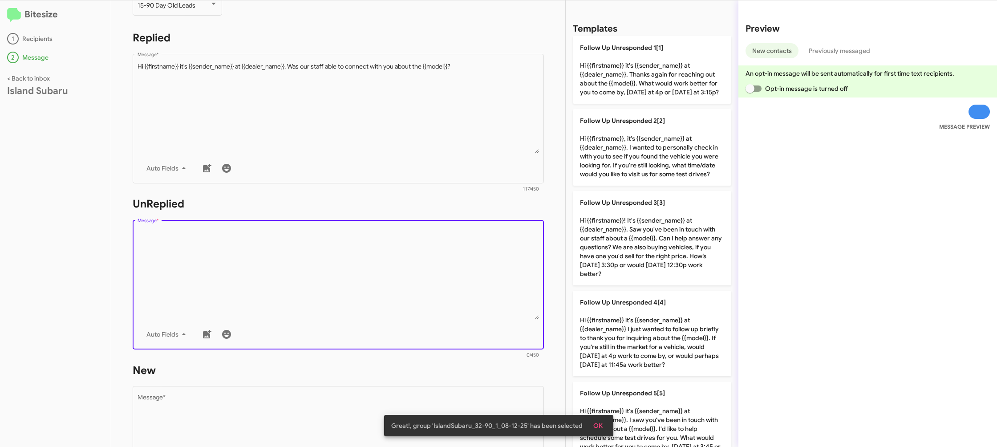
click at [510, 318] on textarea "Message *" at bounding box center [339, 273] width 402 height 91
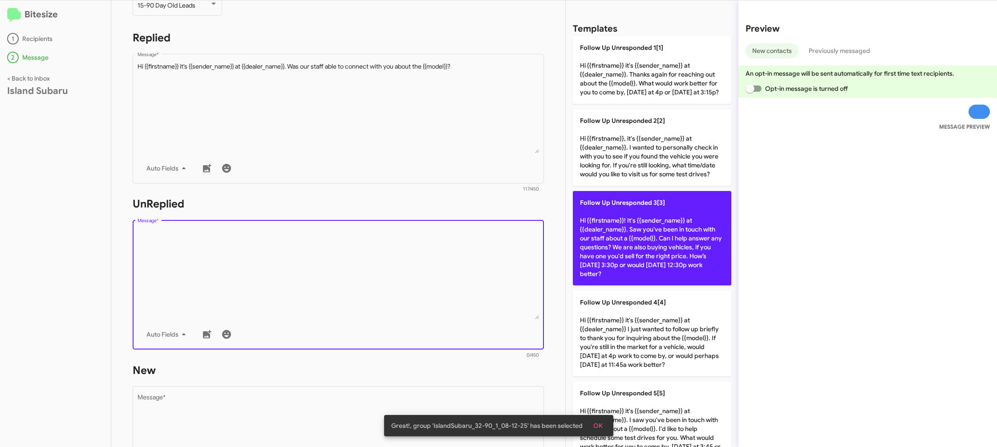
drag, startPoint x: 510, startPoint y: 318, endPoint x: 629, endPoint y: 275, distance: 126.9
click at [511, 315] on textarea "Message *" at bounding box center [339, 273] width 402 height 91
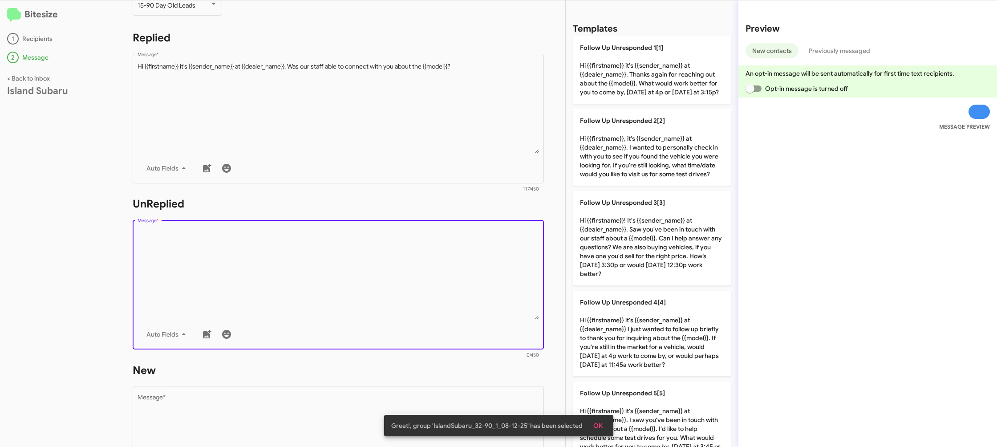
drag, startPoint x: 680, startPoint y: 251, endPoint x: 527, endPoint y: 251, distance: 152.6
click at [675, 251] on p "Follow Up Unresponded 3[3] Hi {{firstname}}! It's {{sender_name}} at {{dealer_n…" at bounding box center [652, 238] width 158 height 94
type textarea "Hi {{firstname}}! It's {{sender_name}} at {{dealer_name}}. Saw you've been in t…"
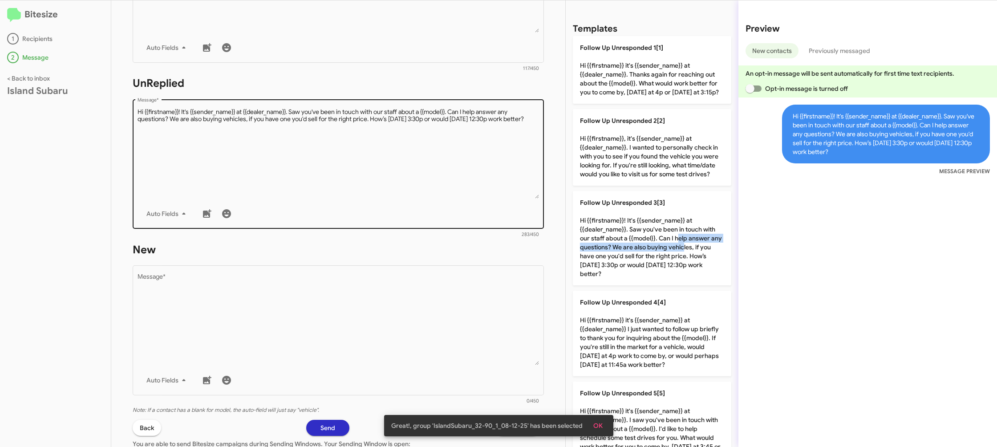
scroll to position [342, 0]
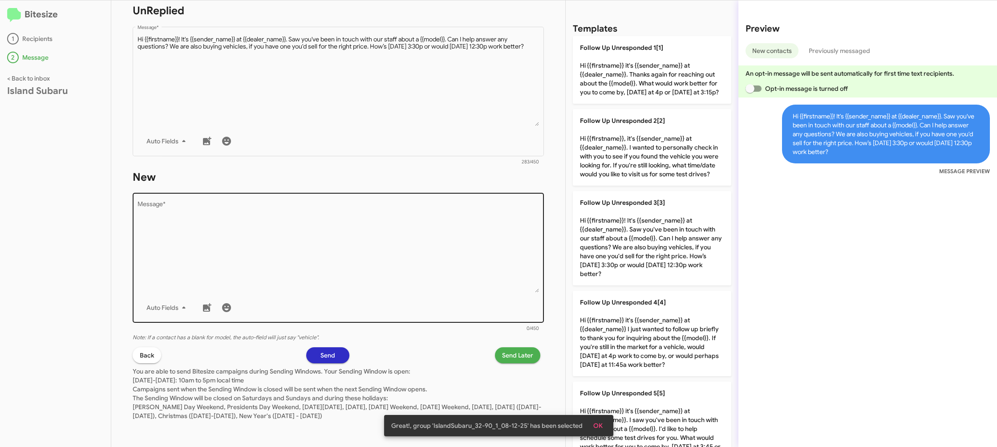
click at [487, 255] on textarea "Message *" at bounding box center [339, 247] width 402 height 91
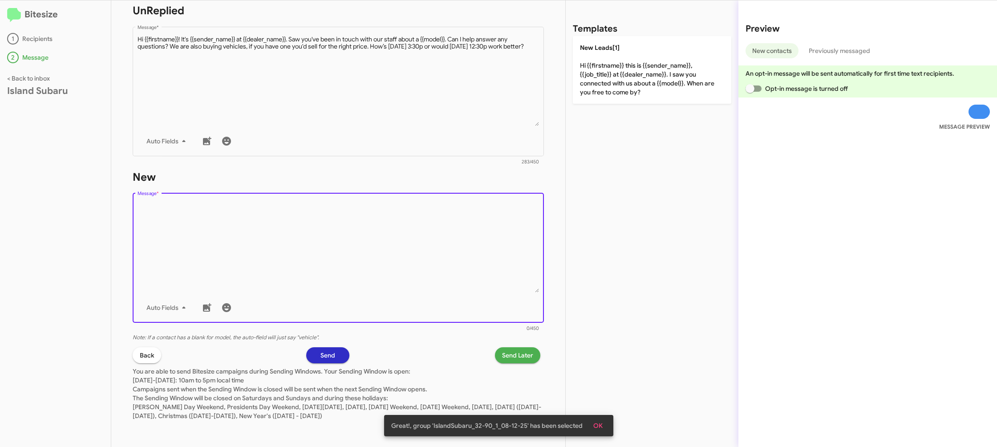
drag, startPoint x: 487, startPoint y: 255, endPoint x: 601, endPoint y: 119, distance: 176.9
click at [497, 231] on textarea "Message *" at bounding box center [339, 247] width 402 height 91
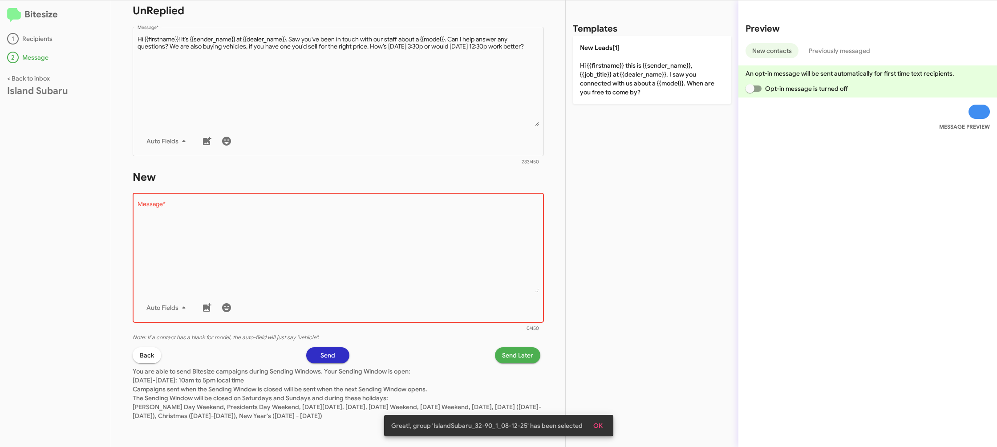
click at [618, 105] on div "Templates New Leads[1] Hi {{firstname}} this is {{sender_name}}, {{job_title}} …" at bounding box center [652, 223] width 173 height 446
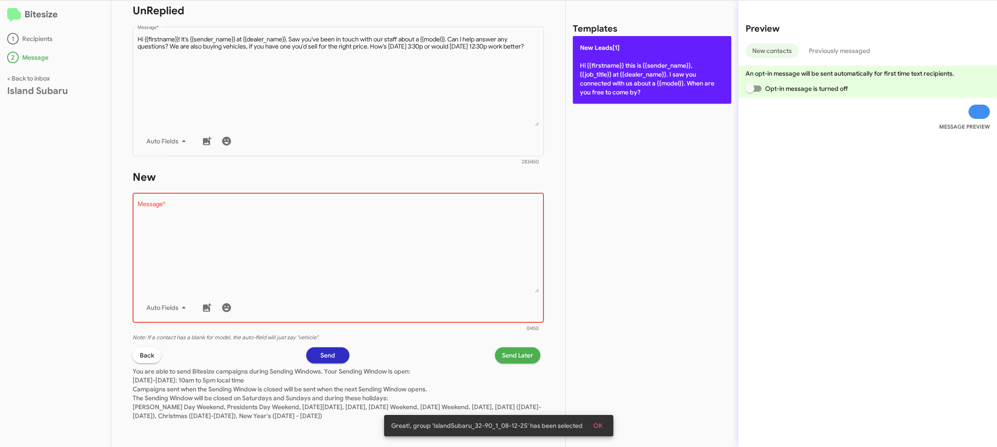
click at [616, 89] on p "New Leads[1] Hi {{firstname}} this is {{sender_name}}, {{job_title}} at {{deale…" at bounding box center [652, 70] width 158 height 68
type textarea "Hi {{firstname}} this is {{sender_name}}, {{job_title}} at {{dealer_name}}. I s…"
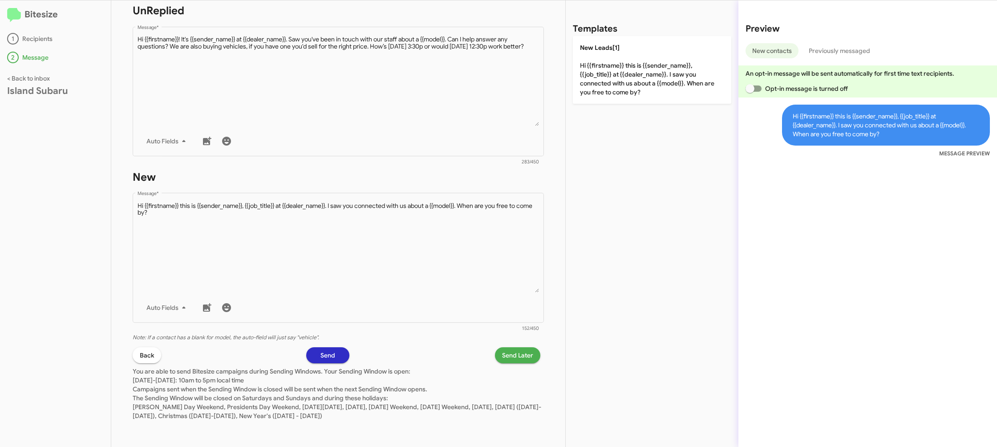
click at [506, 359] on span "Send Later" at bounding box center [517, 355] width 31 height 16
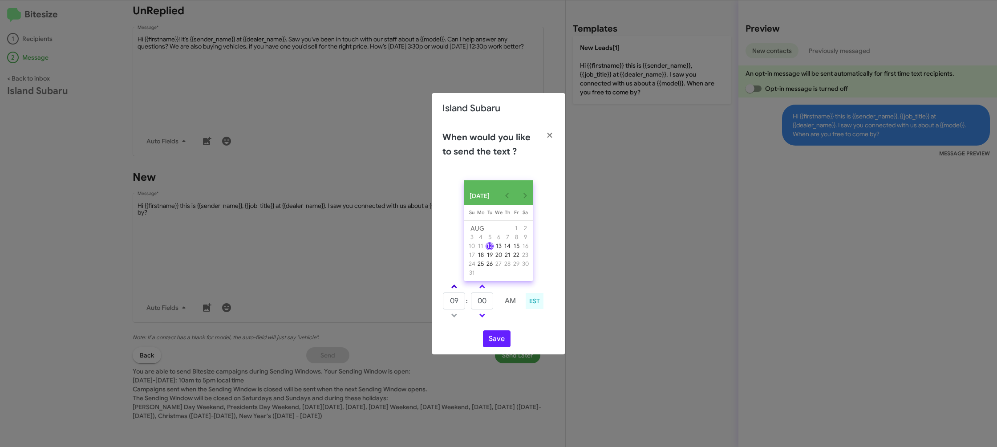
click at [458, 287] on link at bounding box center [454, 286] width 16 height 10
type input "11"
click at [482, 288] on span at bounding box center [482, 287] width 6 height 6
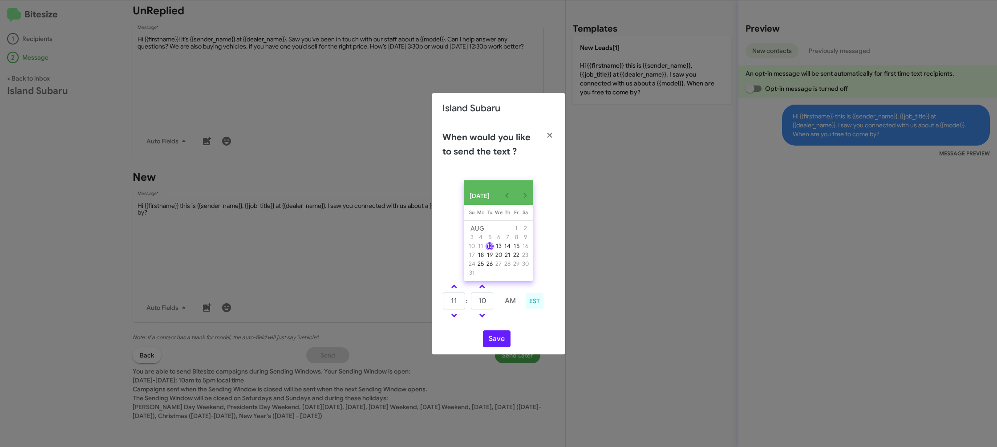
drag, startPoint x: 482, startPoint y: 288, endPoint x: 501, endPoint y: 330, distance: 45.4
click at [483, 288] on link at bounding box center [482, 286] width 16 height 10
type input "15"
click at [496, 341] on button "Save" at bounding box center [497, 338] width 28 height 17
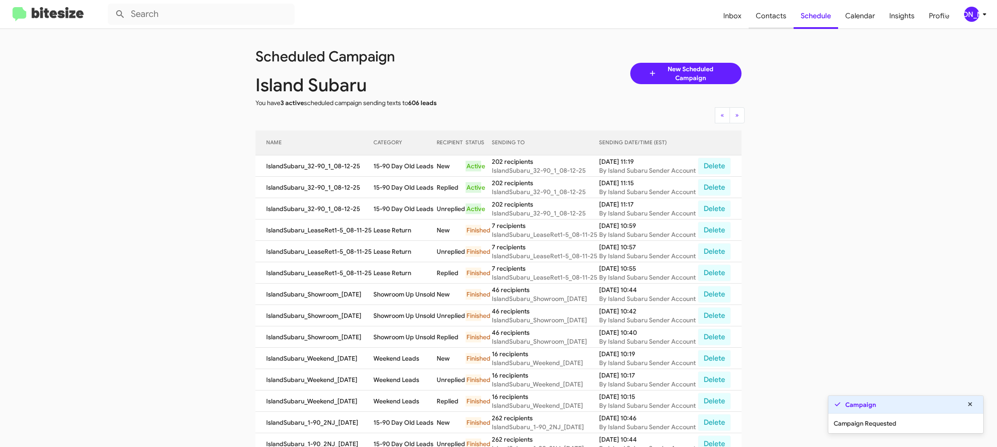
click at [756, 20] on span "Contacts" at bounding box center [770, 16] width 45 height 26
type input "in:groups"
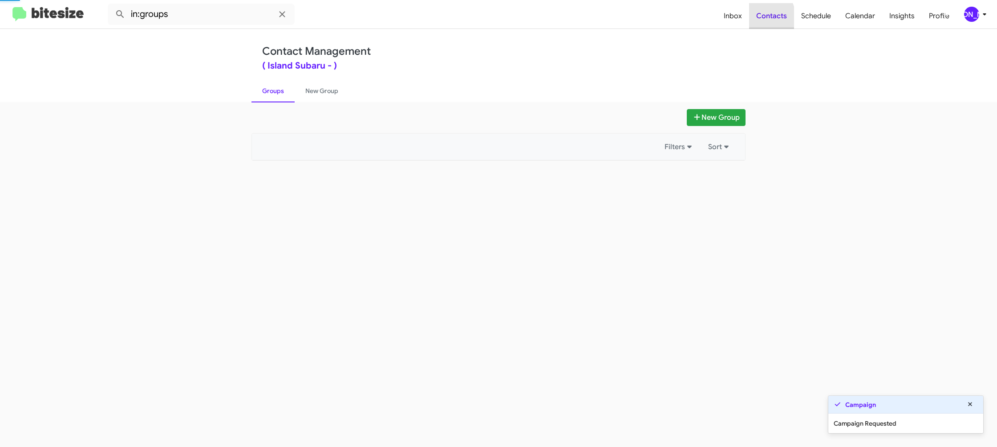
click at [756, 20] on span "Contacts" at bounding box center [771, 16] width 45 height 26
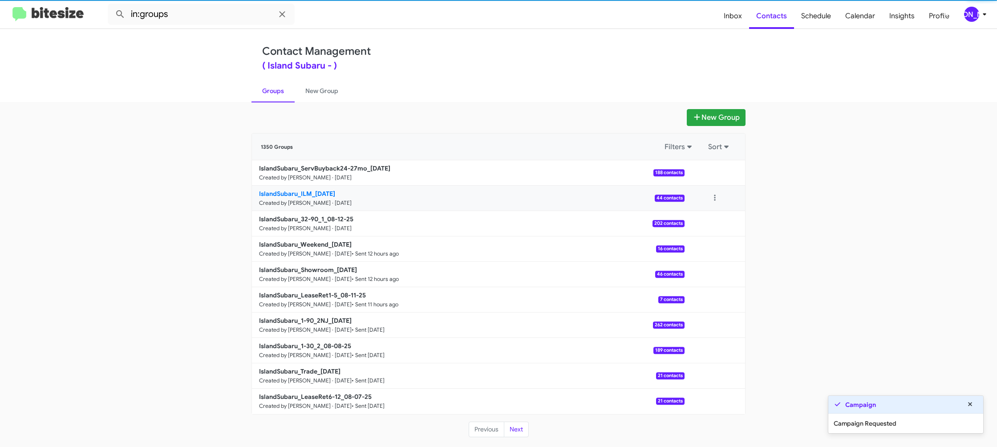
click at [313, 190] on b "IslandSubaru_ILM_08-12-25" at bounding box center [297, 194] width 76 height 8
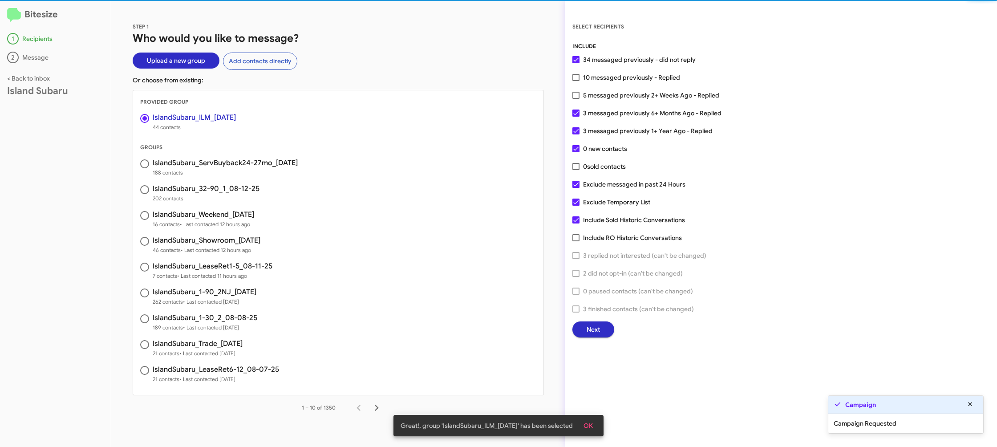
click at [581, 330] on button "Next" at bounding box center [593, 329] width 42 height 16
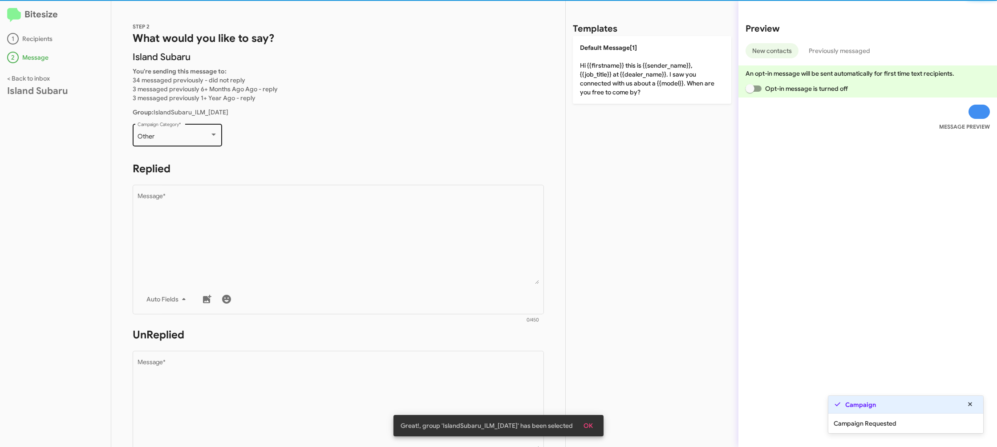
click at [212, 137] on div at bounding box center [214, 134] width 8 height 7
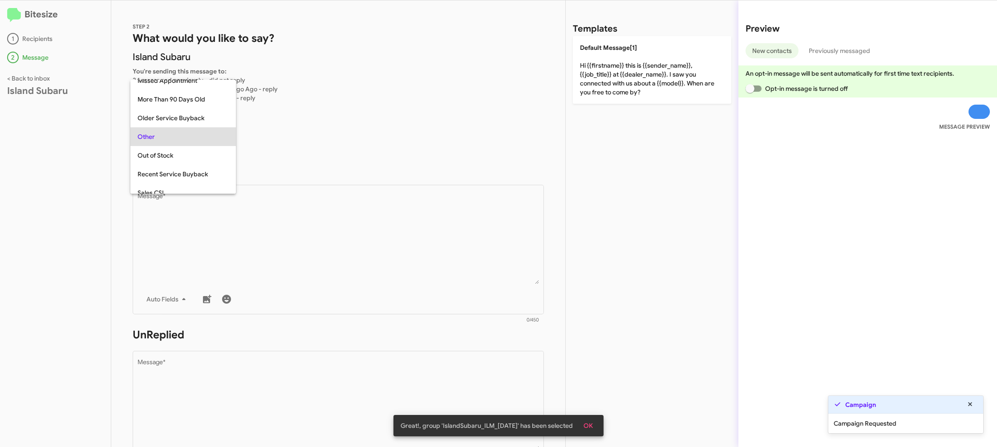
scroll to position [335, 0]
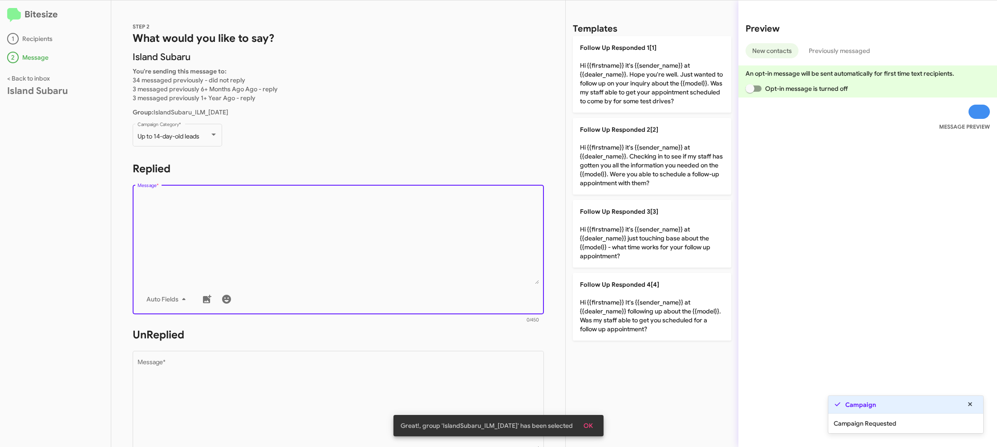
click at [409, 269] on textarea "Message *" at bounding box center [339, 238] width 402 height 91
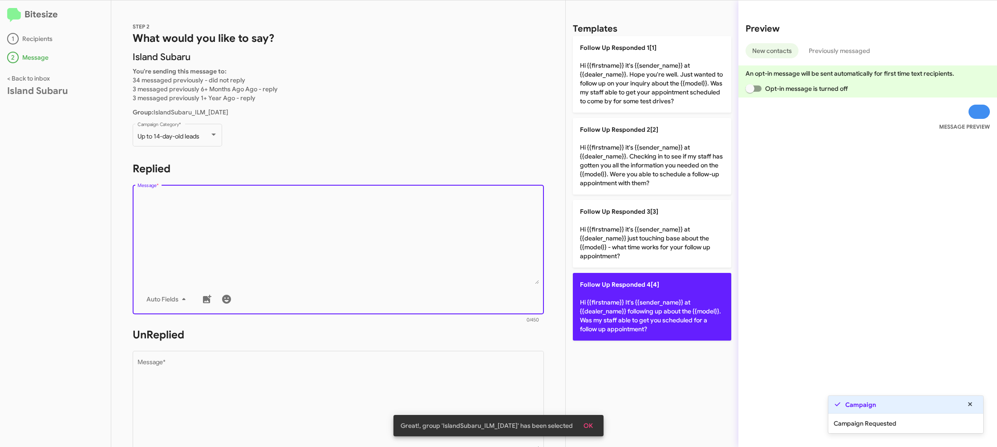
drag, startPoint x: 409, startPoint y: 269, endPoint x: 592, endPoint y: 282, distance: 183.3
click at [412, 269] on textarea "Message *" at bounding box center [339, 238] width 402 height 91
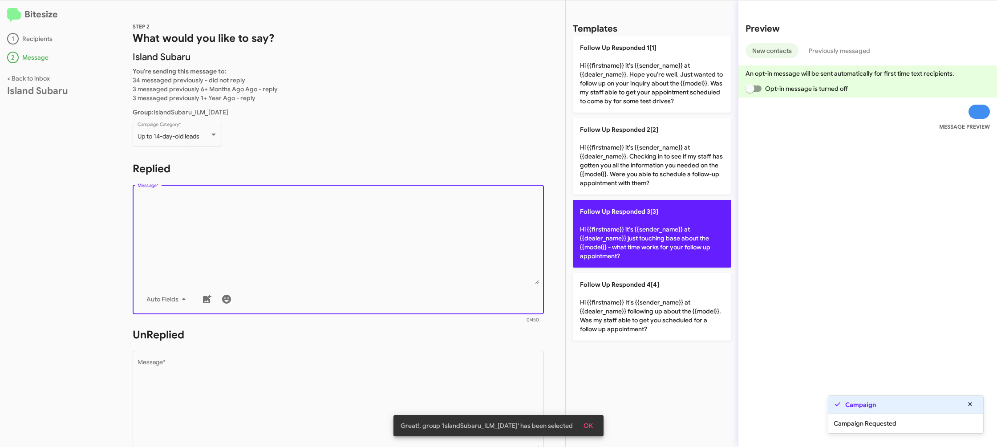
drag, startPoint x: 675, startPoint y: 235, endPoint x: 604, endPoint y: 252, distance: 73.4
click at [675, 235] on p "Follow Up Responded 3[3] Hi {{firstname}} it's {{sender_name}} at {{dealer_name…" at bounding box center [652, 234] width 158 height 68
type textarea "Hi {{firstname}} it's {{sender_name}} at {{dealer_name}} just touching base abo…"
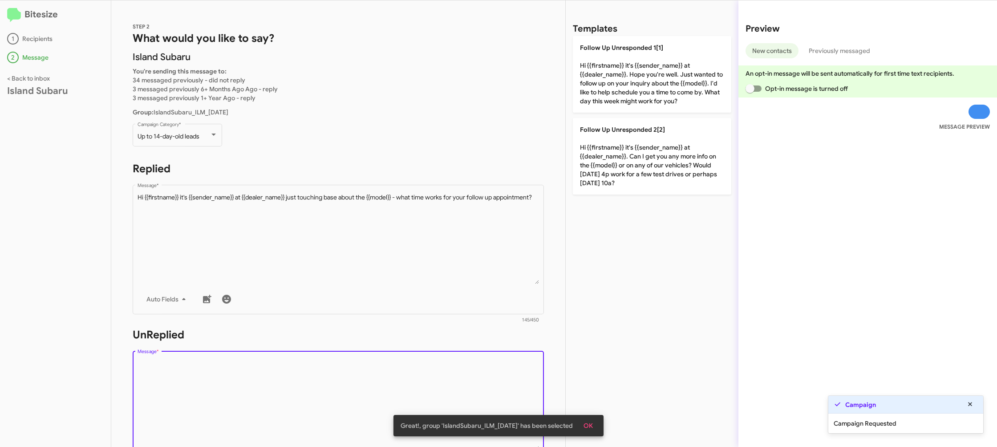
click at [403, 372] on textarea "Message *" at bounding box center [339, 404] width 402 height 91
click at [402, 372] on textarea "Message *" at bounding box center [339, 404] width 402 height 91
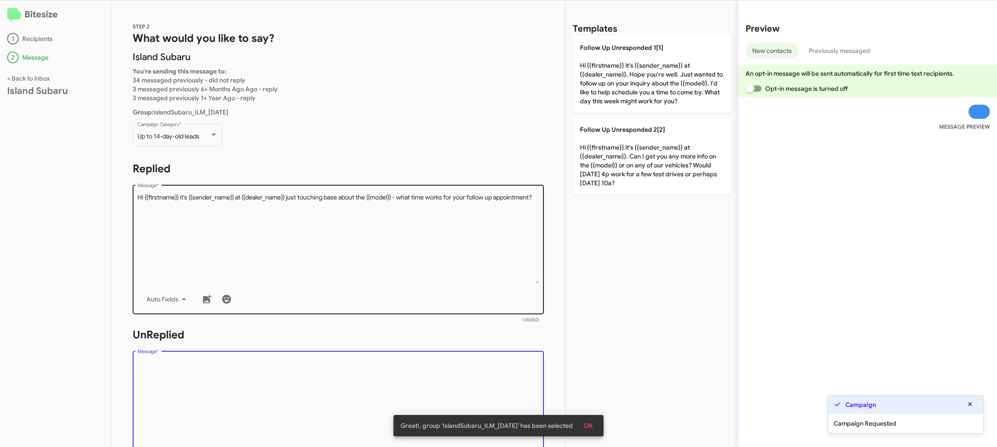
drag, startPoint x: 402, startPoint y: 372, endPoint x: 522, endPoint y: 189, distance: 219.2
click at [412, 353] on div "Drop image here to insert Auto Fields Message *" at bounding box center [339, 414] width 402 height 131
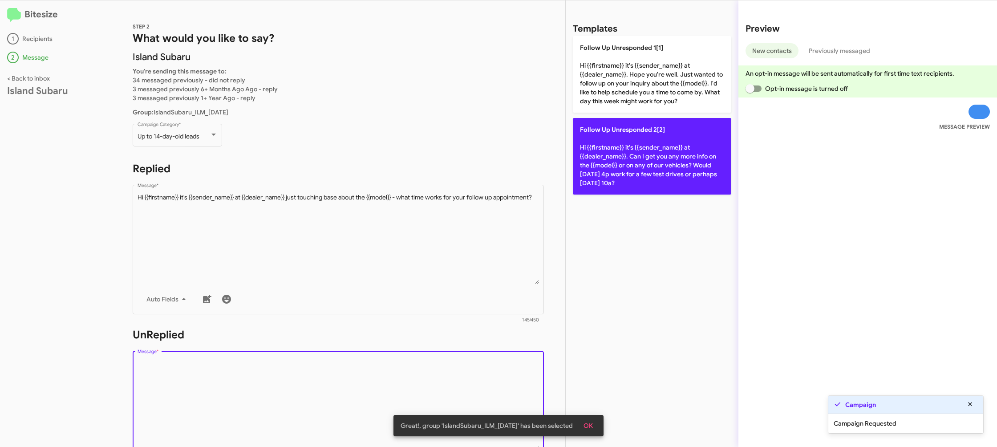
click at [588, 171] on p "Follow Up Unresponded 2[2] Hi {{firstname}} it's {{sender_name}} at {{dealer_na…" at bounding box center [652, 156] width 158 height 77
type textarea "Hi {{firstname}} it's {{sender_name}} at {{dealer_name}}. Can I get you any mor…"
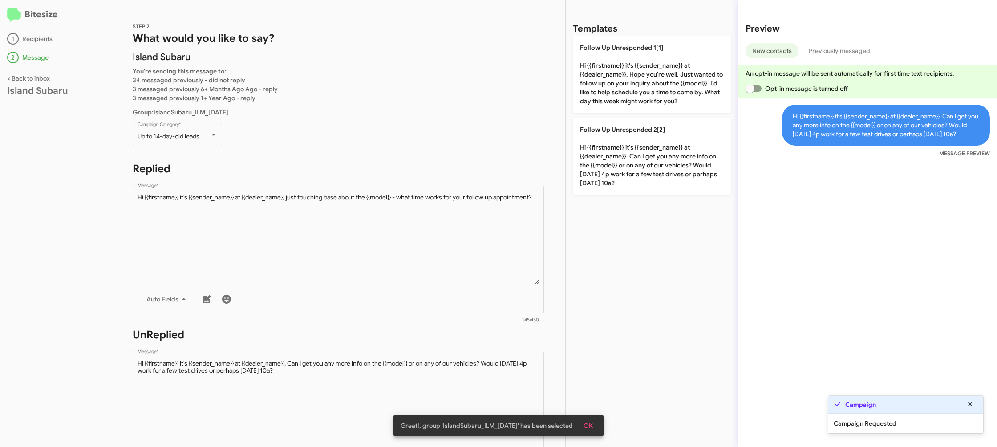
scroll to position [158, 0]
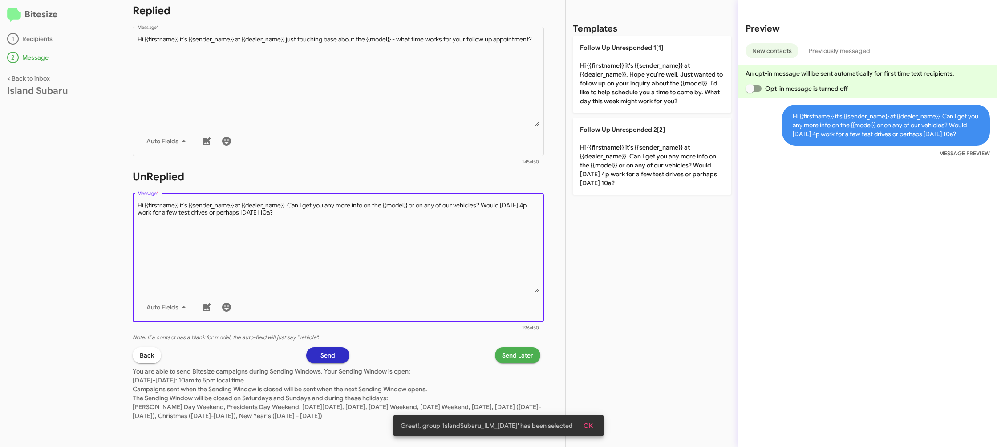
click at [447, 289] on textarea "Message *" at bounding box center [339, 246] width 402 height 91
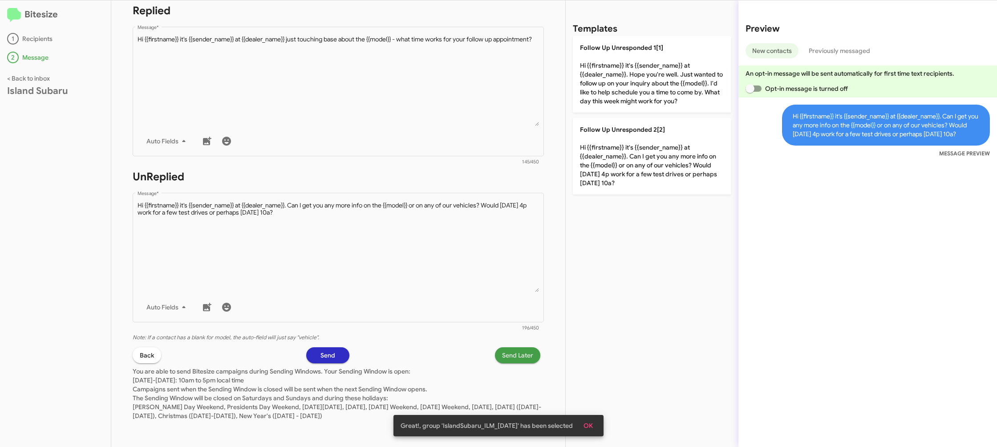
drag, startPoint x: 521, startPoint y: 357, endPoint x: 514, endPoint y: 355, distance: 7.2
click at [514, 355] on span "Send Later" at bounding box center [517, 355] width 31 height 16
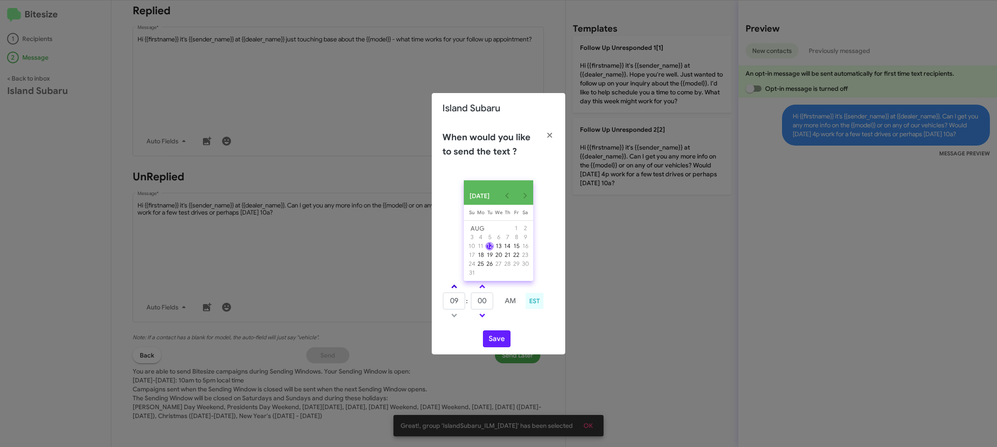
click at [457, 287] on link at bounding box center [454, 286] width 16 height 10
type input "10"
click at [485, 304] on input "00" at bounding box center [482, 300] width 22 height 17
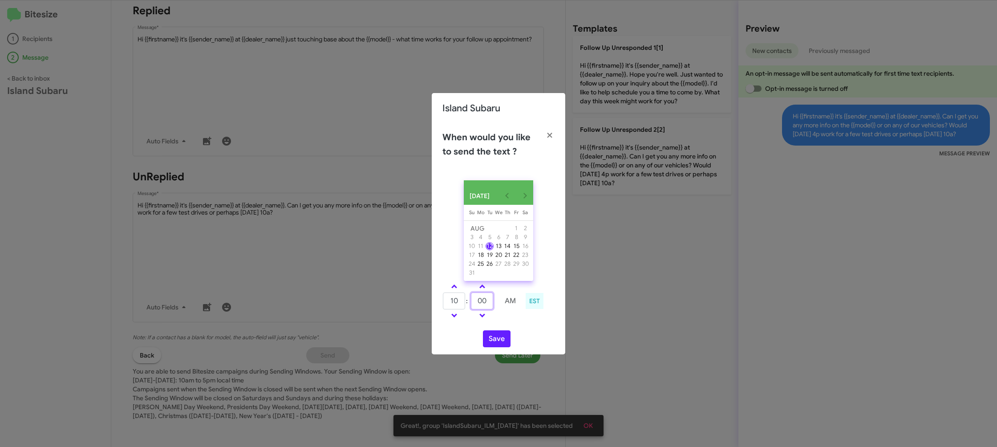
click at [485, 304] on input "00" at bounding box center [482, 300] width 22 height 17
type input "35"
drag, startPoint x: 520, startPoint y: 323, endPoint x: 499, endPoint y: 339, distance: 26.3
click at [515, 321] on td at bounding box center [510, 315] width 24 height 11
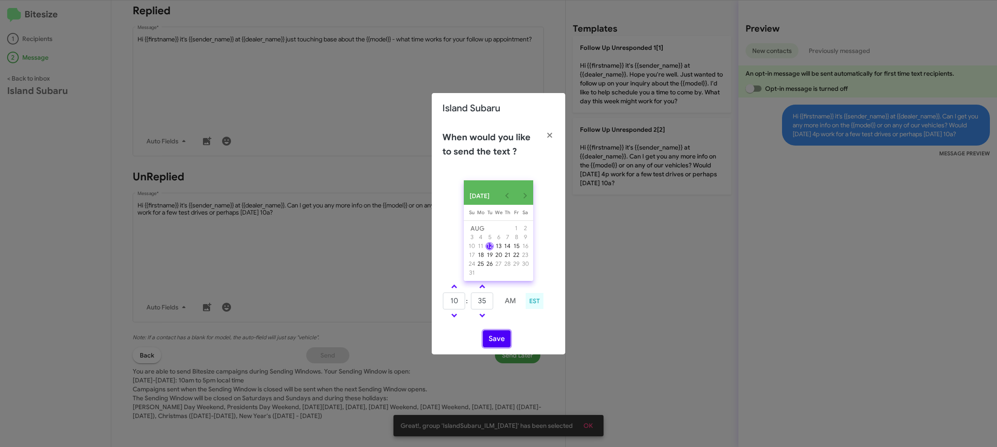
click at [499, 340] on button "Save" at bounding box center [497, 338] width 28 height 17
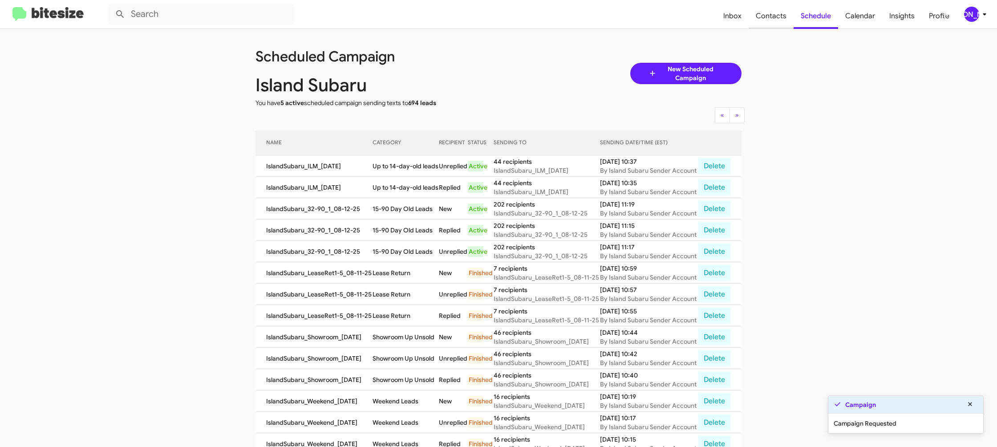
click at [759, 27] on span "Contacts" at bounding box center [770, 16] width 45 height 26
type input "in:groups"
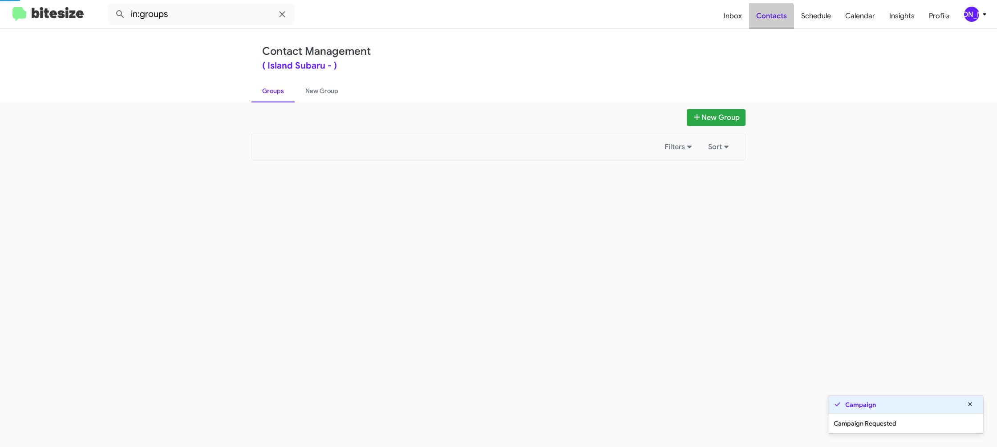
click at [759, 27] on span "Contacts" at bounding box center [771, 16] width 45 height 26
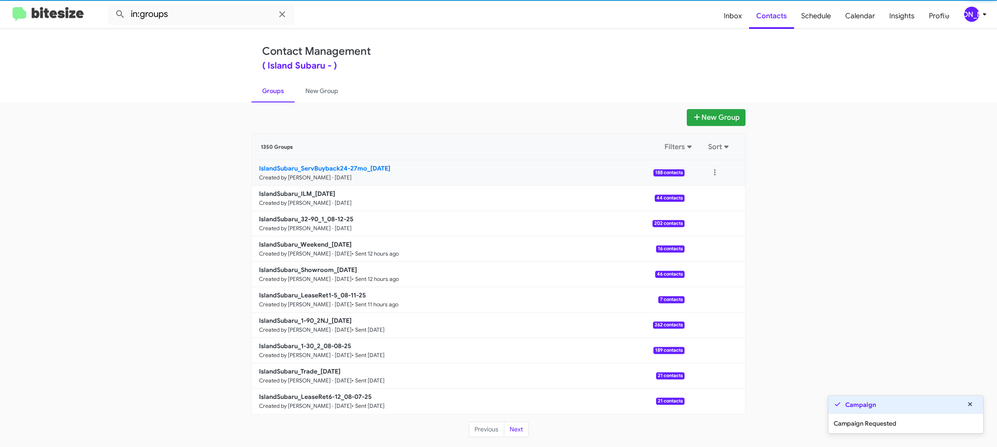
click at [363, 179] on link "IslandSubaru_ServBuyback24-27mo_08-12-25 Created by Jason Apdua · Aug 12, 2025 …" at bounding box center [468, 172] width 433 height 25
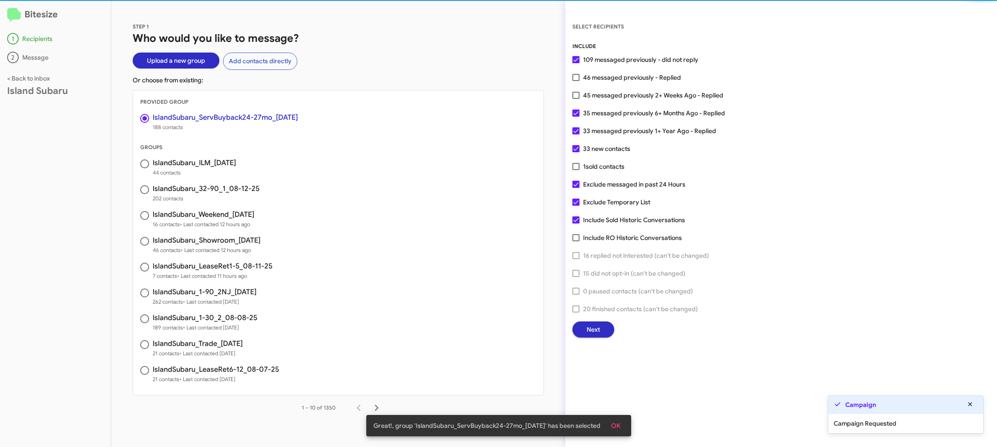
click at [600, 327] on button "Next" at bounding box center [593, 329] width 42 height 16
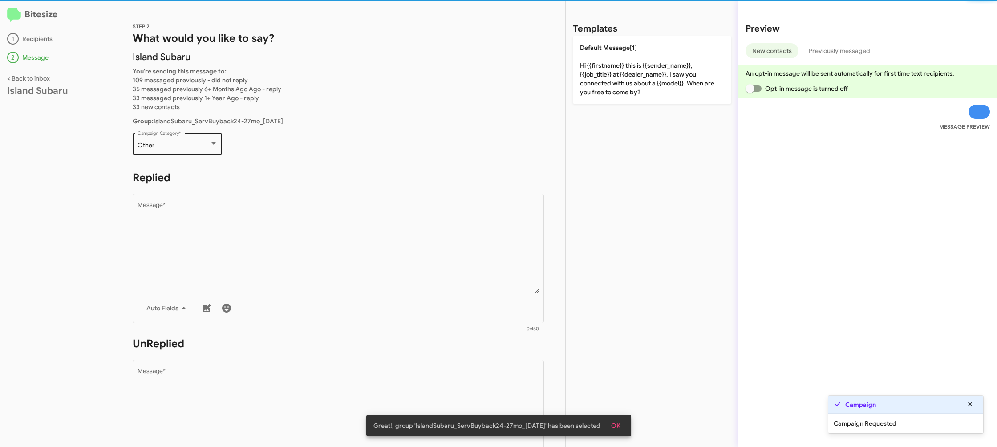
click at [164, 153] on div "Other Campaign Category *" at bounding box center [178, 143] width 80 height 24
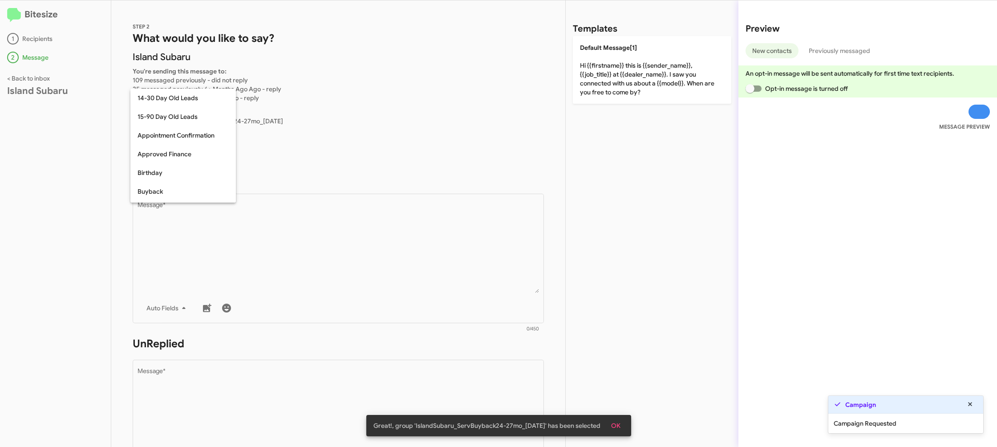
scroll to position [195, 0]
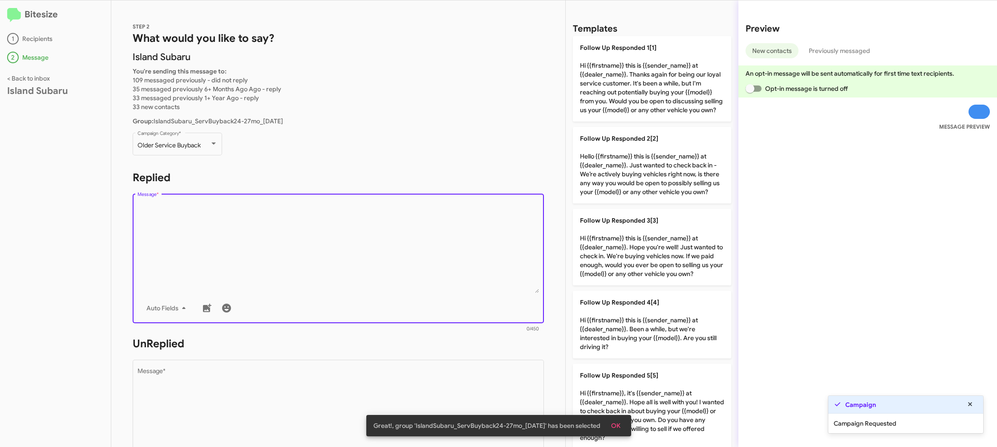
click at [280, 265] on textarea "Message *" at bounding box center [339, 247] width 402 height 91
click at [282, 267] on textarea "Message *" at bounding box center [339, 247] width 402 height 91
click at [305, 269] on textarea "Message *" at bounding box center [339, 247] width 402 height 91
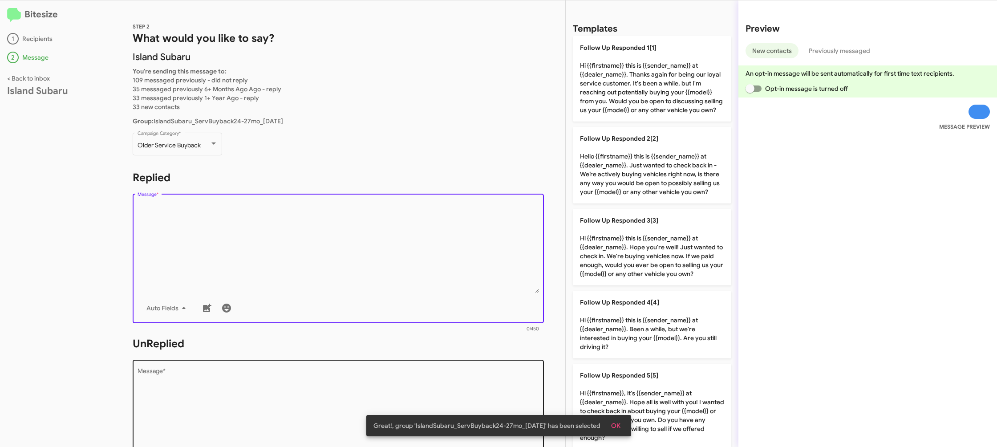
drag, startPoint x: 619, startPoint y: 315, endPoint x: 478, endPoint y: 359, distance: 147.9
click at [611, 314] on p "Follow Up Responded 4[4] Hi {{firstname}} this is {{sender_name}} at {{dealer_n…" at bounding box center [652, 325] width 158 height 68
type textarea "Hi {{firstname}} this is {{sender_name}} at {{dealer_name}}. Been a while, but …"
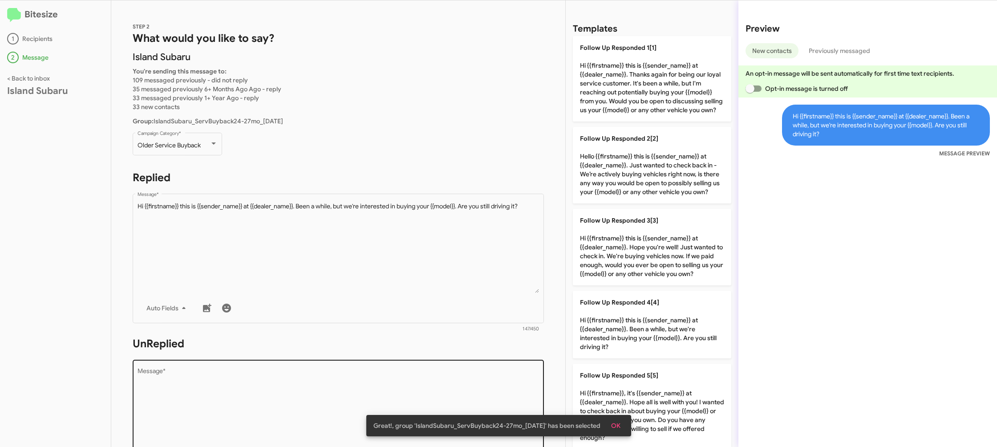
click at [477, 364] on div "Drop image here to insert Auto Fields Message *" at bounding box center [339, 423] width 402 height 131
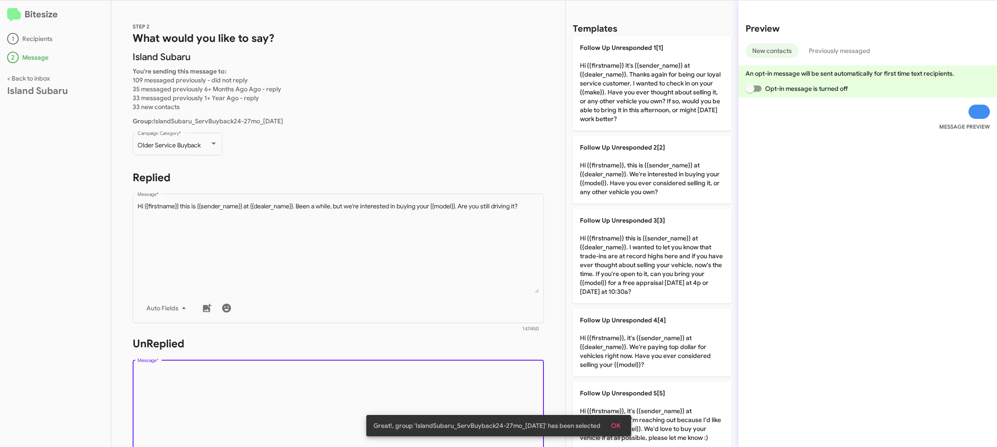
click at [474, 371] on textarea "Message *" at bounding box center [339, 413] width 402 height 91
click at [475, 370] on textarea "Message *" at bounding box center [339, 413] width 402 height 91
drag, startPoint x: 476, startPoint y: 370, endPoint x: 557, endPoint y: 364, distance: 80.7
click at [498, 367] on div "Drop image here to insert Auto Fields Message *" at bounding box center [339, 423] width 402 height 131
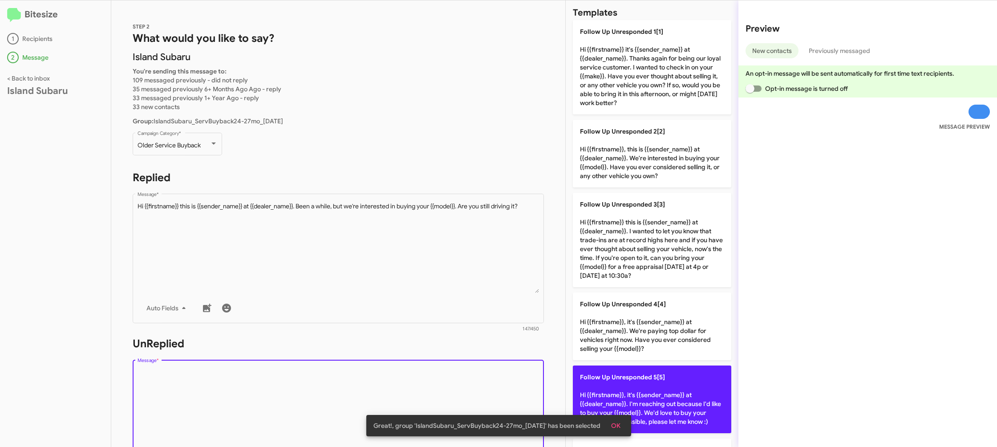
scroll to position [20, 0]
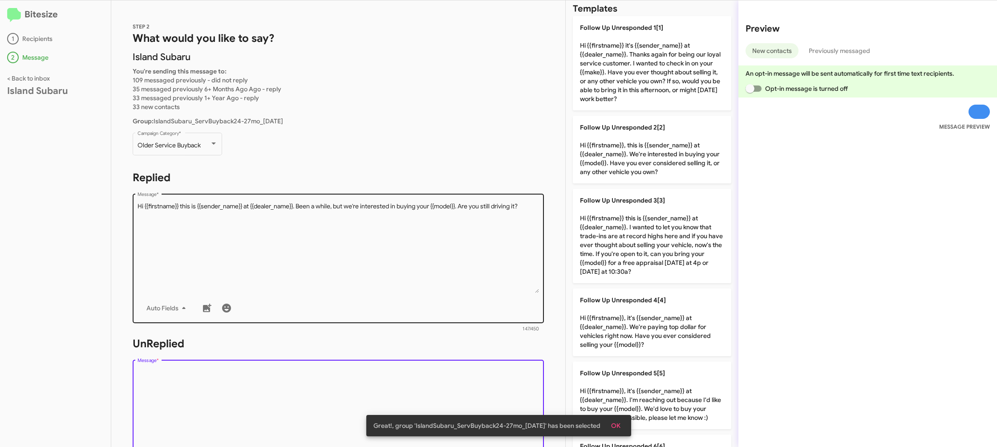
drag, startPoint x: 638, startPoint y: 378, endPoint x: 467, endPoint y: 306, distance: 185.1
click at [628, 375] on p "Follow Up Unresponded 5[5] Hi {{firstname}}, it's {{sender_name}} at {{dealer_n…" at bounding box center [652, 395] width 158 height 68
type textarea "Hi {{firstname}}, it's {{sender_name}} at {{dealer_name}}. I'm reaching out bec…"
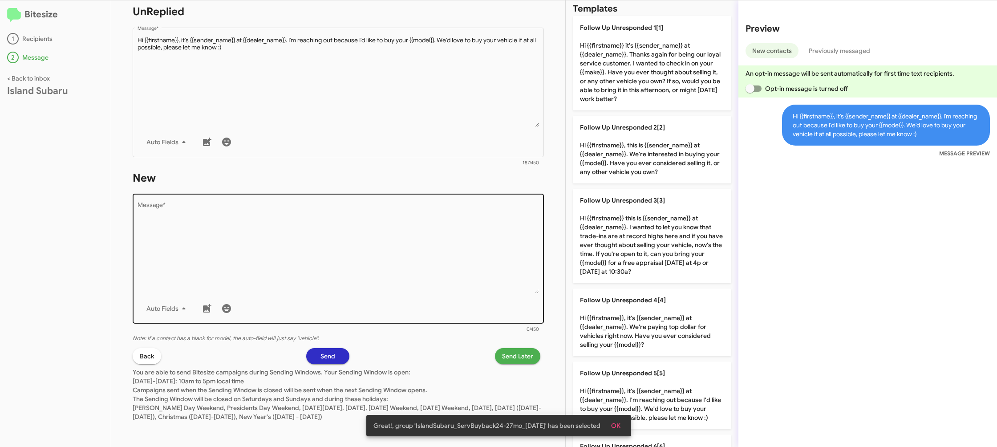
scroll to position [333, 0]
click at [442, 299] on div "Auto Fields" at bounding box center [339, 308] width 402 height 18
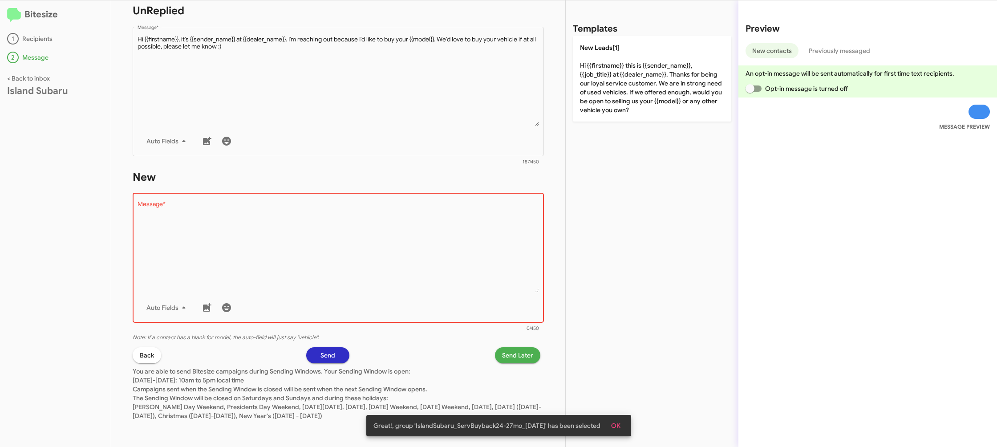
click at [442, 299] on div "Auto Fields" at bounding box center [339, 308] width 402 height 18
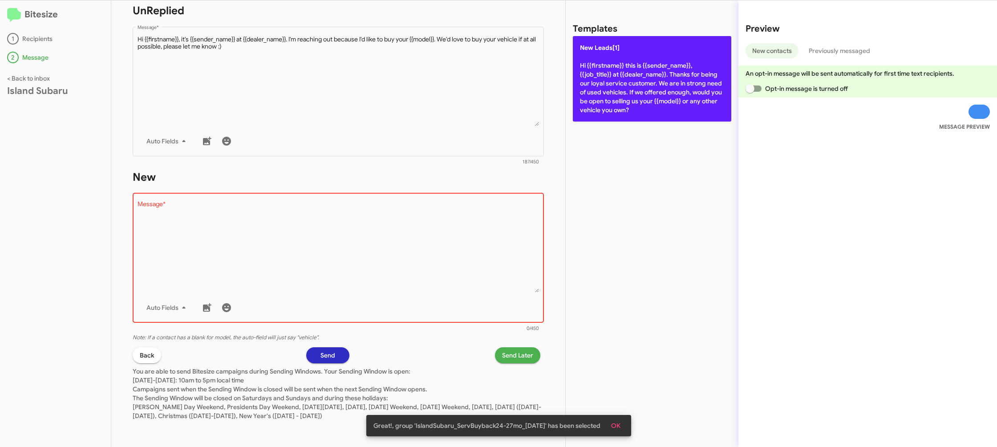
drag, startPoint x: 442, startPoint y: 299, endPoint x: 601, endPoint y: 100, distance: 254.3
click at [494, 235] on div "Drop image here to insert Auto Fields Message *" at bounding box center [339, 256] width 402 height 131
click at [663, 64] on p "New Leads[1] Hi {{firstname}} this is {{sender_name}}, {{job_title}} at {{deale…" at bounding box center [652, 78] width 158 height 85
type textarea "Hi {{firstname}} this is {{sender_name}}, {{job_title}} at {{dealer_name}}. Tha…"
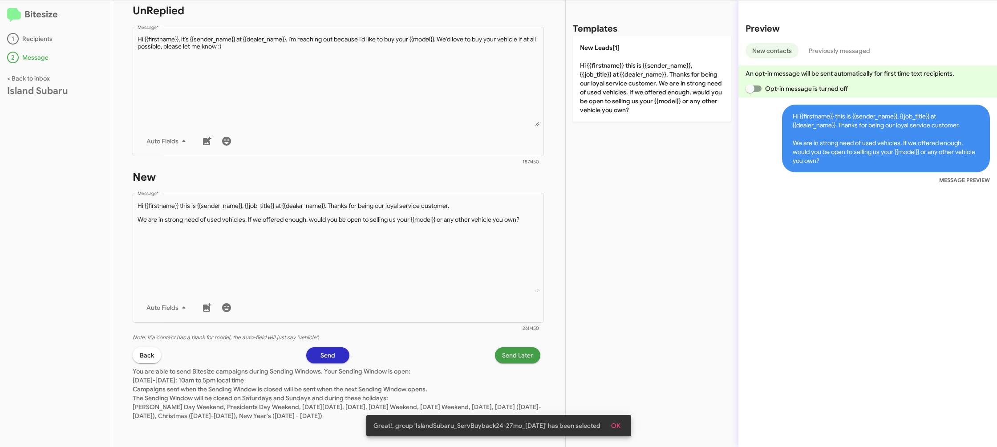
click at [524, 352] on span "Send Later" at bounding box center [517, 355] width 31 height 16
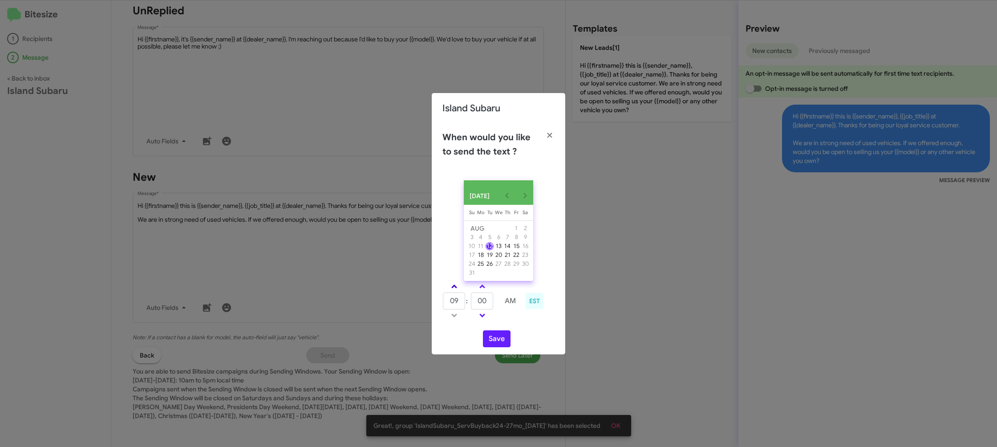
click at [455, 291] on link at bounding box center [454, 286] width 16 height 10
drag, startPoint x: 455, startPoint y: 293, endPoint x: 486, endPoint y: 294, distance: 31.2
click at [456, 291] on link at bounding box center [454, 286] width 16 height 10
type input "11"
click at [485, 291] on link at bounding box center [482, 286] width 16 height 10
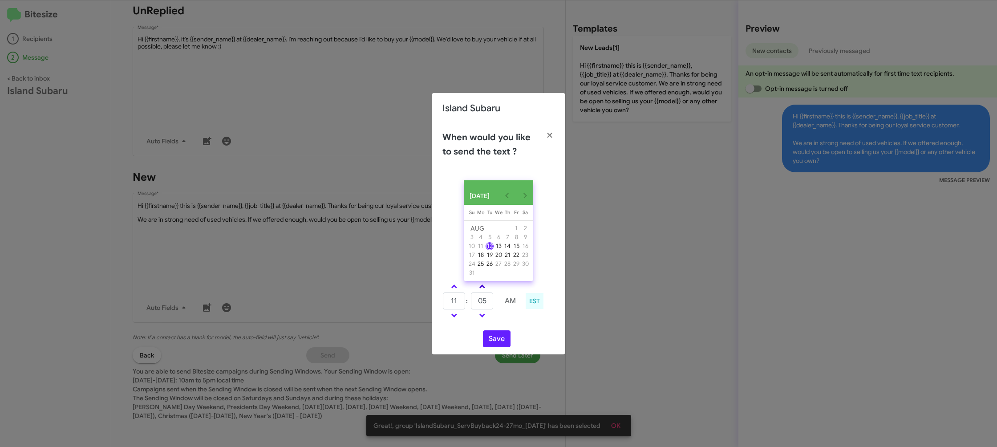
click at [485, 291] on link at bounding box center [482, 286] width 16 height 10
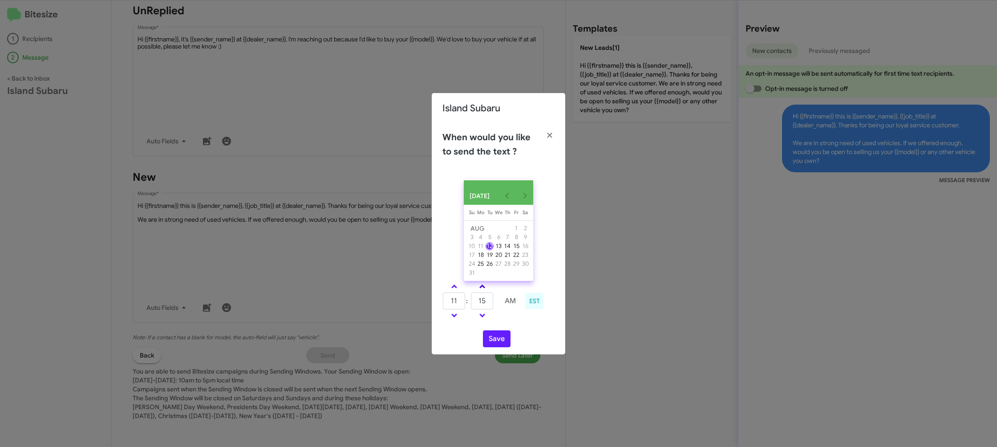
click at [485, 290] on span at bounding box center [482, 287] width 6 height 6
click at [485, 289] on link at bounding box center [482, 286] width 16 height 10
type input "25"
click at [496, 340] on button "Save" at bounding box center [497, 338] width 28 height 17
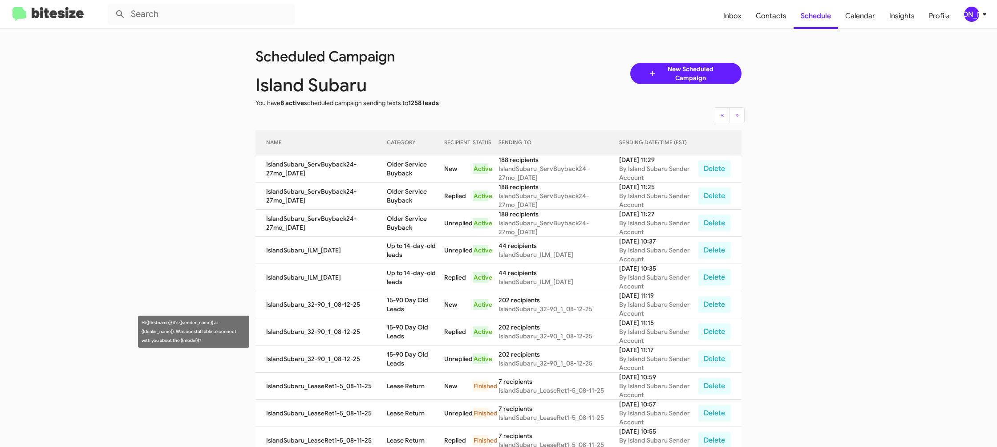
click at [402, 334] on td "15-90 Day Old Leads" at bounding box center [415, 331] width 57 height 27
copy td "15-90 Day Old Leads"
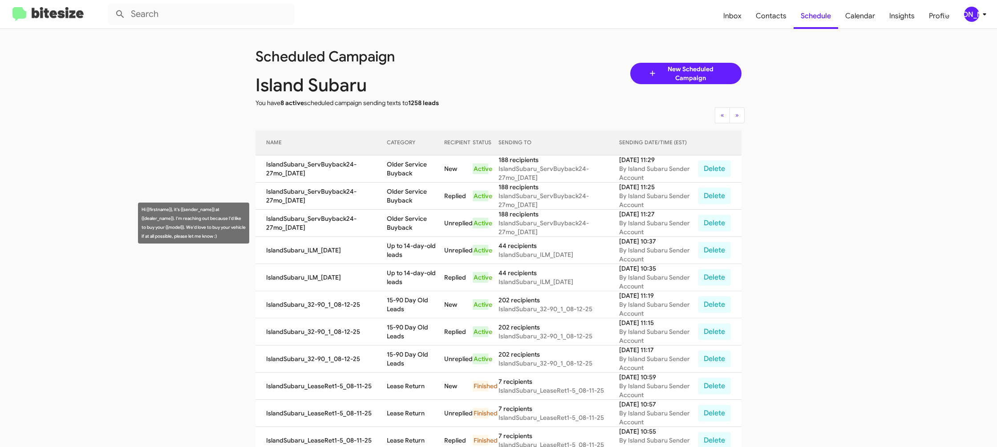
click at [414, 233] on td "Older Service Buyback" at bounding box center [415, 223] width 57 height 27
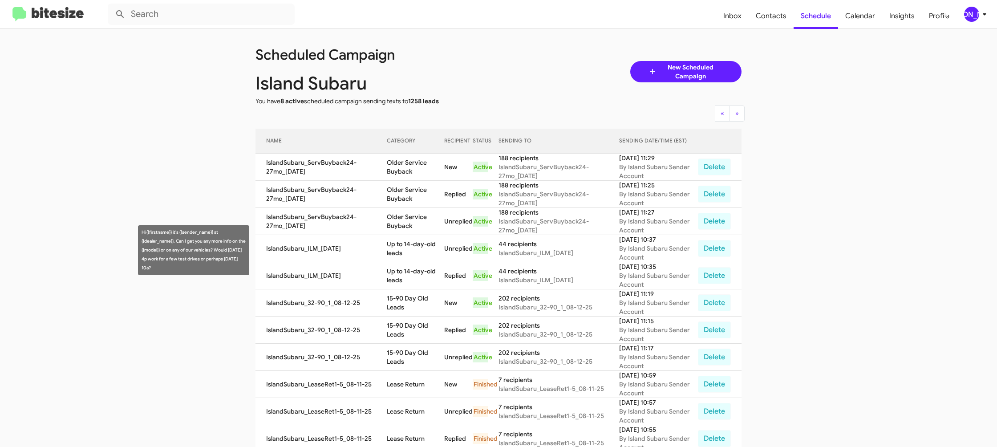
click at [404, 241] on td "Up to 14-day-old leads" at bounding box center [415, 248] width 57 height 27
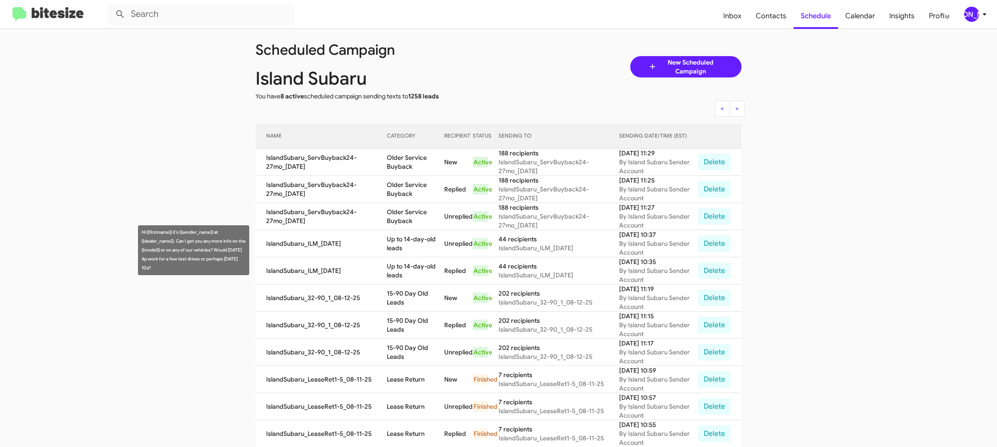
click at [404, 241] on td "Up to 14-day-old leads" at bounding box center [415, 243] width 57 height 27
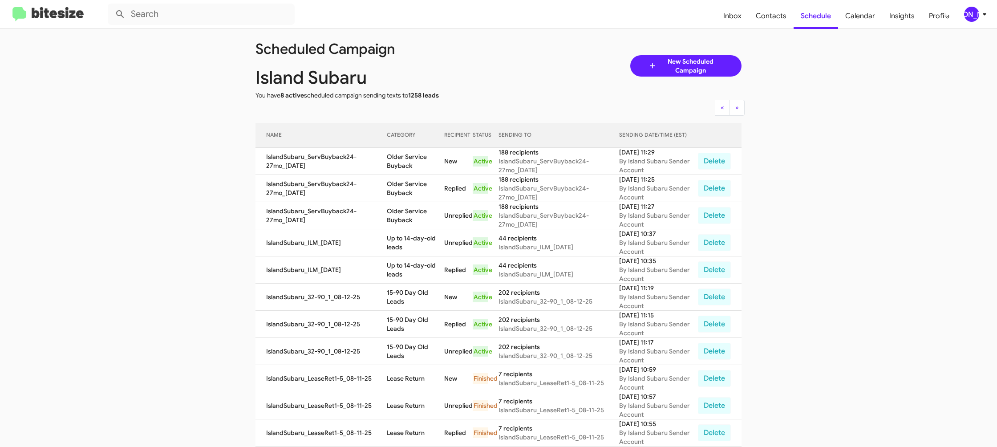
scroll to position [4, 0]
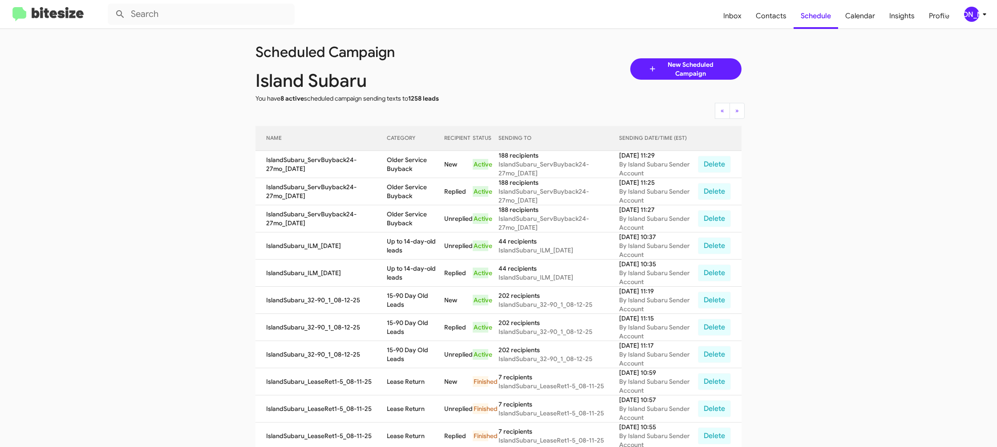
copy td "Up to 14-day-old leads"
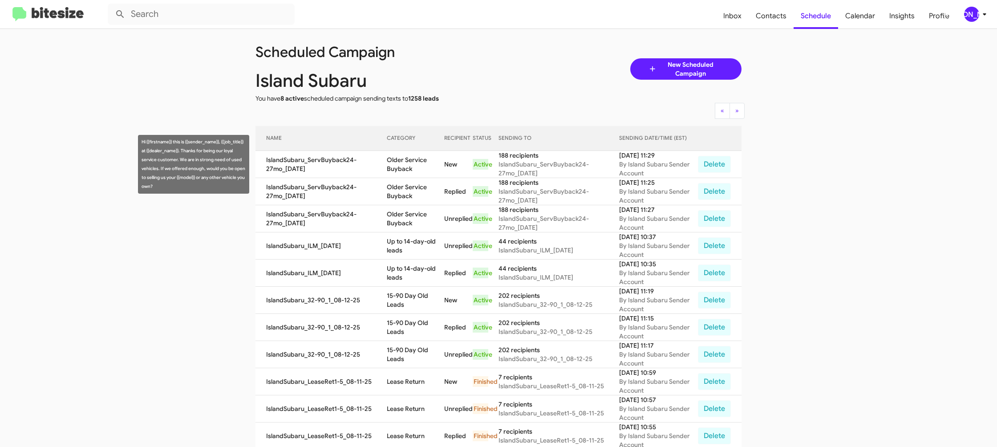
click at [405, 167] on td "Older Service Buyback" at bounding box center [415, 164] width 57 height 27
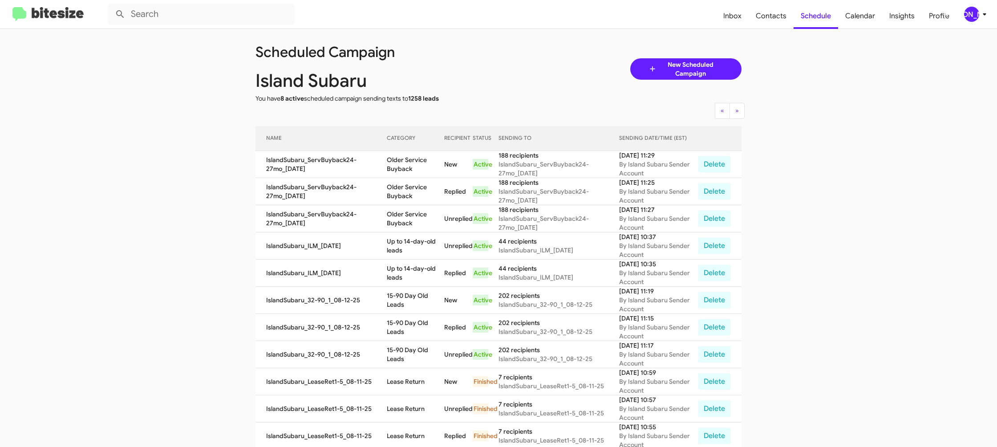
drag, startPoint x: 405, startPoint y: 167, endPoint x: 430, endPoint y: 167, distance: 25.4
click at [405, 167] on td "Older Service Buyback" at bounding box center [415, 164] width 57 height 27
copy td "Older Service Buyback"
click at [977, 16] on div "[PERSON_NAME]" at bounding box center [971, 14] width 15 height 15
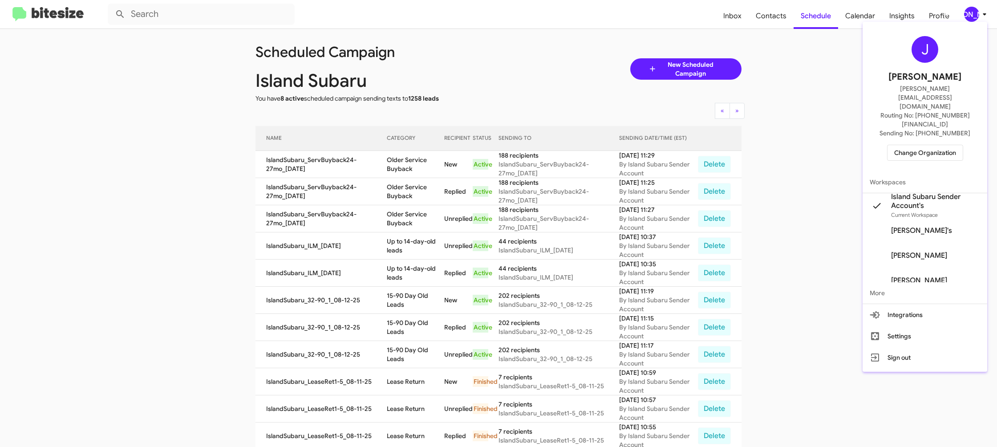
click at [910, 145] on span "Change Organization" at bounding box center [925, 152] width 62 height 15
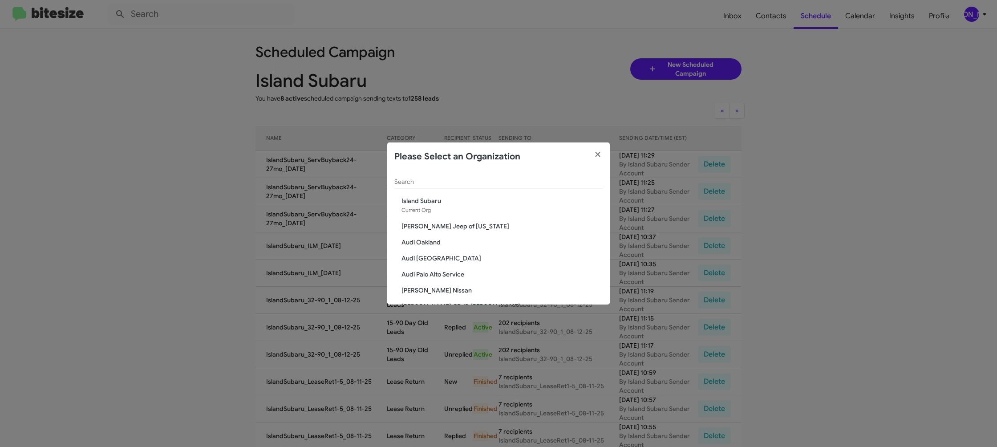
click at [401, 178] on div "Search" at bounding box center [498, 179] width 208 height 17
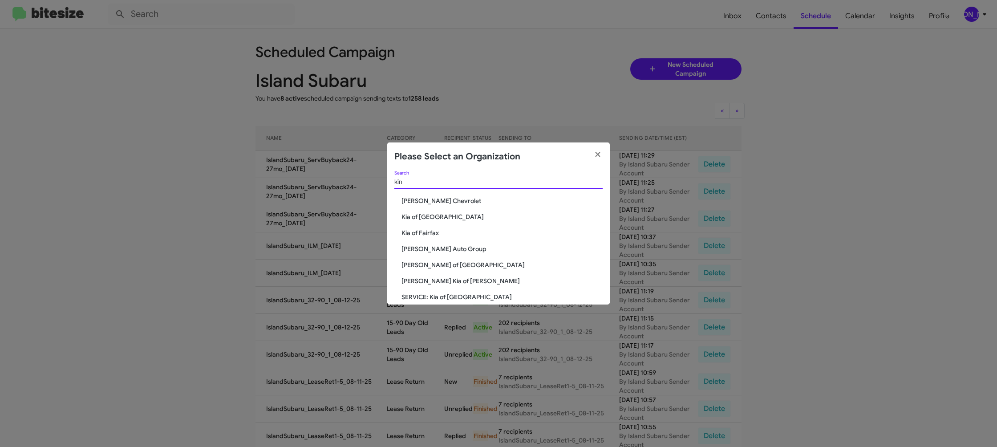
type input "kin"
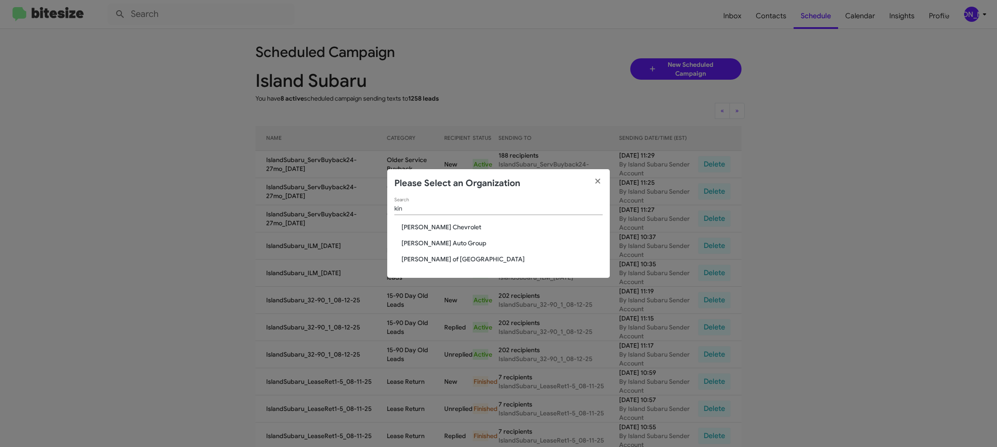
click at [419, 241] on span "Kinley Auto Group" at bounding box center [501, 243] width 201 height 9
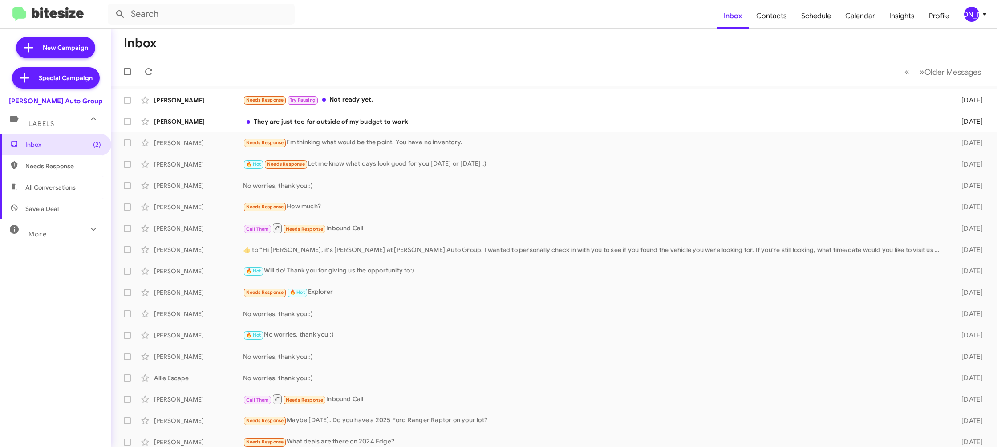
click at [979, 14] on icon at bounding box center [984, 14] width 11 height 11
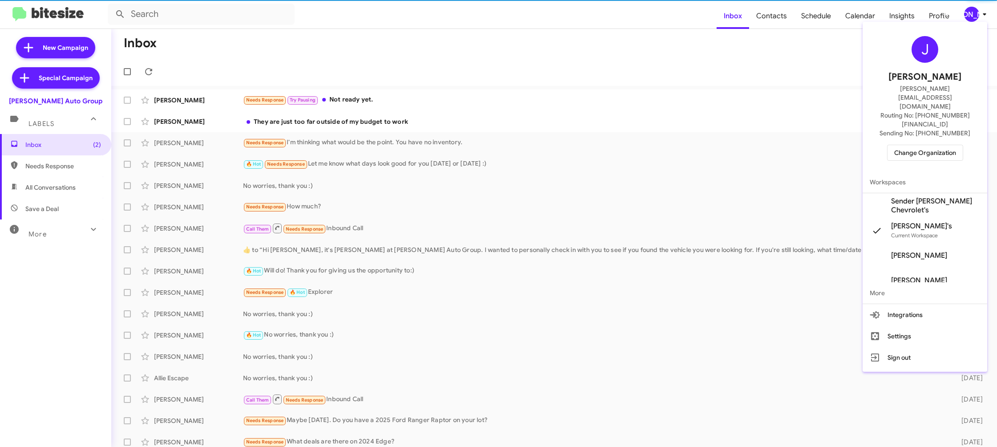
click at [924, 197] on span "Sender [PERSON_NAME] Chevrolet's" at bounding box center [935, 206] width 89 height 18
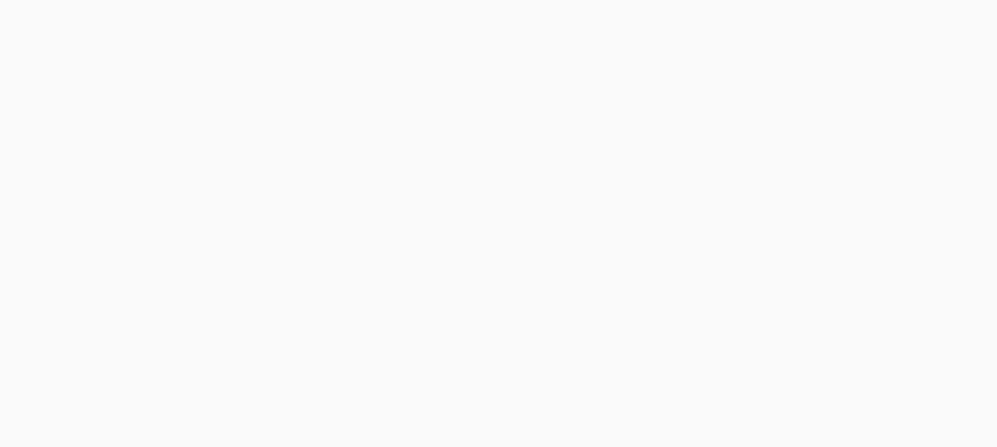
click at [758, 17] on body at bounding box center [498, 223] width 997 height 447
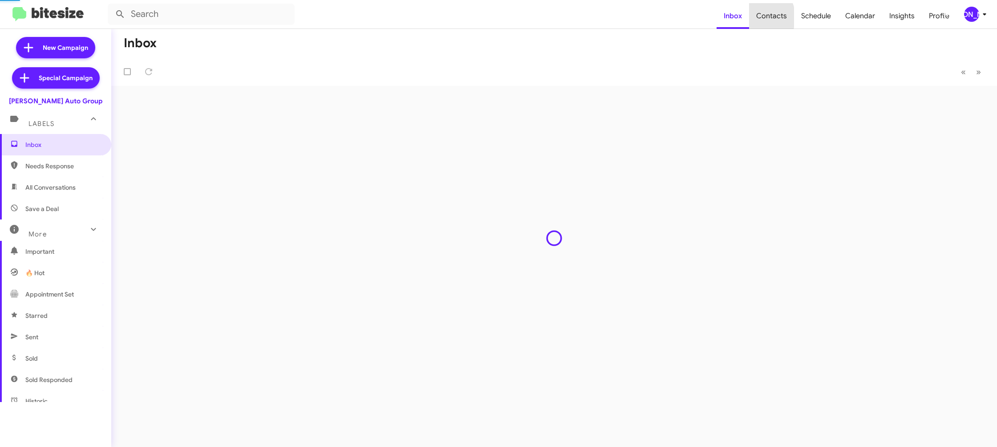
click at [758, 17] on span "Contacts" at bounding box center [771, 16] width 45 height 26
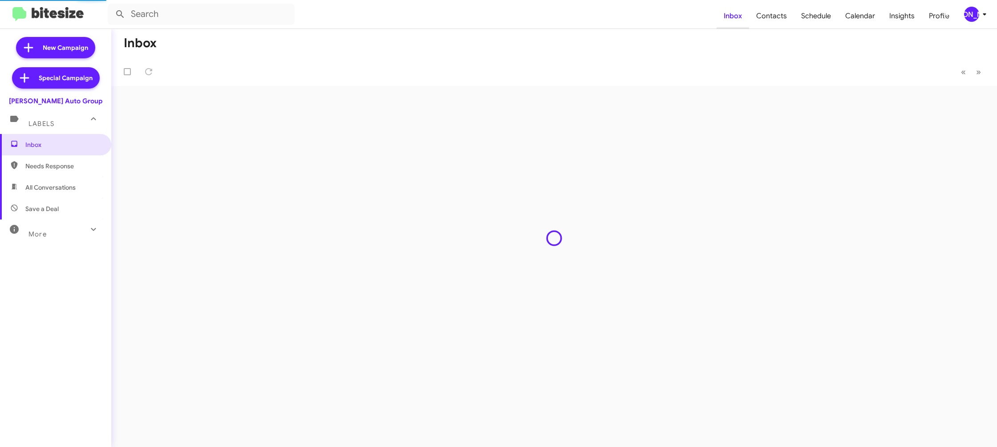
type input "in:groups"
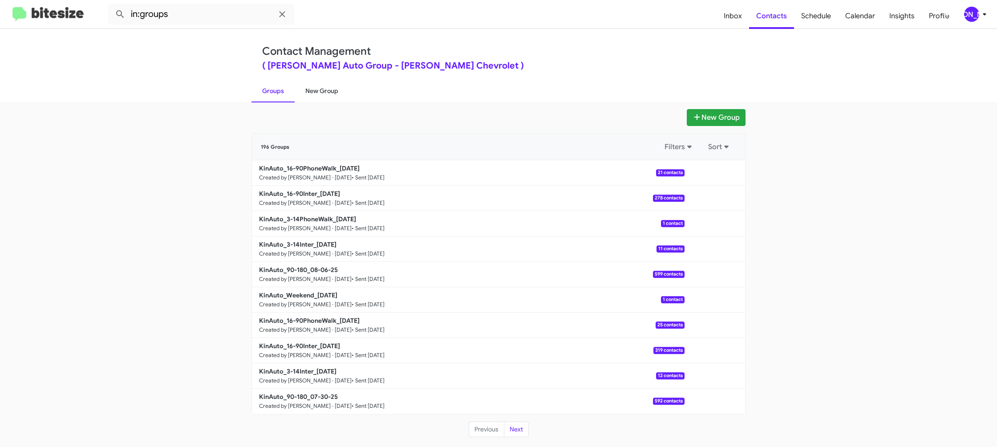
click at [319, 89] on link "New Group" at bounding box center [322, 90] width 54 height 23
drag, startPoint x: 319, startPoint y: 89, endPoint x: 316, endPoint y: 7, distance: 81.9
click at [318, 81] on link "New Group" at bounding box center [322, 90] width 54 height 23
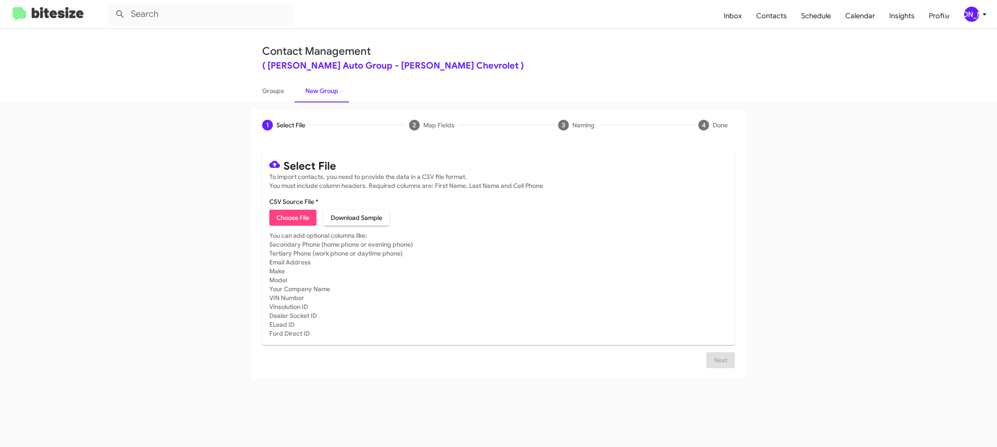
click at [979, 17] on icon at bounding box center [984, 14] width 11 height 11
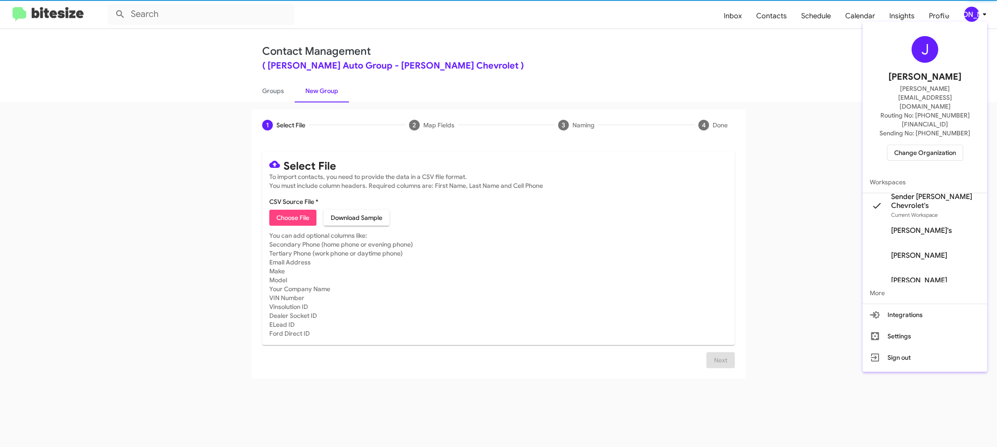
click at [939, 145] on span "Change Organization" at bounding box center [925, 152] width 62 height 15
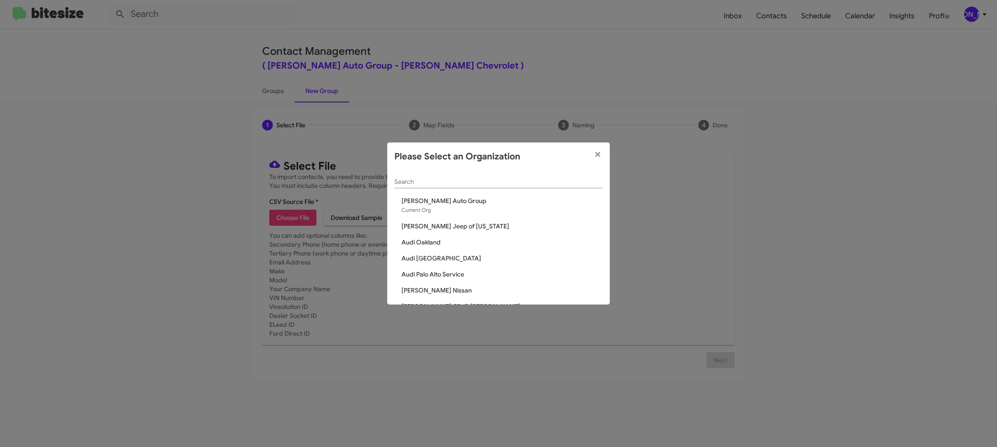
click at [430, 186] on div "Search" at bounding box center [498, 179] width 208 height 17
click at [430, 183] on input "Search" at bounding box center [498, 181] width 208 height 7
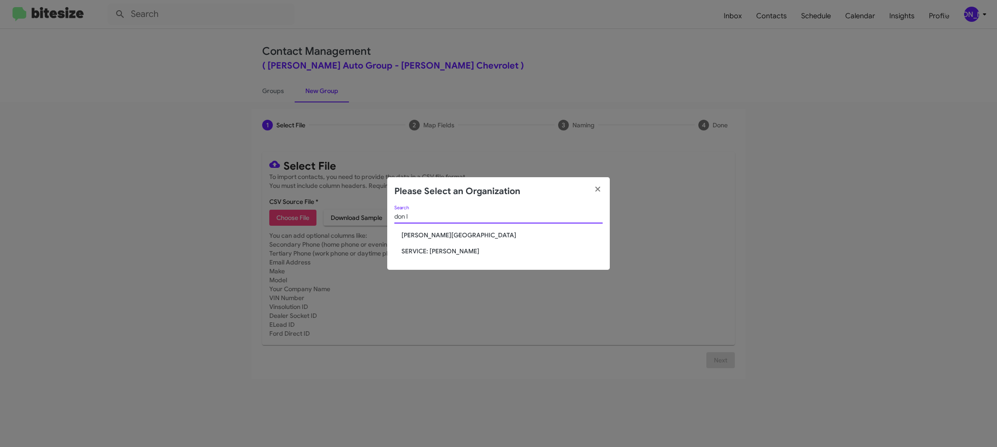
type input "don l"
click at [418, 247] on span "SERVICE: [PERSON_NAME]" at bounding box center [501, 251] width 201 height 9
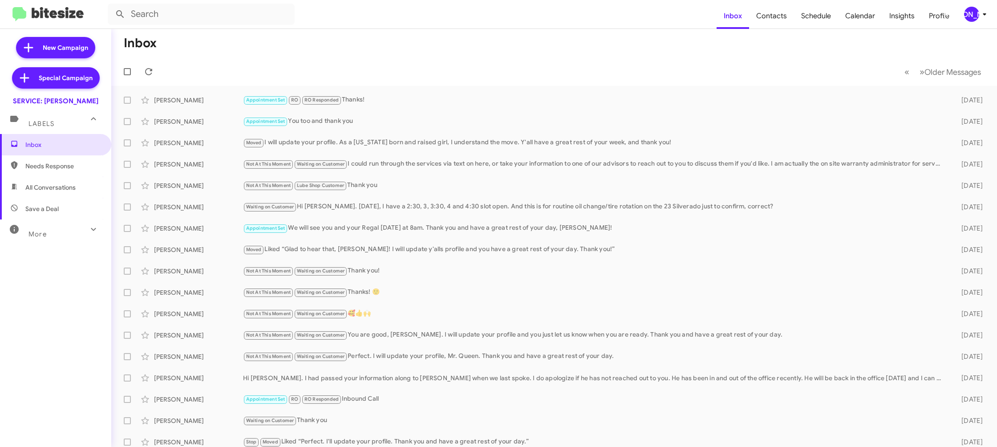
click at [973, 12] on div "[PERSON_NAME]" at bounding box center [971, 14] width 15 height 15
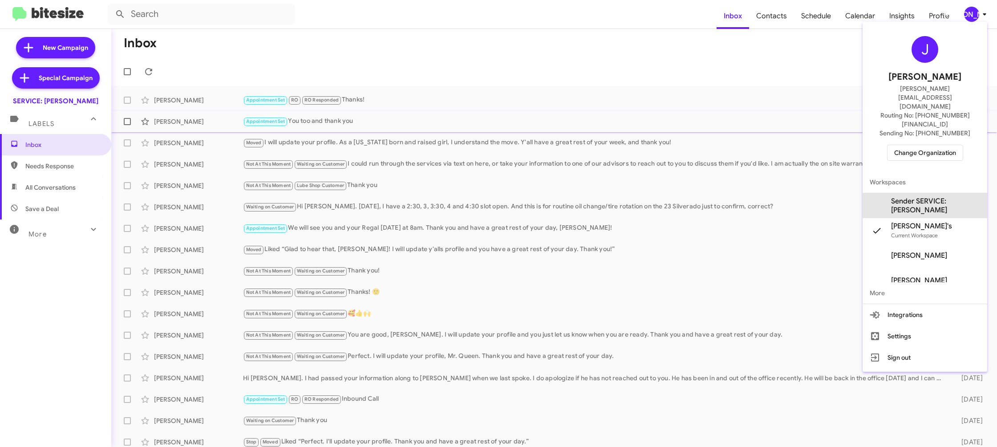
drag, startPoint x: 936, startPoint y: 173, endPoint x: 847, endPoint y: 110, distance: 109.3
click at [935, 197] on span "Sender SERVICE: [PERSON_NAME]" at bounding box center [935, 206] width 89 height 18
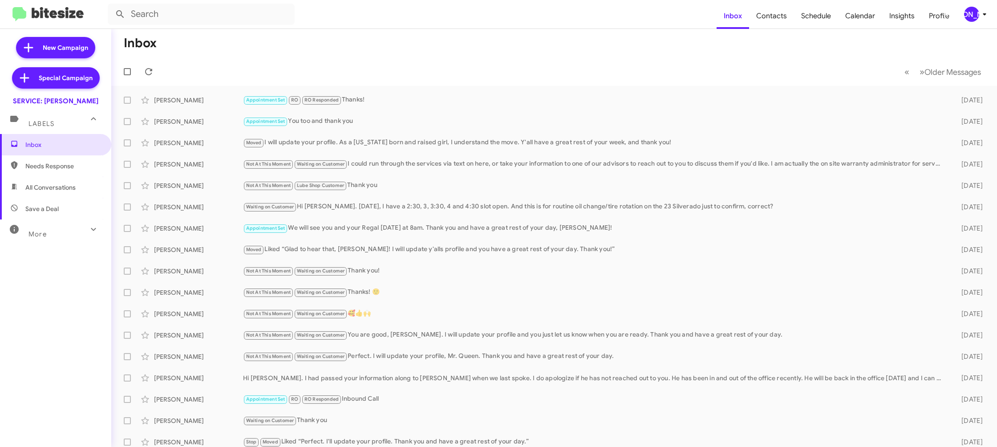
drag, startPoint x: 979, startPoint y: 14, endPoint x: 970, endPoint y: 21, distance: 12.4
click at [979, 14] on icon at bounding box center [984, 14] width 11 height 11
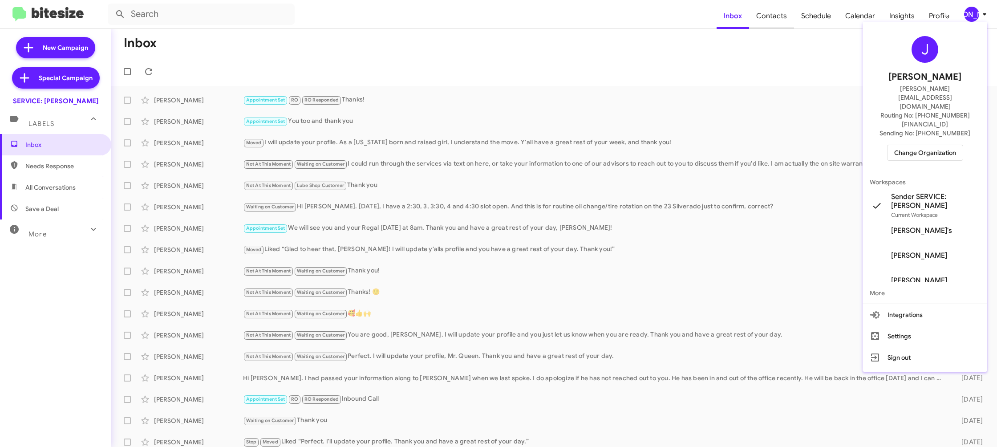
drag, startPoint x: 777, startPoint y: 52, endPoint x: 765, endPoint y: 13, distance: 40.3
click at [769, 37] on div at bounding box center [498, 223] width 997 height 447
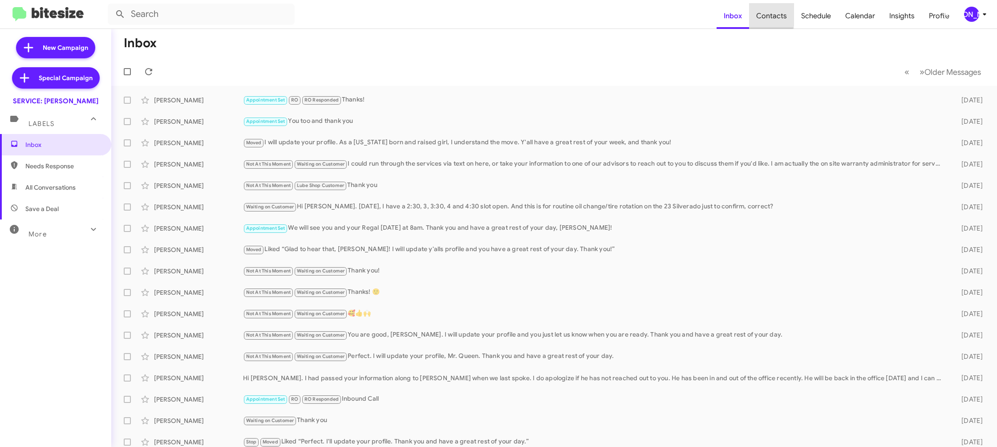
click at [765, 13] on span "Contacts" at bounding box center [771, 16] width 45 height 26
drag, startPoint x: 765, startPoint y: 13, endPoint x: 235, endPoint y: 418, distance: 667.7
click at [764, 13] on span "Contacts" at bounding box center [771, 16] width 45 height 26
type input "in:groups"
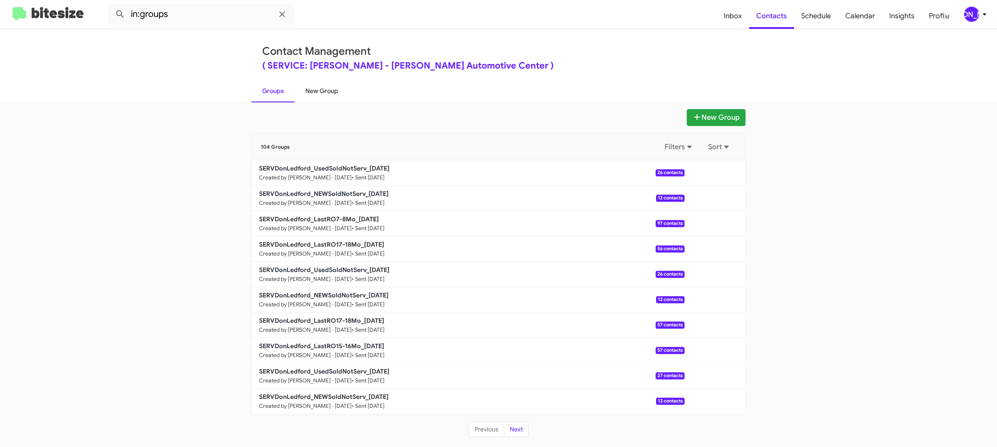
click at [332, 96] on link "New Group" at bounding box center [322, 90] width 54 height 23
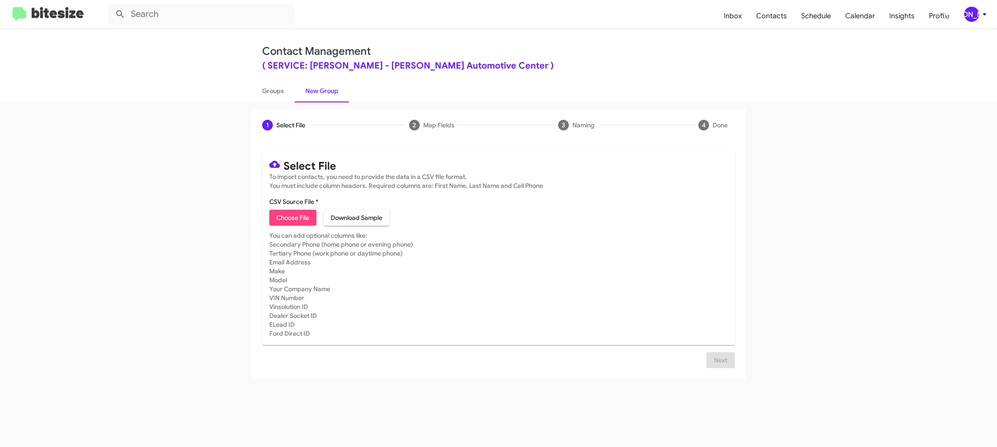
click at [293, 215] on span "Choose File" at bounding box center [292, 218] width 33 height 16
type input "SERVDonLedford_LastRO17-18Mo_[DATE]"
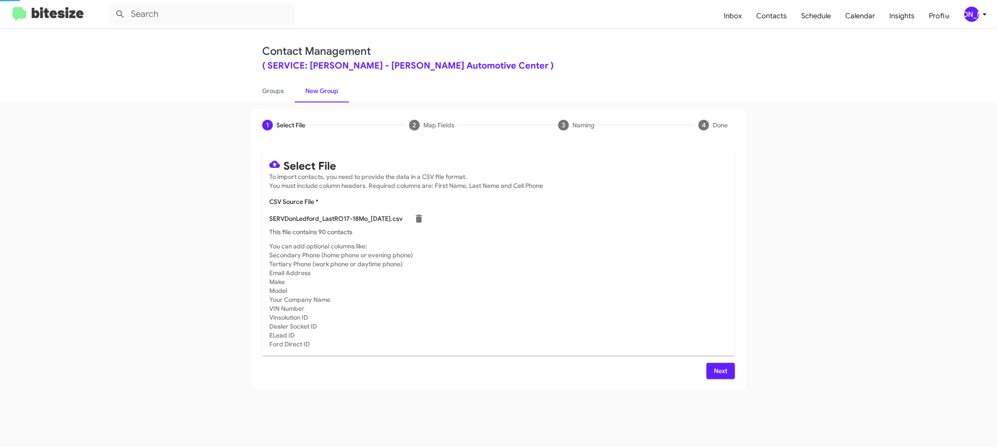
drag, startPoint x: 652, startPoint y: 303, endPoint x: 664, endPoint y: 340, distance: 39.3
click at [652, 303] on mat-card-subtitle "You can add optional columns like: Secondary Phone (home phone or evening phone…" at bounding box center [498, 295] width 458 height 107
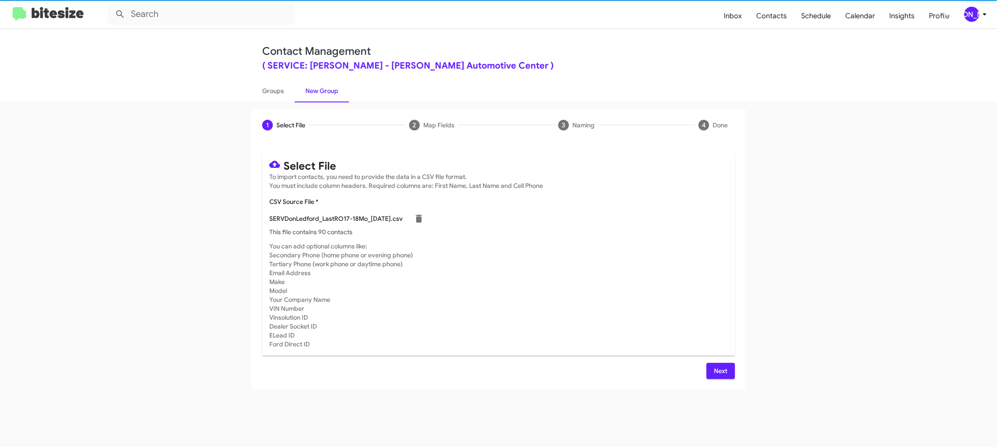
drag, startPoint x: 735, startPoint y: 377, endPoint x: 718, endPoint y: 365, distance: 20.7
click at [732, 376] on div "Select File To import contacts, you need to provide the data in a CSV file form…" at bounding box center [498, 265] width 494 height 248
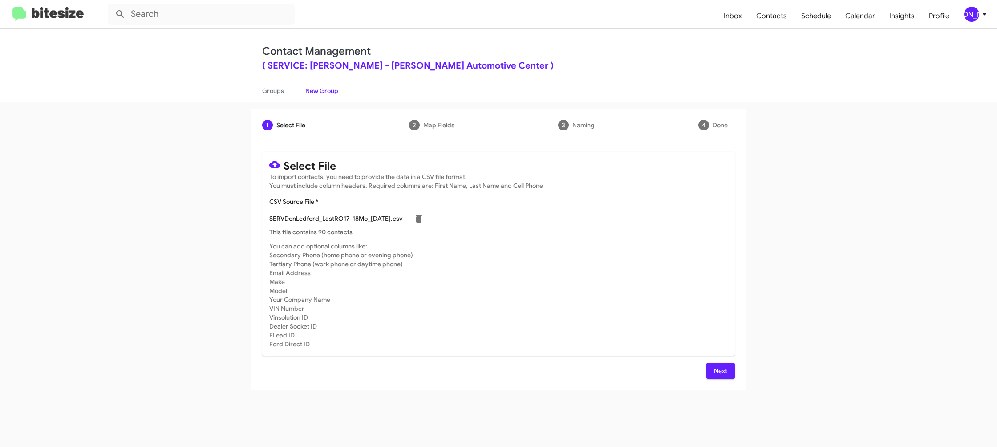
click at [716, 363] on span "Next" at bounding box center [720, 371] width 14 height 16
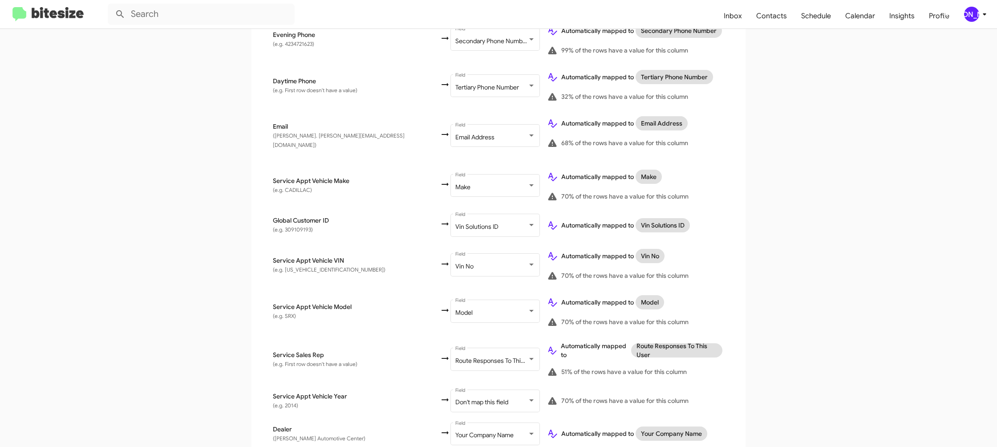
scroll to position [316, 0]
click at [455, 389] on div "Don't map this field Field" at bounding box center [495, 401] width 80 height 24
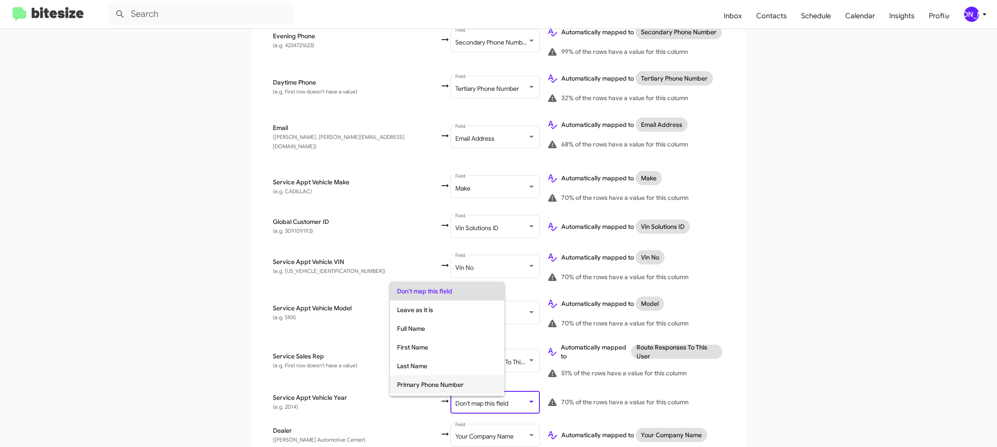
scroll to position [335, 0]
click at [434, 368] on span "Year" at bounding box center [447, 367] width 100 height 19
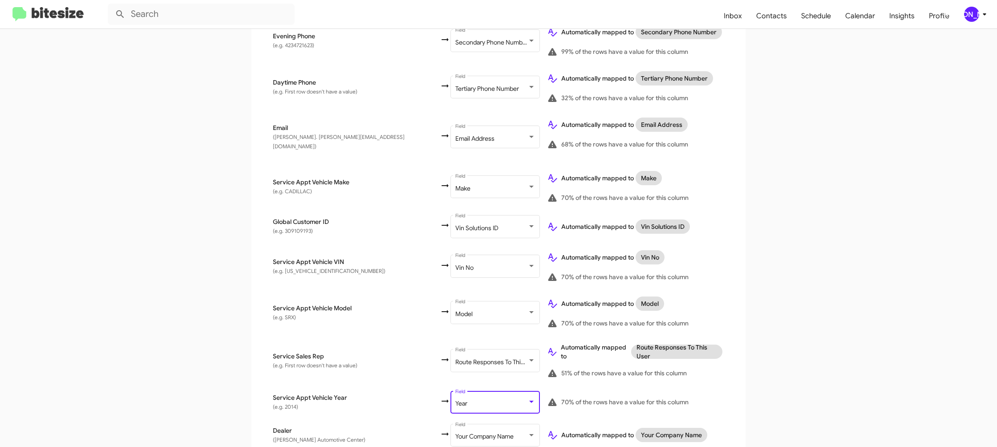
click at [715, 368] on div "51% of the rows have a value for this column" at bounding box center [635, 373] width 177 height 11
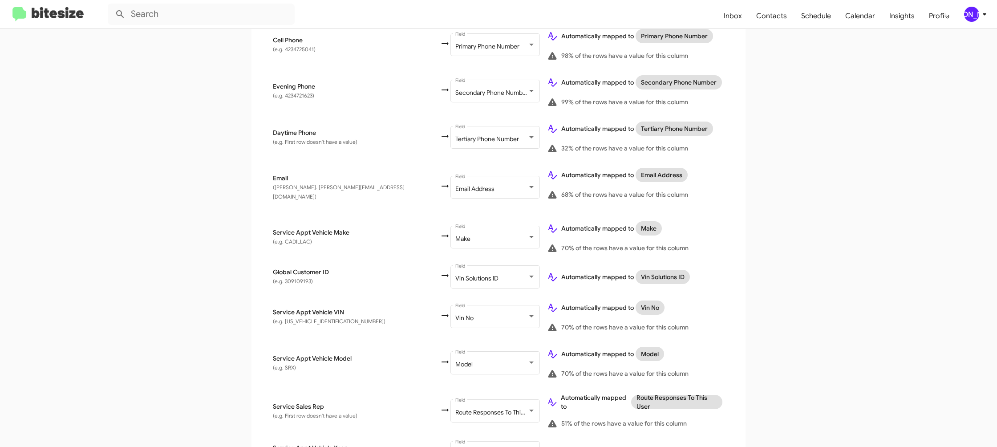
scroll to position [343, 0]
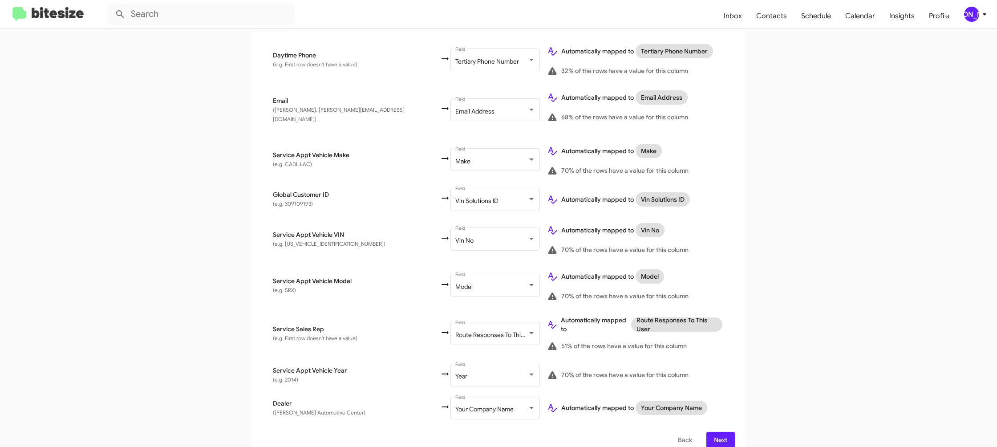
click at [719, 432] on span "Next" at bounding box center [720, 440] width 14 height 16
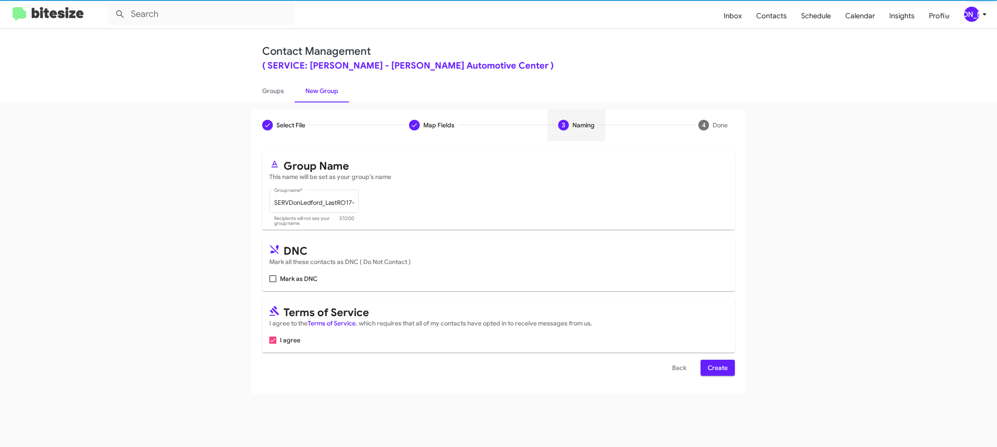
scroll to position [0, 0]
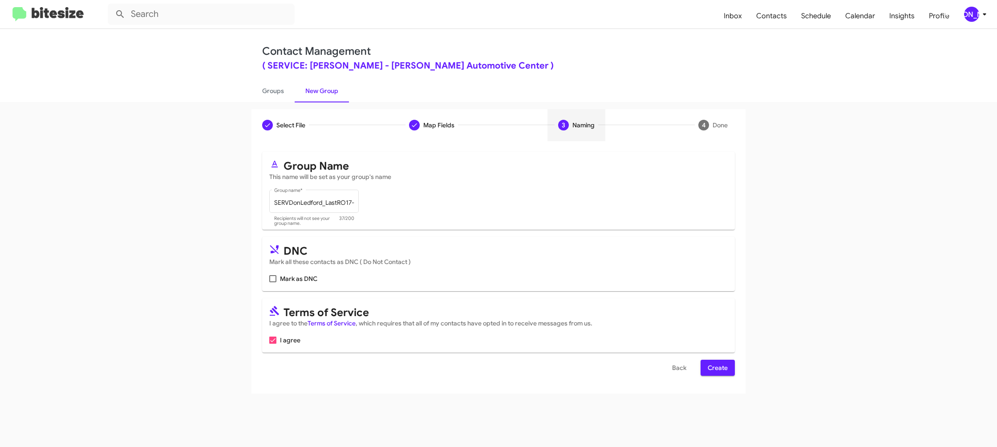
drag, startPoint x: 724, startPoint y: 364, endPoint x: 693, endPoint y: 317, distance: 56.0
click at [724, 364] on span "Create" at bounding box center [718, 368] width 20 height 16
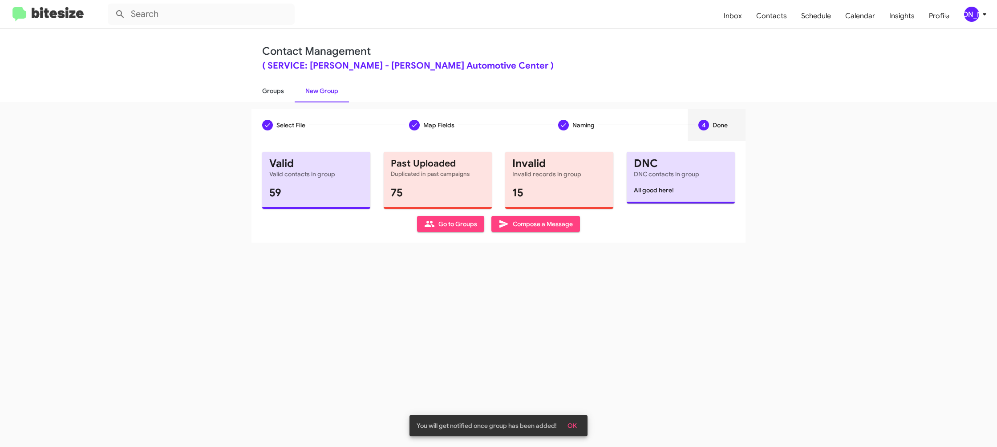
click at [273, 92] on link "Groups" at bounding box center [272, 90] width 43 height 23
type input "in:groups"
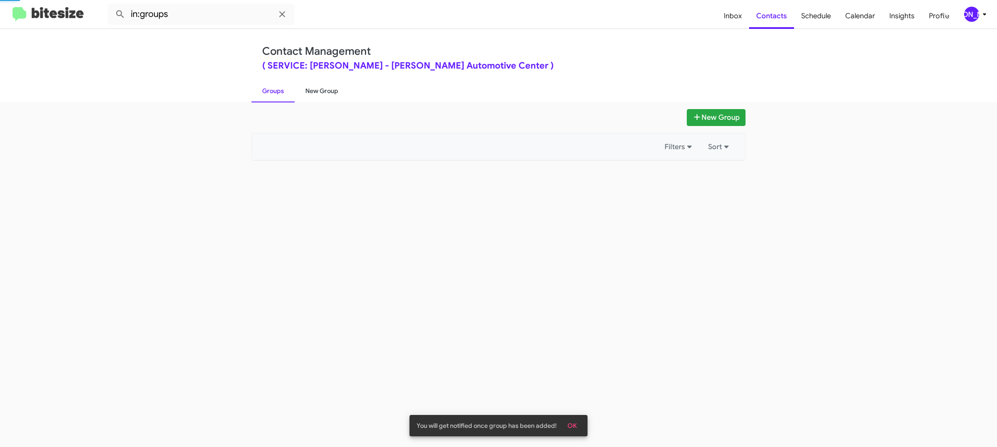
click at [305, 93] on link "New Group" at bounding box center [322, 90] width 54 height 23
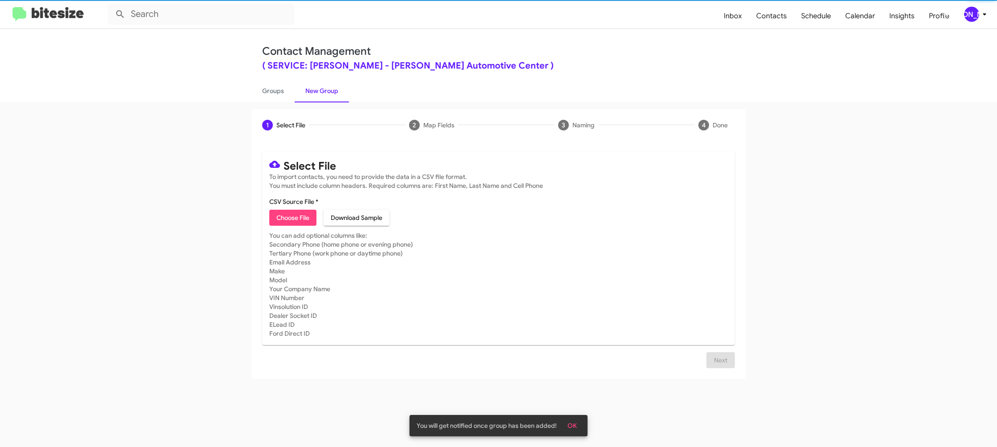
click at [305, 93] on link "New Group" at bounding box center [322, 90] width 54 height 23
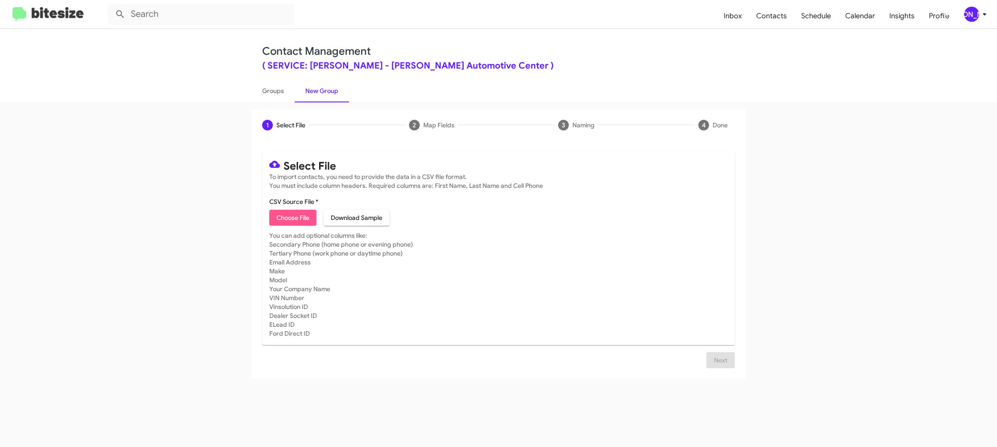
click at [306, 223] on span "Choose File" at bounding box center [292, 218] width 33 height 16
type input "SERVDonLedford_LastRO17-18Mo_08-12-25"
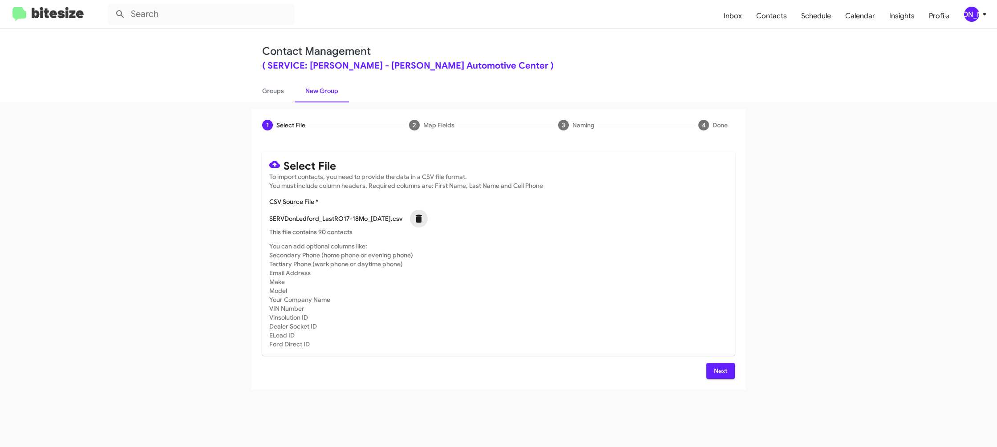
click at [428, 219] on span at bounding box center [419, 218] width 18 height 11
checkbox input "false"
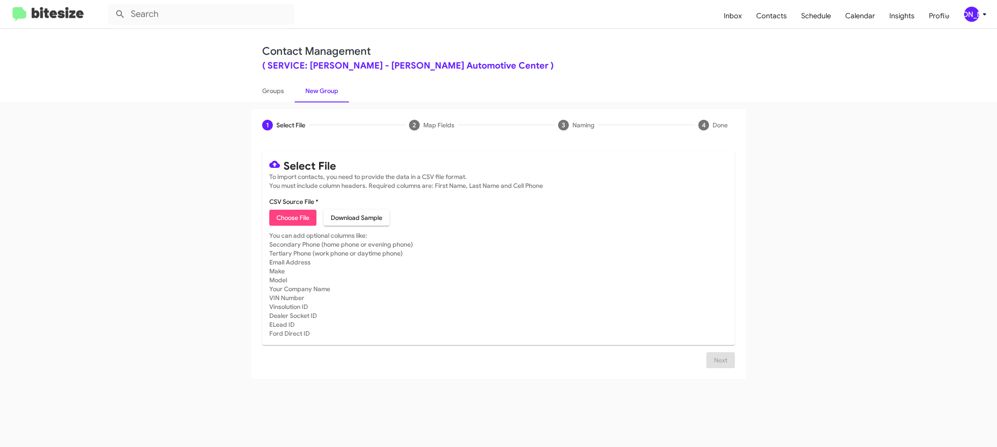
click at [300, 218] on span "Choose File" at bounding box center [292, 218] width 33 height 16
type input "SERVDonLedford_LastRO9-10Mo_08-12-25"
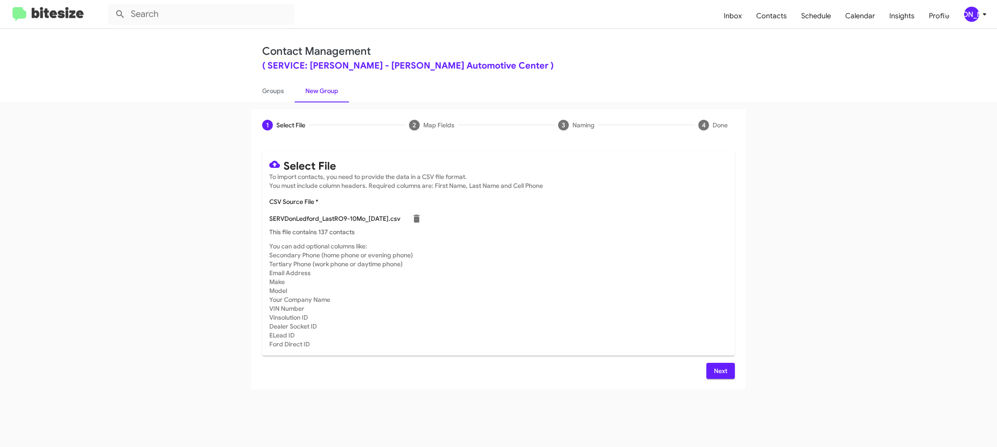
click at [652, 278] on mat-card-subtitle "You can add optional columns like: Secondary Phone (home phone or evening phone…" at bounding box center [498, 295] width 458 height 107
drag, startPoint x: 719, startPoint y: 364, endPoint x: 715, endPoint y: 362, distance: 5.0
click at [719, 364] on span "Next" at bounding box center [720, 371] width 14 height 16
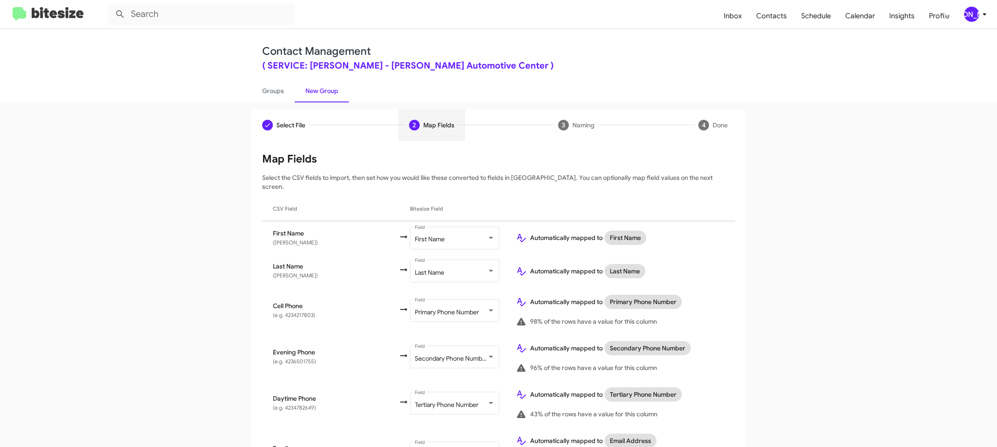
scroll to position [343, 0]
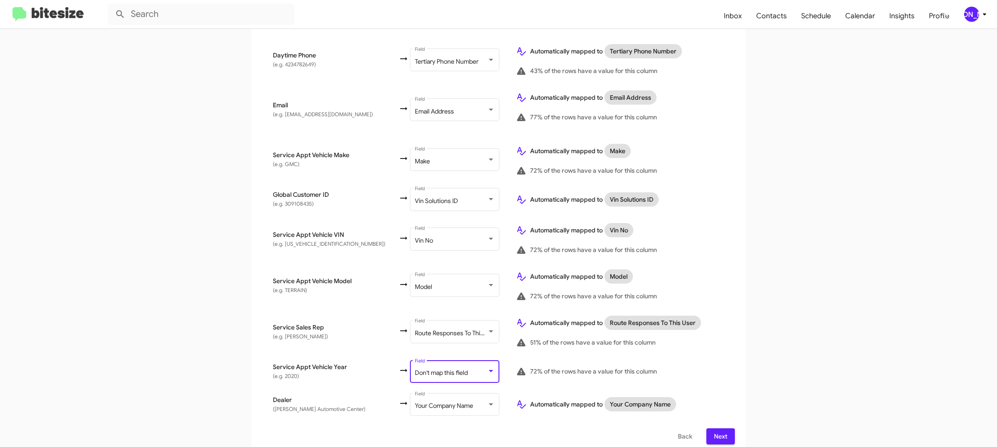
click at [439, 368] on span "Don't map this field" at bounding box center [441, 372] width 53 height 8
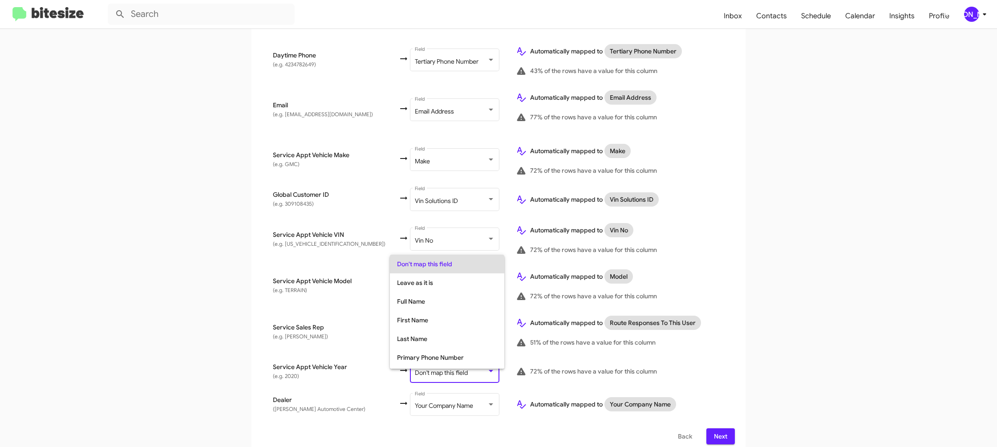
scroll to position [335, 0]
click at [436, 344] on span "Year" at bounding box center [447, 340] width 100 height 19
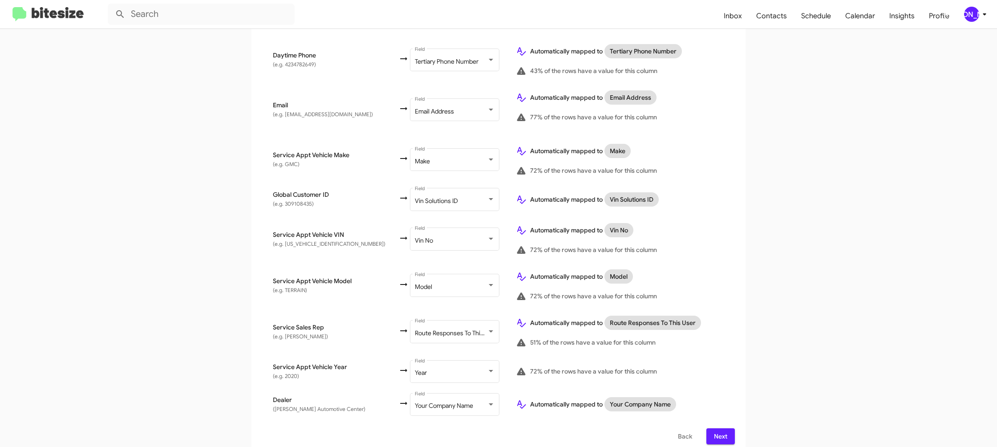
click at [699, 355] on td "72% of the rows have a value for this column" at bounding box center [622, 371] width 226 height 33
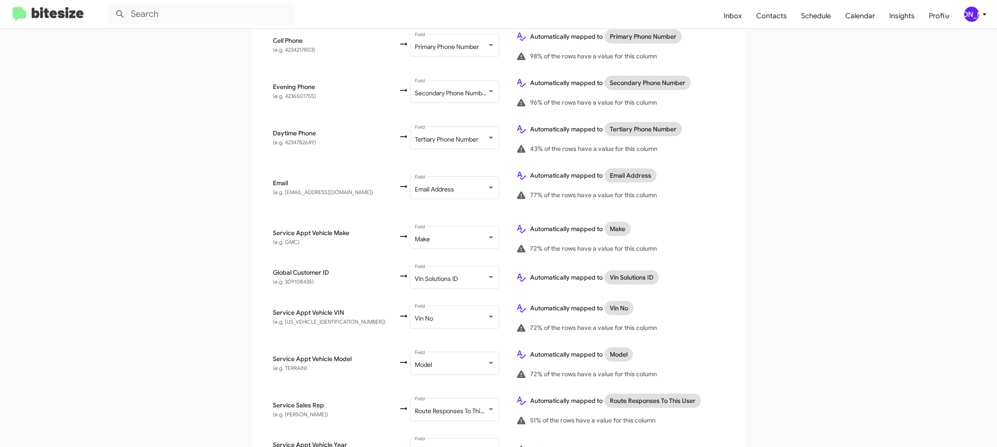
scroll to position [343, 0]
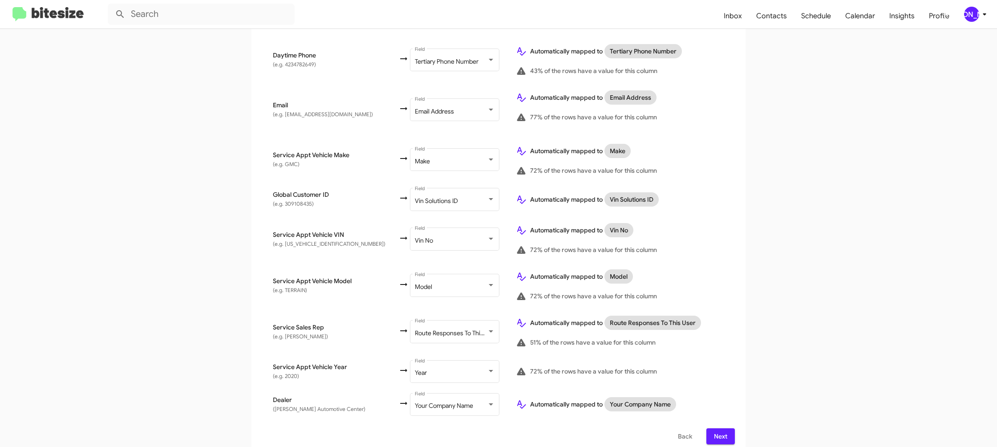
click at [724, 429] on span "Next" at bounding box center [720, 436] width 14 height 16
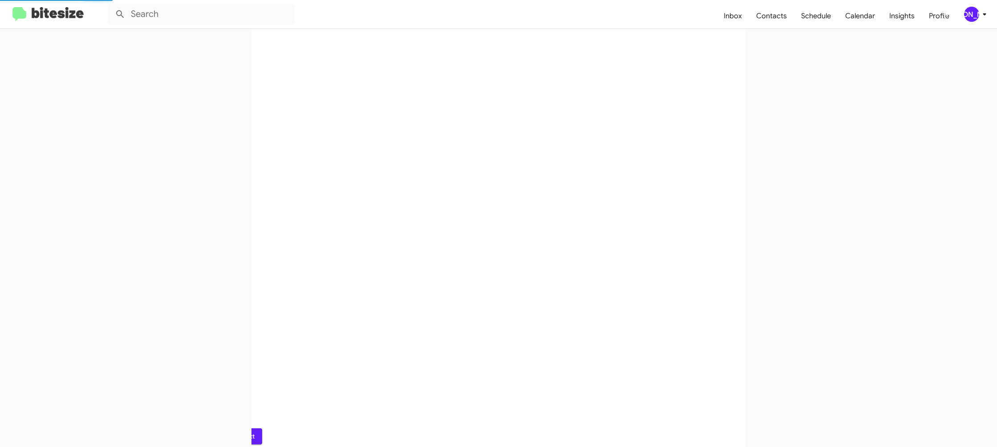
scroll to position [0, 0]
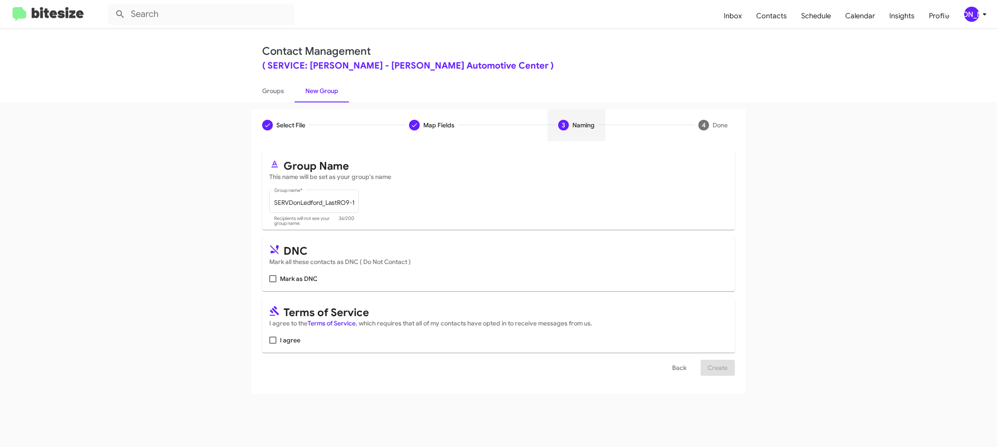
drag, startPoint x: 286, startPoint y: 338, endPoint x: 295, endPoint y: 343, distance: 10.0
click at [287, 339] on span "I agree" at bounding box center [290, 340] width 20 height 11
click at [273, 344] on input "I agree" at bounding box center [272, 344] width 0 height 0
checkbox input "true"
drag, startPoint x: 716, startPoint y: 365, endPoint x: 504, endPoint y: 360, distance: 211.9
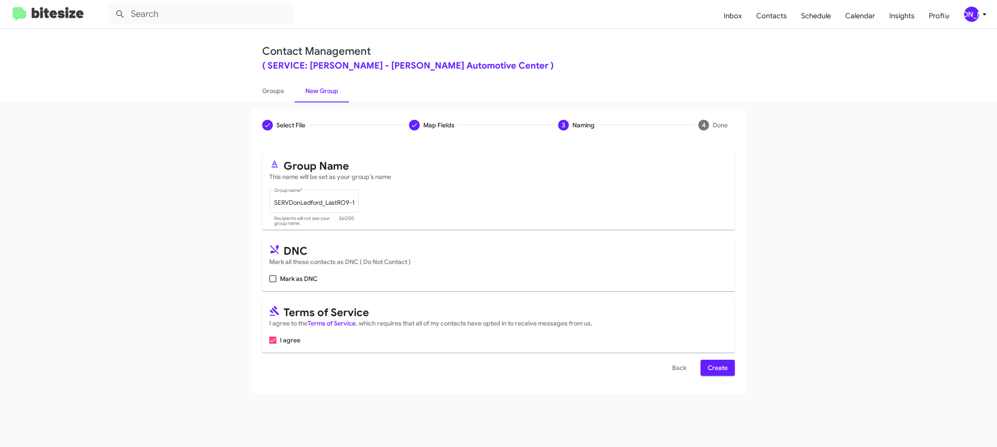
click at [716, 365] on span "Create" at bounding box center [718, 368] width 20 height 16
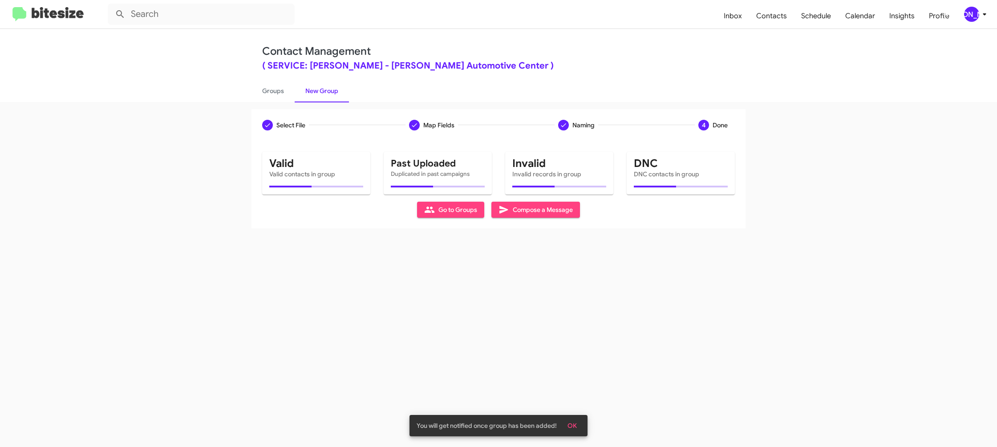
click at [198, 128] on app-new-group "Select File Map Fields Naming 4 Done Select File To import contacts, you need t…" at bounding box center [498, 168] width 997 height 119
click at [266, 89] on link "Groups" at bounding box center [272, 90] width 43 height 23
type input "in:groups"
click at [266, 89] on link "Groups" at bounding box center [272, 90] width 43 height 23
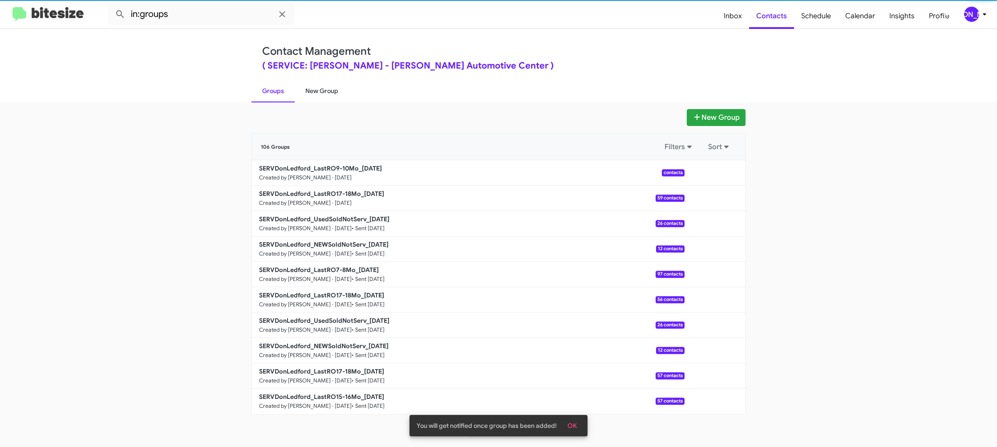
click at [324, 89] on link "New Group" at bounding box center [322, 90] width 54 height 23
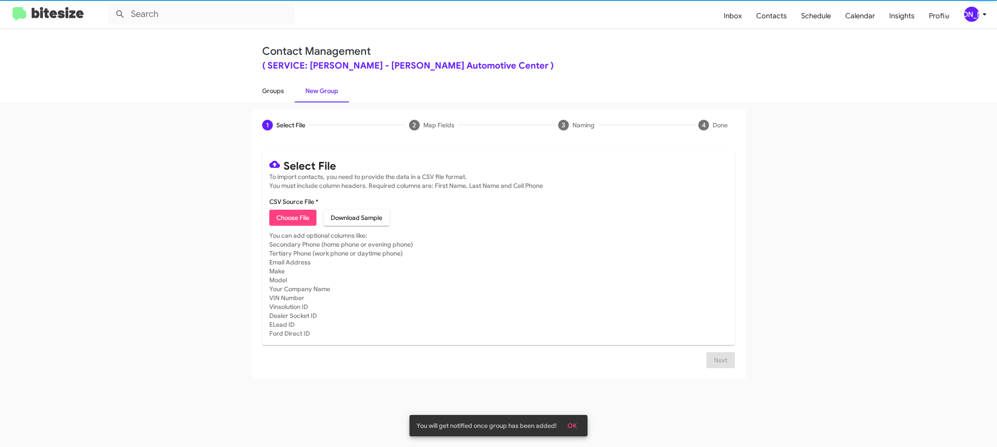
click at [268, 90] on link "Groups" at bounding box center [272, 90] width 43 height 23
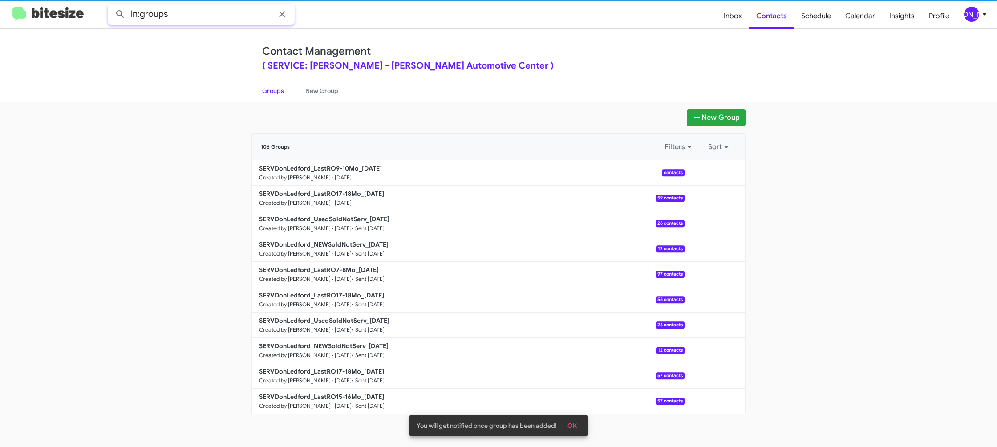
click at [218, 17] on input "in:groups" at bounding box center [201, 14] width 187 height 21
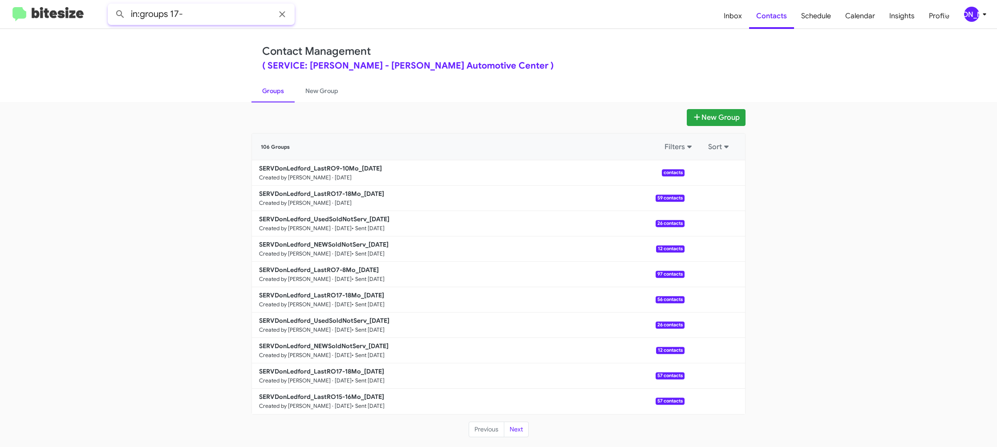
click at [111, 5] on button at bounding box center [120, 14] width 18 height 18
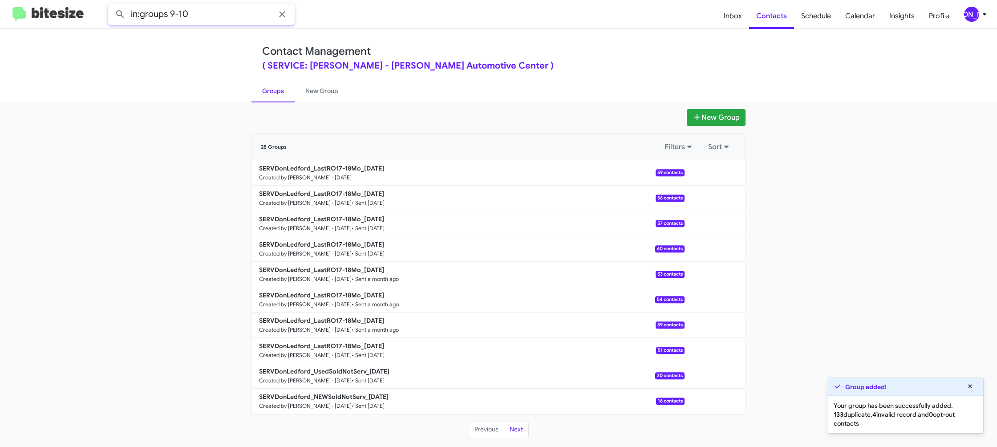
type input "in:groups 9-10"
click at [111, 5] on button at bounding box center [120, 14] width 18 height 18
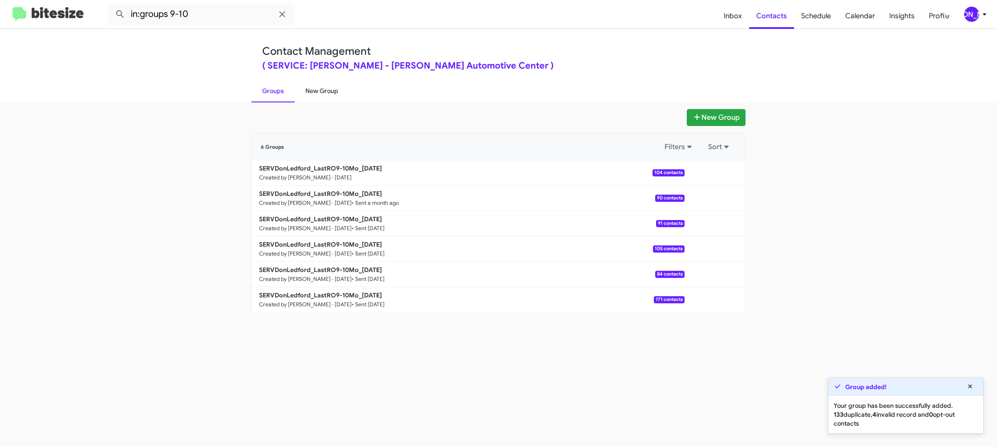
click at [310, 91] on link "New Group" at bounding box center [322, 90] width 54 height 23
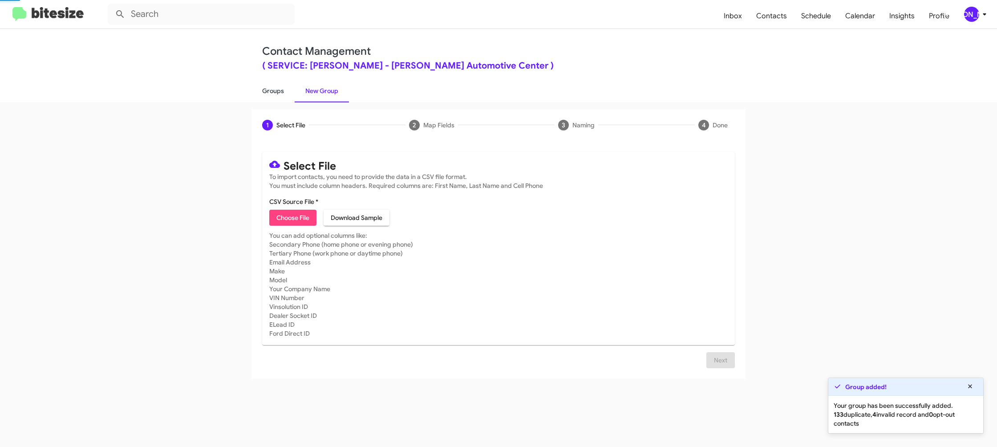
click at [278, 93] on link "Groups" at bounding box center [272, 90] width 43 height 23
type input "in:groups"
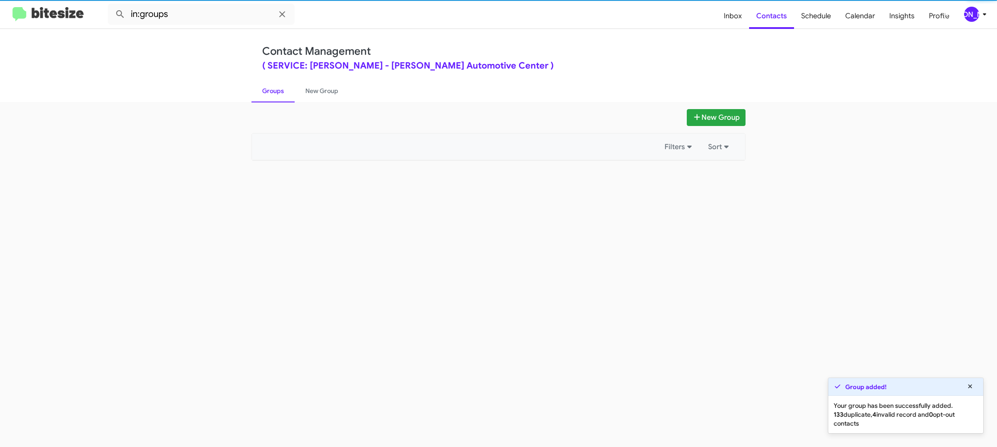
click at [278, 93] on link "Groups" at bounding box center [272, 90] width 43 height 23
drag, startPoint x: 278, startPoint y: 93, endPoint x: 307, endPoint y: 98, distance: 28.8
click at [279, 93] on link "Groups" at bounding box center [272, 90] width 43 height 23
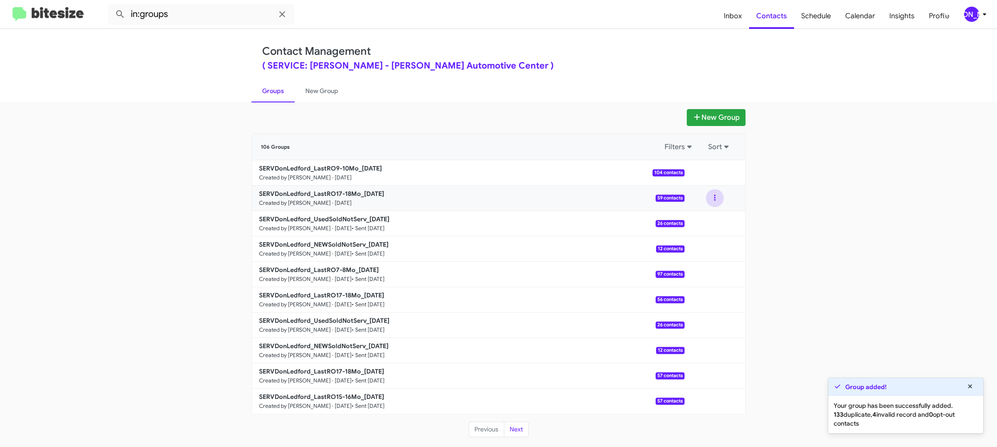
drag, startPoint x: 709, startPoint y: 193, endPoint x: 709, endPoint y: 206, distance: 12.9
click at [710, 195] on button at bounding box center [715, 198] width 18 height 18
click at [705, 217] on button "View contacts" at bounding box center [687, 221] width 71 height 21
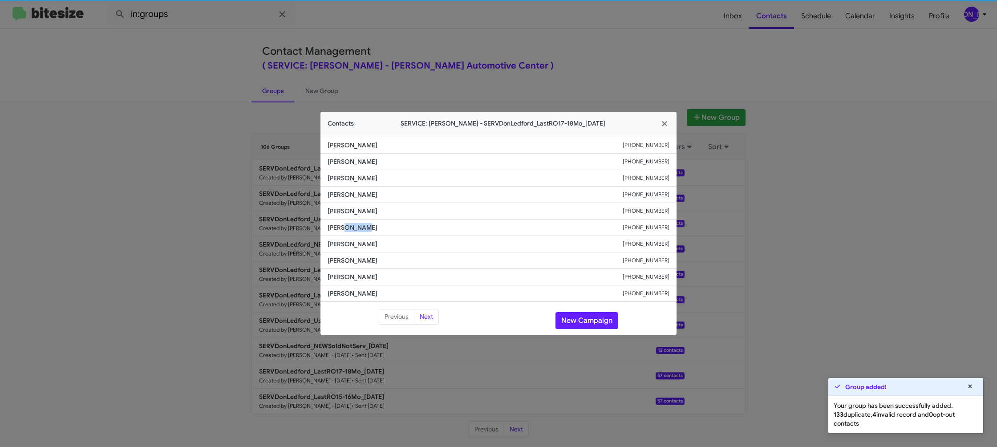
click at [354, 224] on span "Judy Taylor" at bounding box center [475, 227] width 295 height 9
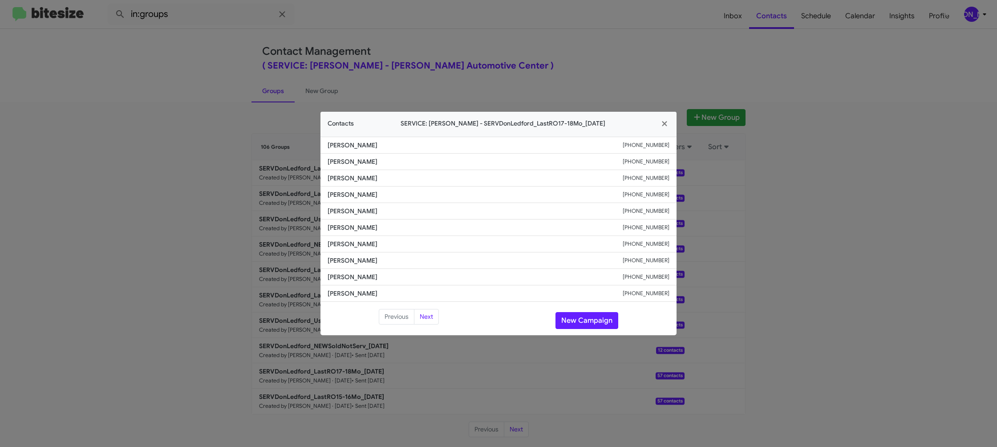
drag, startPoint x: 506, startPoint y: 25, endPoint x: 811, endPoint y: 221, distance: 362.0
click at [510, 28] on modal-container "Contacts SERVICE: Don Ledford - SERVDonLedford_LastRO17-18Mo_08-12-25 Lara Fret…" at bounding box center [498, 223] width 997 height 447
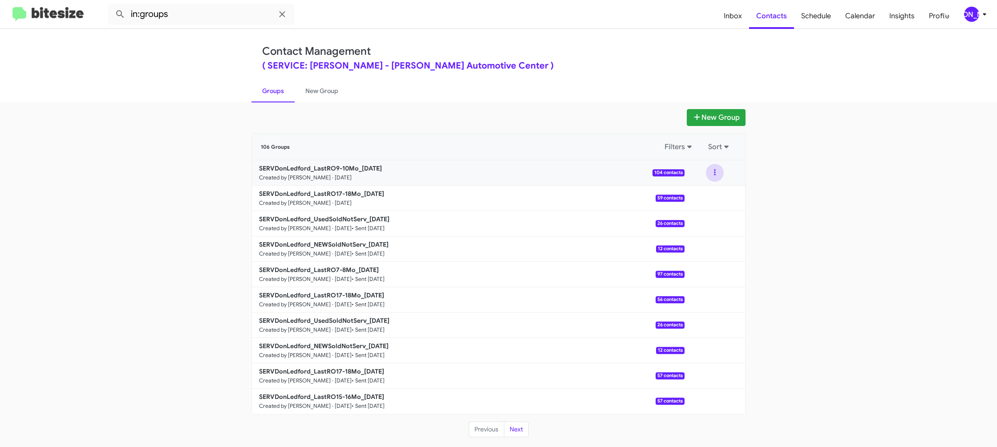
drag, startPoint x: 707, startPoint y: 171, endPoint x: 710, endPoint y: 179, distance: 8.6
click at [707, 171] on button at bounding box center [715, 173] width 18 height 18
click at [706, 186] on button "View contacts" at bounding box center [687, 196] width 71 height 21
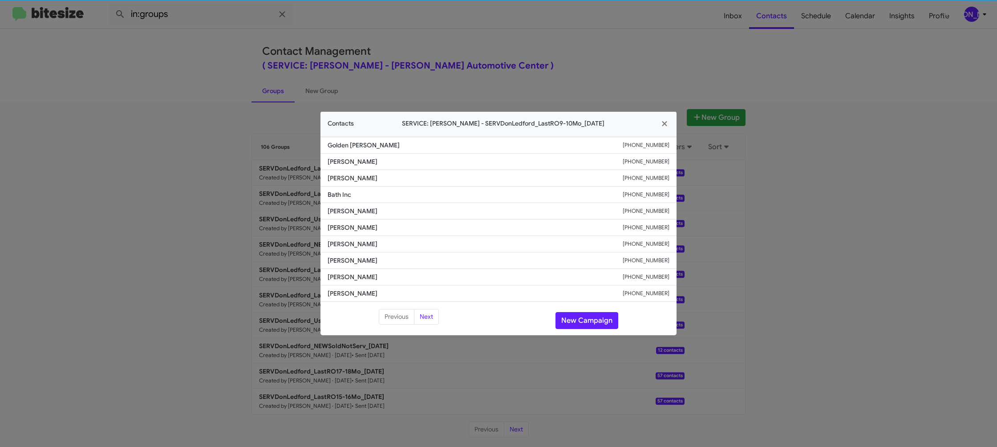
click at [344, 223] on span "Diane Gutillo" at bounding box center [475, 227] width 295 height 9
copy span "Diane Gutillo"
drag, startPoint x: 202, startPoint y: 206, endPoint x: 283, endPoint y: 238, distance: 86.9
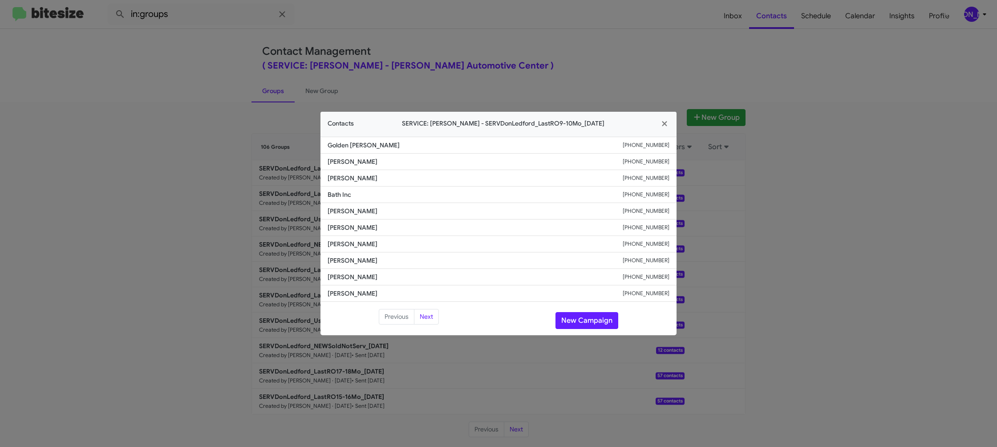
click at [206, 207] on modal-container "Contacts SERVICE: Don Ledford - SERVDonLedford_LastRO9-10Mo_08-12-25 Golden Sam…" at bounding box center [498, 223] width 997 height 447
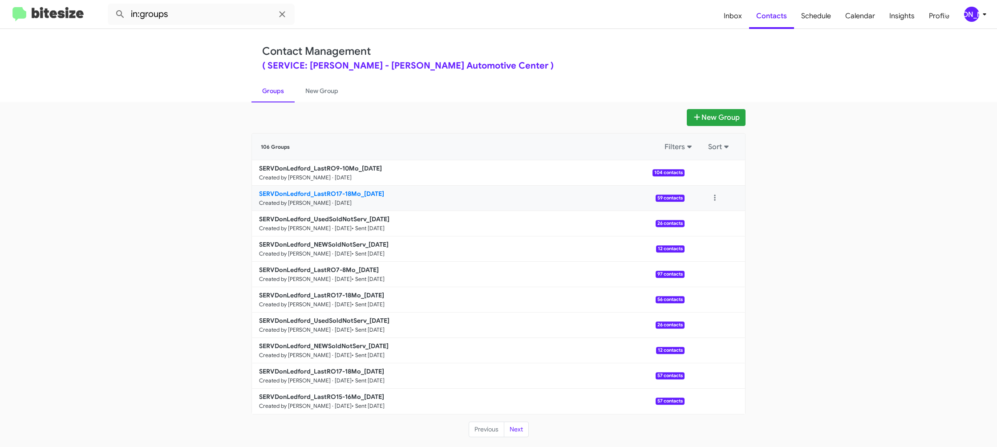
click at [334, 193] on b "SERVDonLedford_LastRO17-18Mo_08-12-25" at bounding box center [321, 194] width 125 height 8
drag, startPoint x: 334, startPoint y: 193, endPoint x: 224, endPoint y: 27, distance: 199.1
click at [332, 188] on link "SERVDonLedford_LastRO17-18Mo_08-12-25 Created by Jason Apdua · Aug 12, 2025 59 …" at bounding box center [468, 198] width 433 height 25
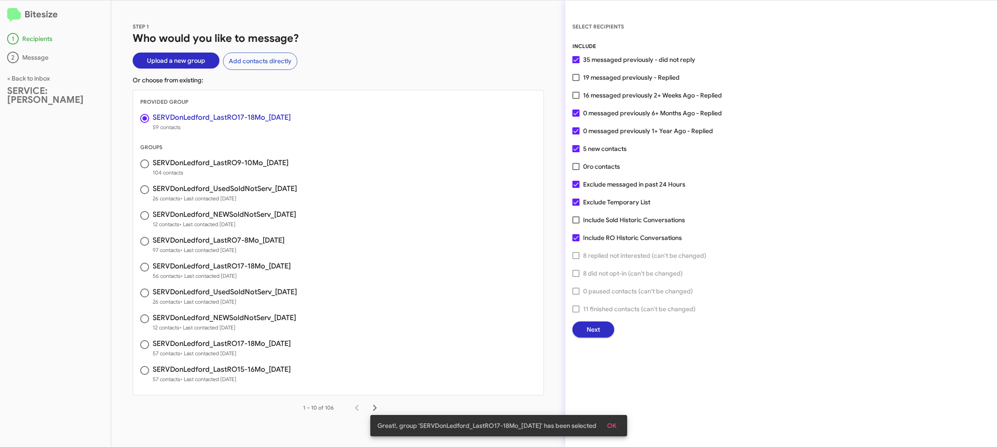
drag, startPoint x: 619, startPoint y: 425, endPoint x: 608, endPoint y: 384, distance: 41.4
click at [616, 423] on button "OK" at bounding box center [612, 425] width 24 height 16
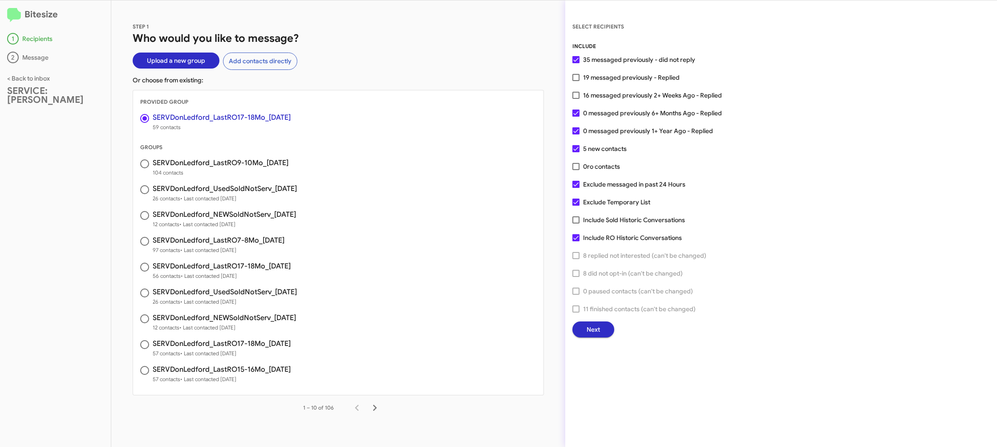
click at [599, 327] on button "Next" at bounding box center [593, 329] width 42 height 16
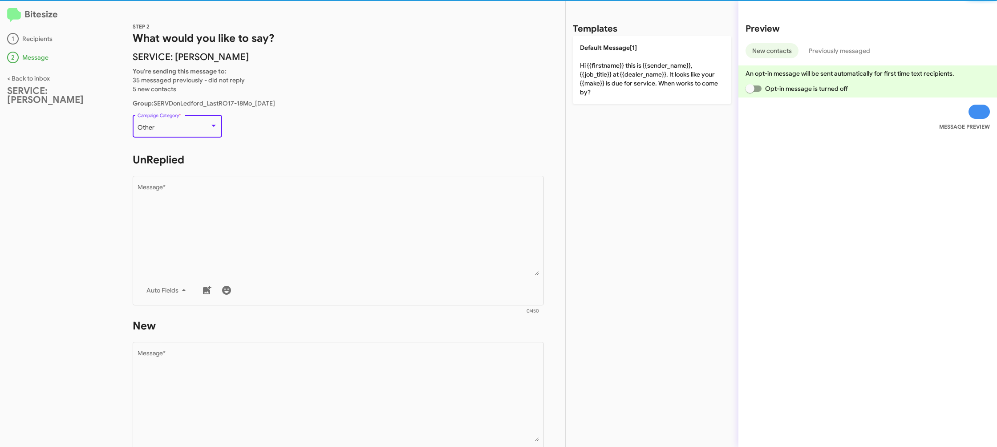
click at [202, 129] on div "Other" at bounding box center [174, 127] width 72 height 7
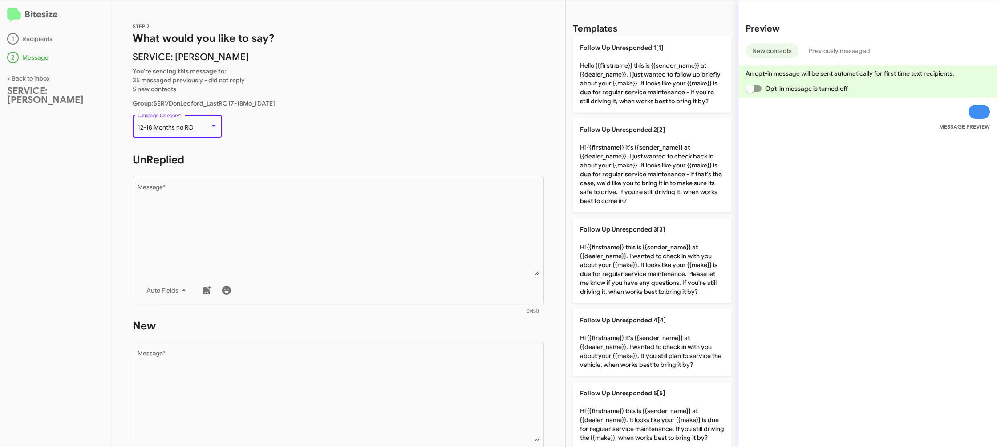
scroll to position [19, 0]
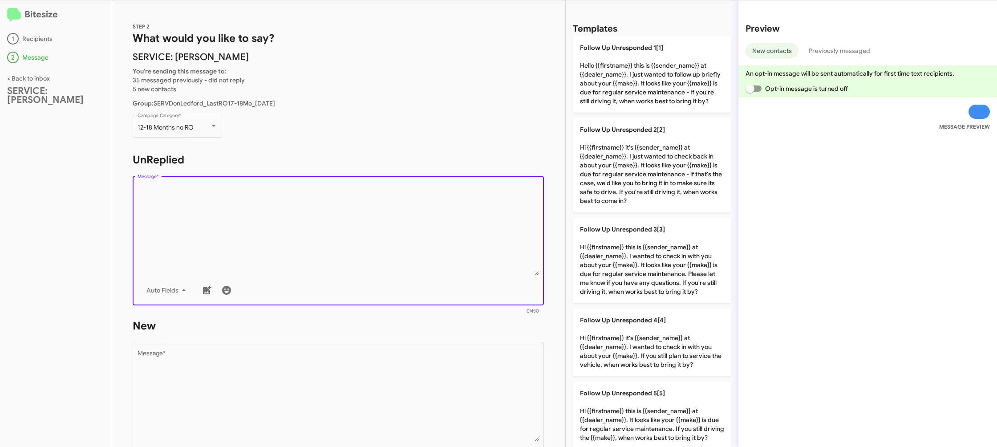
drag, startPoint x: 303, startPoint y: 184, endPoint x: 366, endPoint y: 170, distance: 64.9
click at [305, 185] on textarea "Message *" at bounding box center [339, 229] width 402 height 91
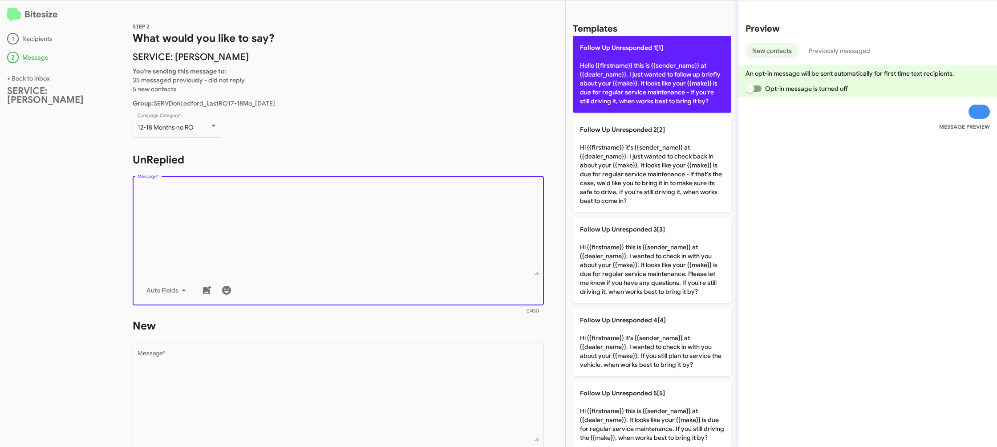
click at [636, 47] on span "Follow Up Unresponded 1[1]" at bounding box center [621, 48] width 83 height 8
type textarea "Hello {{firstname}} this is {{sender_name}} at {{dealer_name}}. I just wanted t…"
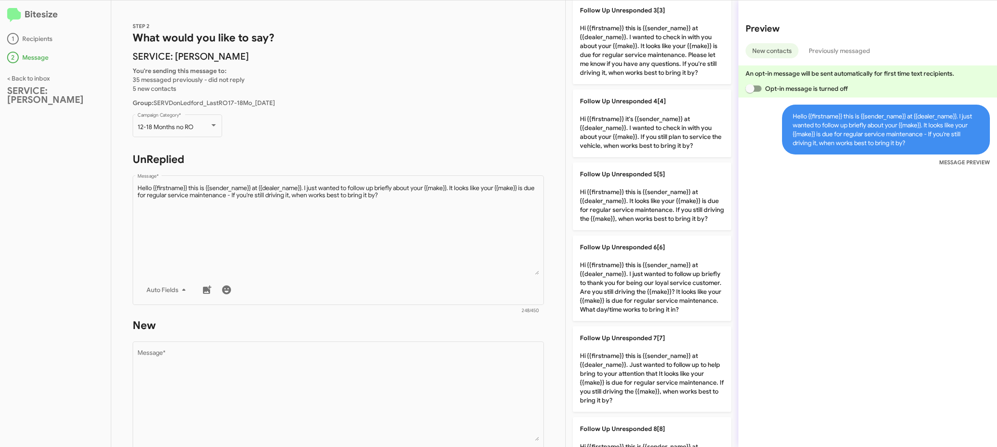
scroll to position [517, 0]
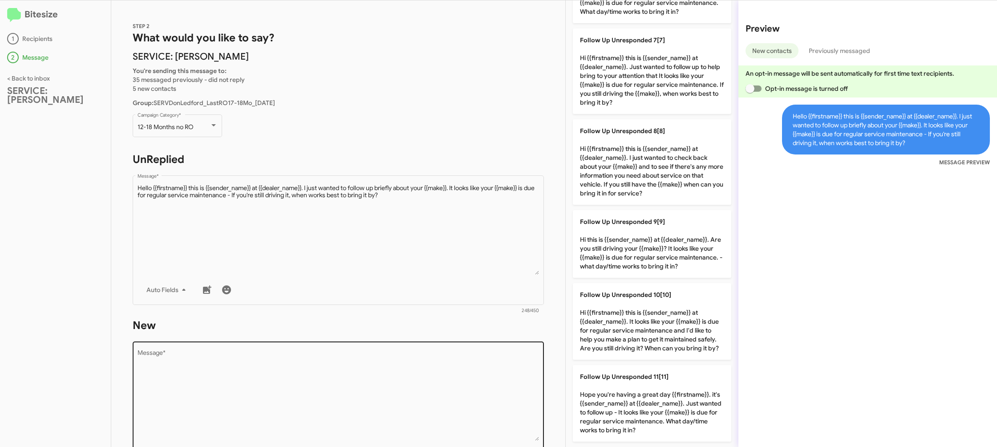
click at [445, 360] on textarea "Message *" at bounding box center [339, 395] width 402 height 91
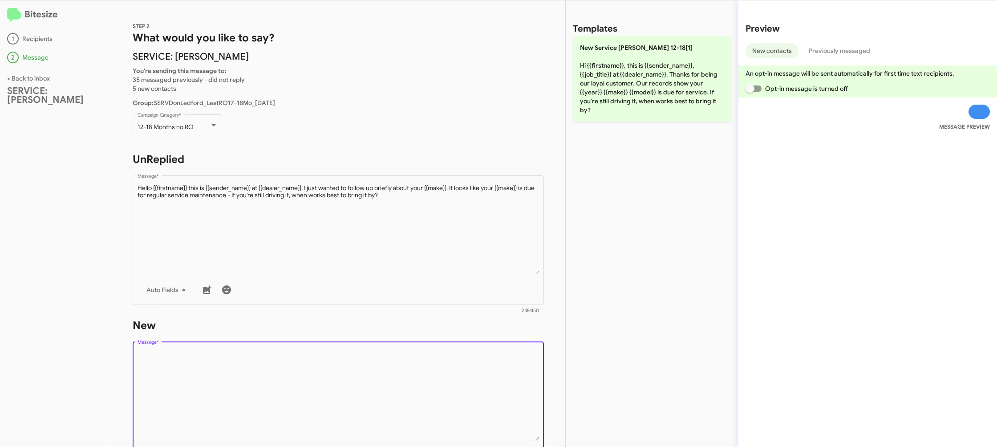
click at [445, 360] on textarea "Message *" at bounding box center [339, 395] width 402 height 91
drag, startPoint x: 445, startPoint y: 360, endPoint x: 629, endPoint y: 121, distance: 301.1
click at [472, 327] on form "New Drop image here to insert Auto Fields Message * 0/450" at bounding box center [338, 399] width 411 height 162
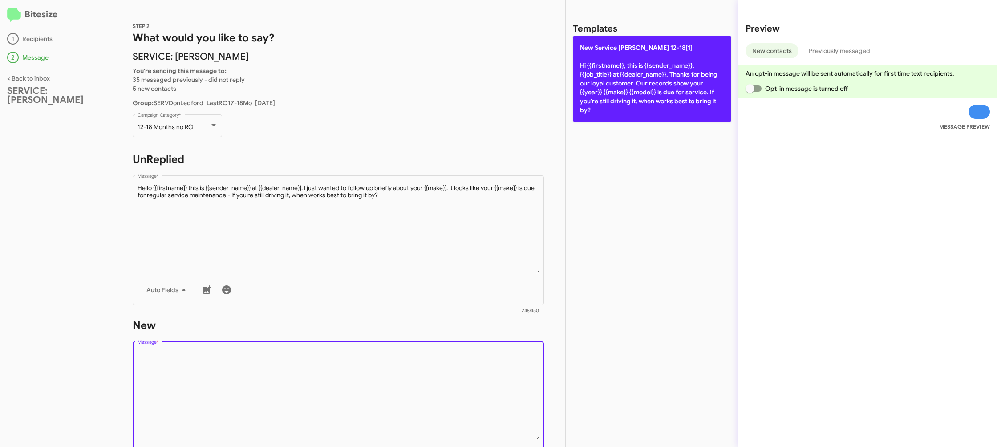
drag, startPoint x: 671, startPoint y: 87, endPoint x: 634, endPoint y: 87, distance: 36.9
click at [671, 87] on p "New Service Don Ledford 12-18[1] Hi {{firstname}}, this is {{sender_name}}, {{j…" at bounding box center [652, 78] width 158 height 85
type textarea "Hi {{firstname}}, this is {{sender_name}}, {{job_title}} at {{dealer_name}}. Th…"
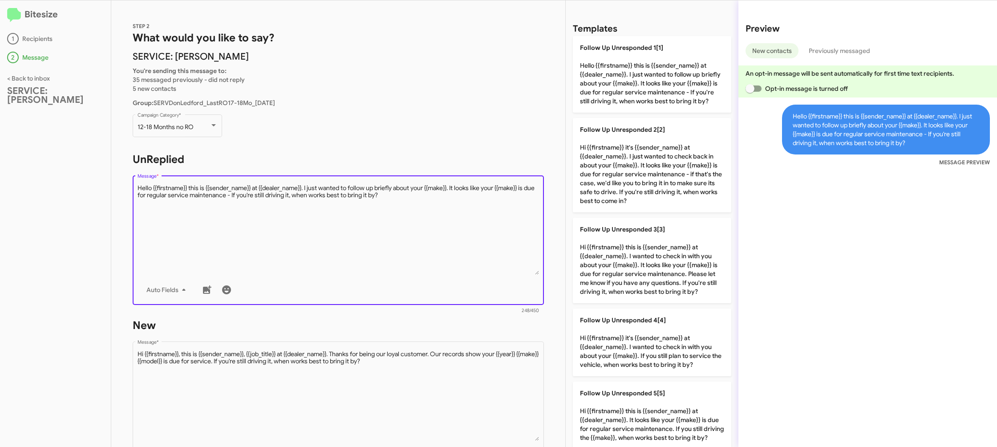
click at [465, 202] on textarea "Message *" at bounding box center [339, 229] width 402 height 91
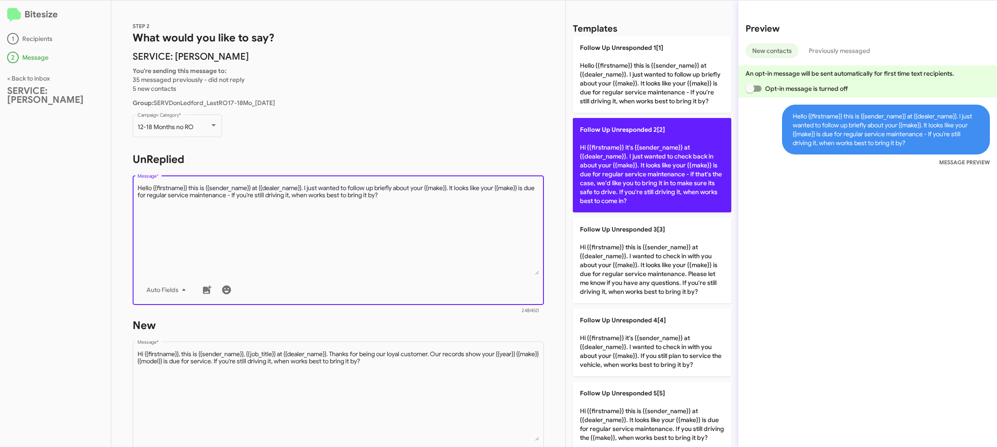
drag, startPoint x: 465, startPoint y: 202, endPoint x: 650, endPoint y: 175, distance: 187.0
click at [467, 201] on textarea "Message *" at bounding box center [339, 229] width 402 height 91
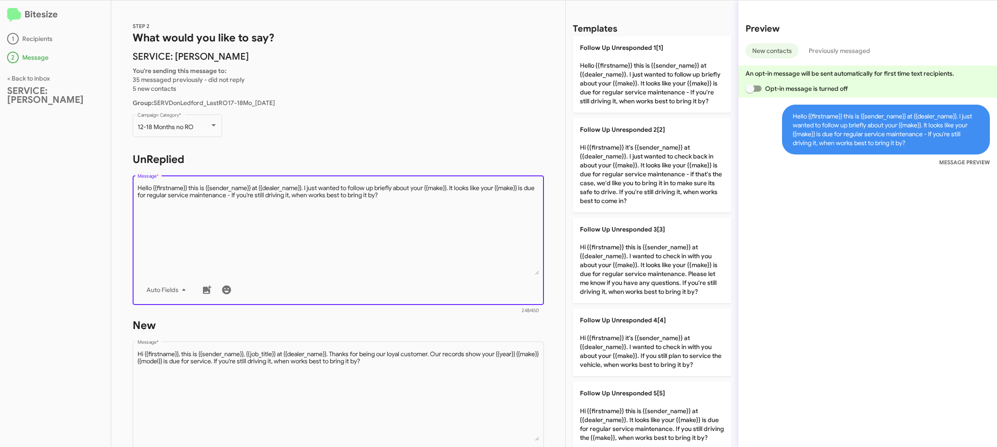
drag, startPoint x: 673, startPoint y: 264, endPoint x: 463, endPoint y: 230, distance: 212.8
click at [672, 264] on p "Follow Up Unresponded 3[3] Hi {{firstname}} this is {{sender_name}} at {{dealer…" at bounding box center [652, 260] width 158 height 85
type textarea "Hi {{firstname}} this is {{sender_name}} at {{dealer_name}}. I wanted to check …"
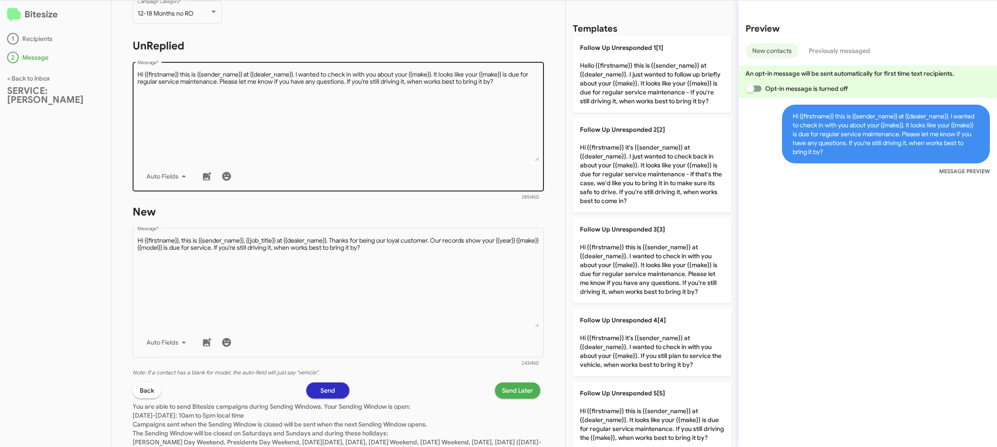
scroll to position [121, 0]
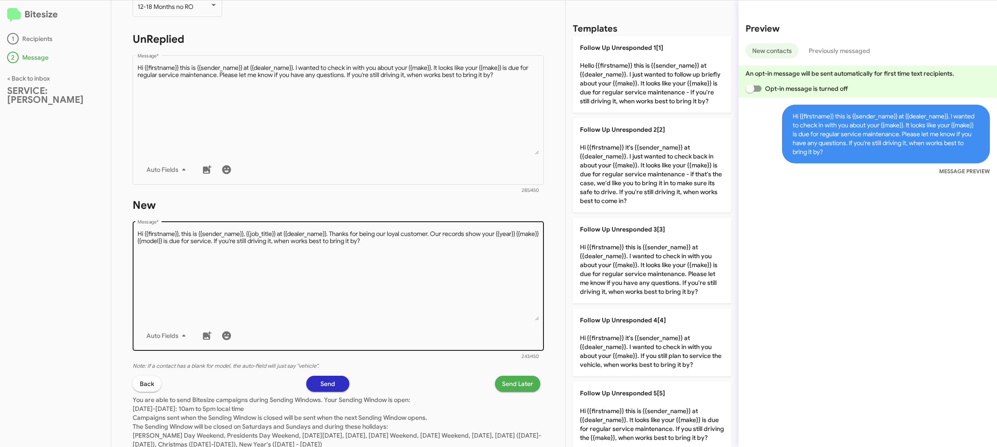
click at [433, 270] on textarea "Message *" at bounding box center [339, 275] width 402 height 91
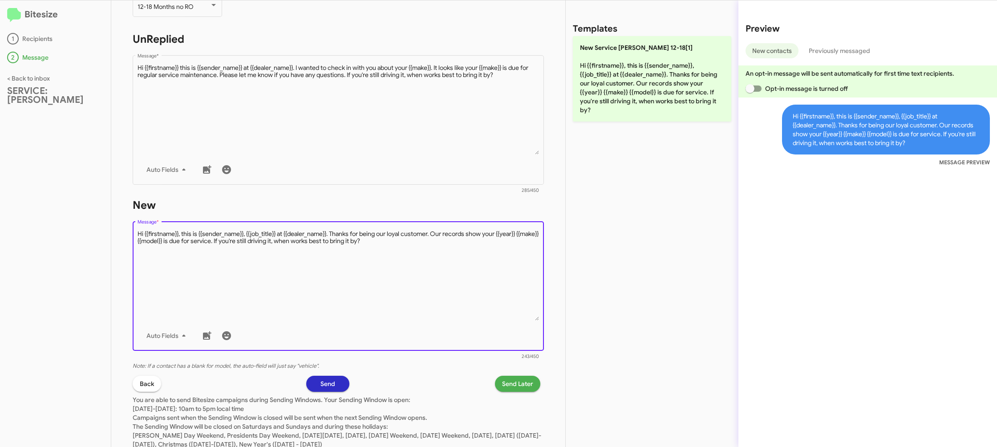
click at [433, 270] on textarea "Message *" at bounding box center [339, 275] width 402 height 91
drag, startPoint x: 433, startPoint y: 270, endPoint x: 486, endPoint y: 210, distance: 80.7
click at [439, 255] on textarea "Message *" at bounding box center [339, 275] width 402 height 91
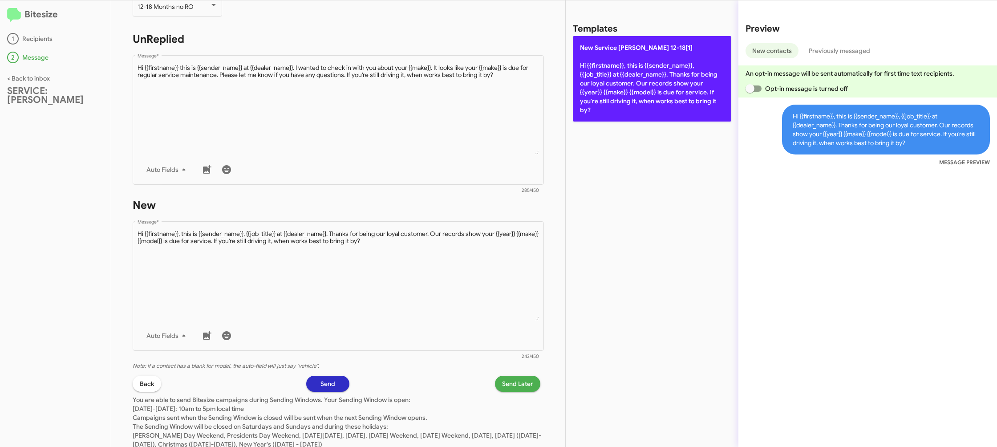
click at [626, 87] on p "New Service Don Ledford 12-18[1] Hi {{firstname}}, this is {{sender_name}}, {{j…" at bounding box center [652, 78] width 158 height 85
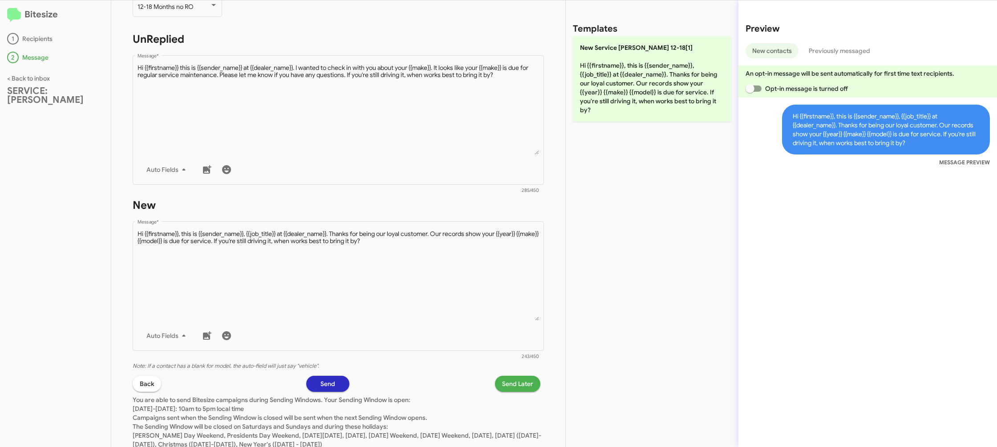
click at [516, 383] on span "Send Later" at bounding box center [517, 384] width 31 height 16
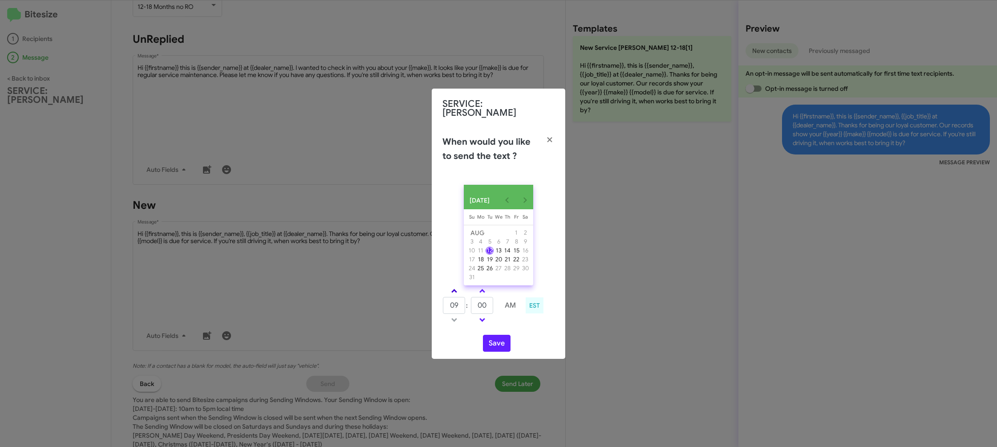
click at [456, 288] on link at bounding box center [454, 291] width 16 height 10
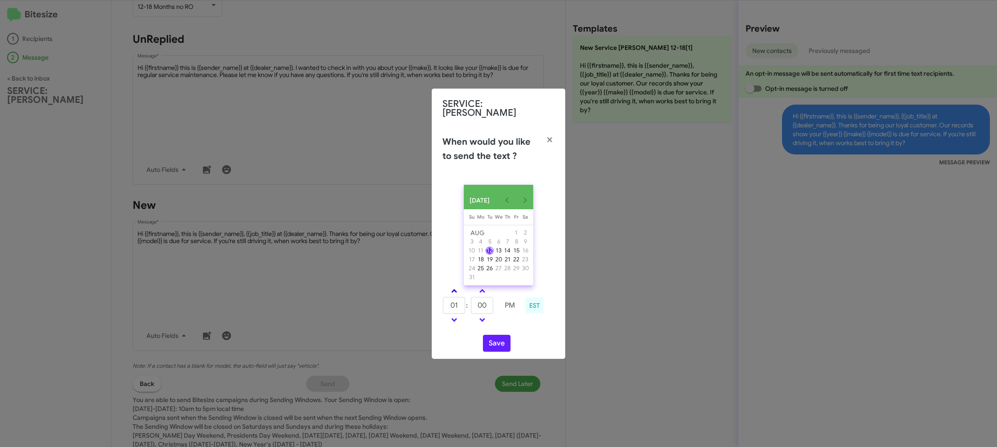
type input "02"
click at [493, 347] on button "Save" at bounding box center [497, 343] width 28 height 17
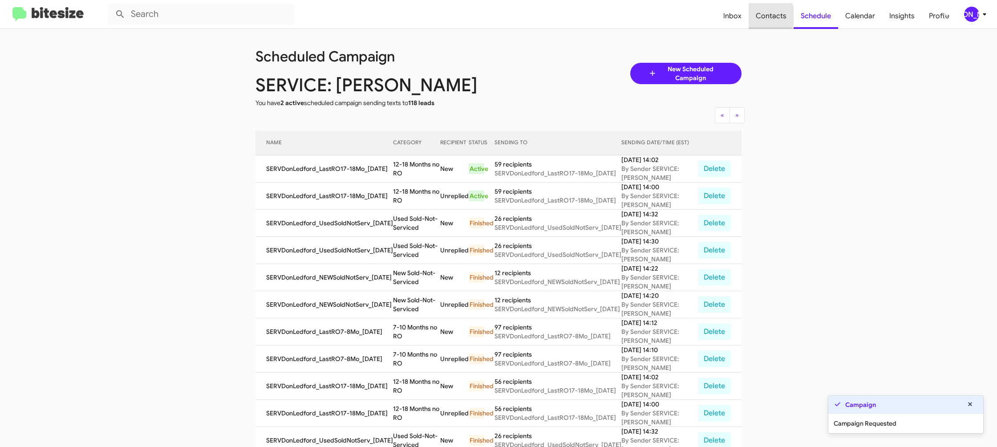
click at [764, 16] on span "Contacts" at bounding box center [770, 16] width 45 height 26
type input "in:groups"
click at [764, 16] on span "Contacts" at bounding box center [770, 16] width 45 height 26
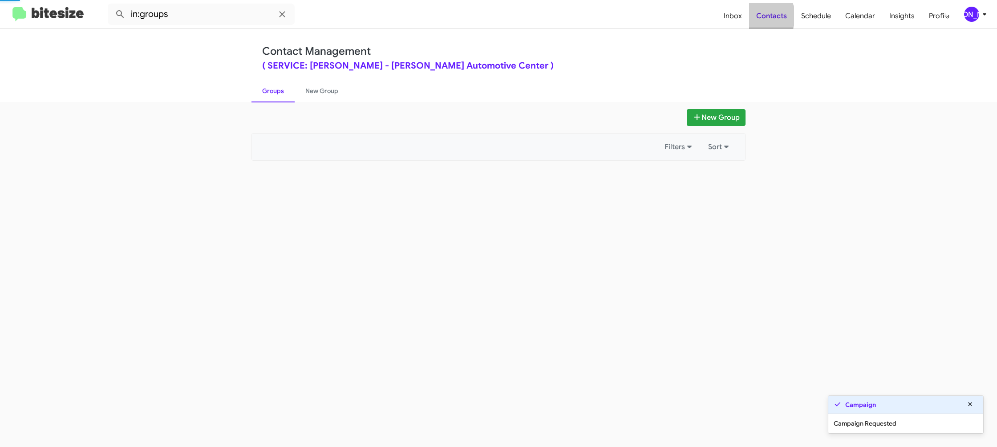
click at [764, 16] on span "Contacts" at bounding box center [771, 16] width 45 height 26
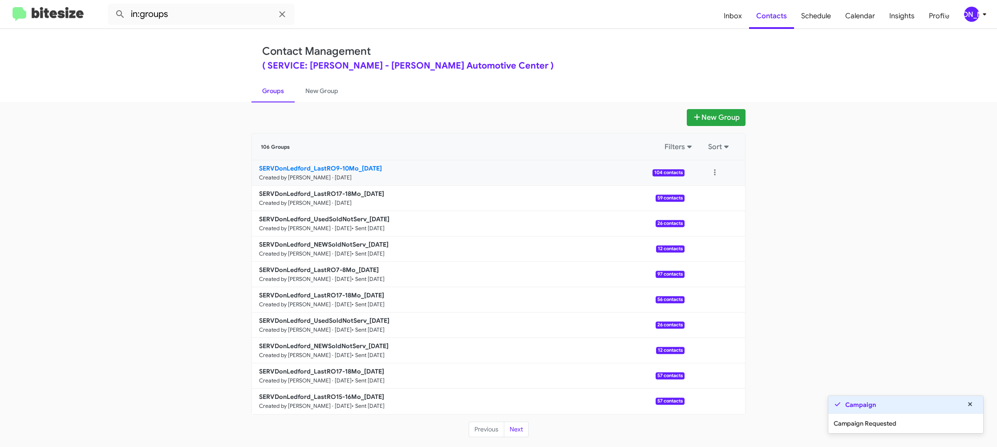
click at [331, 167] on b "SERVDonLedford_LastRO9-10Mo_08-12-25" at bounding box center [320, 168] width 123 height 8
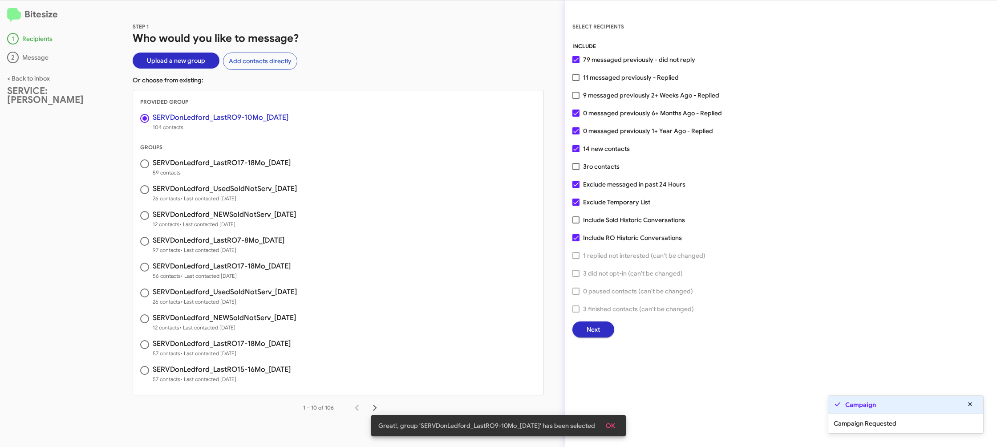
drag, startPoint x: 572, startPoint y: 325, endPoint x: 555, endPoint y: 314, distance: 19.9
click at [573, 326] on div "Next" at bounding box center [780, 329] width 417 height 16
click at [581, 323] on button "Next" at bounding box center [593, 329] width 42 height 16
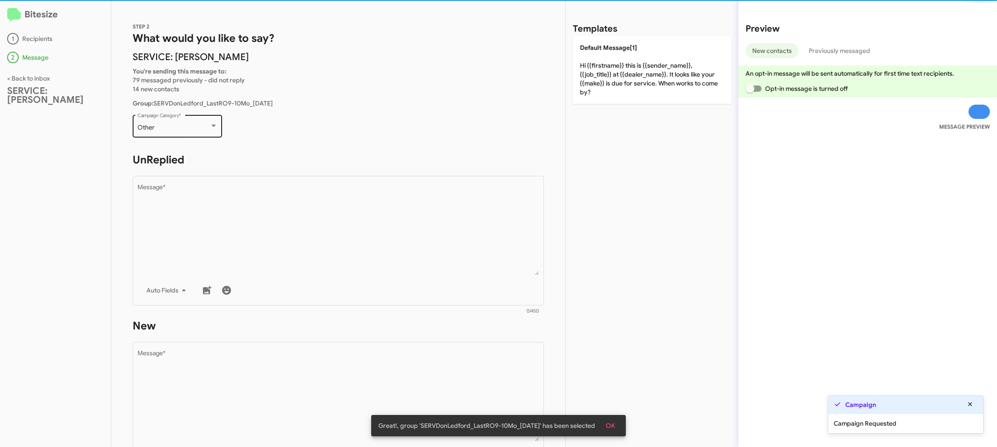
click at [210, 137] on div "Other Campaign Category *" at bounding box center [178, 125] width 80 height 24
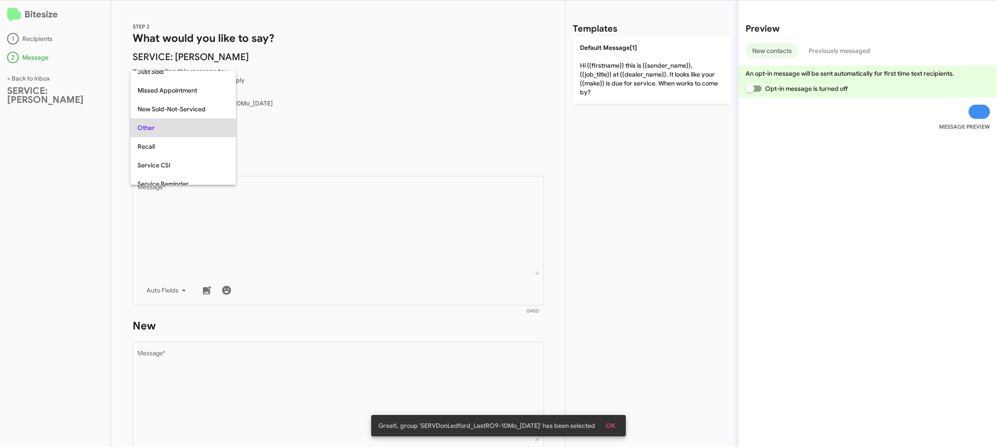
scroll to position [93, 0]
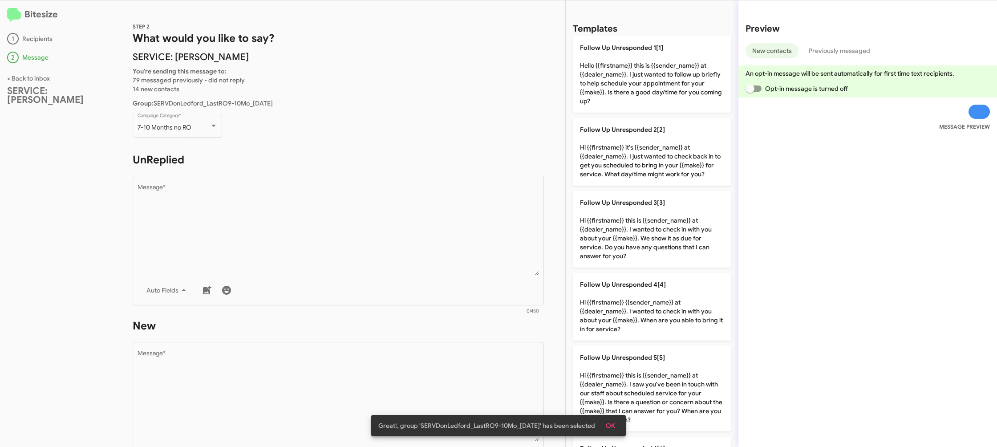
click at [312, 174] on form "UnReplied Drop image here to insert Auto Fields Message * 0/450" at bounding box center [338, 234] width 411 height 162
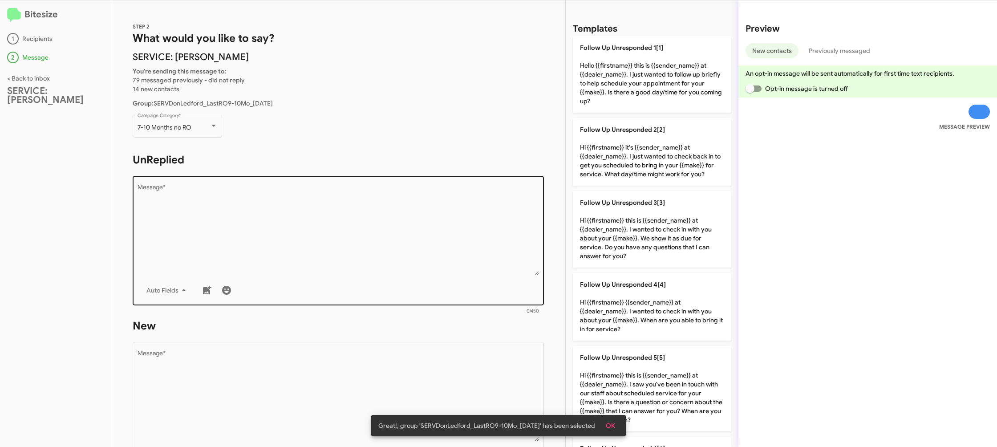
drag, startPoint x: 312, startPoint y: 173, endPoint x: 535, endPoint y: 236, distance: 231.6
click at [314, 175] on form "UnReplied Drop image here to insert Auto Fields Message * 0/450" at bounding box center [338, 234] width 411 height 162
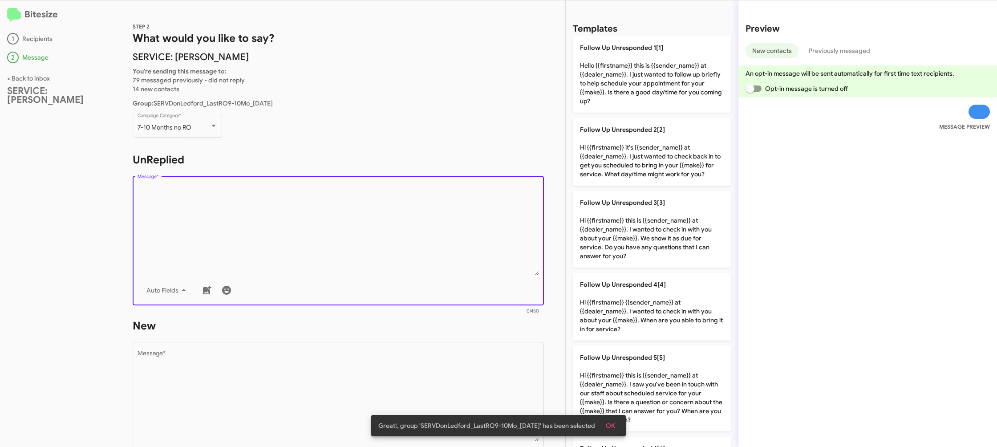
click at [505, 239] on textarea "Message *" at bounding box center [339, 229] width 402 height 91
click at [506, 237] on textarea "Message *" at bounding box center [339, 229] width 402 height 91
drag, startPoint x: 506, startPoint y: 237, endPoint x: 645, endPoint y: 272, distance: 143.3
click at [509, 236] on textarea "Message *" at bounding box center [339, 229] width 402 height 91
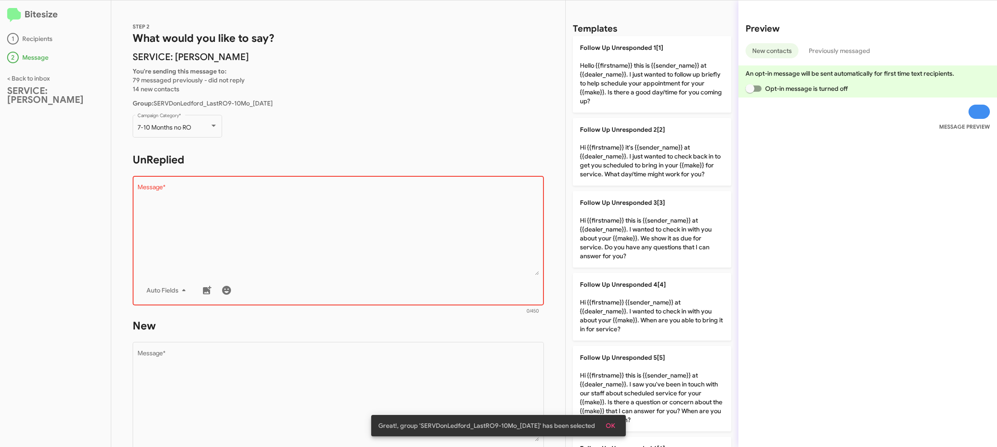
drag, startPoint x: 667, startPoint y: 316, endPoint x: 451, endPoint y: 329, distance: 216.7
click at [665, 315] on p "Follow Up Unresponded 4[4] Hi {{firstname}} {{sender_name}} at {{dealer_name}}.…" at bounding box center [652, 307] width 158 height 68
type textarea "Hi {{firstname}} {{sender_name}} at {{dealer_name}}. I wanted to check in with …"
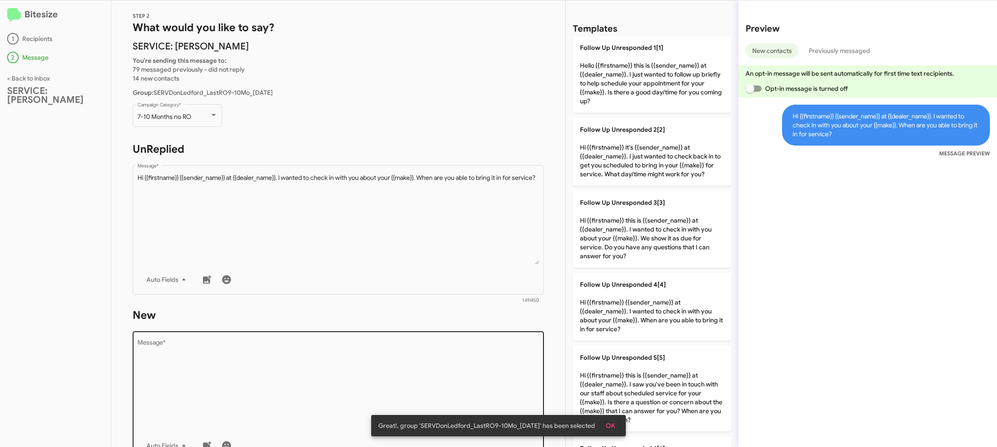
scroll to position [24, 0]
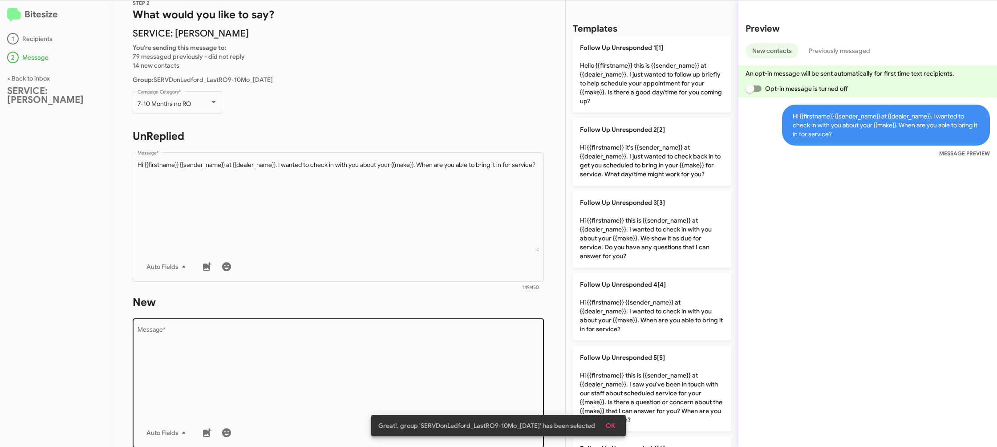
drag, startPoint x: 448, startPoint y: 327, endPoint x: 448, endPoint y: 336, distance: 9.8
click at [449, 332] on div "Drop image here to insert Auto Fields Message *" at bounding box center [339, 381] width 402 height 131
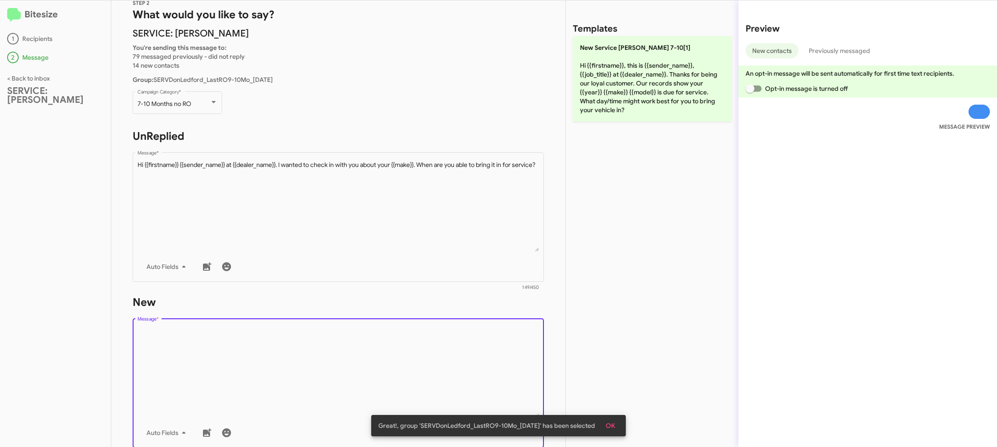
click at [448, 337] on textarea "Message *" at bounding box center [339, 372] width 402 height 91
drag, startPoint x: 448, startPoint y: 337, endPoint x: 457, endPoint y: 324, distance: 16.6
click at [448, 336] on textarea "Message *" at bounding box center [339, 372] width 402 height 91
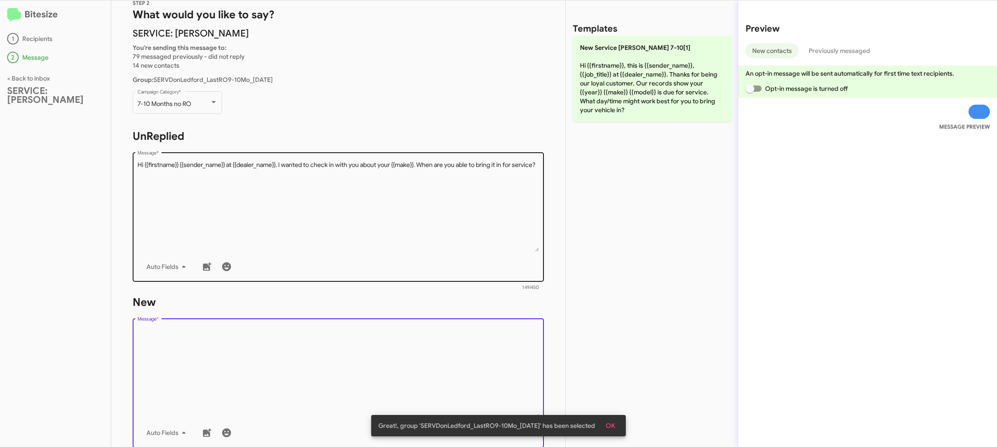
drag, startPoint x: 457, startPoint y: 324, endPoint x: 527, endPoint y: 244, distance: 106.0
click at [487, 292] on div "STEP 2 What would you like to say? SERVICE: Don Ledford You're sending this mes…" at bounding box center [338, 223] width 454 height 446
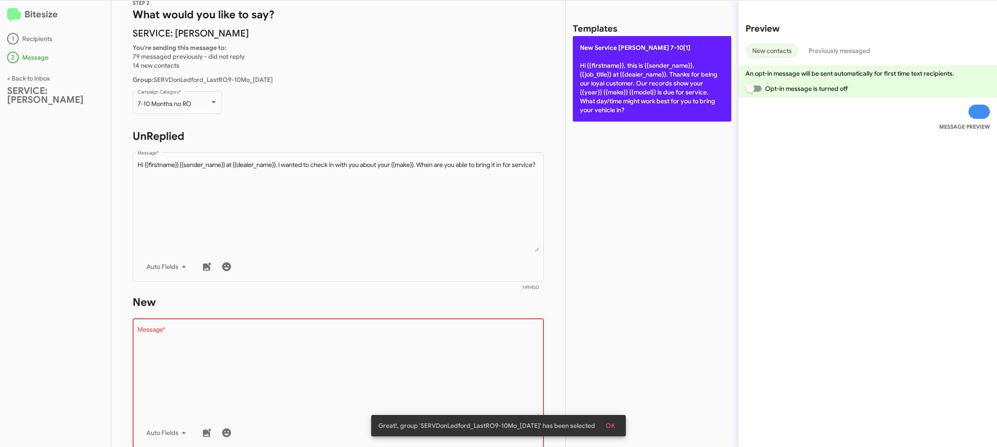
drag, startPoint x: 631, startPoint y: 115, endPoint x: 624, endPoint y: 100, distance: 16.7
click at [627, 105] on p "New Service Don Ledford 7-10[1] Hi {{firstname}}, this is {{sender_name}}, {{jo…" at bounding box center [652, 78] width 158 height 85
type textarea "Hi {{firstname}}, this is {{sender_name}}, {{job_title}} at {{dealer_name}}. Th…"
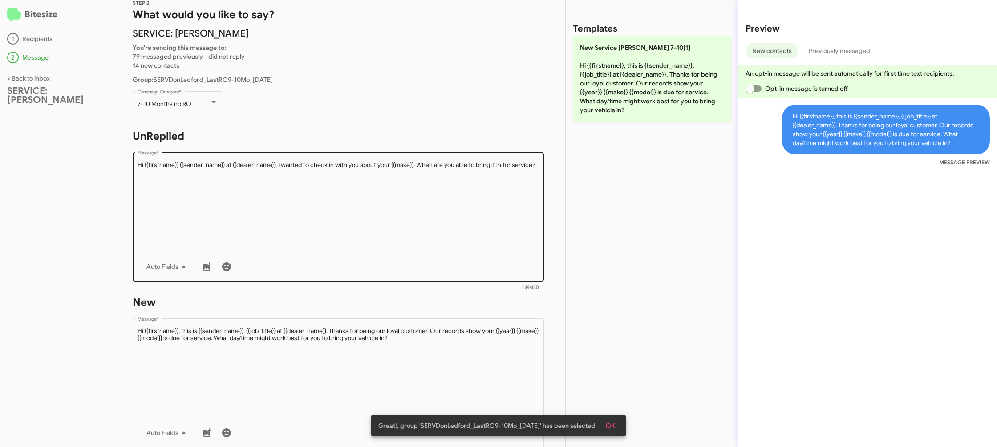
drag, startPoint x: 624, startPoint y: 100, endPoint x: 419, endPoint y: 207, distance: 232.1
click at [624, 100] on p "New Service Don Ledford 7-10[1] Hi {{firstname}}, this is {{sender_name}}, {{jo…" at bounding box center [652, 78] width 158 height 85
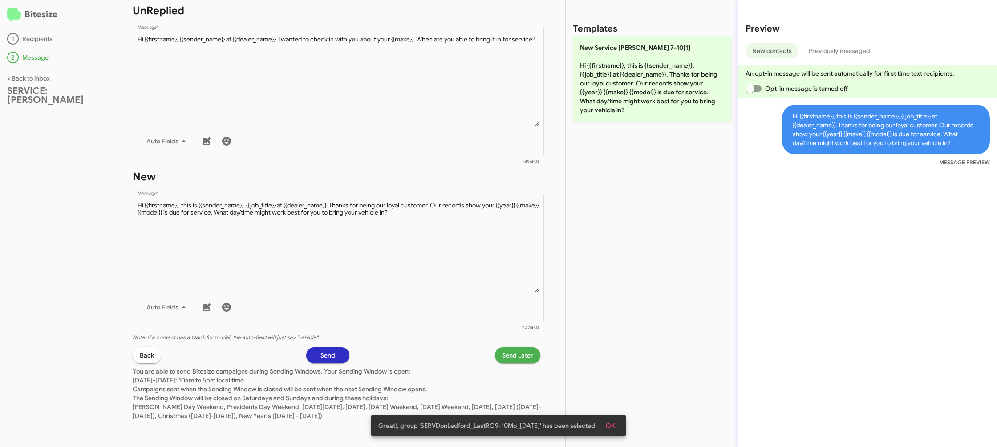
click at [512, 350] on span "Send Later" at bounding box center [517, 355] width 31 height 16
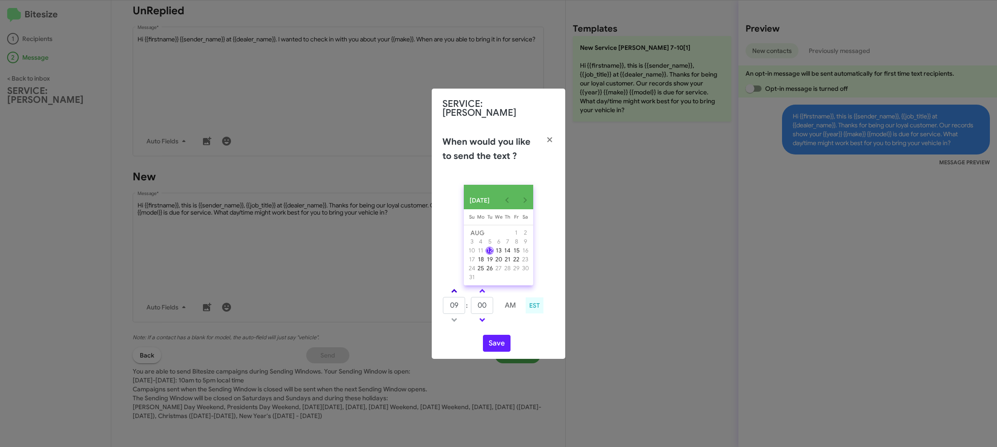
click at [450, 286] on link at bounding box center [454, 291] width 16 height 10
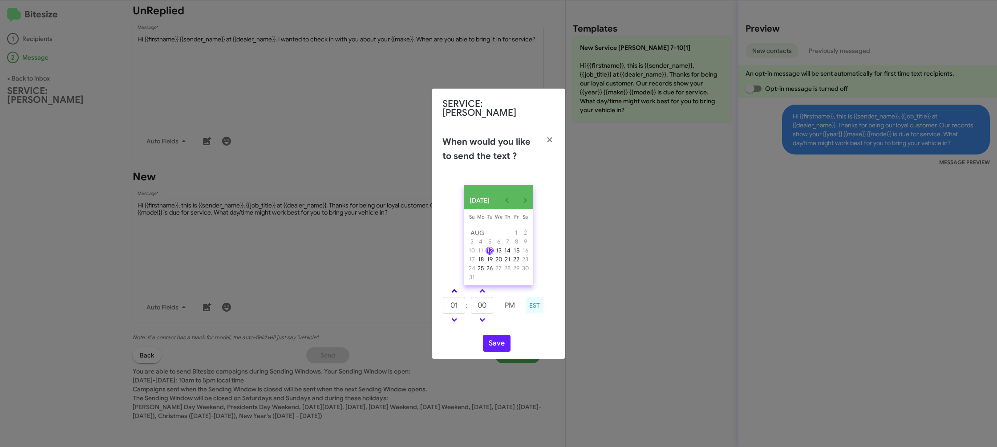
type input "02"
click at [477, 287] on link at bounding box center [482, 291] width 16 height 10
type input "10"
click at [502, 335] on button "Save" at bounding box center [497, 343] width 28 height 17
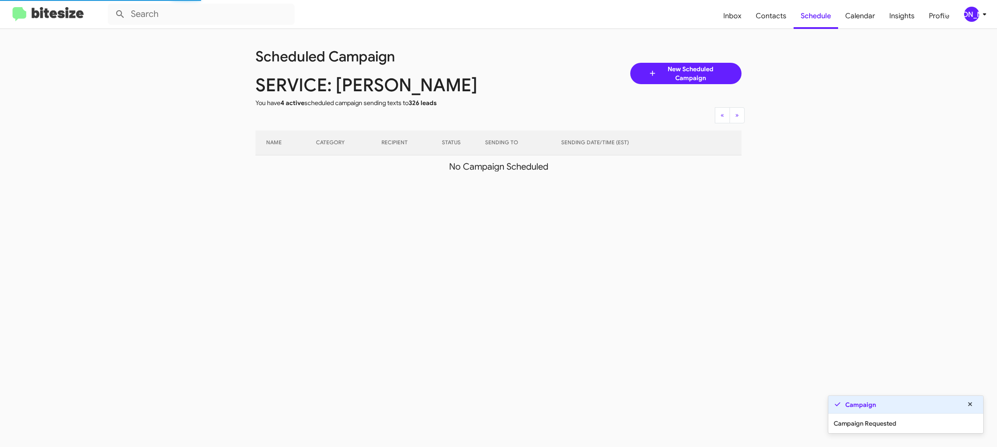
drag, startPoint x: 225, startPoint y: 58, endPoint x: 510, endPoint y: 83, distance: 285.9
click at [510, 83] on app-scheduler "Scheduled Campaign SERVICE: Don Ledford You have 4 active scheduled campaign se…" at bounding box center [498, 105] width 997 height 153
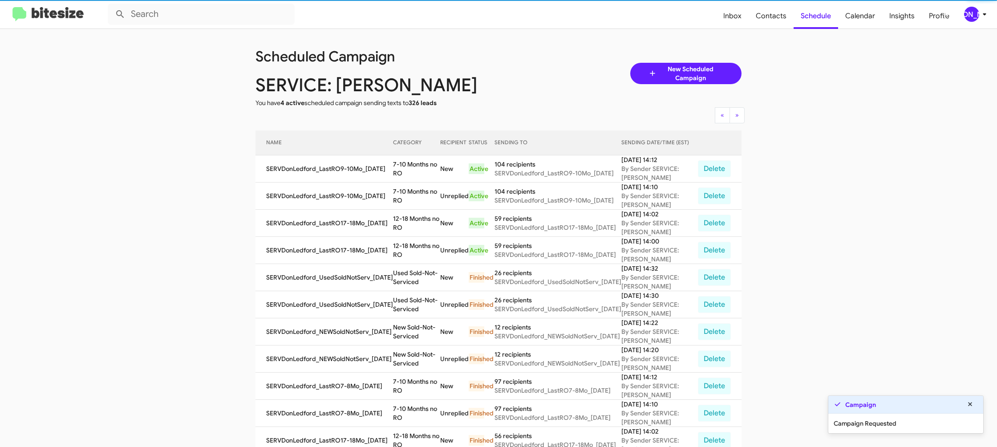
click at [510, 84] on div "Scheduled Campaign SERVICE: Don Ledford You have 4 active scheduled campaign se…" at bounding box center [498, 74] width 499 height 68
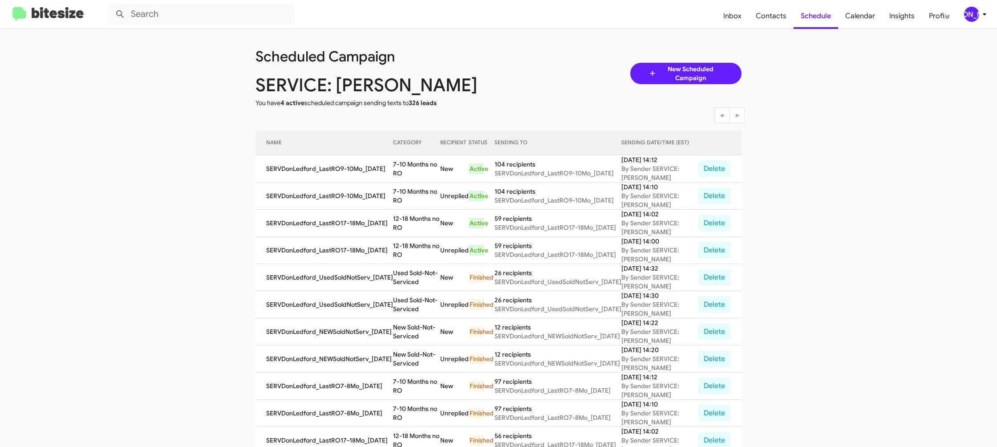
click at [419, 248] on td "12-18 Months no RO" at bounding box center [416, 250] width 47 height 27
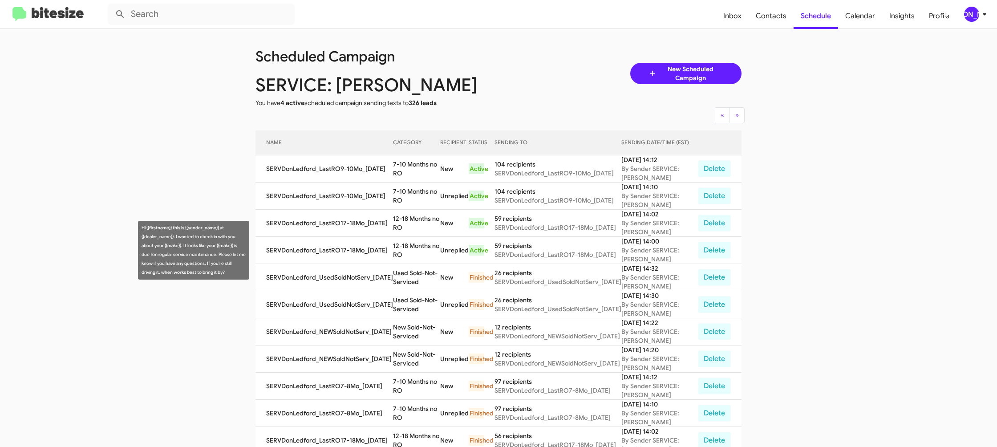
click at [419, 248] on td "12-18 Months no RO" at bounding box center [416, 250] width 47 height 27
copy td "12-18 Months no RO"
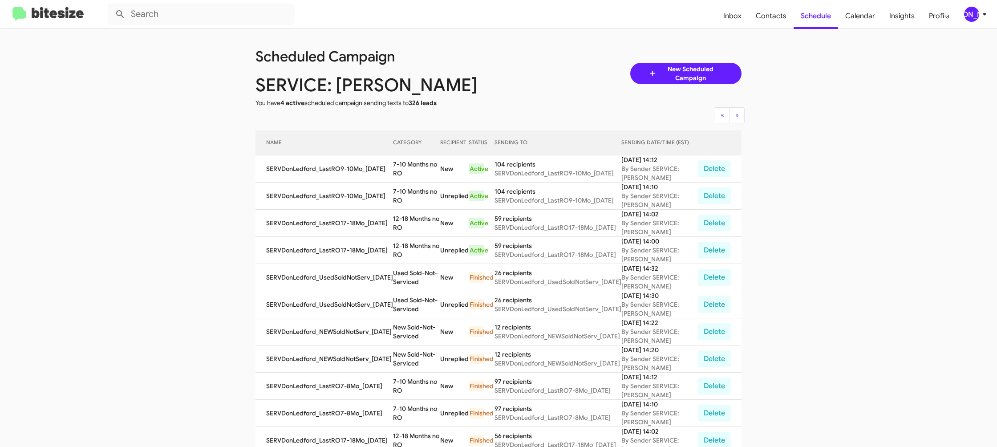
drag, startPoint x: 421, startPoint y: 153, endPoint x: 421, endPoint y: 159, distance: 6.7
click at [421, 154] on th "CATEGORY" at bounding box center [416, 142] width 47 height 25
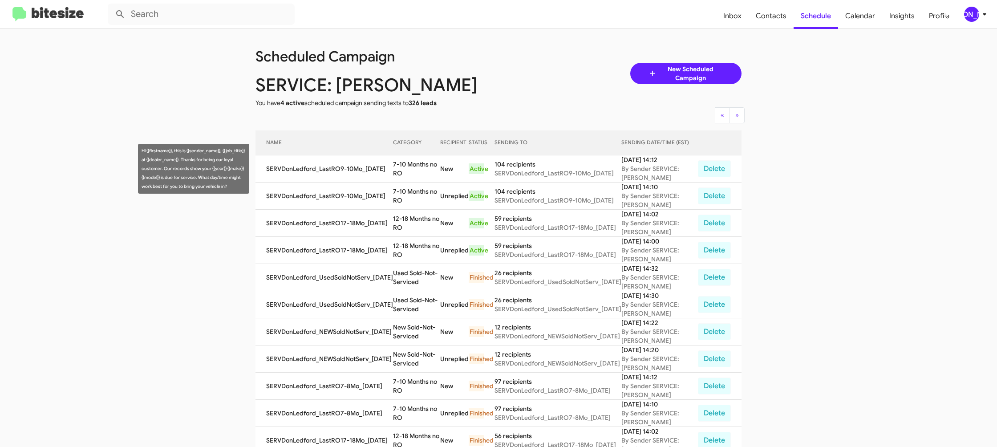
click at [421, 162] on td "7-10 Months no RO" at bounding box center [416, 168] width 47 height 27
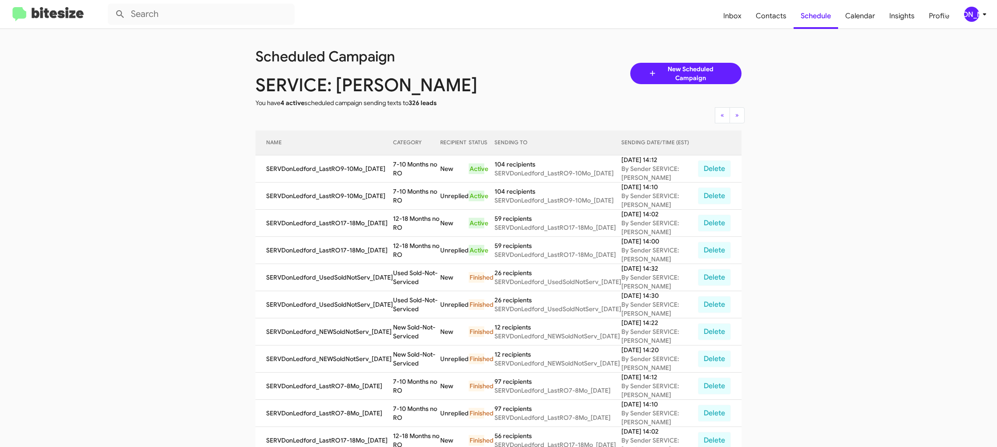
click at [421, 162] on td "7-10 Months no RO" at bounding box center [416, 168] width 47 height 27
drag, startPoint x: 421, startPoint y: 162, endPoint x: 414, endPoint y: 156, distance: 9.3
click at [421, 160] on td "7-10 Months no RO" at bounding box center [416, 168] width 47 height 27
copy td "7-10 Months no RO"
click at [902, 15] on span "Insights" at bounding box center [902, 16] width 40 height 26
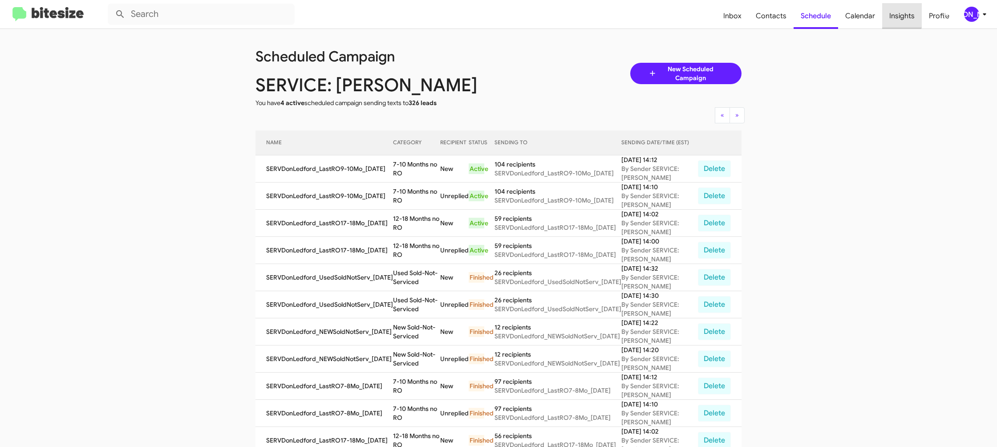
click at [902, 15] on span "Insights" at bounding box center [902, 16] width 40 height 26
drag, startPoint x: 902, startPoint y: 15, endPoint x: 866, endPoint y: 2, distance: 38.3
click at [895, 13] on span "Insights" at bounding box center [902, 16] width 40 height 26
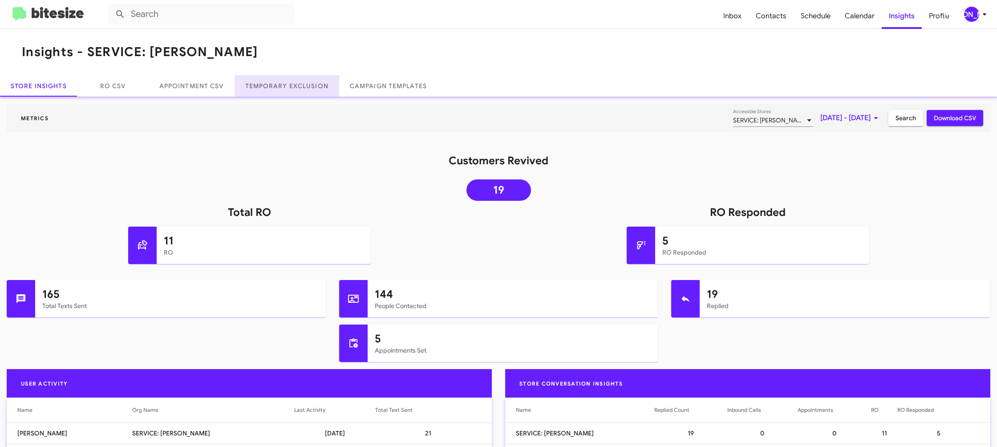
click at [255, 94] on link "Temporary Exclusion" at bounding box center [287, 85] width 105 height 21
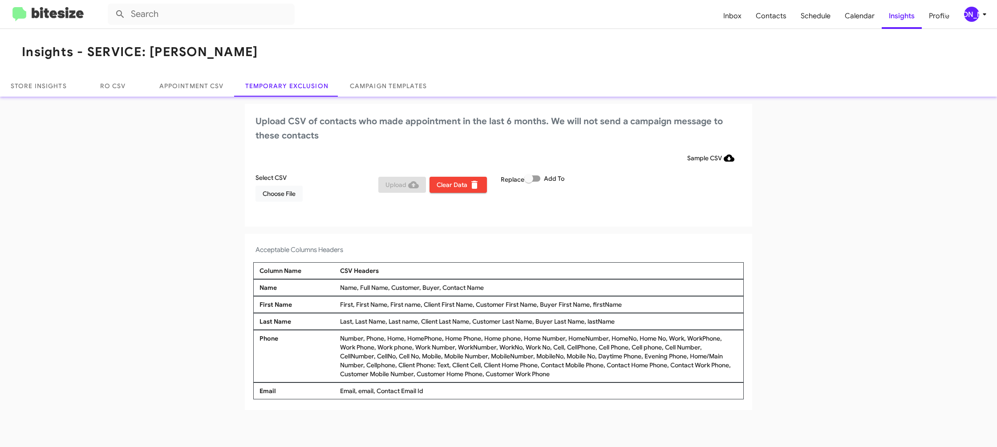
click at [975, 16] on div "[PERSON_NAME]" at bounding box center [971, 14] width 15 height 15
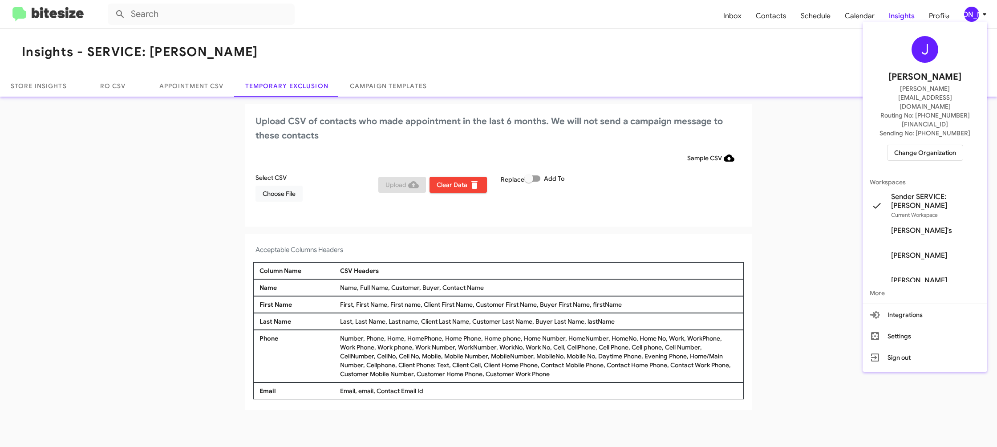
click at [975, 16] on div at bounding box center [498, 223] width 997 height 447
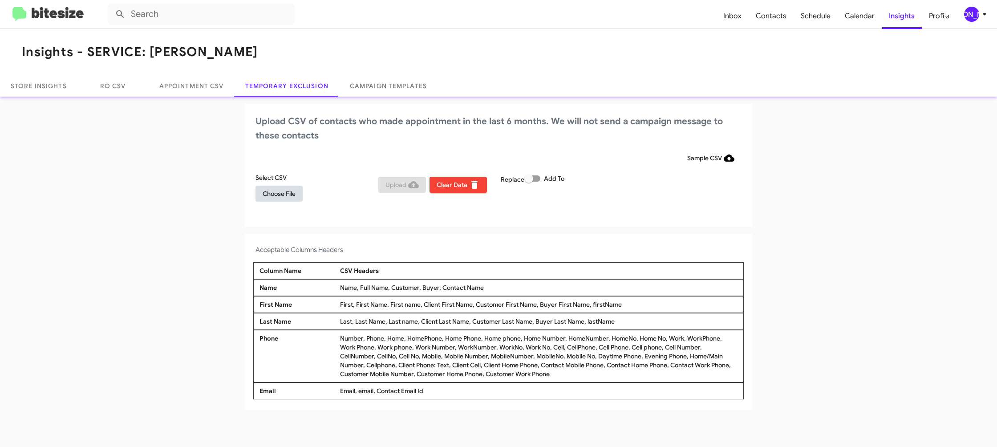
click at [276, 192] on span "Choose File" at bounding box center [279, 194] width 33 height 16
click at [570, 210] on div "Replace Add To" at bounding box center [559, 191] width 123 height 37
click at [389, 183] on span "Upload" at bounding box center [401, 185] width 33 height 16
click at [976, 9] on div "[PERSON_NAME]" at bounding box center [971, 14] width 15 height 15
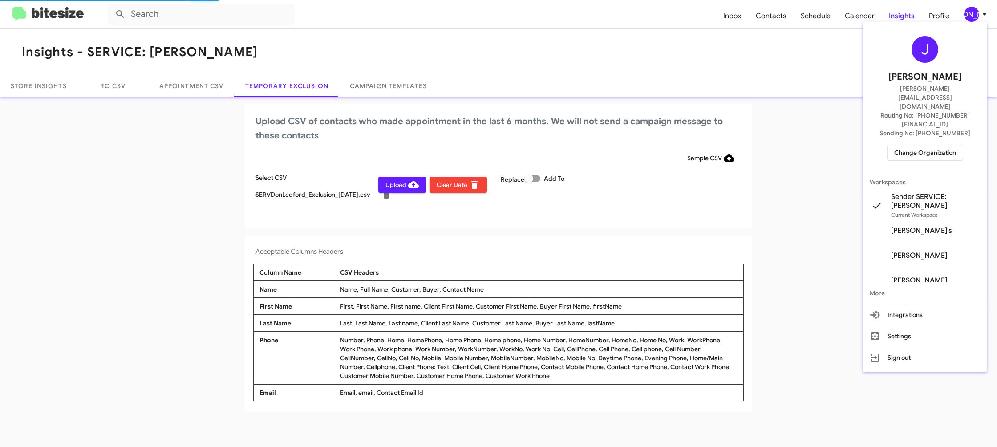
click at [976, 10] on div at bounding box center [498, 223] width 997 height 447
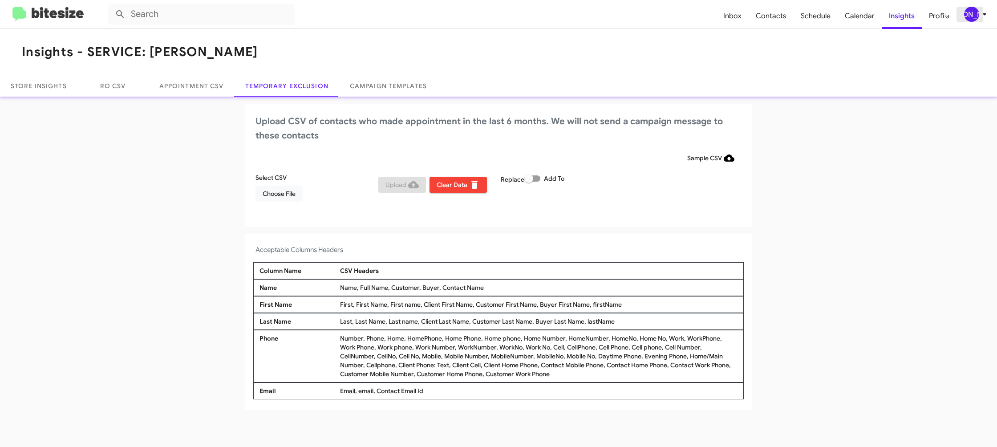
click at [966, 16] on div "[PERSON_NAME]" at bounding box center [971, 14] width 15 height 15
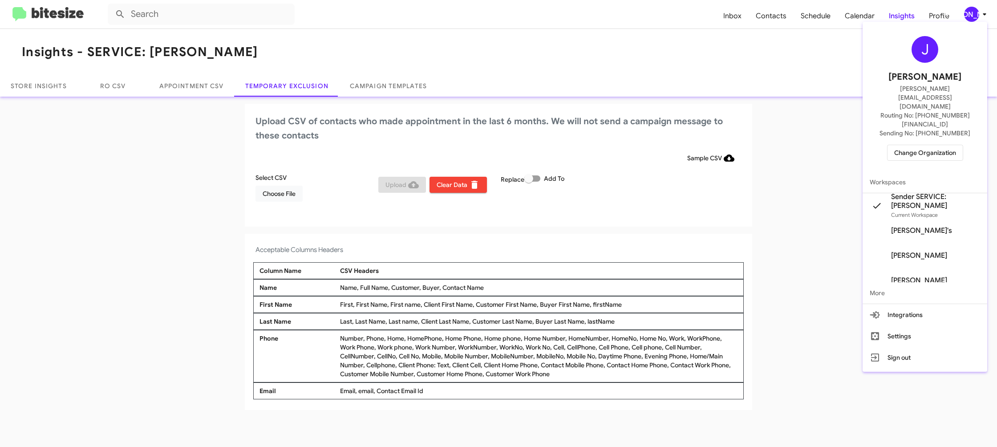
click at [907, 145] on span "Change Organization" at bounding box center [925, 152] width 62 height 15
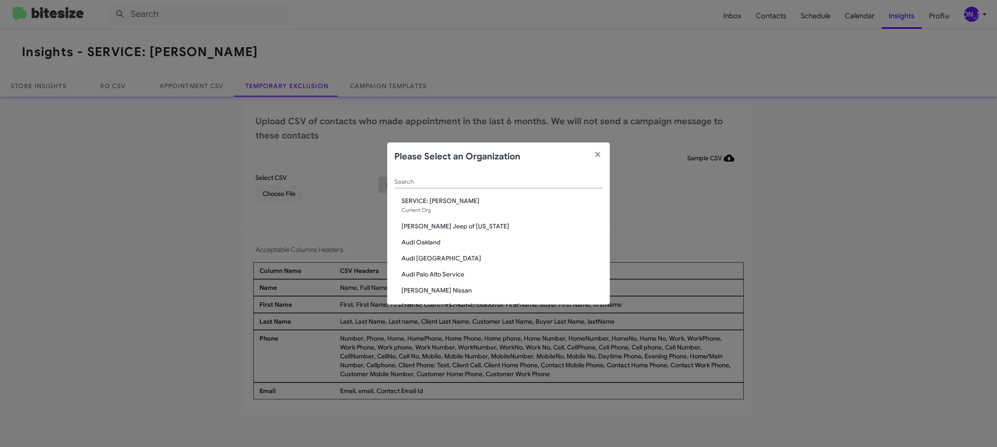
click at [421, 182] on input "Search" at bounding box center [498, 181] width 208 height 7
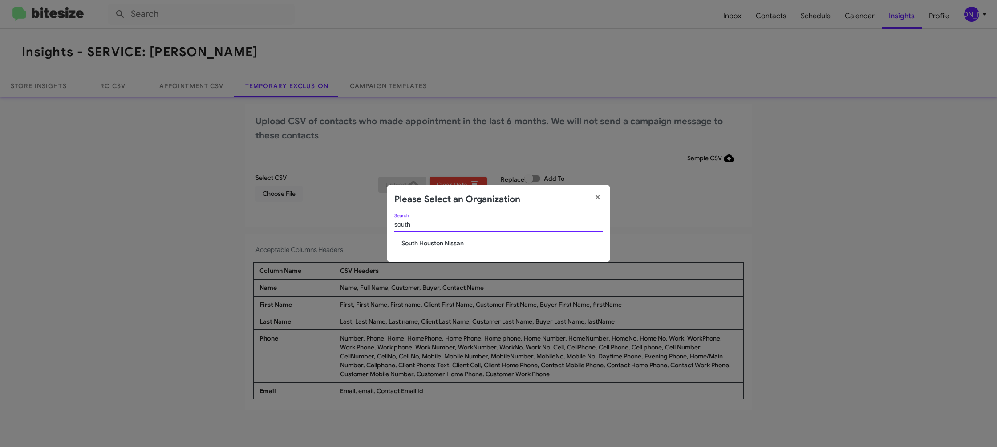
type input "south"
click at [442, 240] on span "South Houston Nissan" at bounding box center [501, 243] width 201 height 9
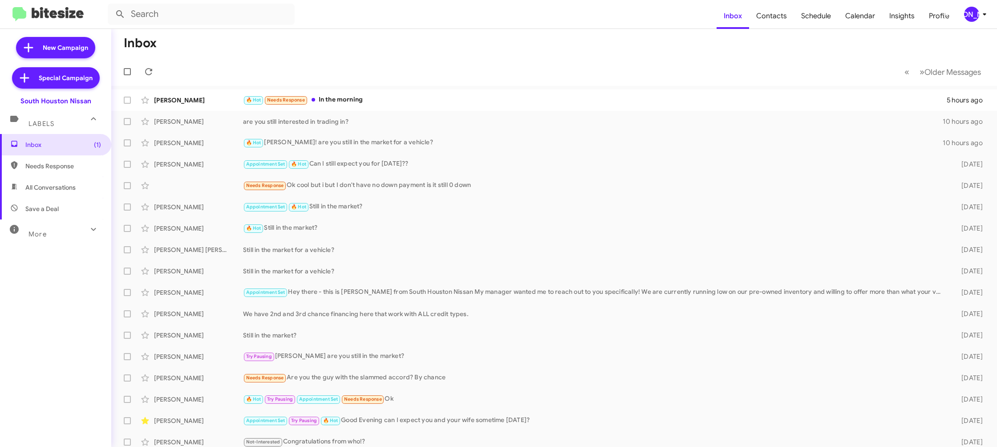
click at [977, 16] on div "[PERSON_NAME]" at bounding box center [971, 14] width 15 height 15
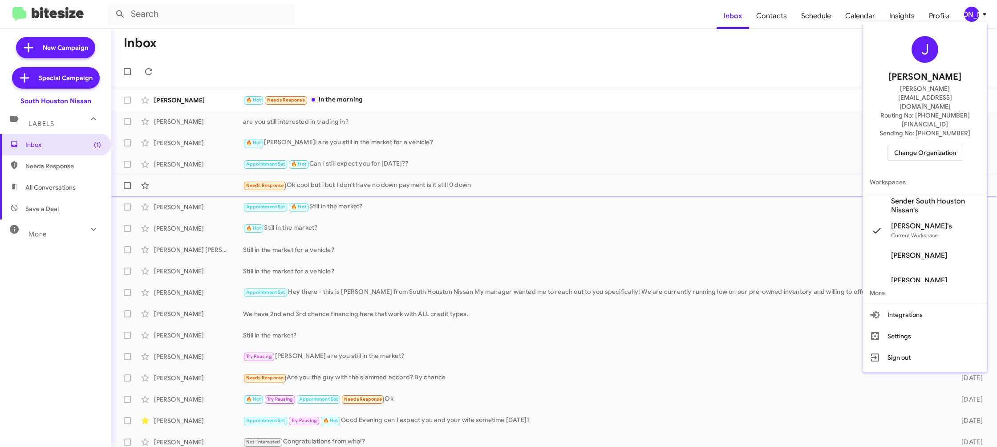
click at [922, 197] on span "Sender South Houston Nissan's" at bounding box center [935, 206] width 89 height 18
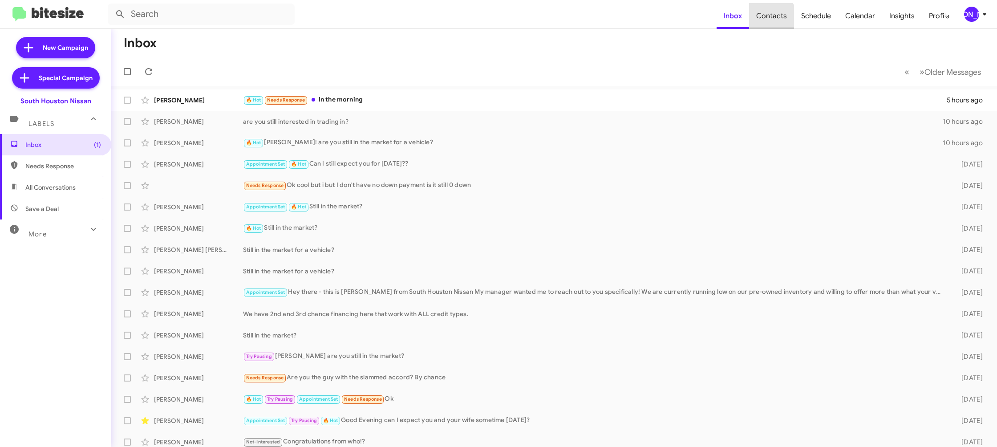
click at [770, 24] on span "Contacts" at bounding box center [771, 16] width 45 height 26
click at [967, 19] on div "[PERSON_NAME]" at bounding box center [971, 14] width 15 height 15
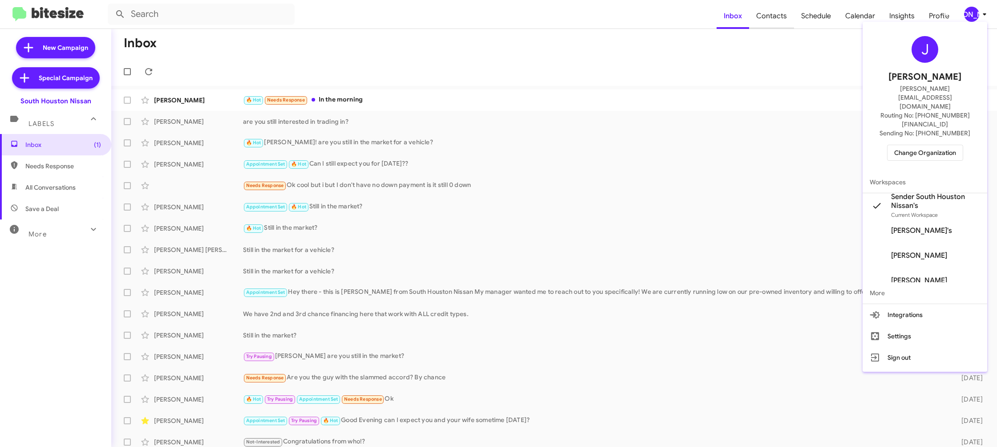
drag, startPoint x: 783, startPoint y: 47, endPoint x: 765, endPoint y: 17, distance: 34.9
click at [778, 40] on div at bounding box center [498, 223] width 997 height 447
click at [767, 16] on span "Contacts" at bounding box center [771, 16] width 45 height 26
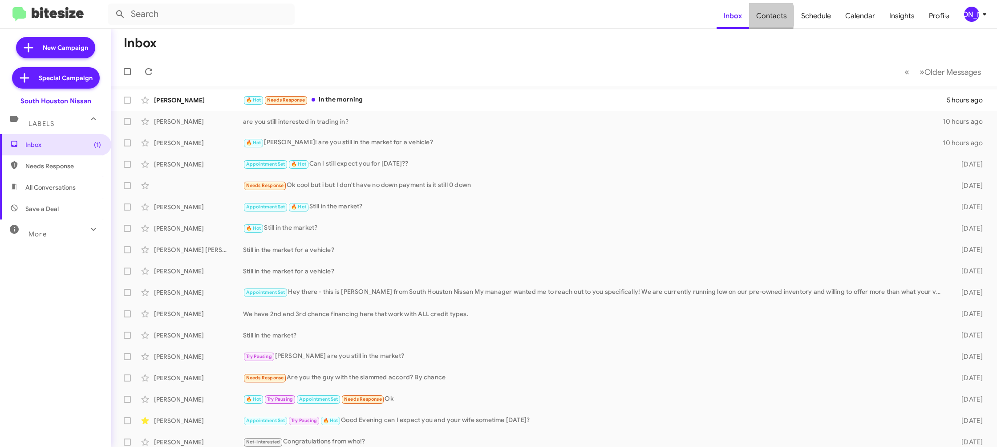
click at [767, 16] on span "Contacts" at bounding box center [771, 16] width 45 height 26
type input "in:groups"
drag, startPoint x: 767, startPoint y: 16, endPoint x: 696, endPoint y: 2, distance: 72.5
click at [761, 15] on span "Contacts" at bounding box center [771, 16] width 45 height 26
